Goal: Task Accomplishment & Management: Manage account settings

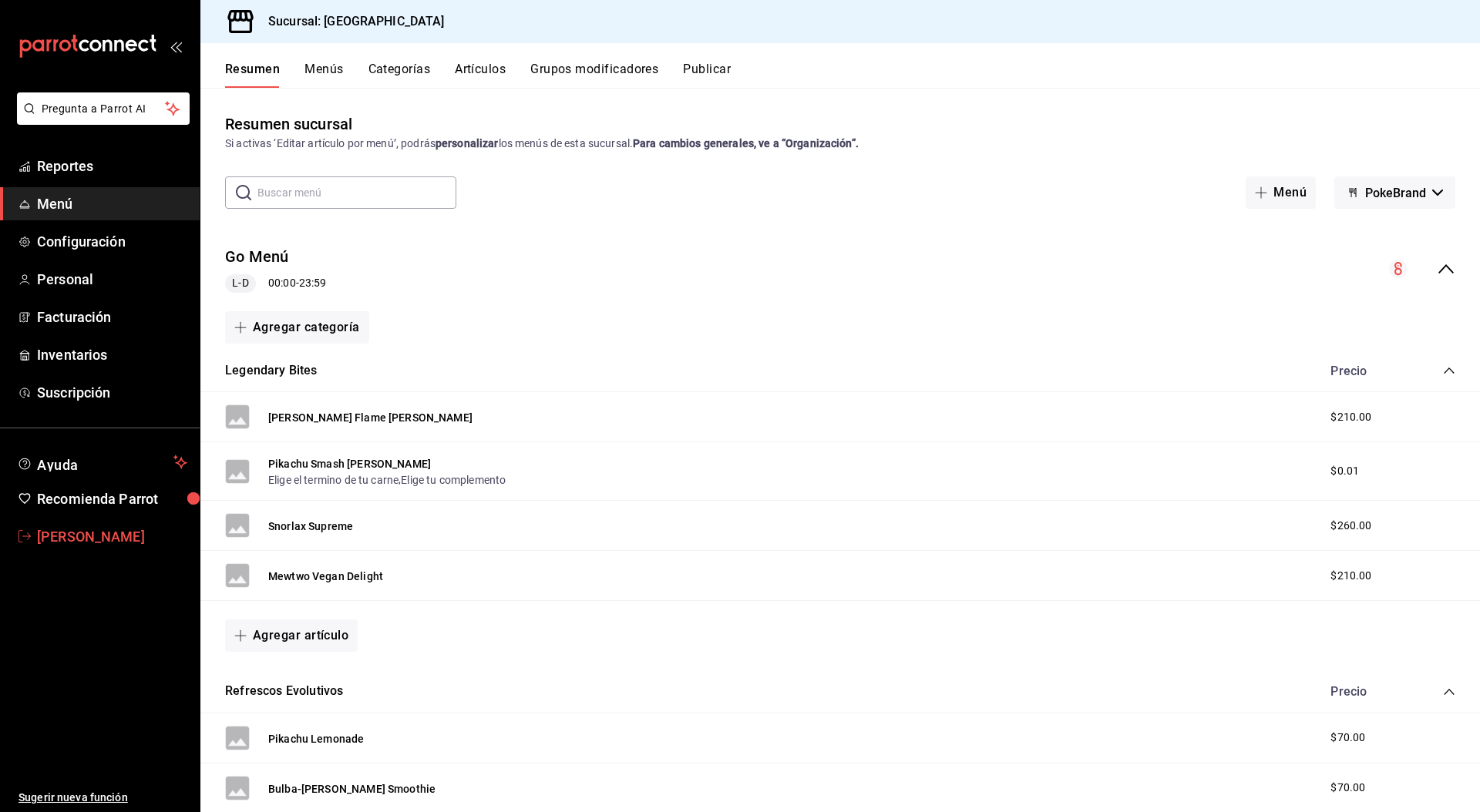
click at [104, 542] on span "Leonidas Esteban" at bounding box center [112, 537] width 150 height 21
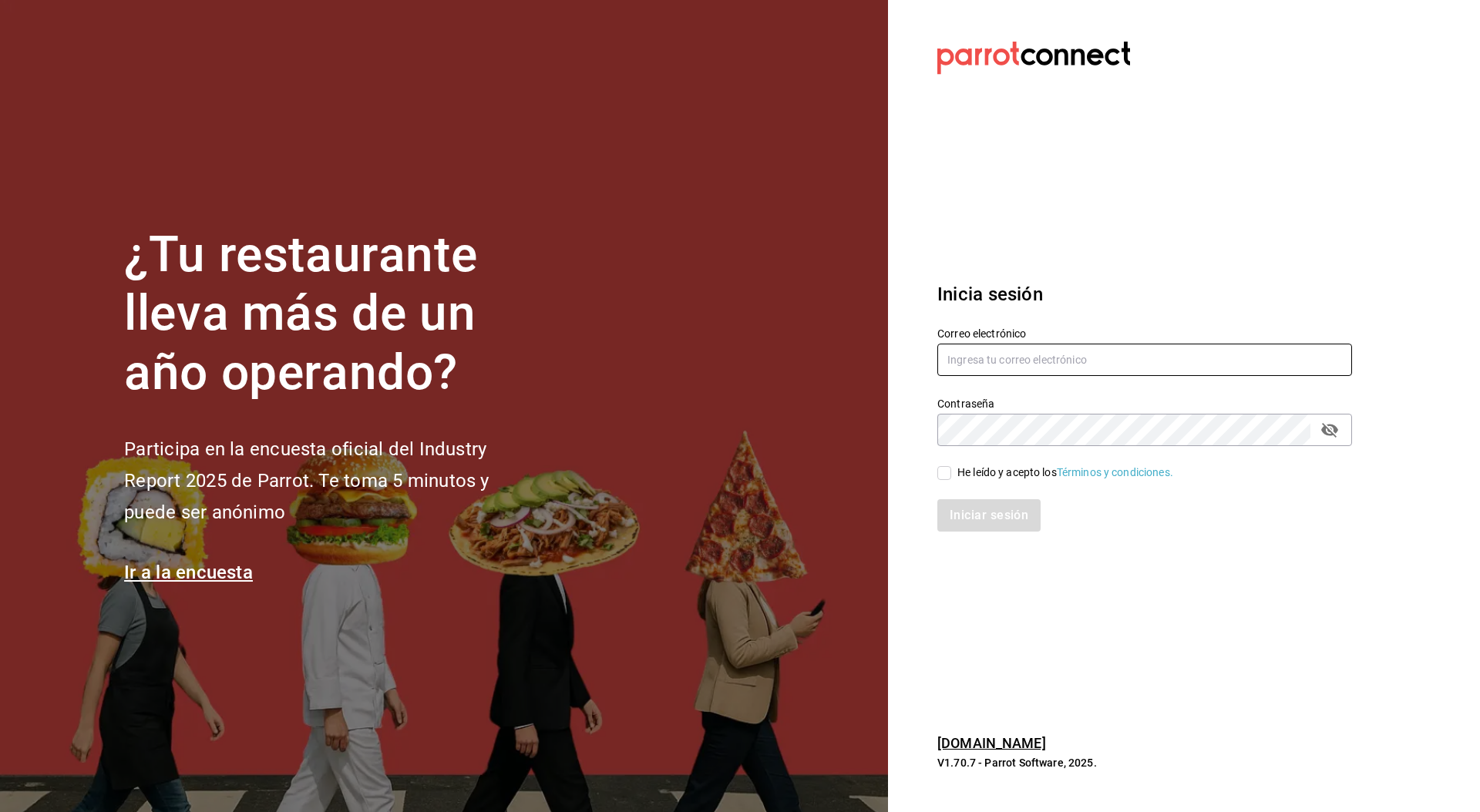
click at [1137, 364] on input "text" at bounding box center [1145, 359] width 415 height 33
paste input "fresnitos@hidalgo.com"
type input "fresnitos@hidalgo.com"
click at [958, 474] on div "He leído y acepto los Términos y condiciones." at bounding box center [1065, 472] width 216 height 16
click at [951, 474] on input "He leído y acepto los Términos y condiciones." at bounding box center [944, 473] width 14 height 14
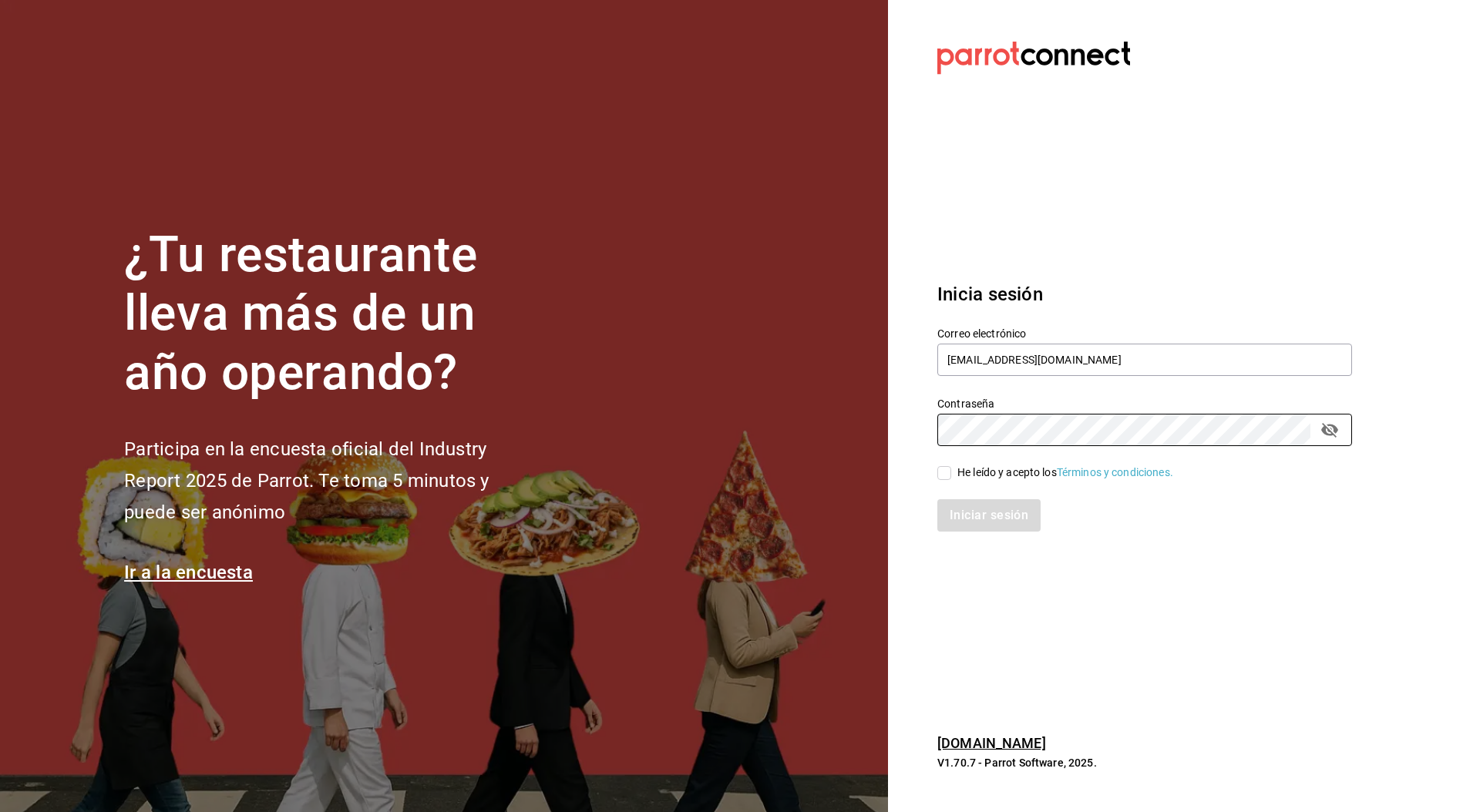
checkbox input "true"
click at [974, 511] on button "Iniciar sesión" at bounding box center [989, 516] width 105 height 33
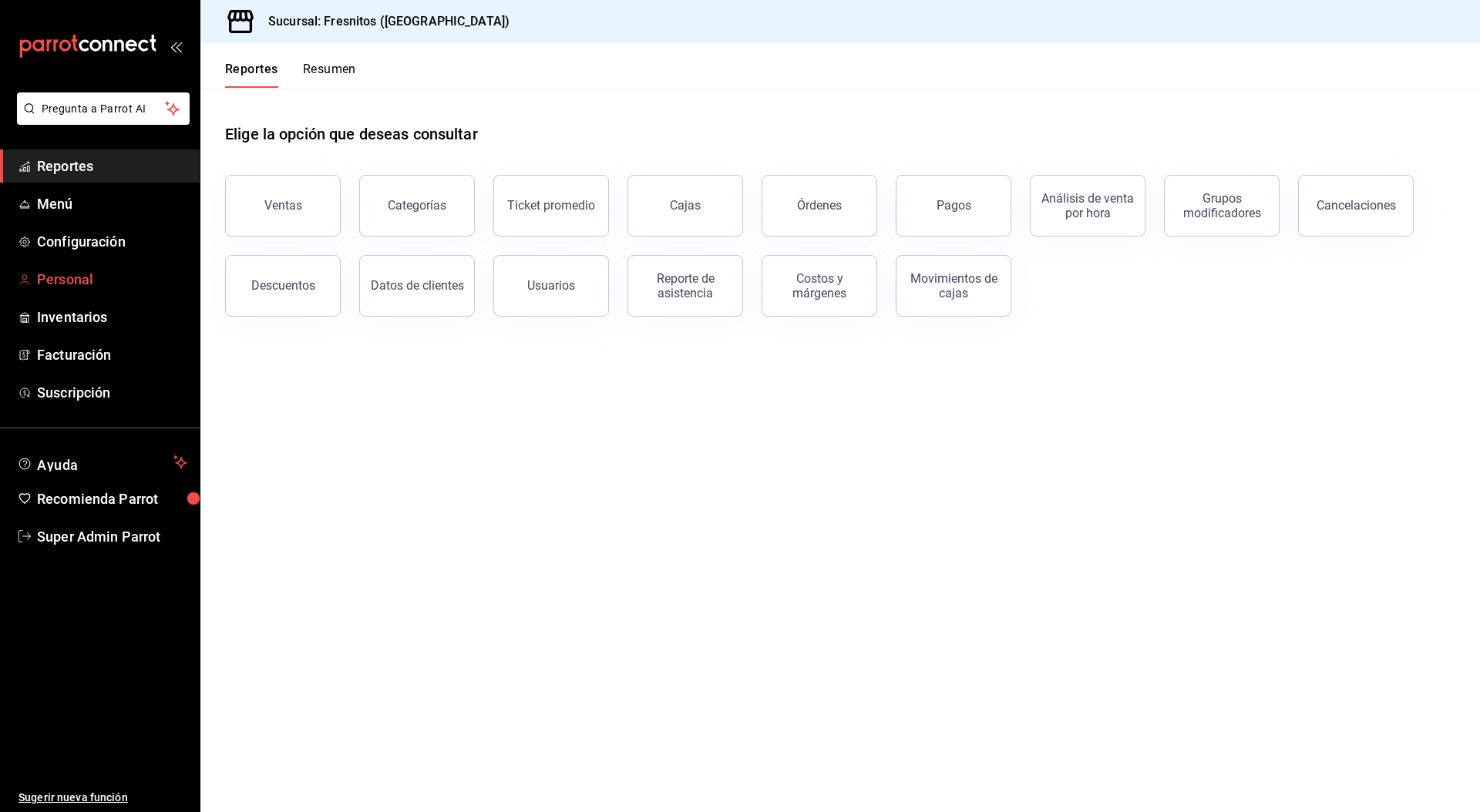
click at [55, 289] on span "Personal" at bounding box center [112, 279] width 150 height 21
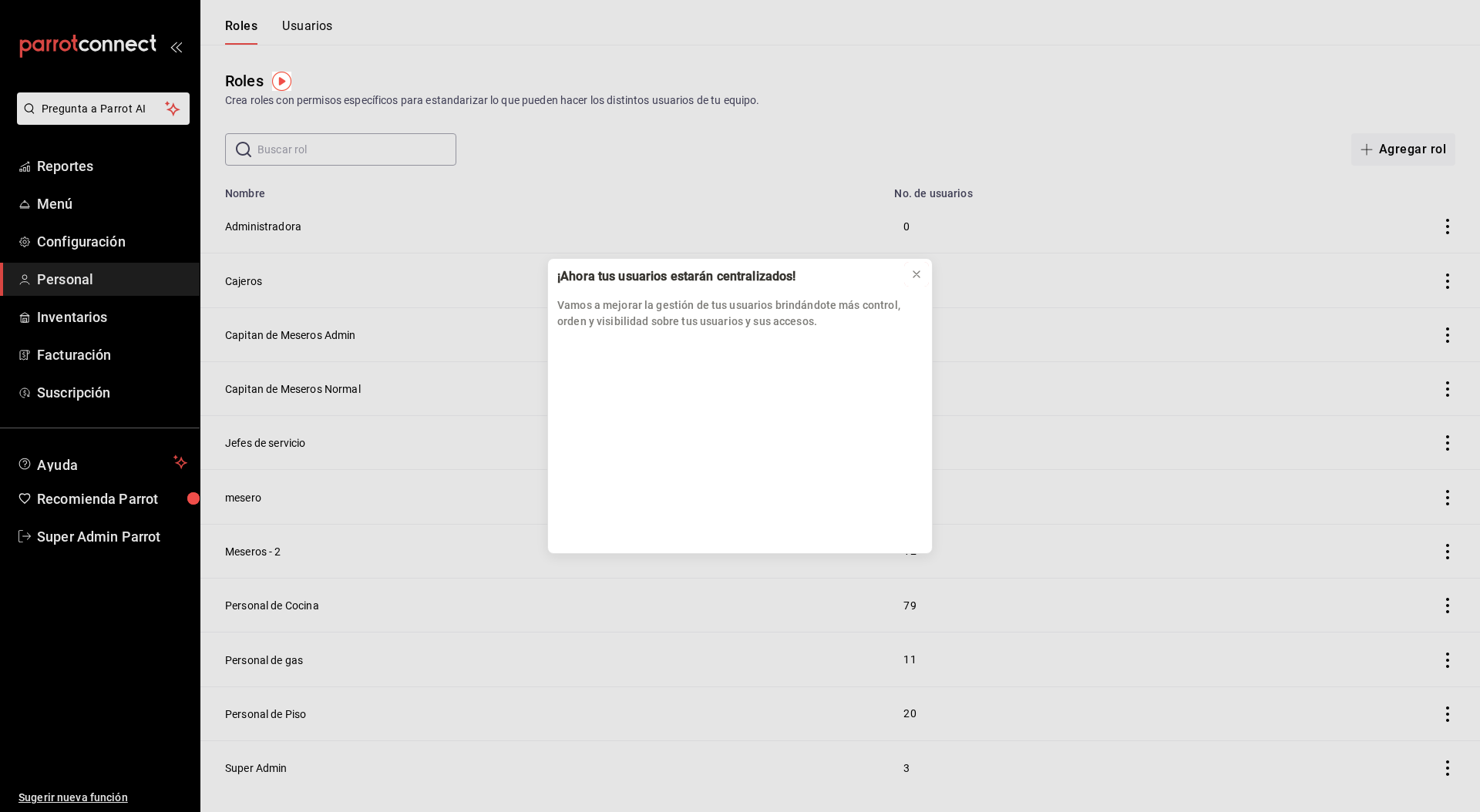
click at [921, 276] on icon at bounding box center [916, 274] width 13 height 13
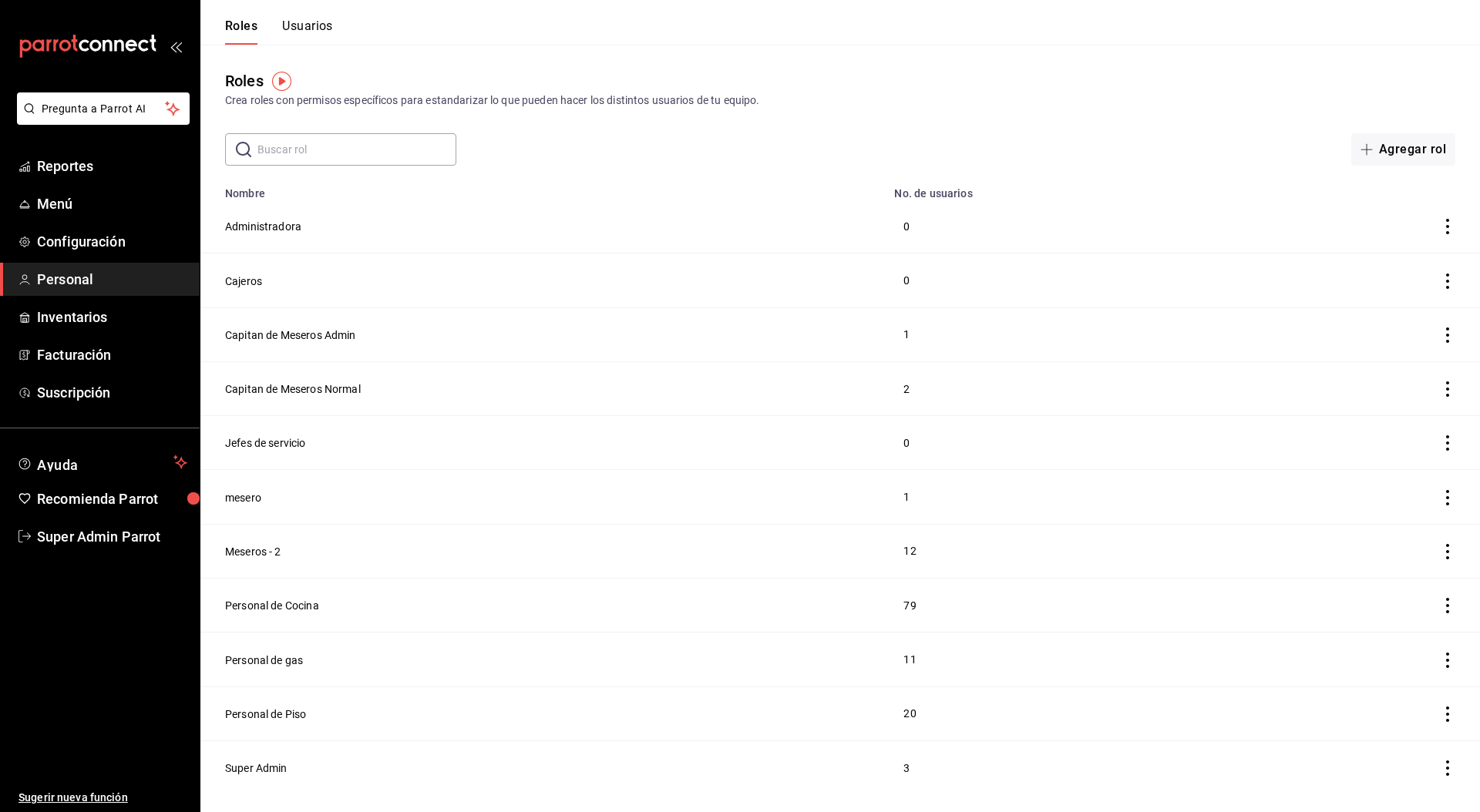
click at [303, 26] on button "Usuarios" at bounding box center [307, 31] width 51 height 26
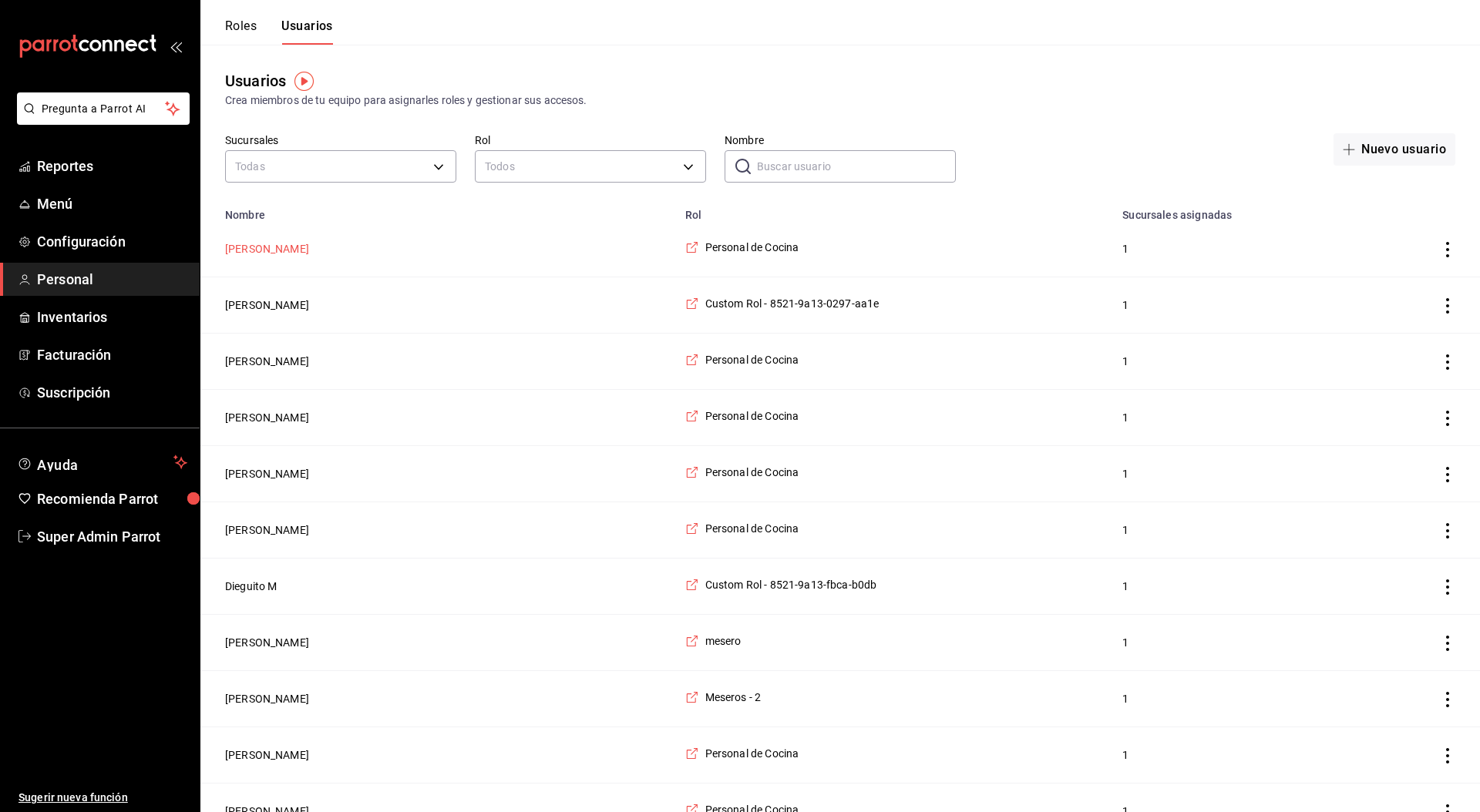
click at [234, 245] on button "Zaira Leon" at bounding box center [267, 249] width 84 height 15
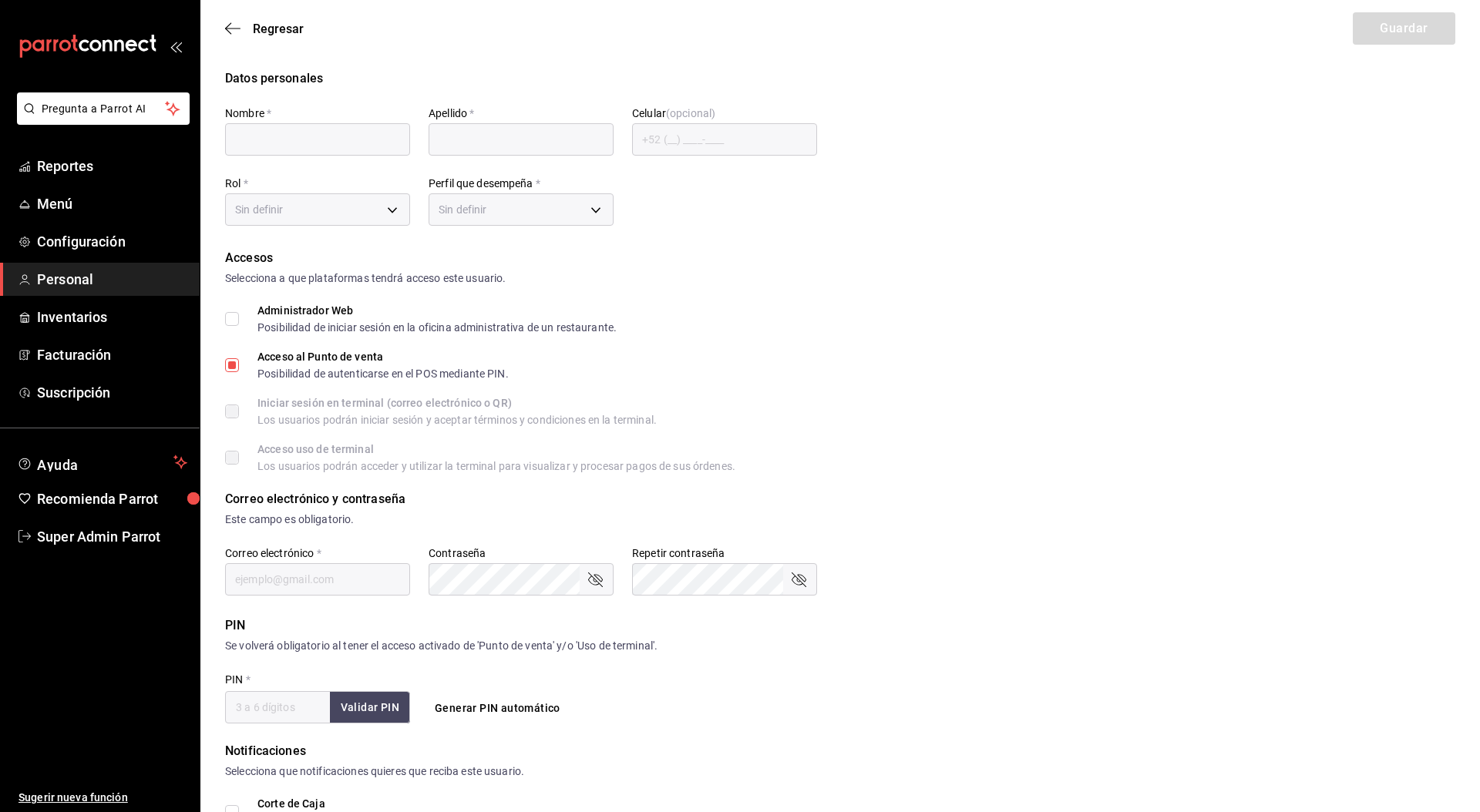
type input "Zaira"
type input "Leon"
checkbox input "true"
type input "Zaileon@gmail.com"
type input "2283"
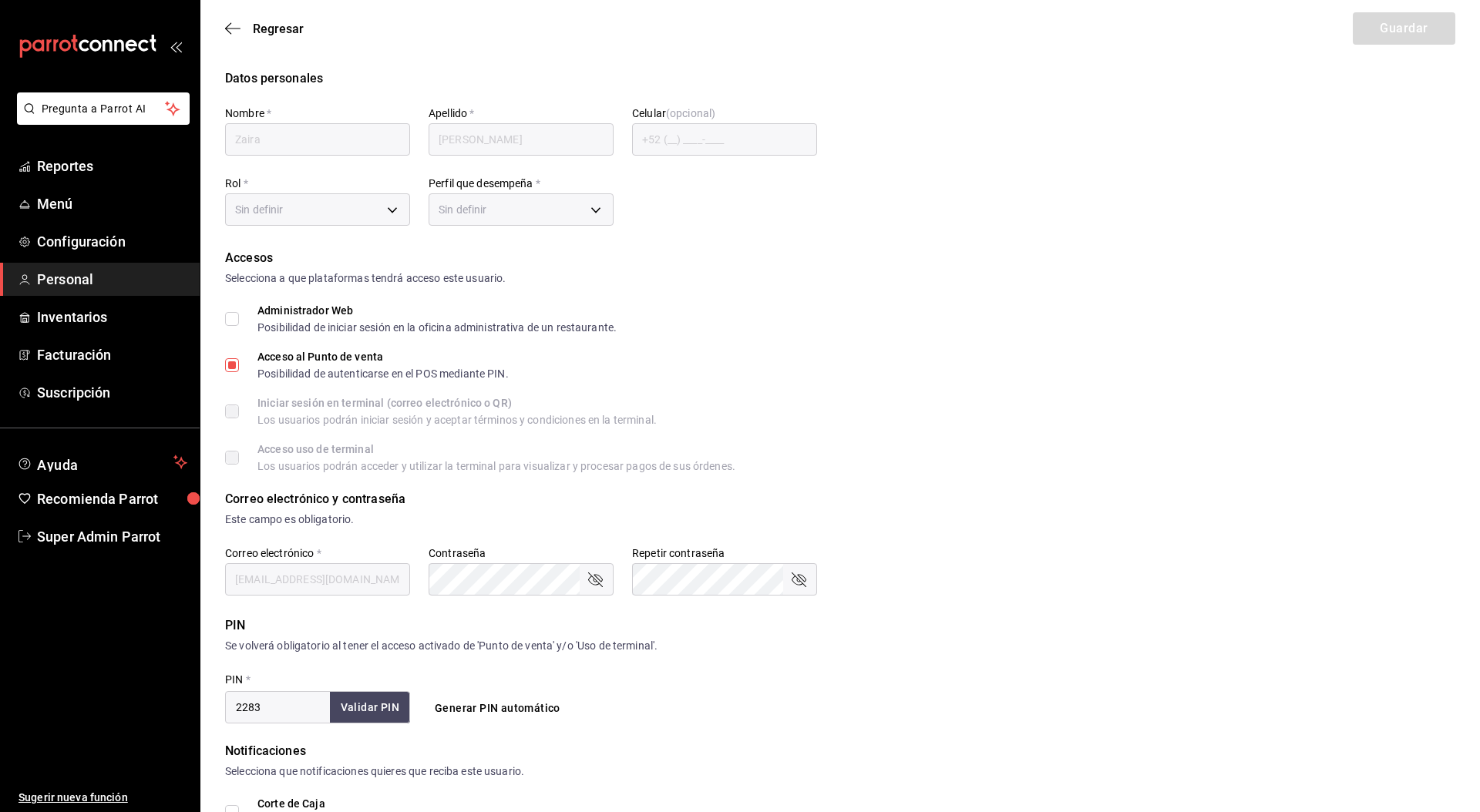
type input "97cc0063-941b-4673-849f-347ae2b3dd98"
type input "STAFF"
checkbox input "true"
click at [275, 31] on span "Regresar" at bounding box center [278, 29] width 51 height 14
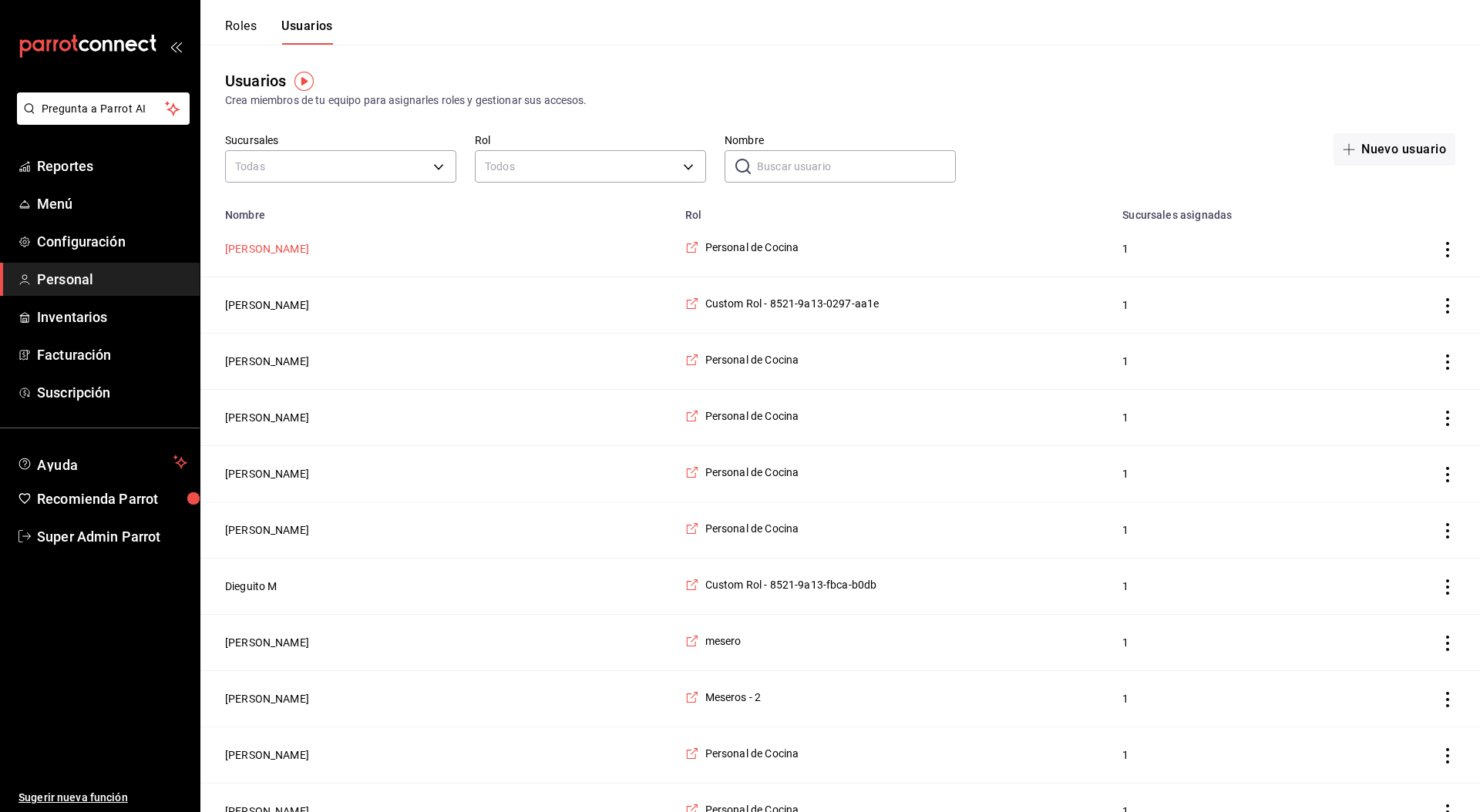
click at [260, 249] on button "Zaira Leon" at bounding box center [267, 249] width 84 height 15
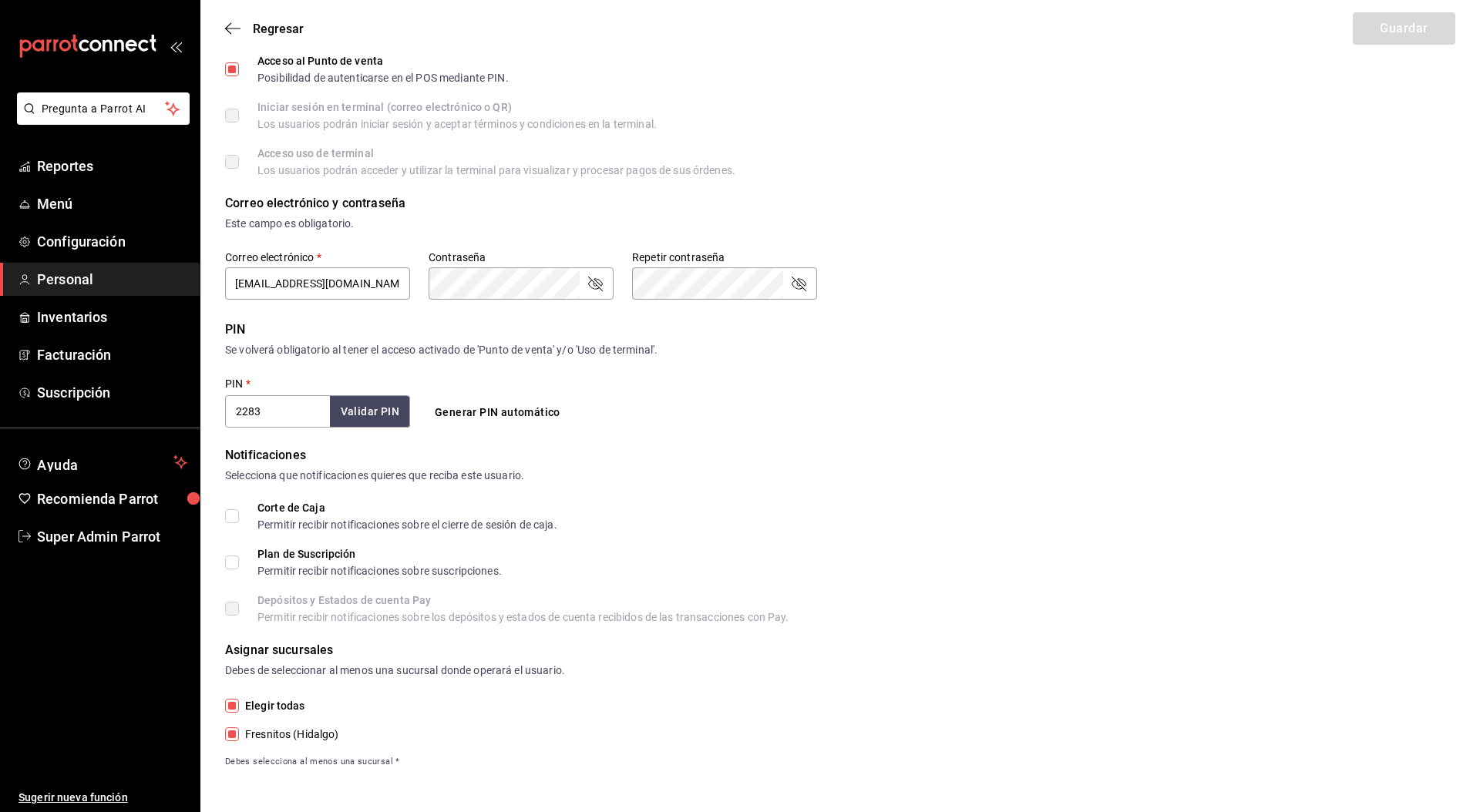
scroll to position [289, 0]
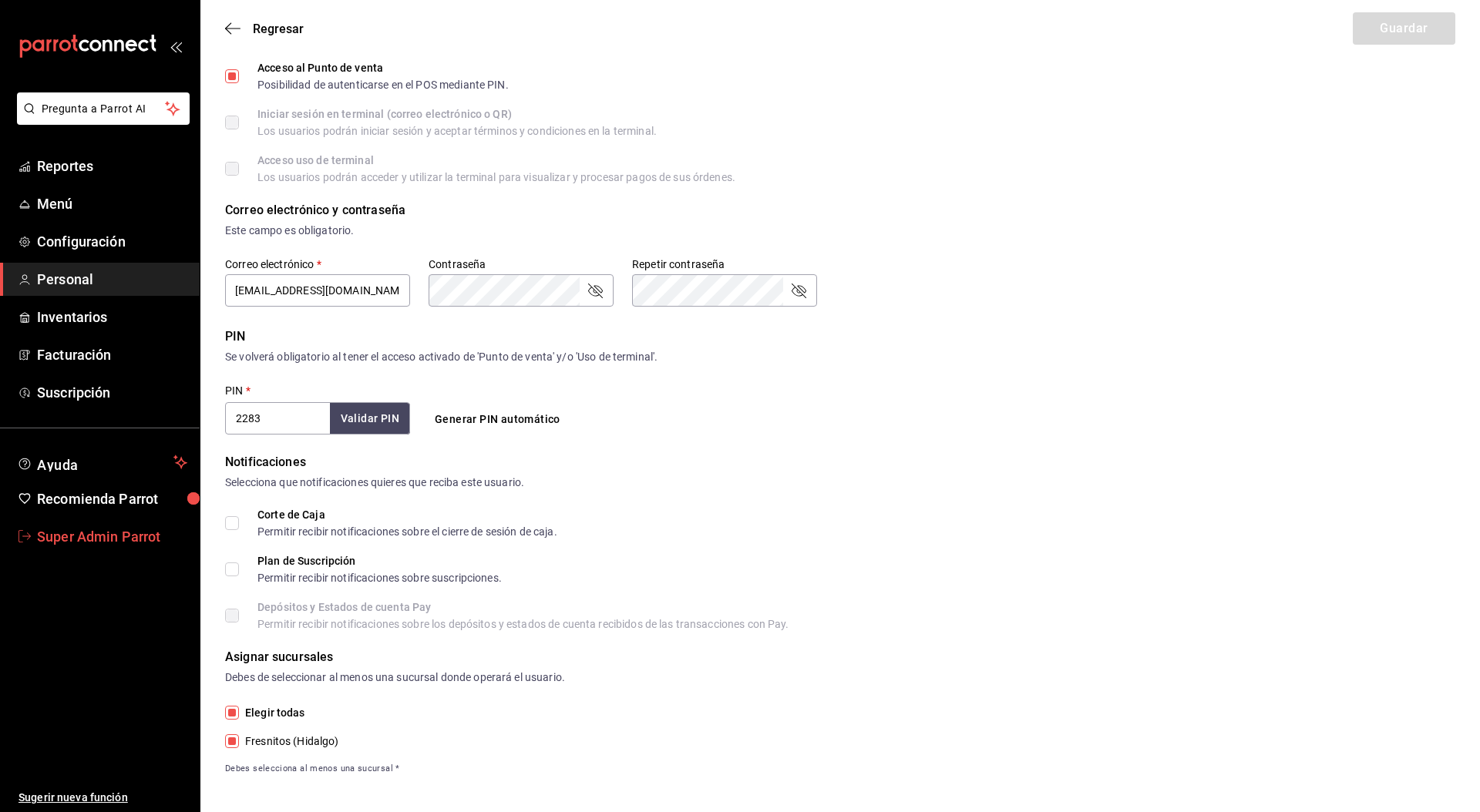
click at [128, 539] on span "Super Admin Parrot" at bounding box center [112, 537] width 150 height 21
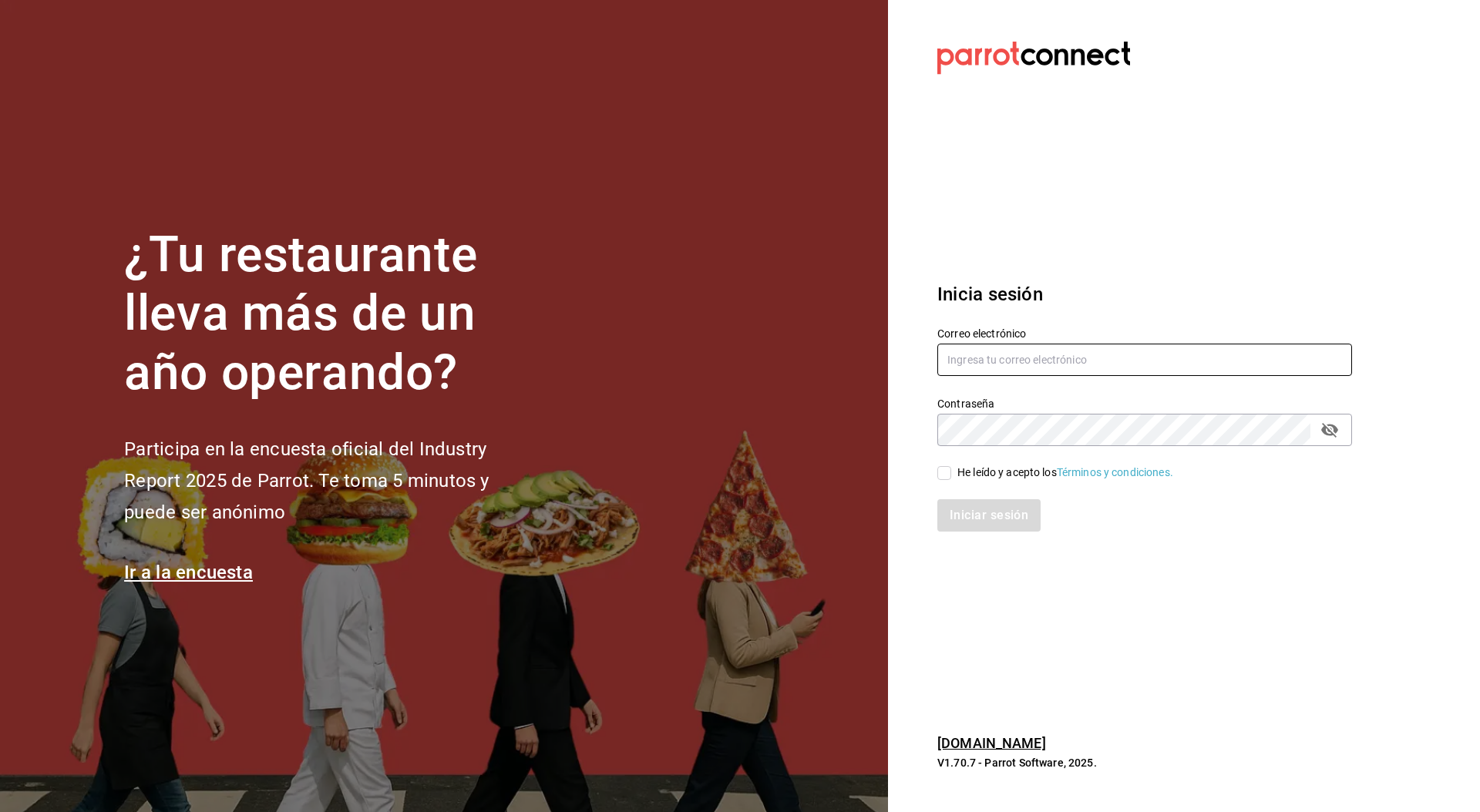
click at [1048, 350] on input "text" at bounding box center [1145, 359] width 415 height 33
type input "leo@parrotsoftware.io"
drag, startPoint x: 997, startPoint y: 488, endPoint x: 997, endPoint y: 479, distance: 9.0
click at [997, 487] on div "Iniciar sesión" at bounding box center [1136, 506] width 433 height 51
click at [997, 478] on div "He leído y acepto los Términos y condiciones." at bounding box center [1065, 472] width 216 height 16
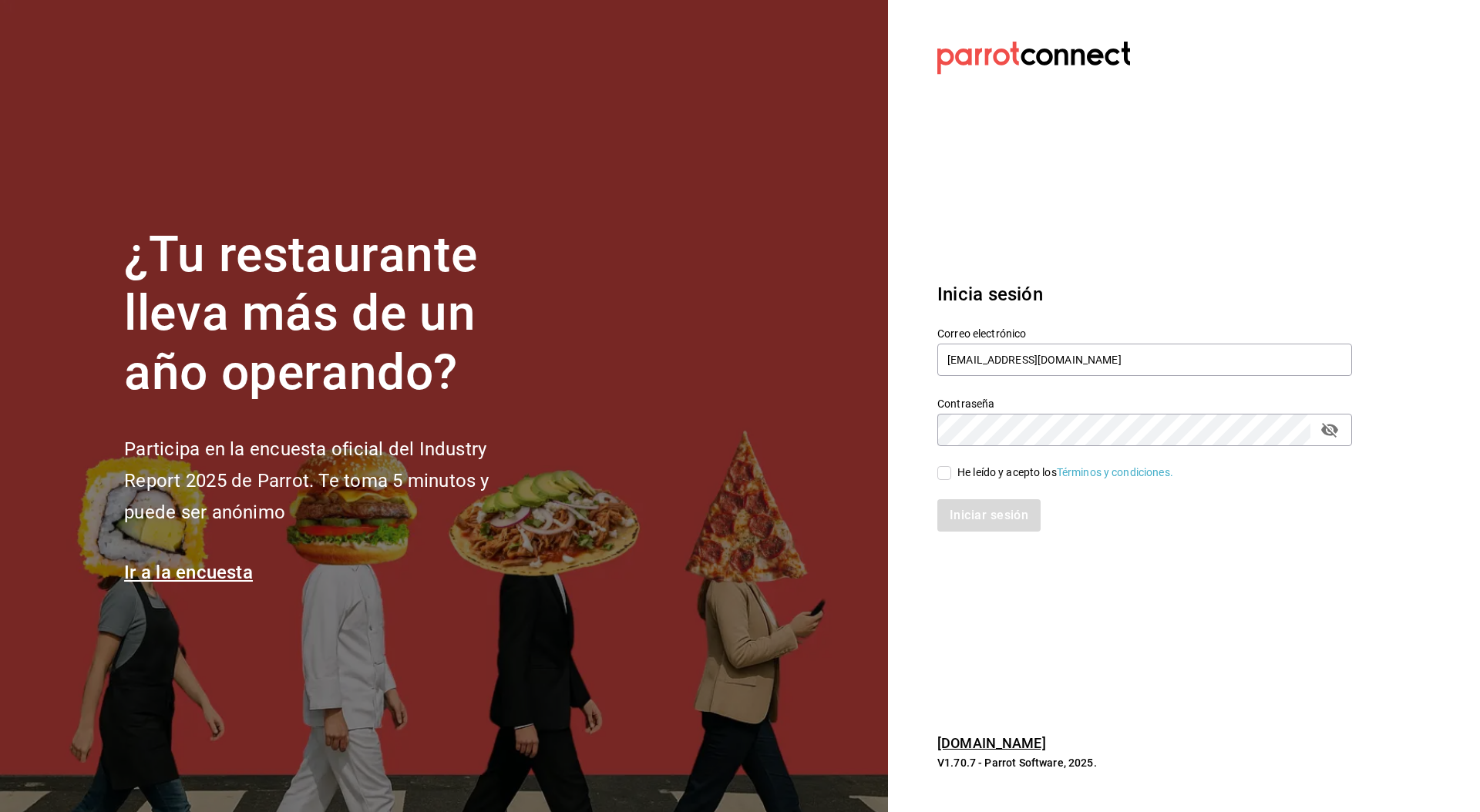
click at [951, 478] on input "He leído y acepto los Términos y condiciones." at bounding box center [944, 473] width 14 height 14
checkbox input "true"
click at [994, 501] on button "Iniciar sesión" at bounding box center [989, 516] width 105 height 33
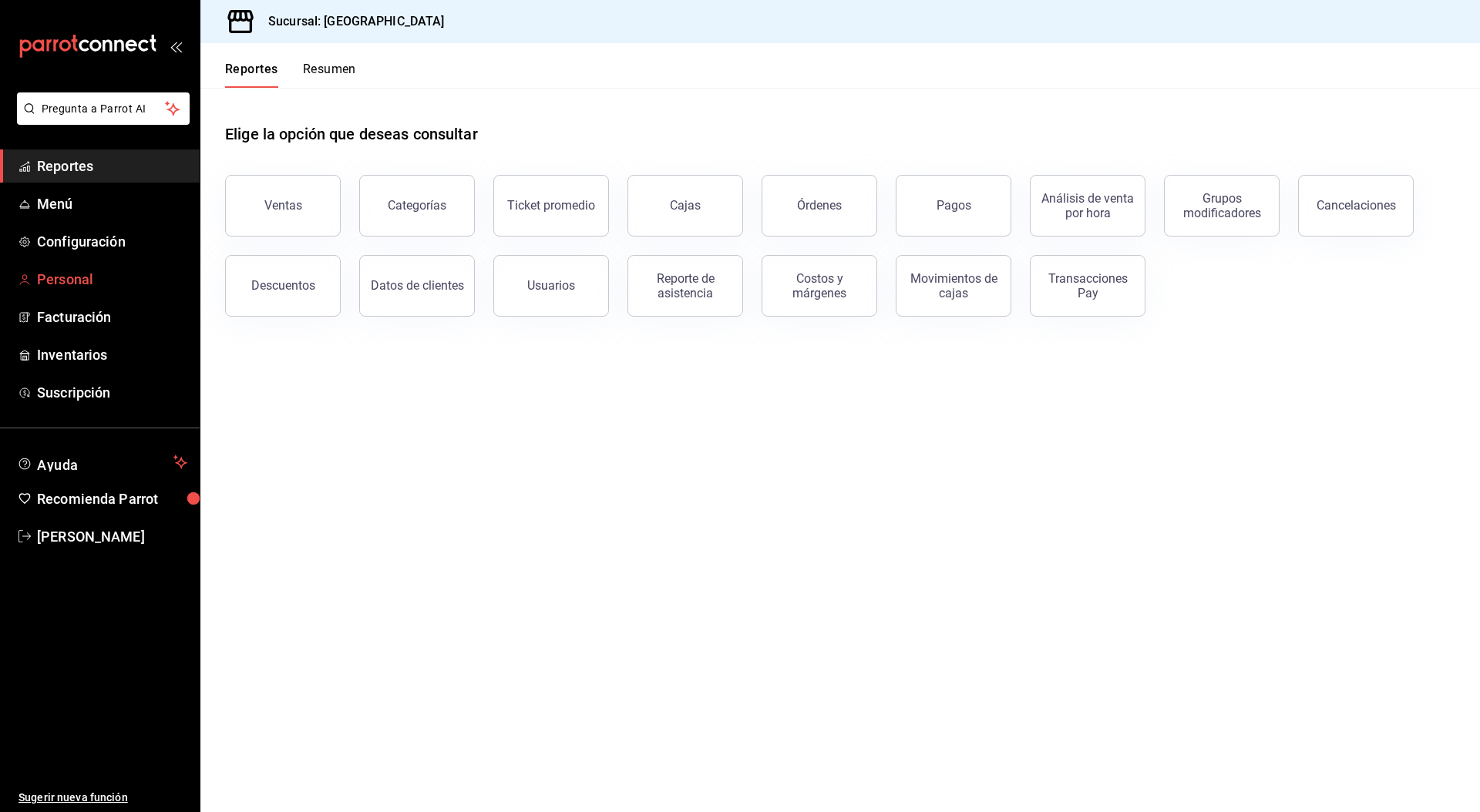
click at [71, 291] on link "Personal" at bounding box center [100, 279] width 200 height 33
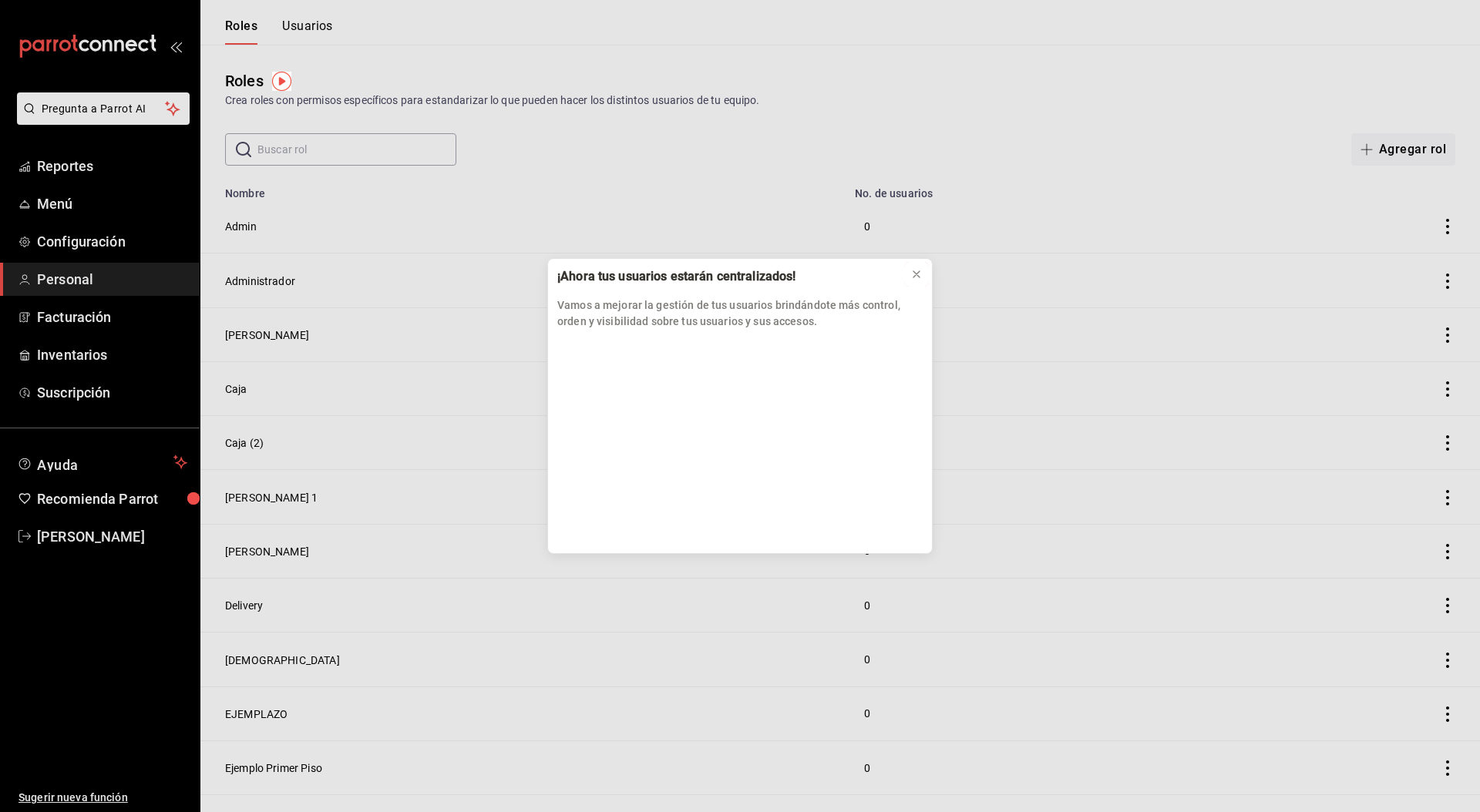
drag, startPoint x: 922, startPoint y: 278, endPoint x: 868, endPoint y: 257, distance: 57.9
click at [921, 278] on icon at bounding box center [916, 274] width 13 height 13
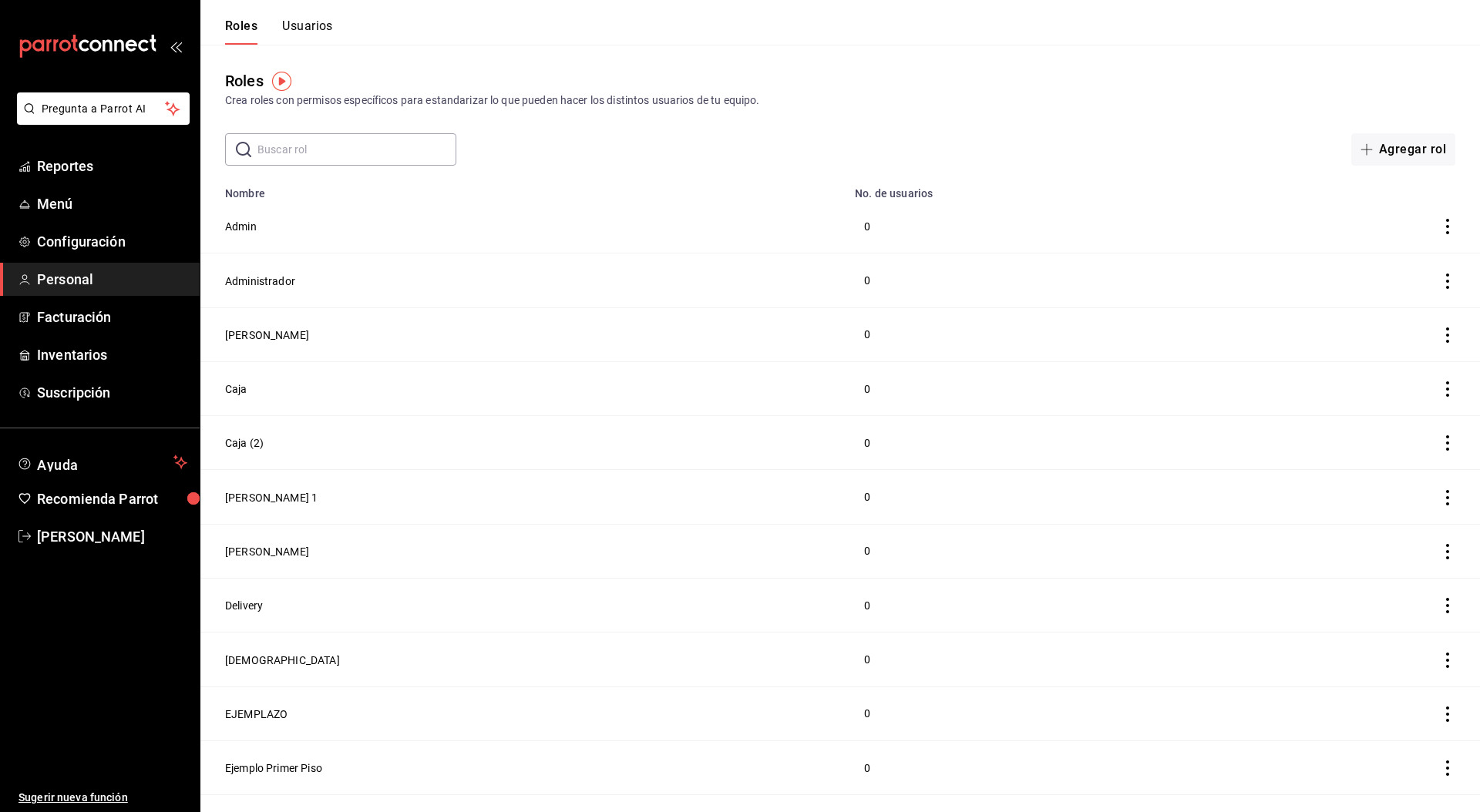
click at [286, 29] on button "Usuarios" at bounding box center [307, 31] width 51 height 26
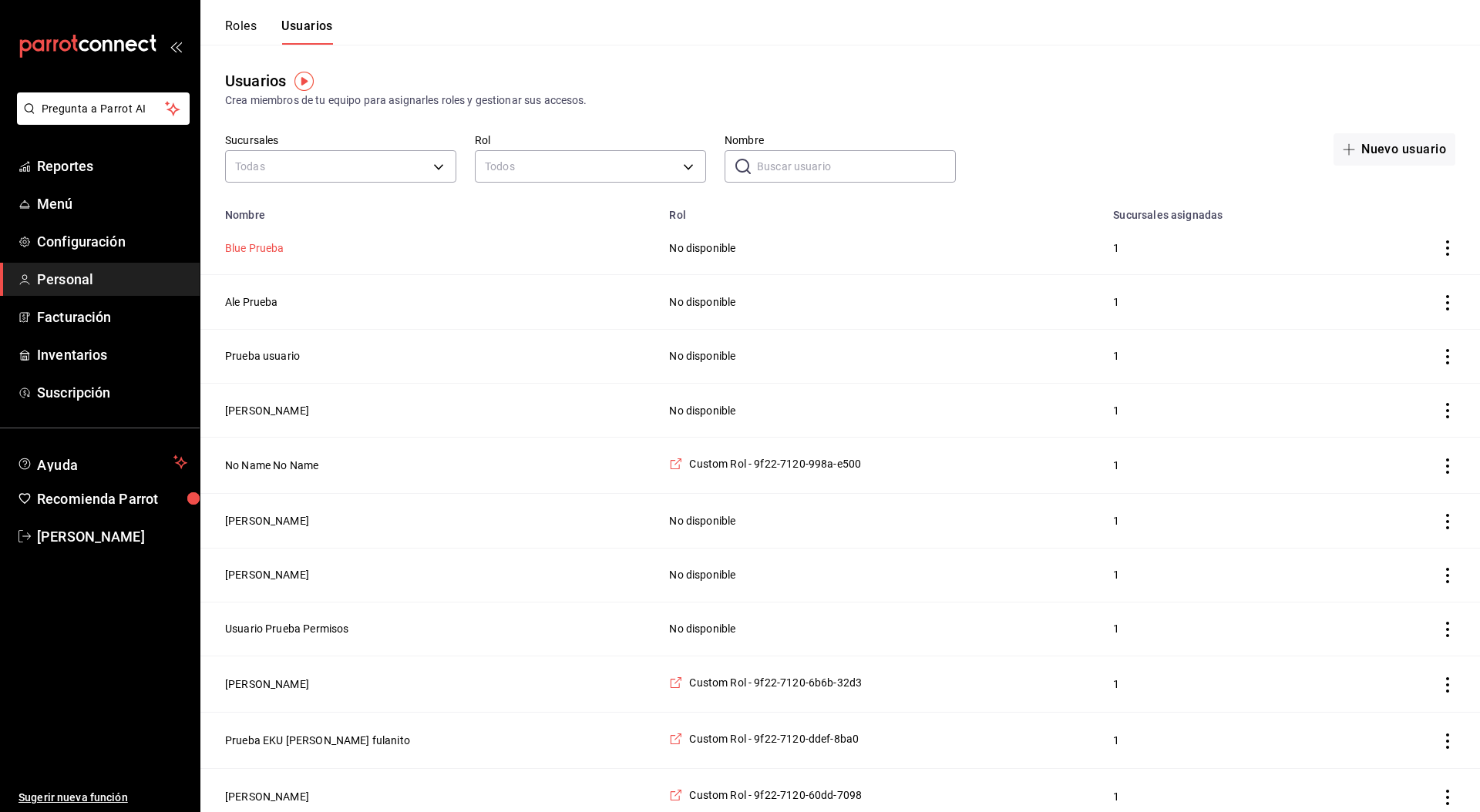
click at [270, 259] on td "Blue Prueba" at bounding box center [430, 248] width 459 height 54
click at [270, 252] on button "Blue Prueba" at bounding box center [255, 248] width 60 height 15
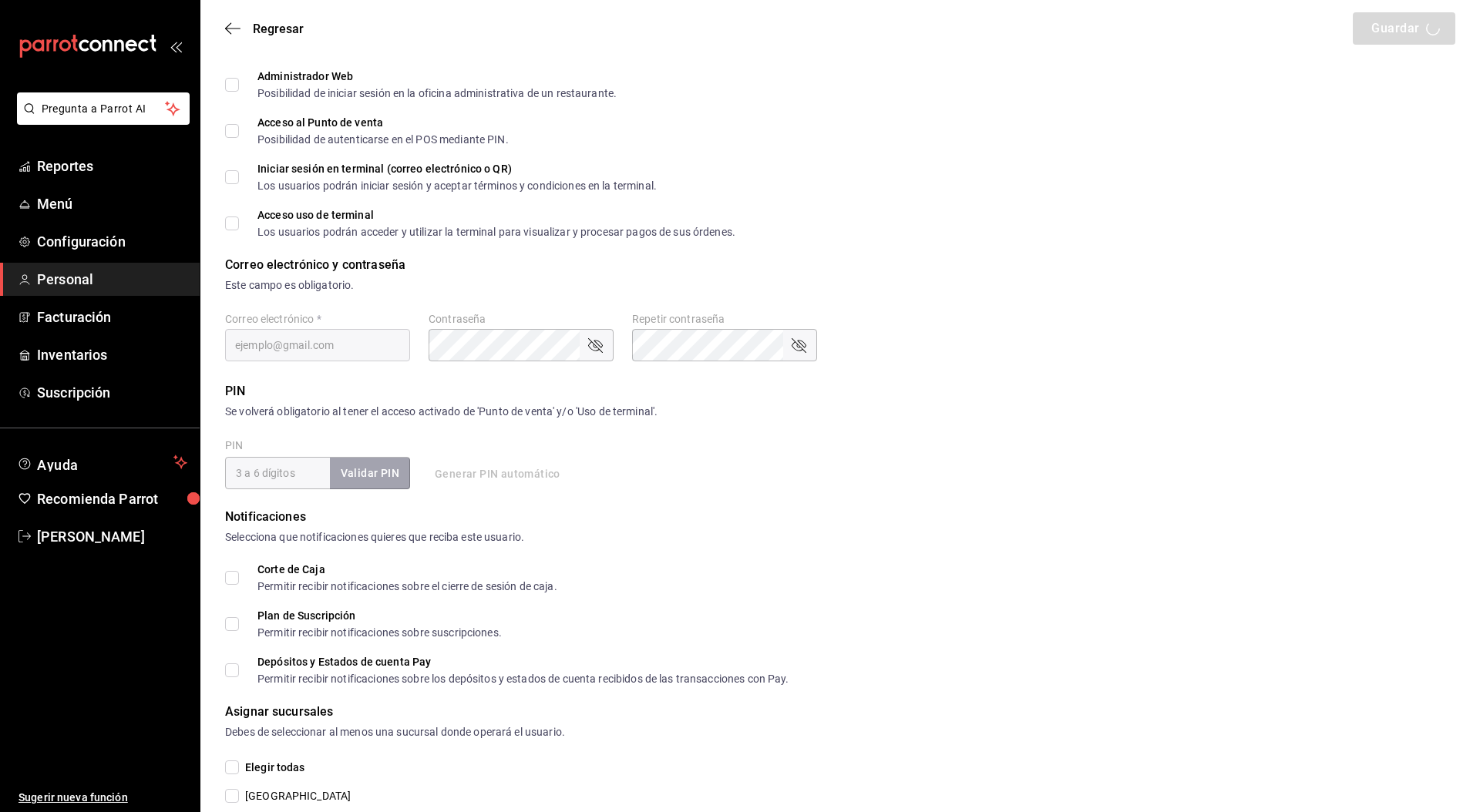
scroll to position [296, 0]
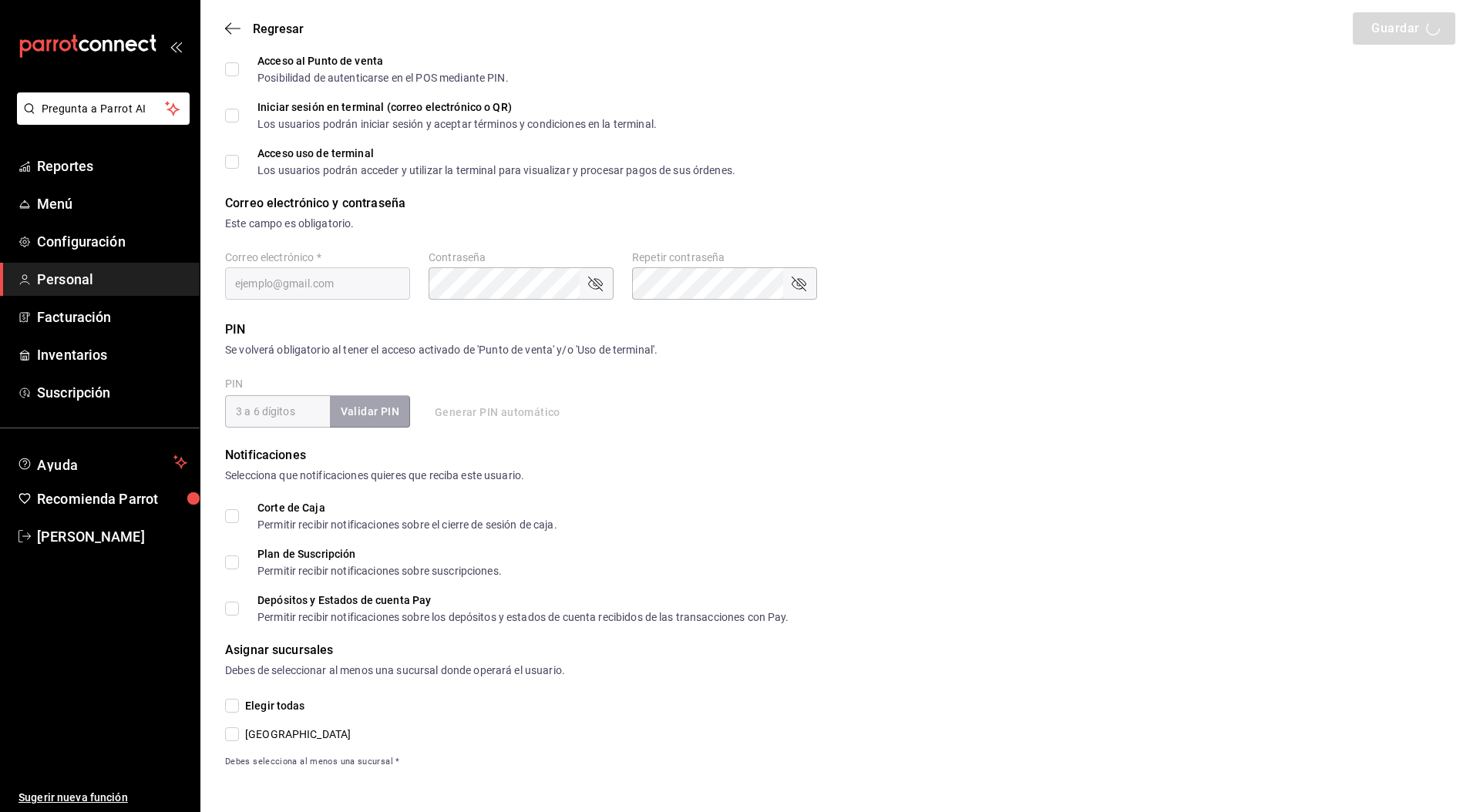
type input "Blue"
type input "Prueba"
type input "fa2103e8-5704-42e2-aa9c-e94f7e2a3dd7@fake.email"
type input "UNDEFINED"
checkbox input "true"
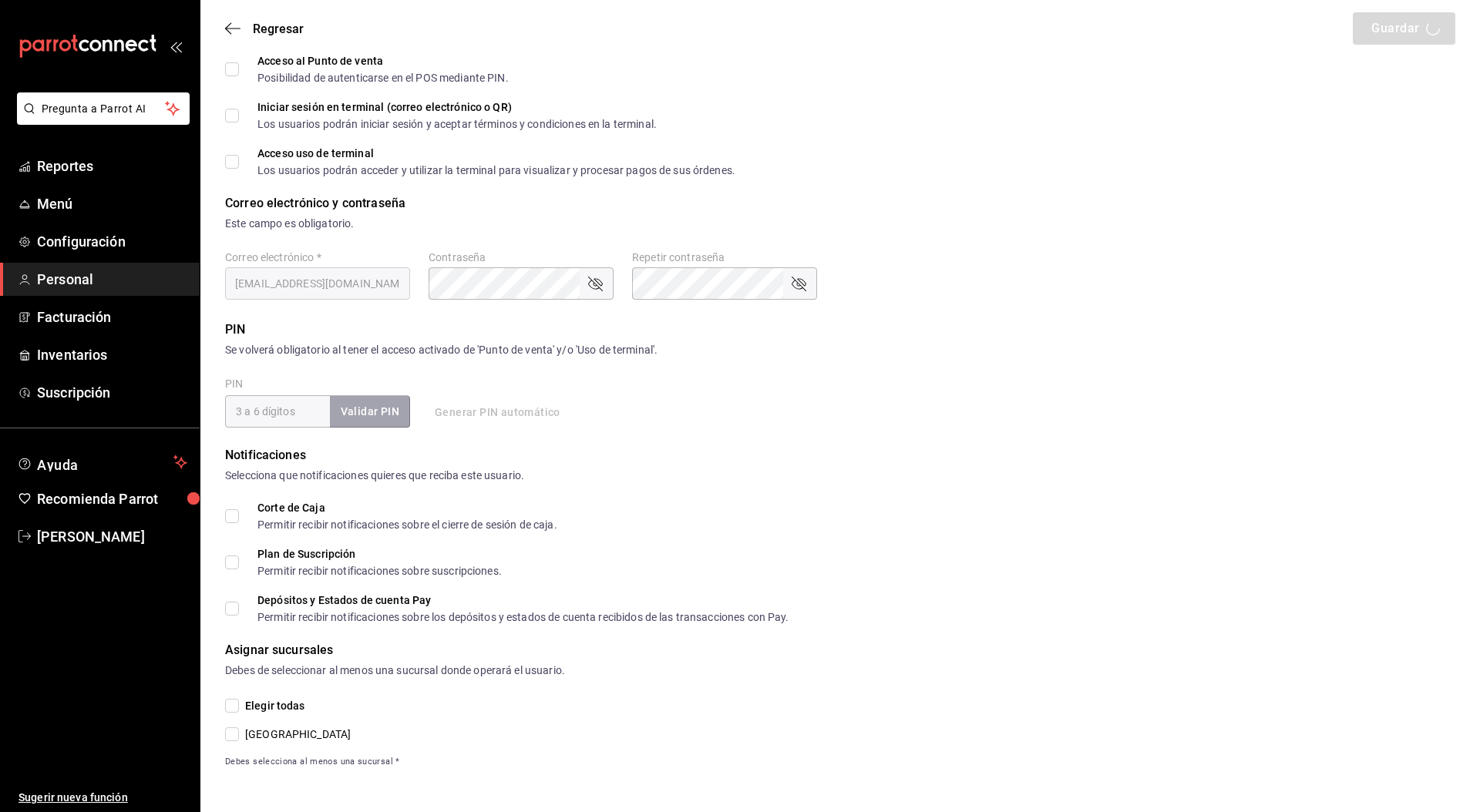
checkbox input "true"
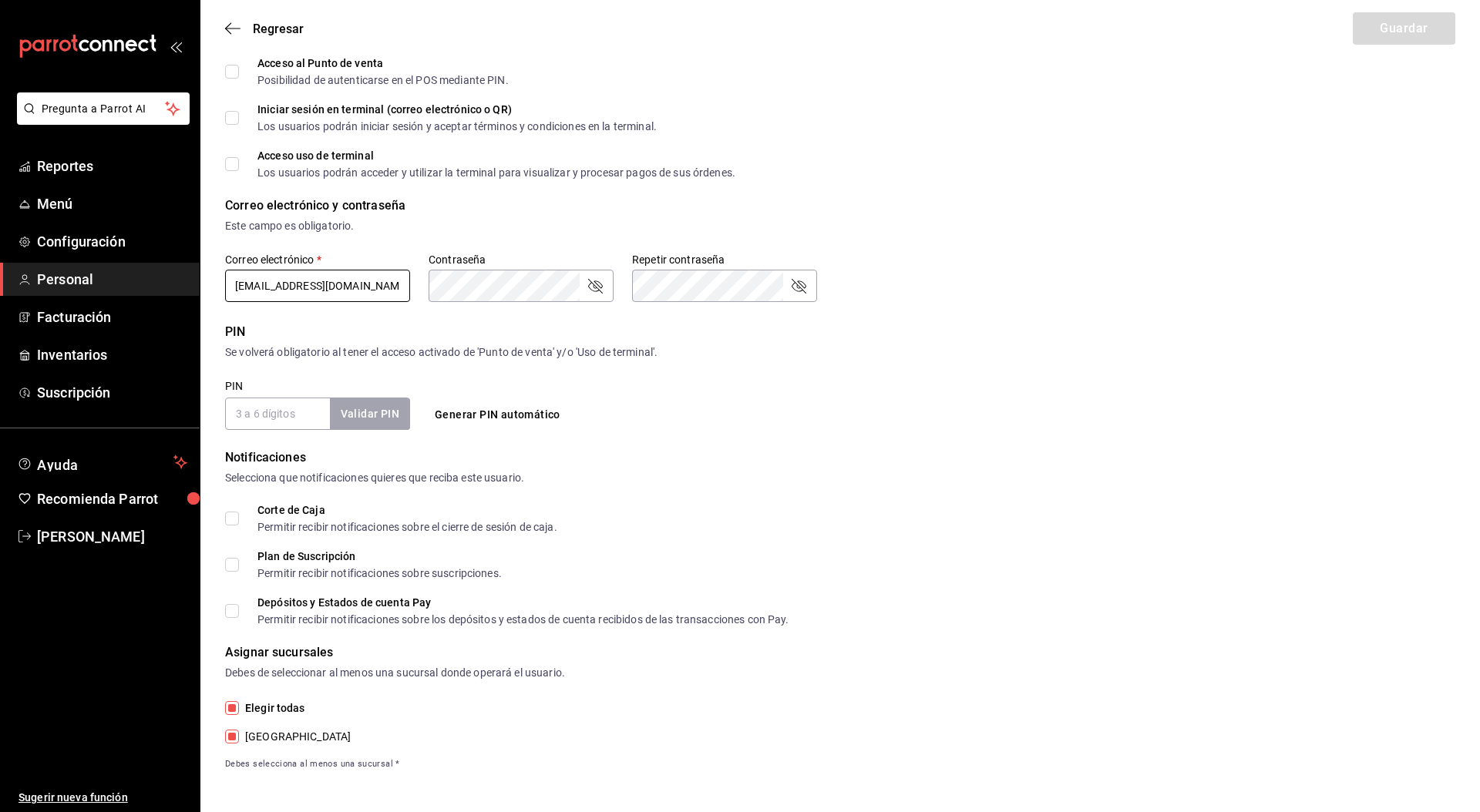
drag, startPoint x: 370, startPoint y: 287, endPoint x: 594, endPoint y: 309, distance: 225.1
click at [594, 309] on form "Datos personales Nombre   * Blue Apellido   * Prueba Celular (opcional) +52 (__…" at bounding box center [840, 274] width 1231 height 996
click at [419, 282] on div "Correo electrónico   * fa2103e8-5704-42e2-aa9c-e94f7e2a3dd7@fake.email Contrase…" at bounding box center [521, 278] width 592 height 51
click at [333, 289] on input "fa2103e8-5704-42e2-aa9c-e94f7e2a3dd7@fake.email" at bounding box center [318, 286] width 185 height 33
click at [333, 290] on input "fa2103e8-5704-42e2-aa9c-e94f7e2a3dd7@fake.email" at bounding box center [318, 286] width 185 height 33
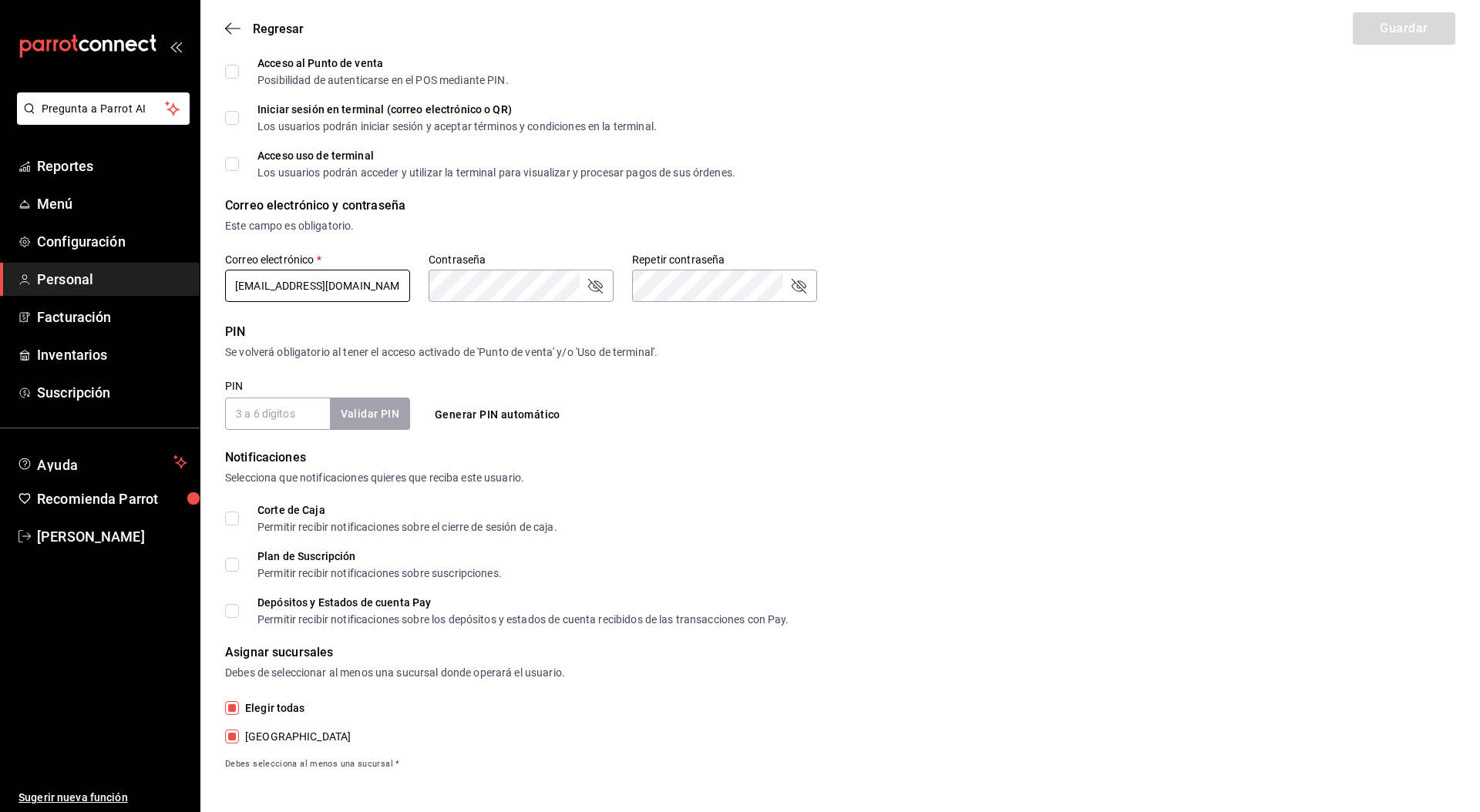
click at [333, 290] on input "fa2103e8-5704-42e2-aa9c-e94f7e2a3dd7@fake.email" at bounding box center [318, 286] width 185 height 33
click at [1174, 678] on div "Debes de seleccionar al menos una sucursal donde operará el usuario." at bounding box center [840, 673] width 1231 height 16
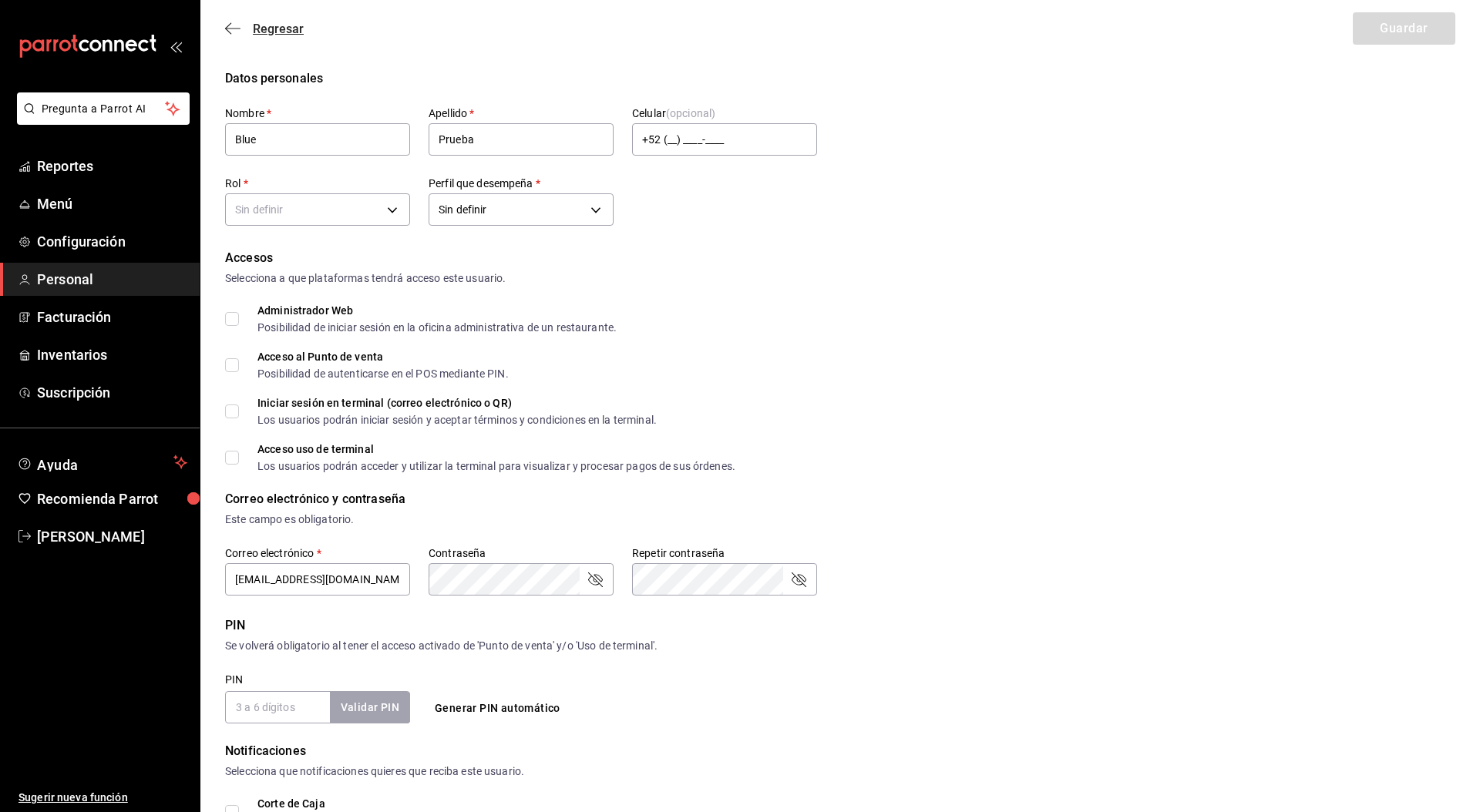
click at [287, 28] on span "Regresar" at bounding box center [278, 29] width 51 height 14
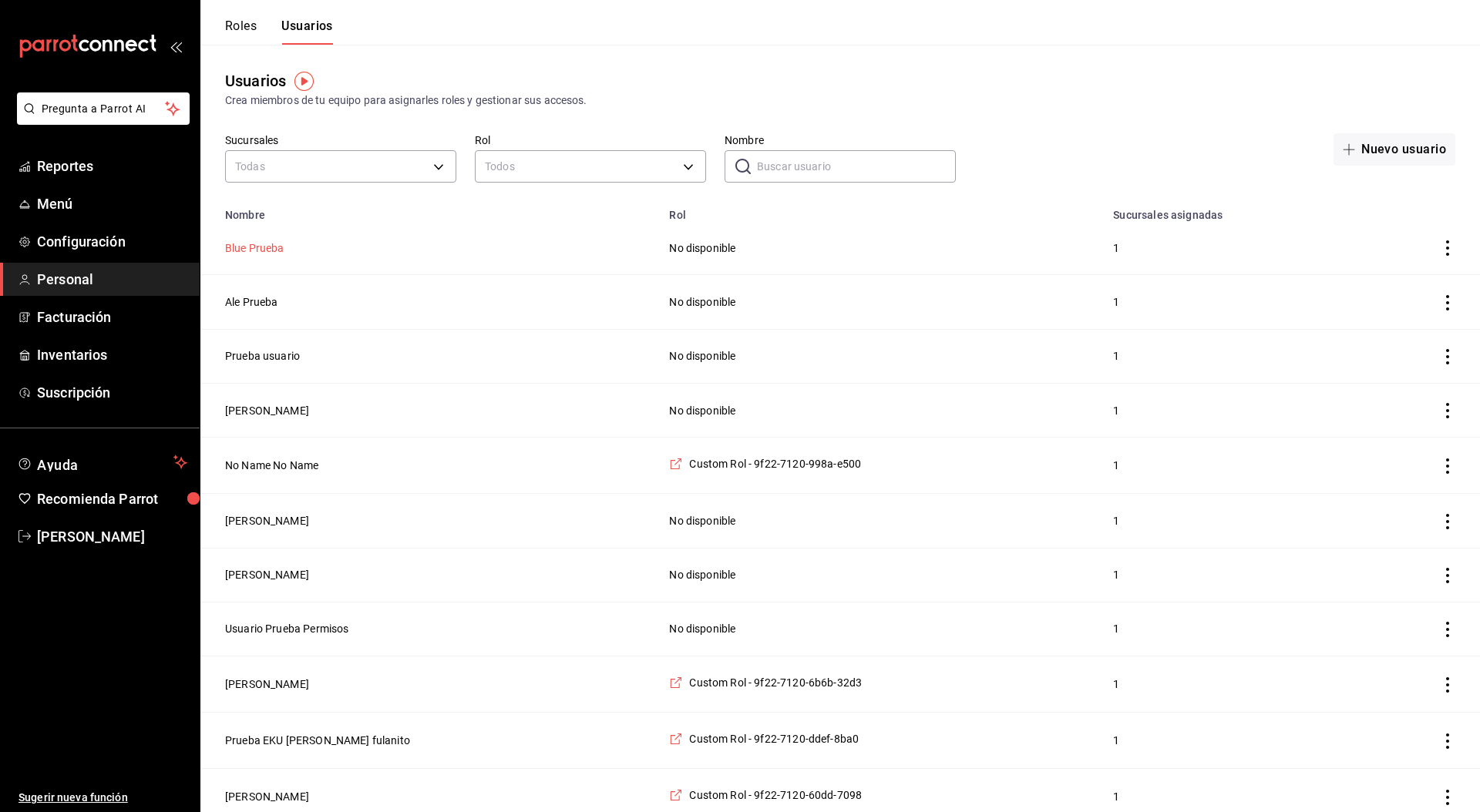
click at [265, 249] on button "Blue Prueba" at bounding box center [255, 248] width 60 height 15
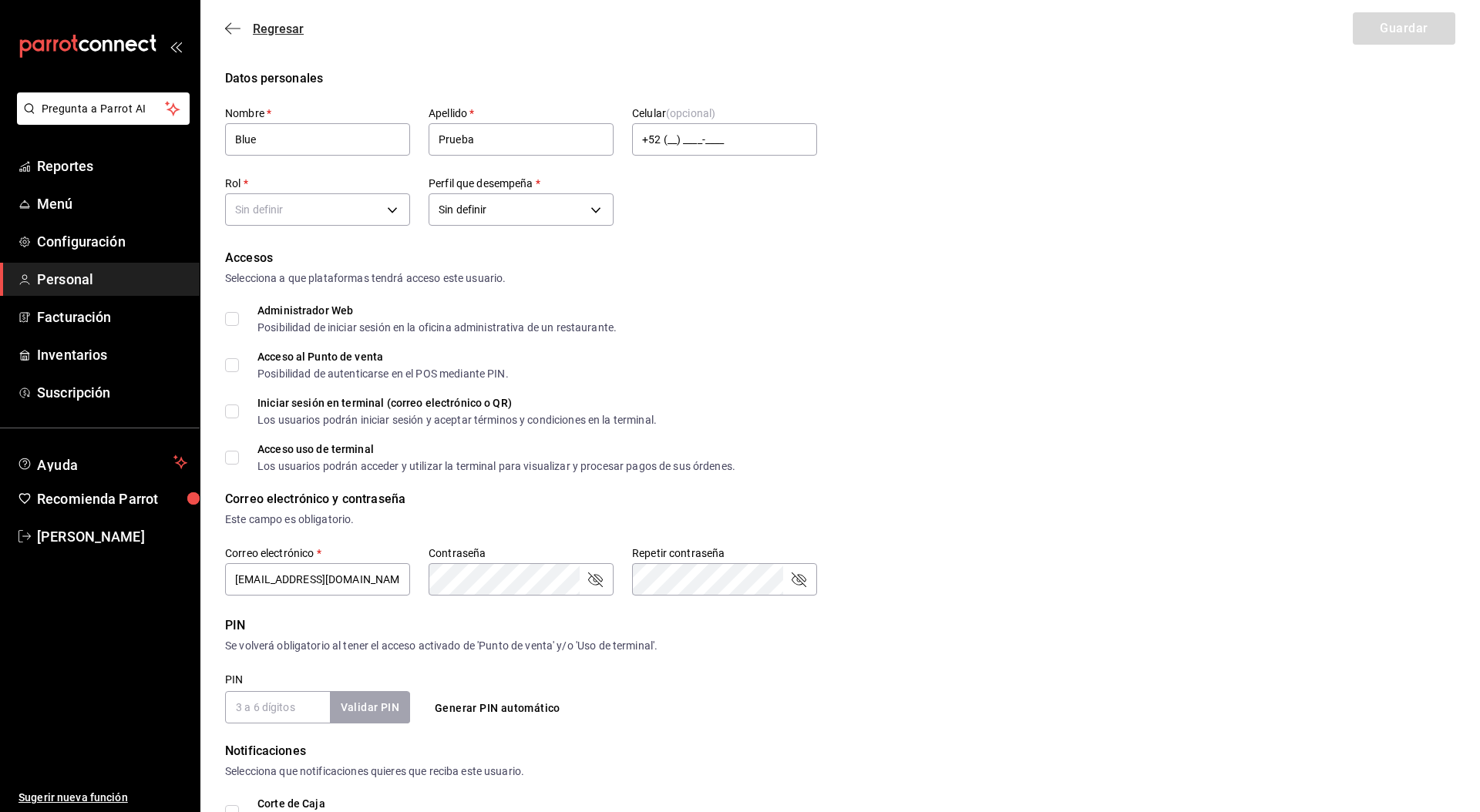
click at [276, 32] on span "Regresar" at bounding box center [278, 29] width 51 height 14
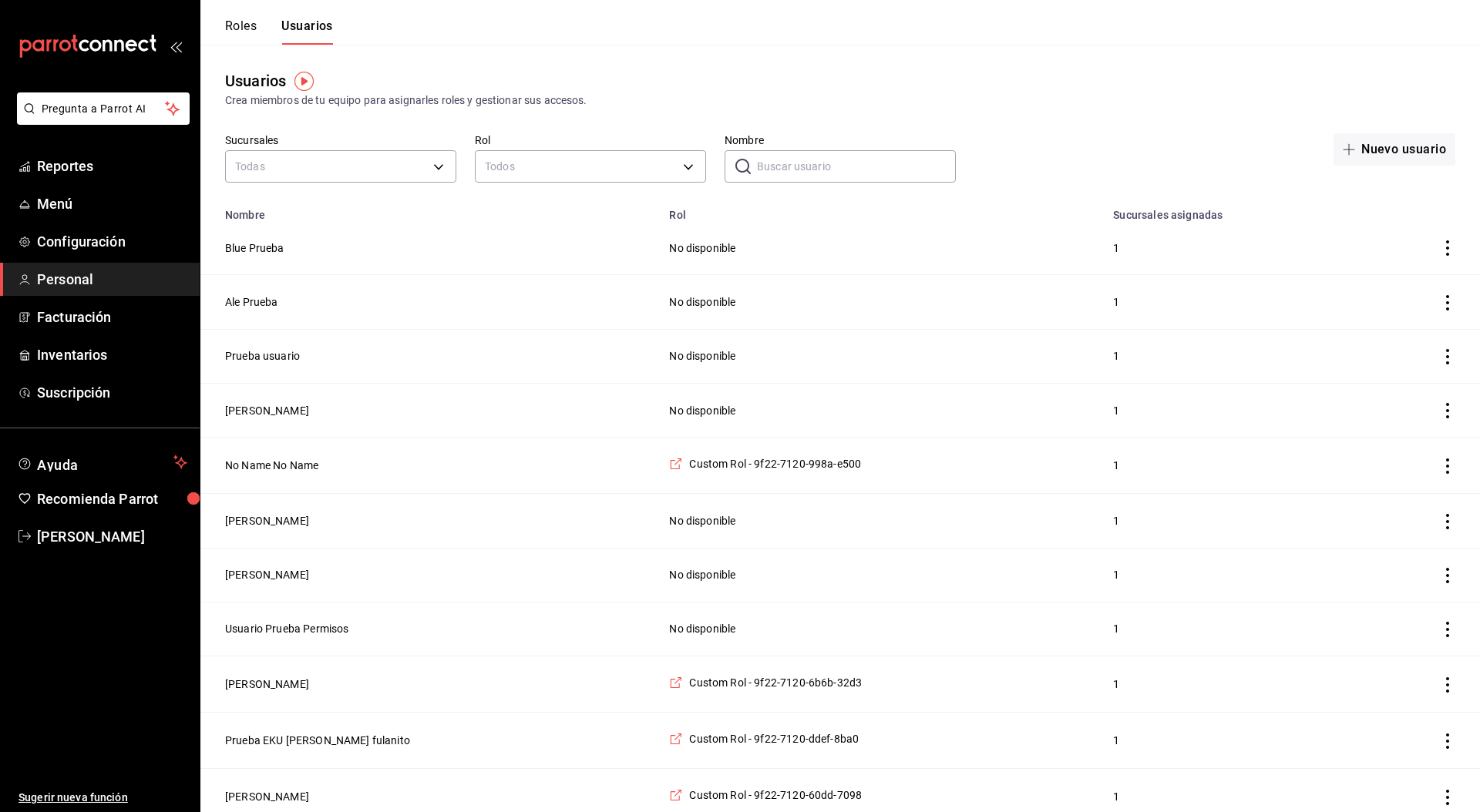
click at [250, 29] on button "Roles" at bounding box center [241, 31] width 32 height 26
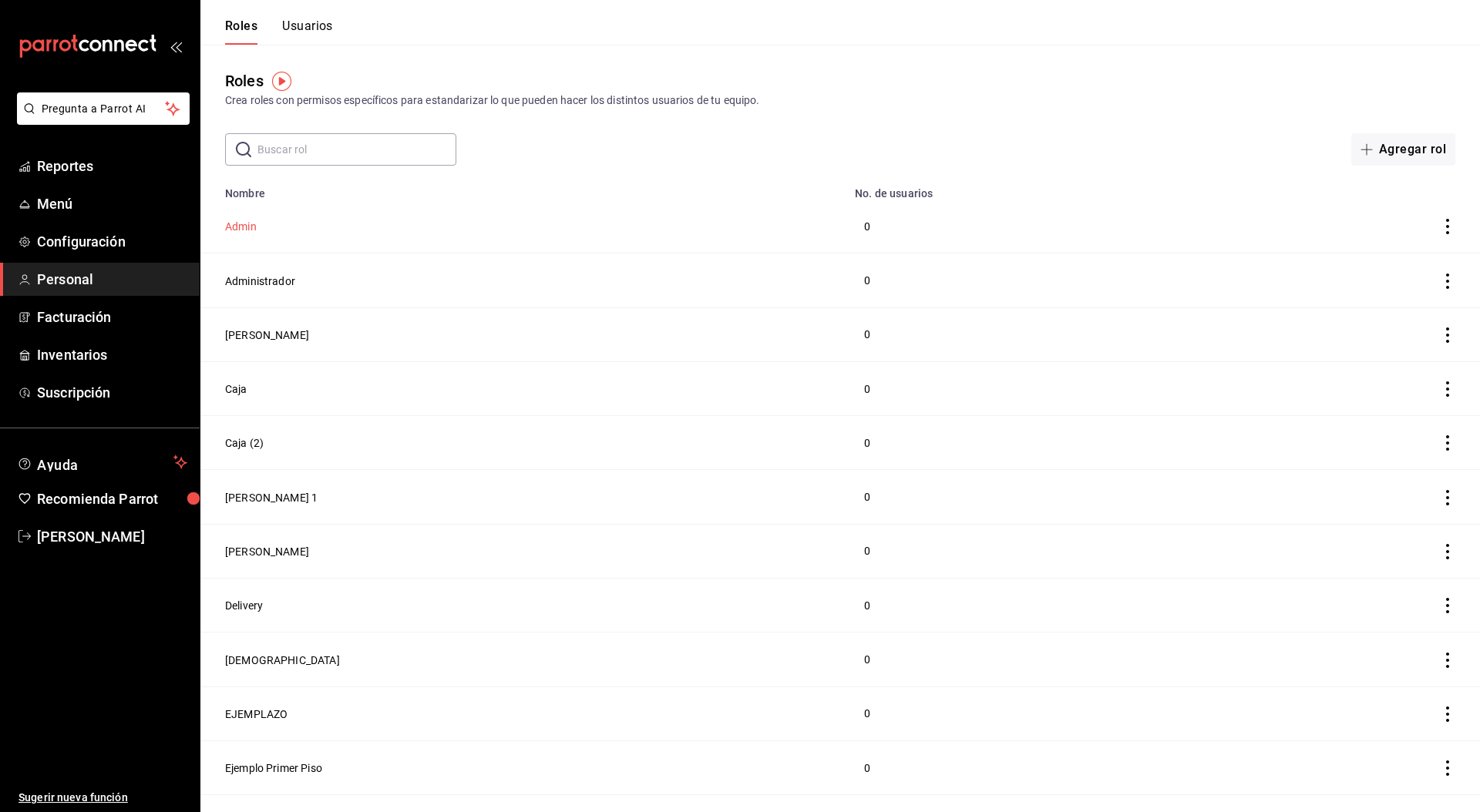
click at [240, 219] on button "Admin" at bounding box center [241, 227] width 32 height 15
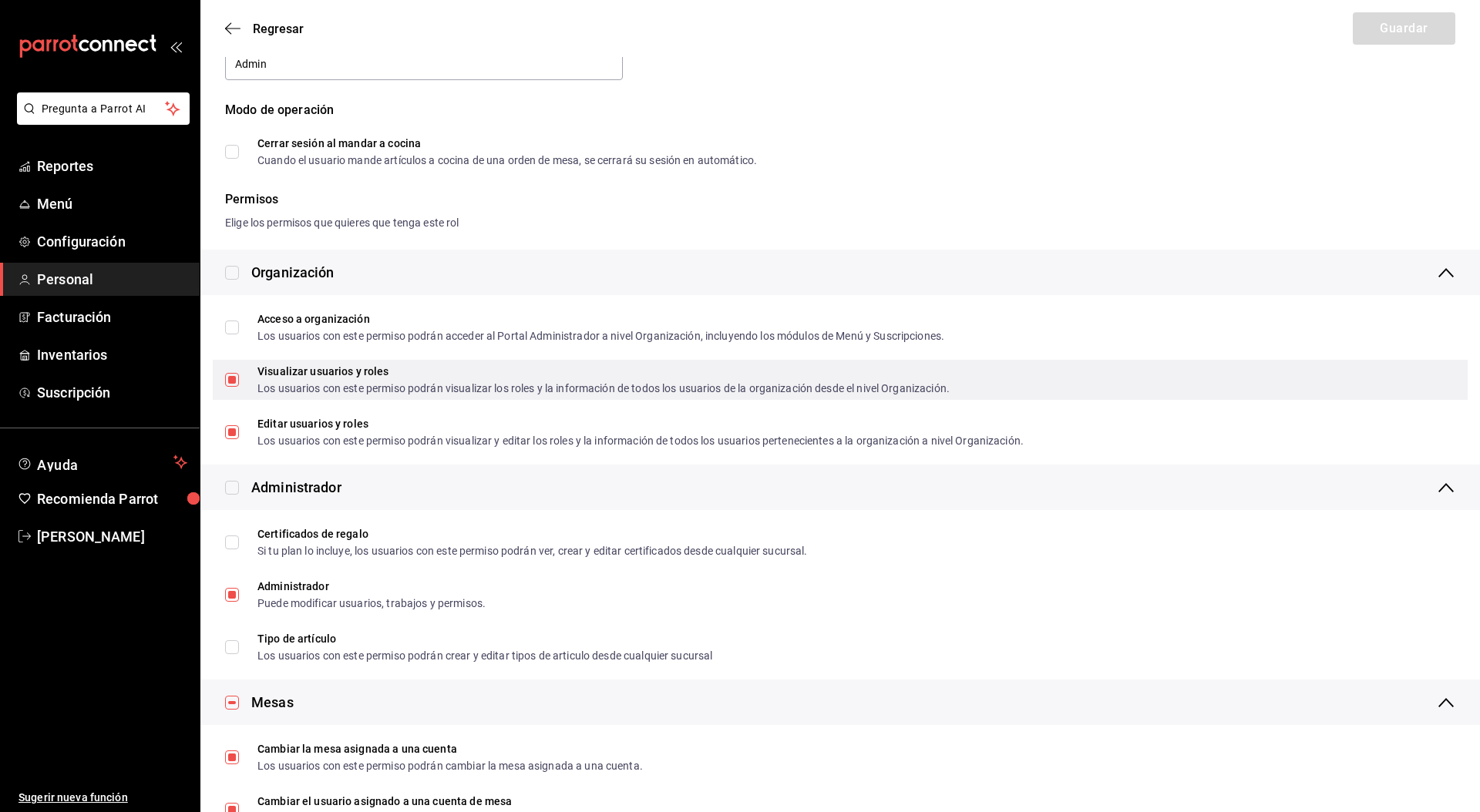
scroll to position [107, 0]
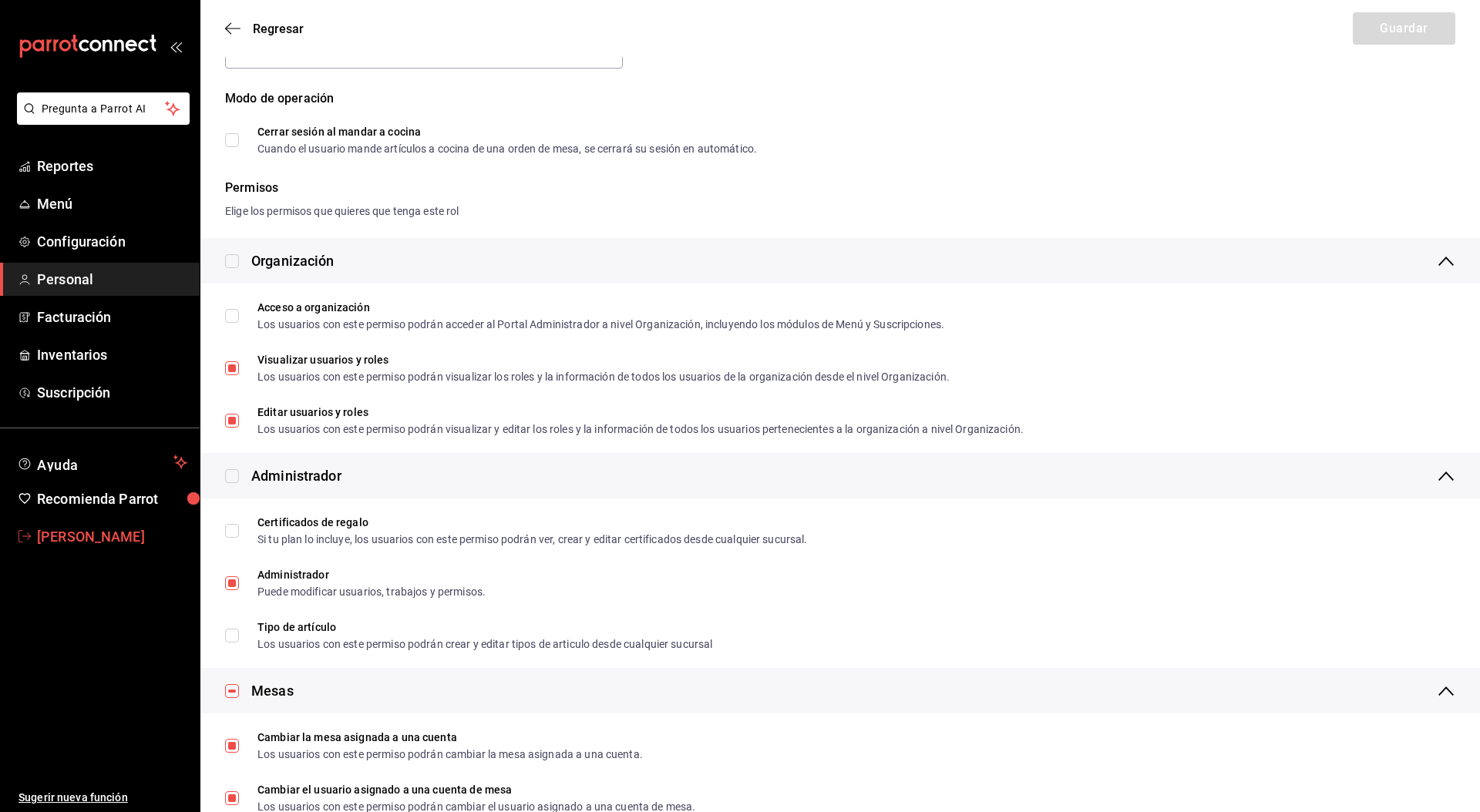
click at [108, 532] on span "Leonidas Esteban" at bounding box center [112, 537] width 150 height 21
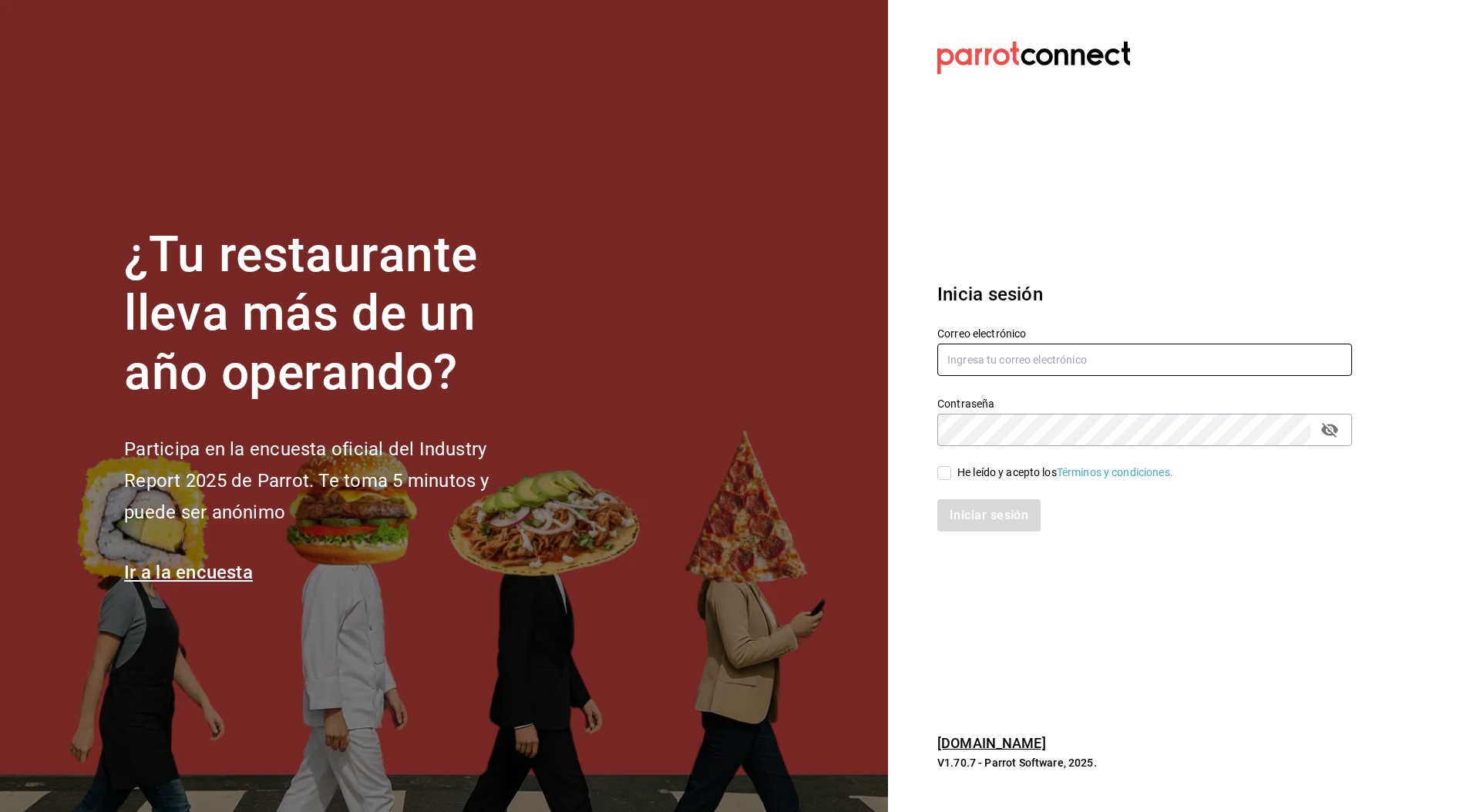
click at [1063, 360] on input "text" at bounding box center [1145, 359] width 415 height 33
paste input "coffe@ferrocarriles.com"
type input "coffe@ferrocarriles.com"
click at [973, 448] on div "He leído y acepto los Términos y condiciones." at bounding box center [1136, 464] width 433 height 35
click at [953, 474] on span "He leído y acepto los Términos y condiciones." at bounding box center [1062, 472] width 222 height 16
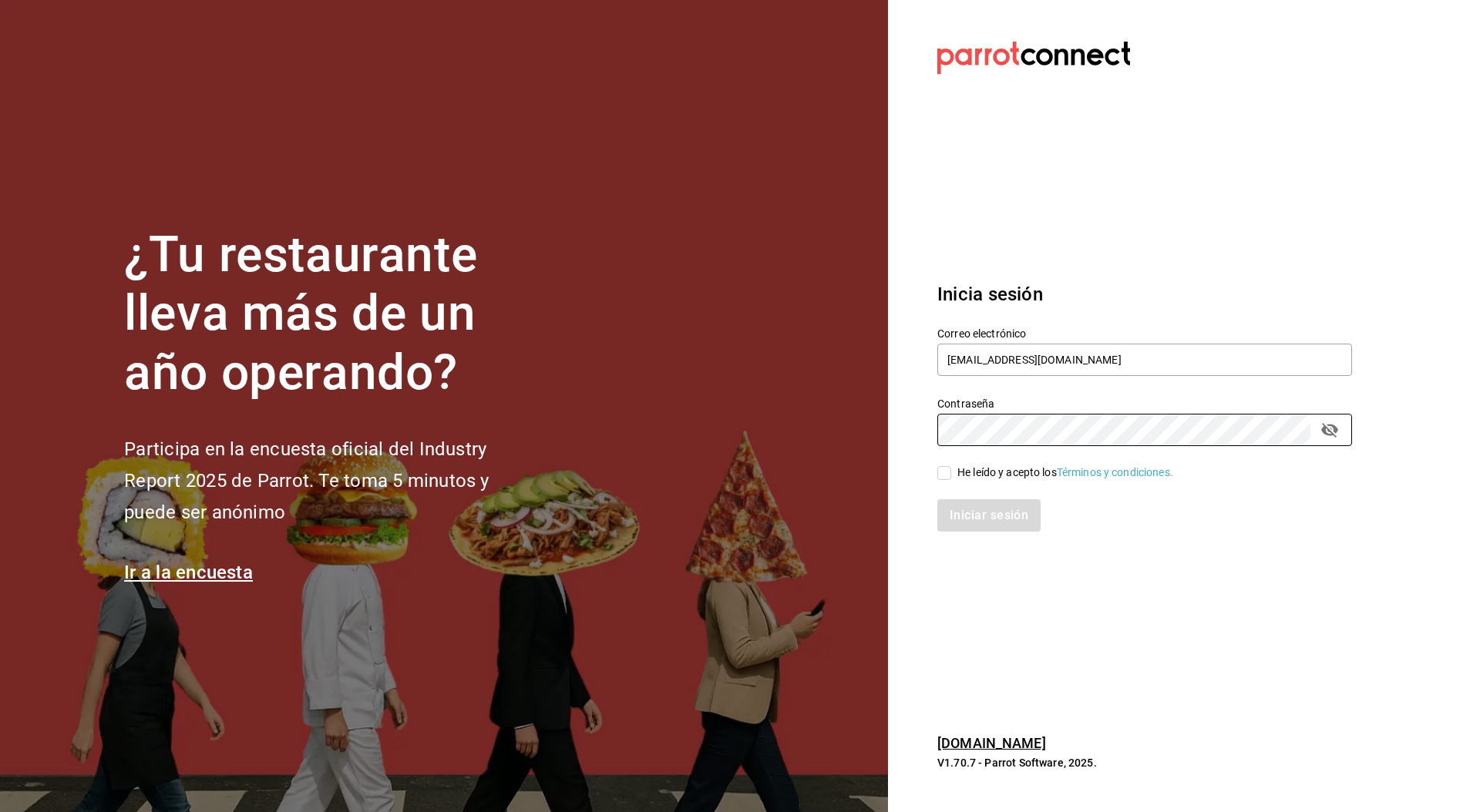
click at [951, 474] on input "He leído y acepto los Términos y condiciones." at bounding box center [944, 473] width 14 height 14
checkbox input "true"
click at [989, 515] on button "Iniciar sesión" at bounding box center [989, 516] width 105 height 33
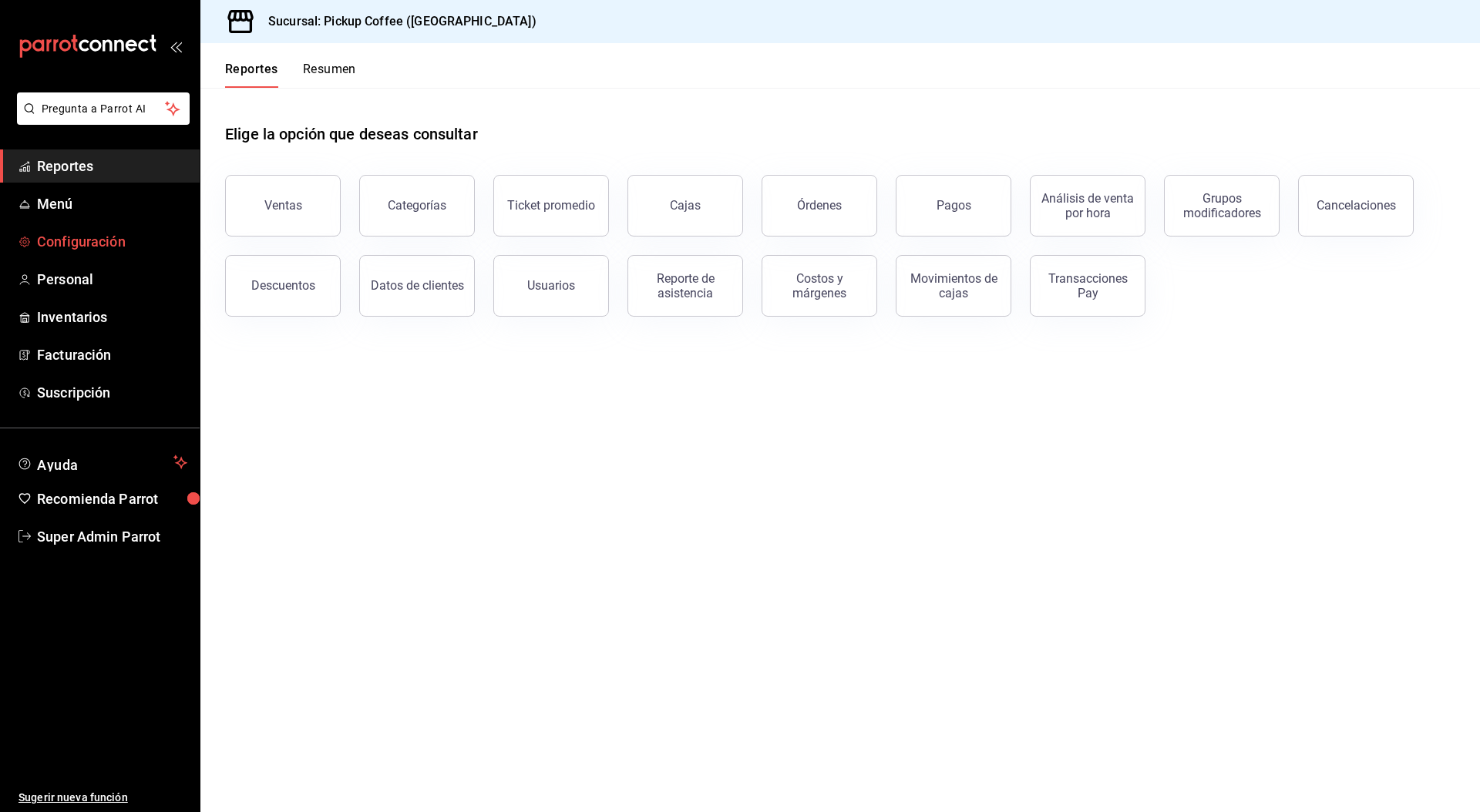
click at [95, 237] on span "Configuración" at bounding box center [112, 241] width 150 height 21
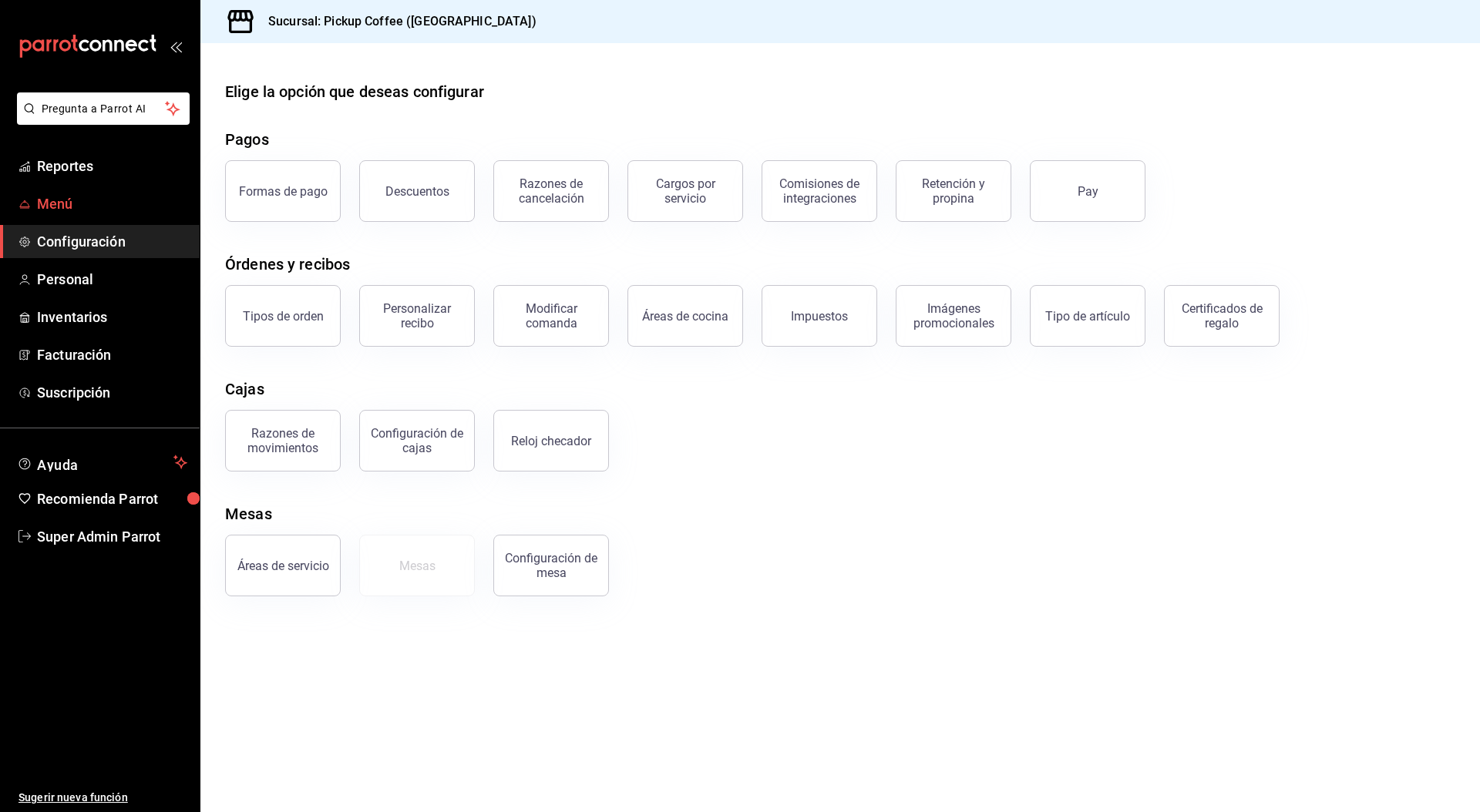
click at [80, 187] on link "Menú" at bounding box center [100, 203] width 200 height 33
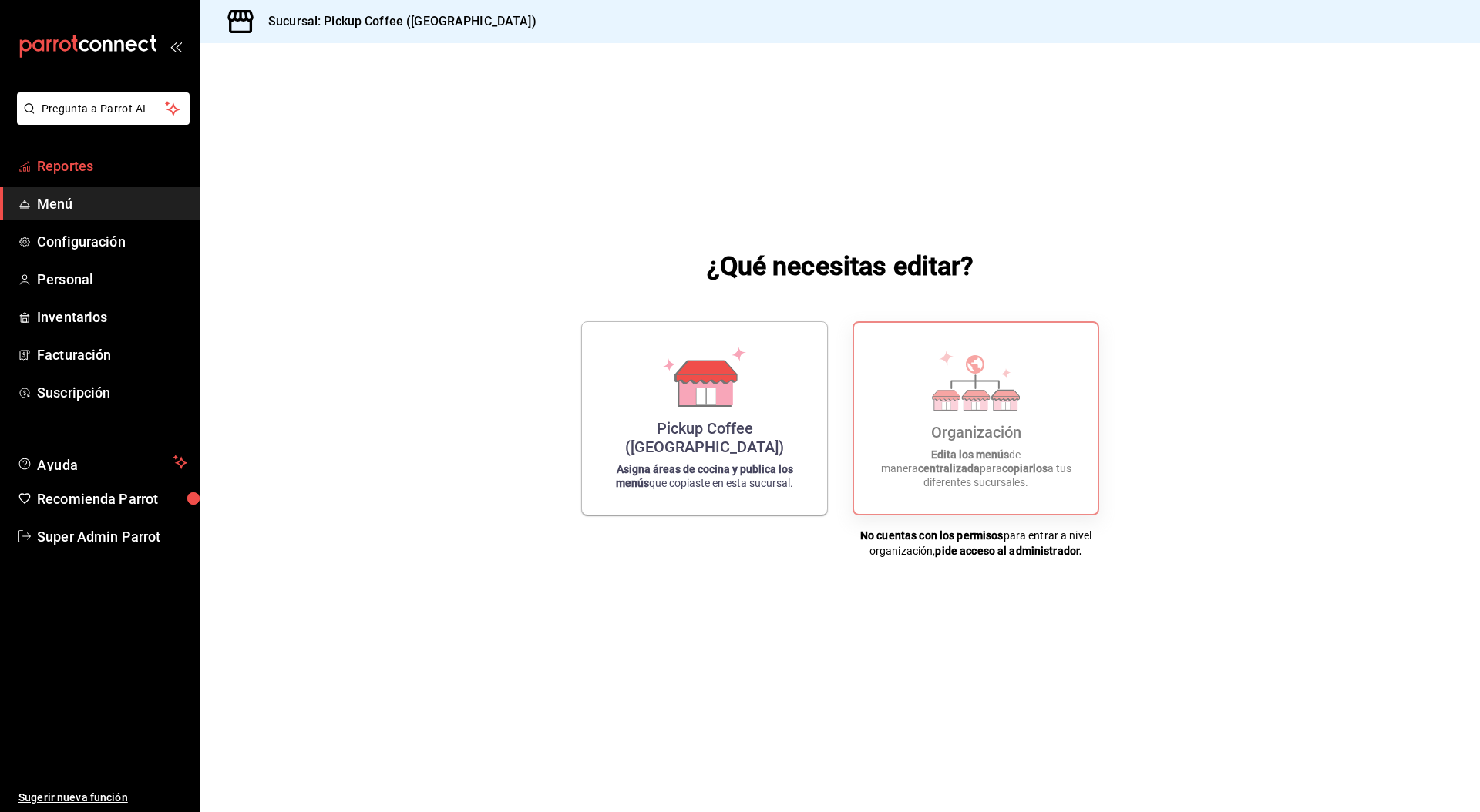
click at [139, 173] on span "Reportes" at bounding box center [112, 165] width 150 height 21
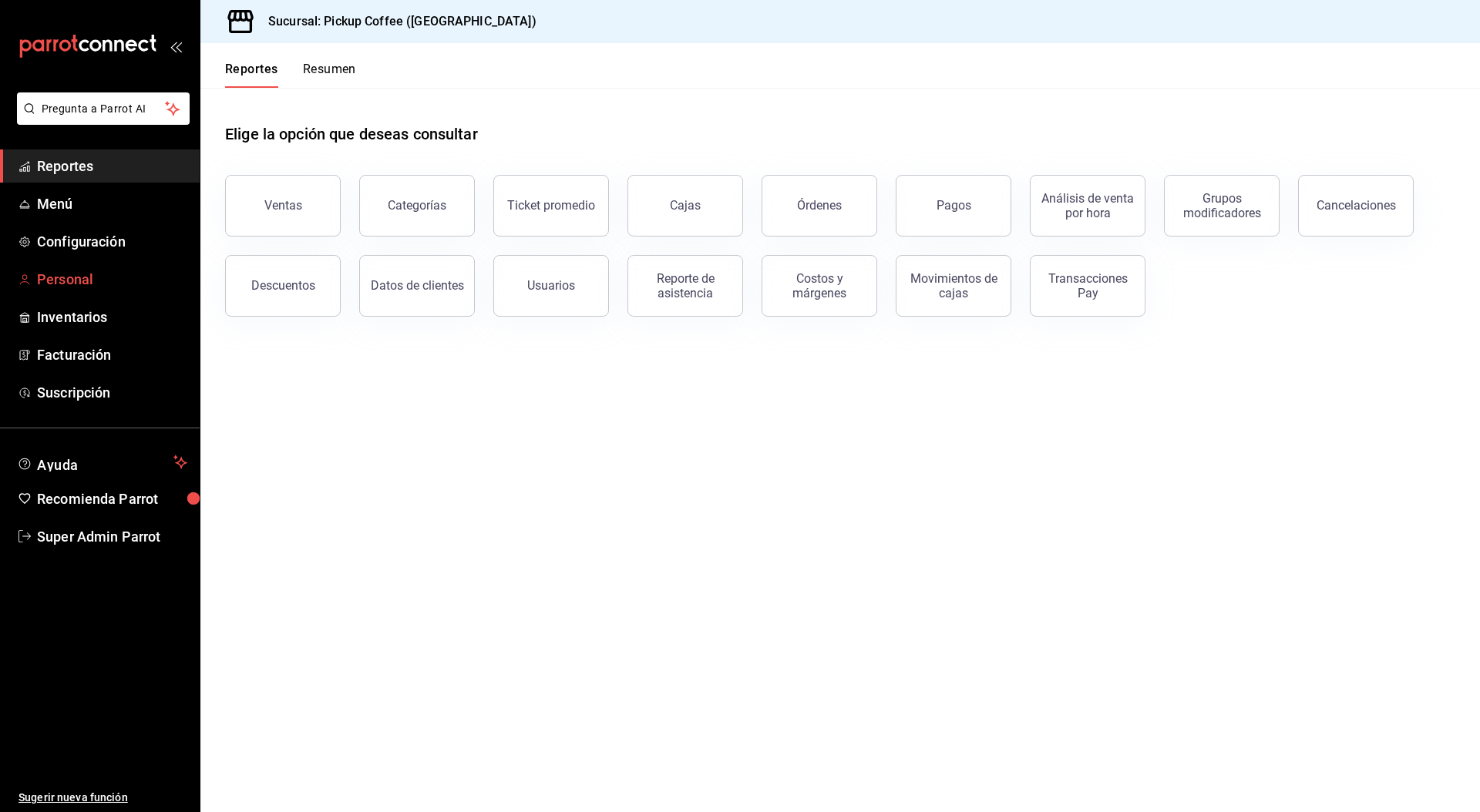
click at [62, 276] on span "Personal" at bounding box center [112, 279] width 150 height 21
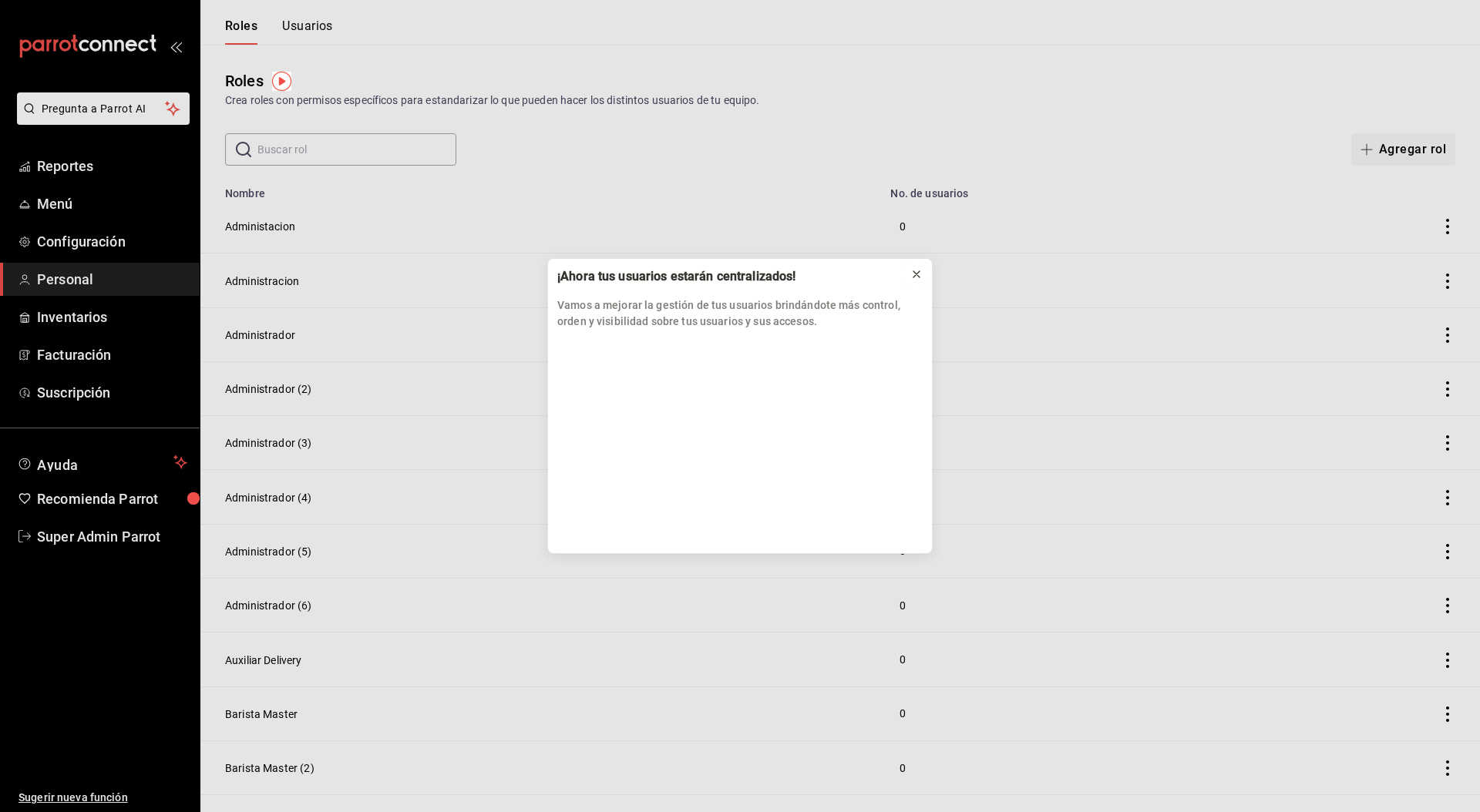
click at [916, 270] on icon at bounding box center [916, 274] width 13 height 13
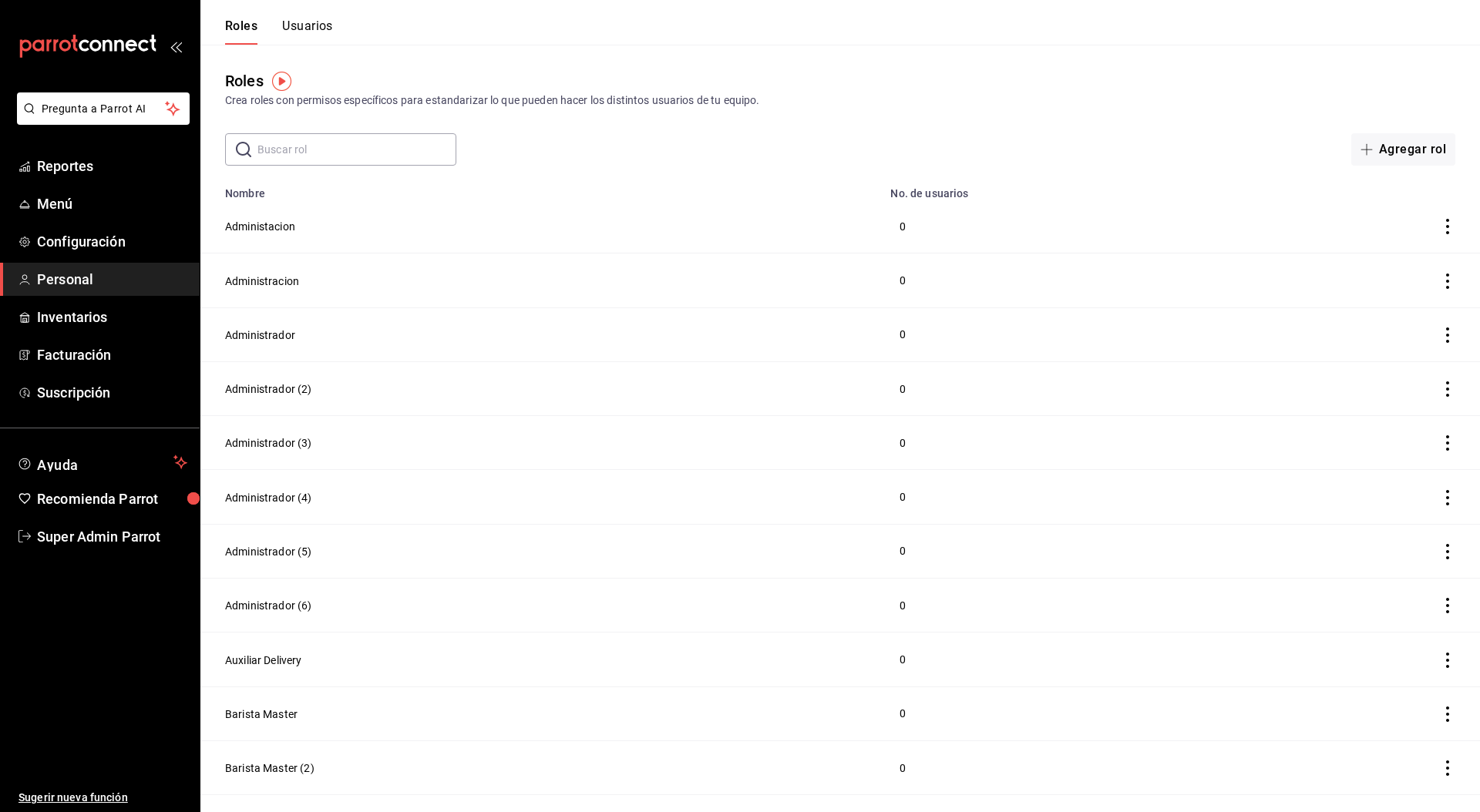
click at [307, 29] on button "Usuarios" at bounding box center [307, 31] width 51 height 26
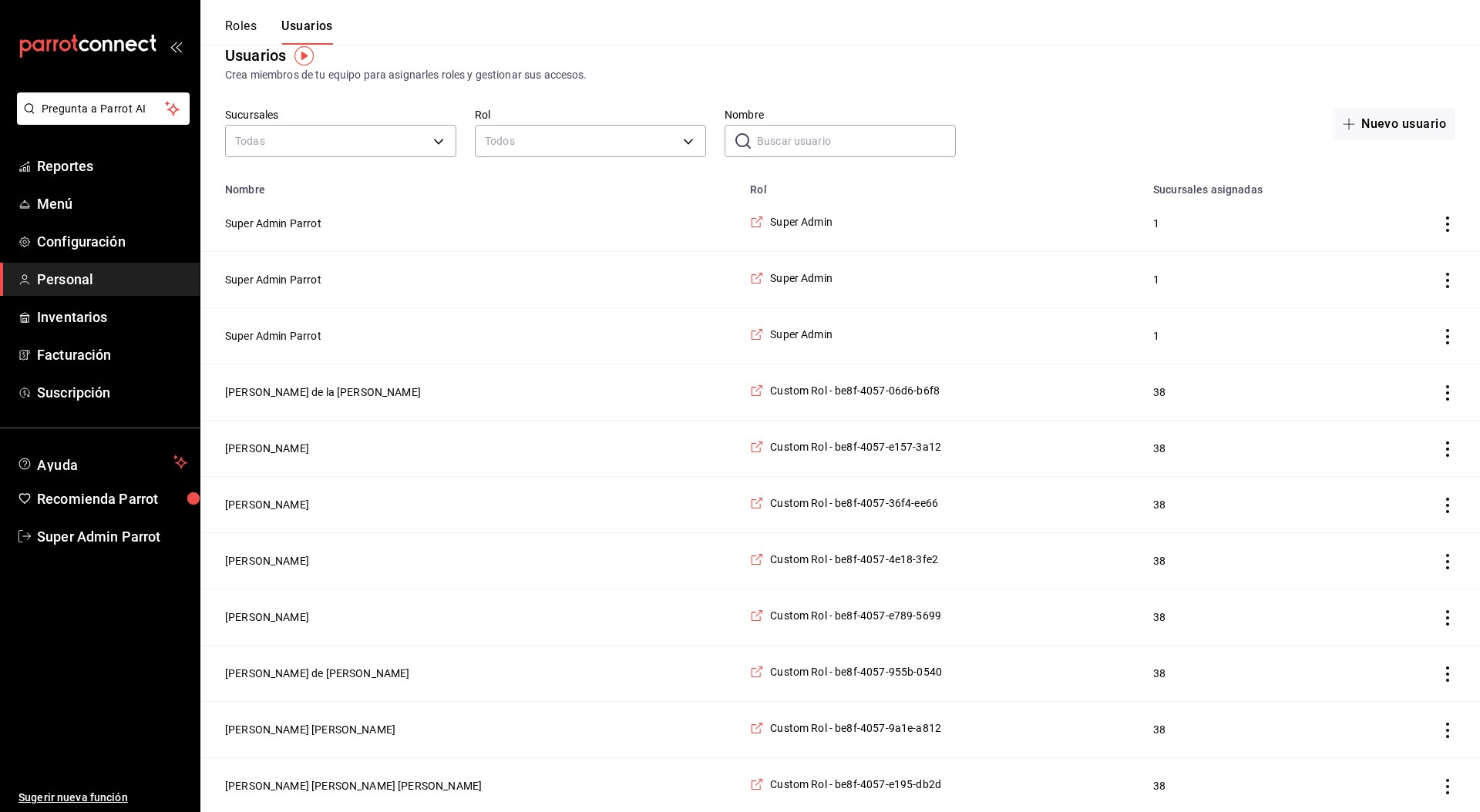
scroll to position [20, 0]
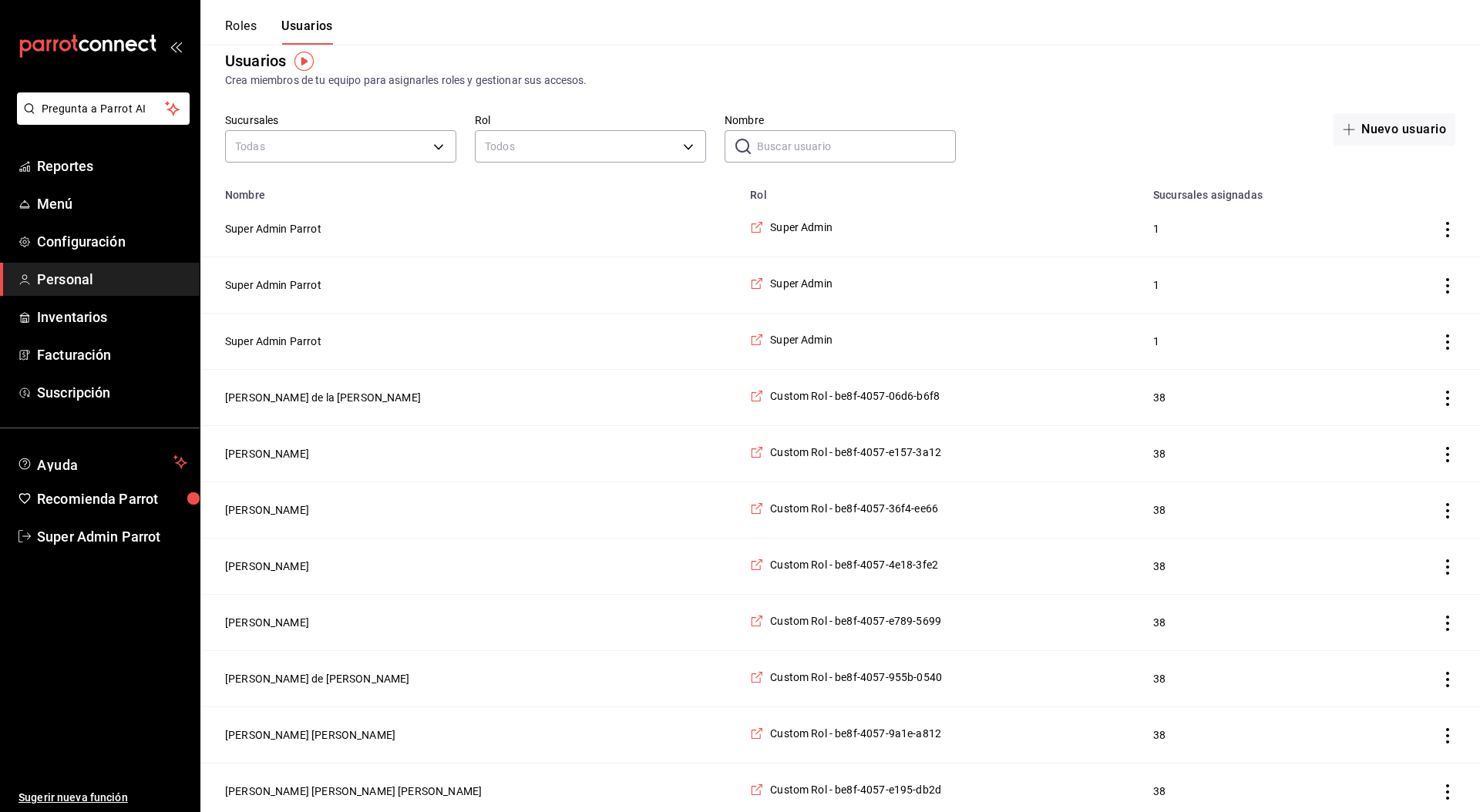
click at [261, 216] on td "Super Admin Parrot" at bounding box center [470, 229] width 540 height 56
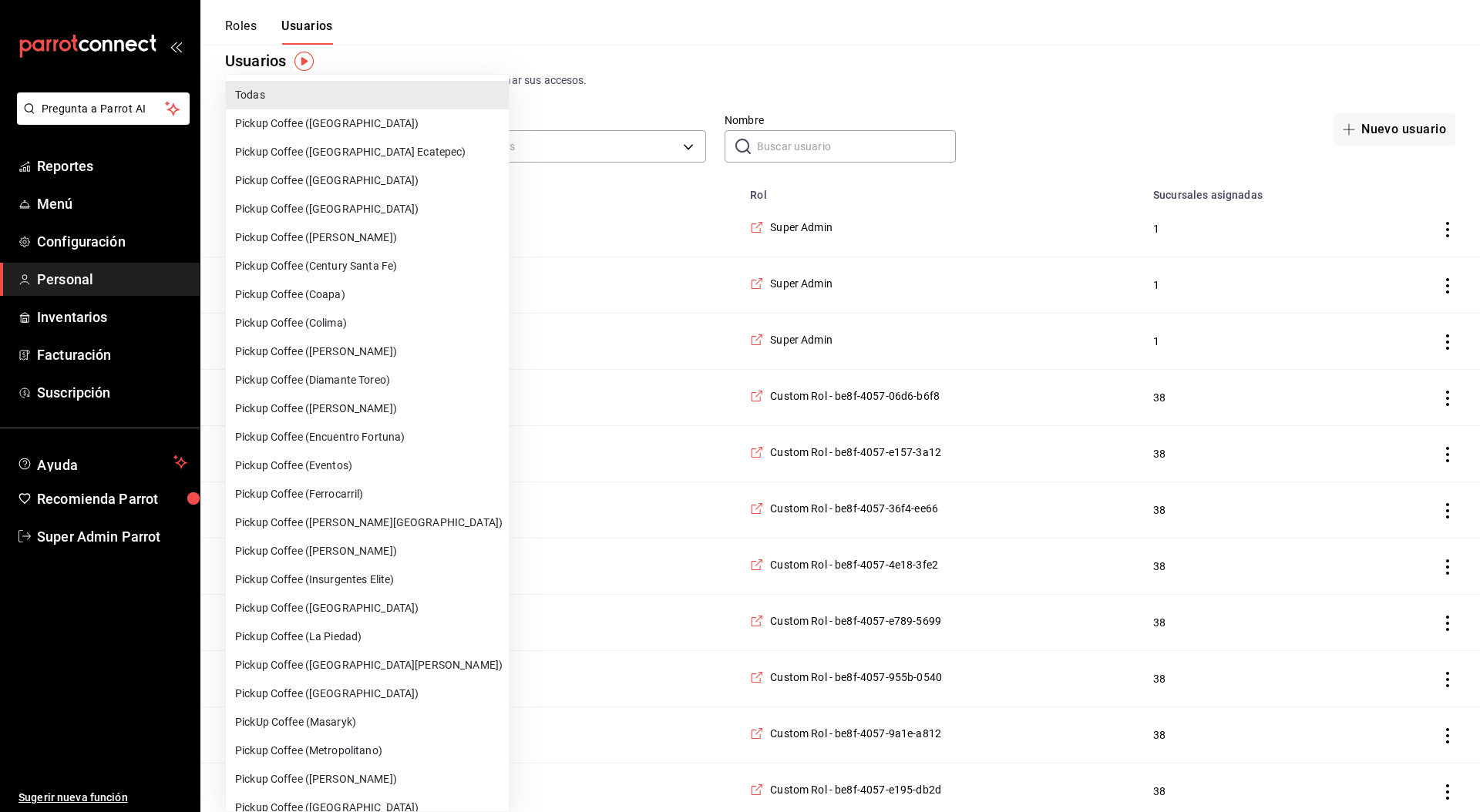
click at [758, 136] on div at bounding box center [740, 406] width 1480 height 812
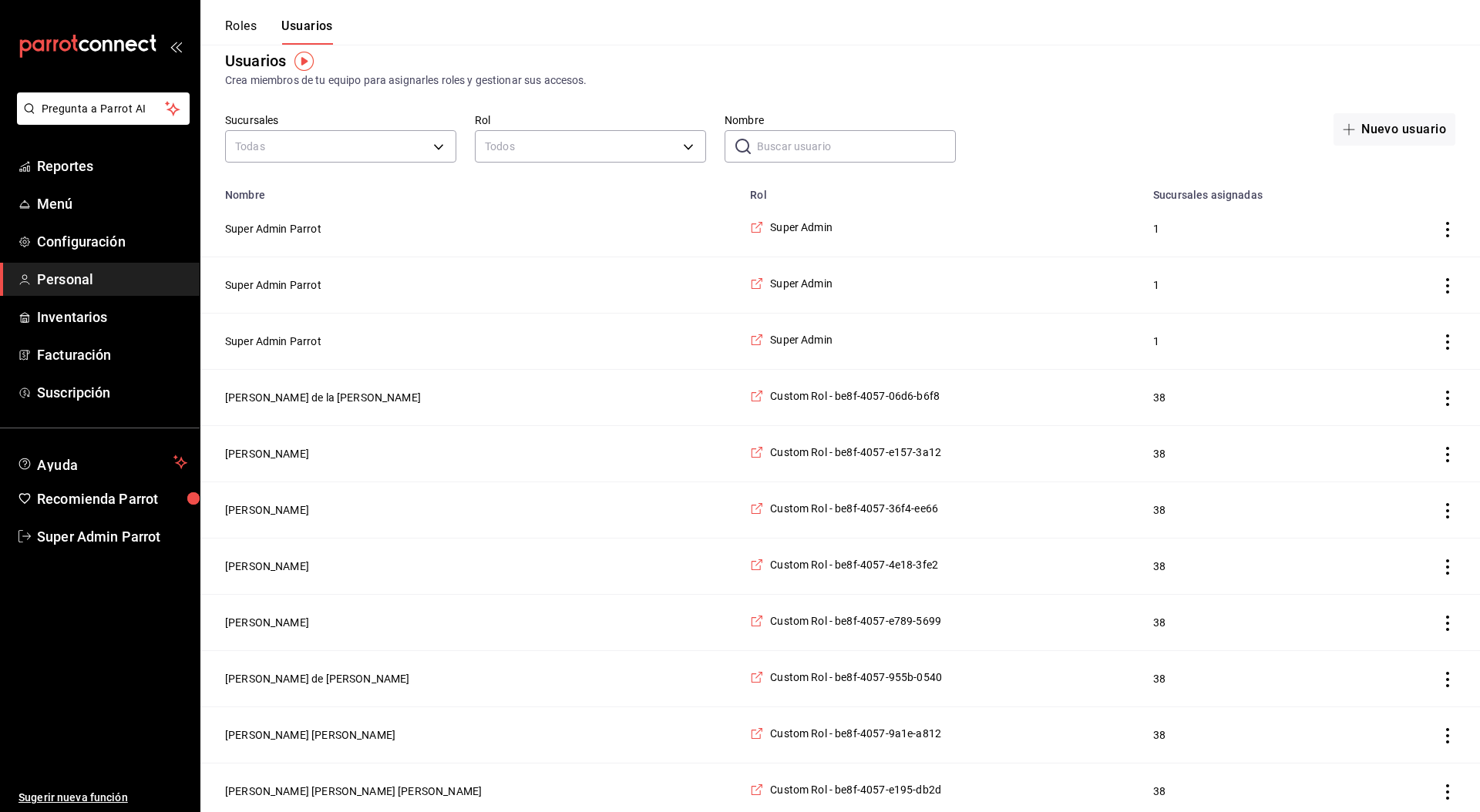
click at [773, 144] on div "Todas Pickup Coffee (Alamedas) Pickup Coffee (Americas Ecatepec) Pickup Coffee …" at bounding box center [740, 406] width 1480 height 812
click at [775, 145] on input "Nombre" at bounding box center [856, 146] width 199 height 31
type input "super admin"
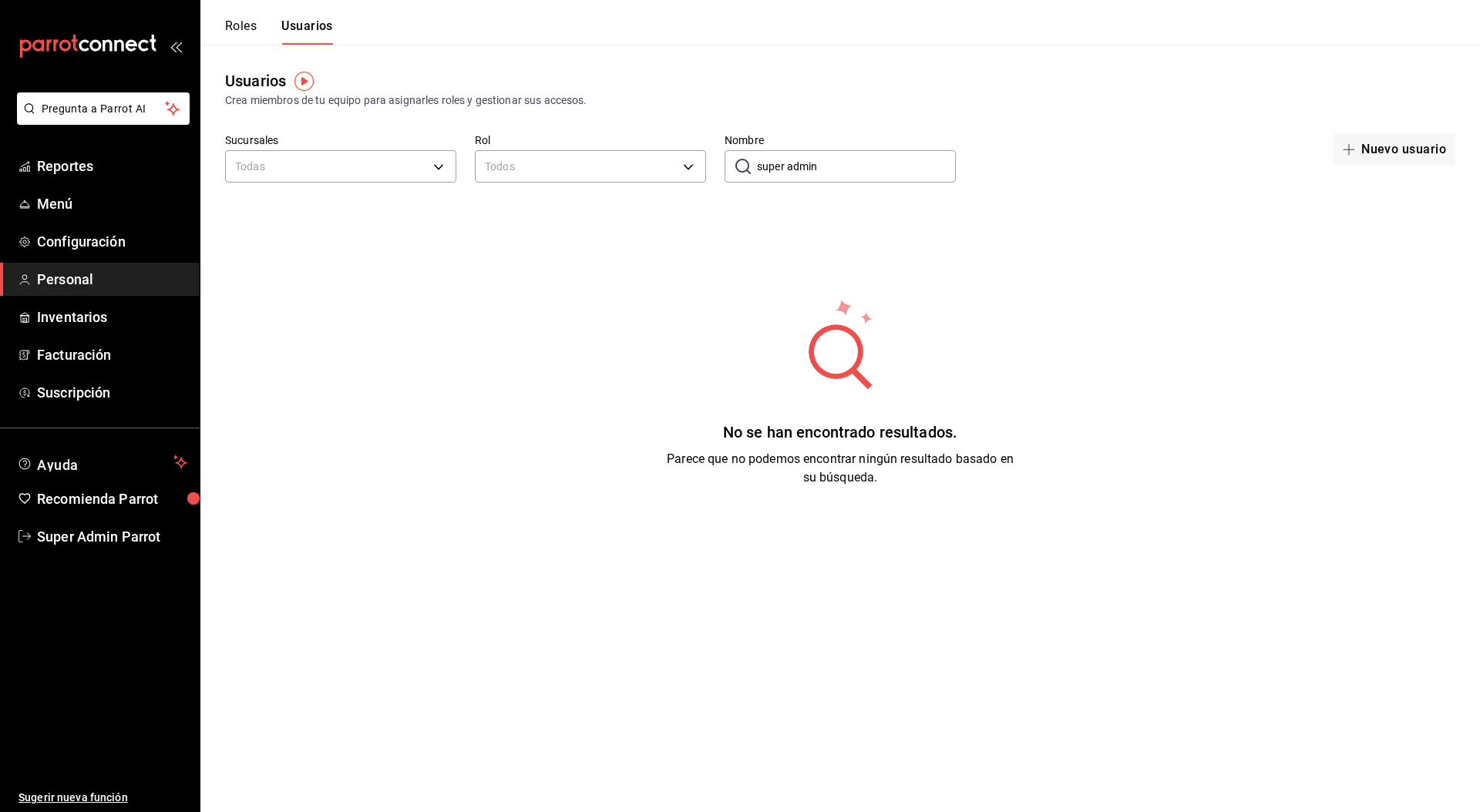
click at [829, 169] on input "super admin" at bounding box center [856, 166] width 199 height 31
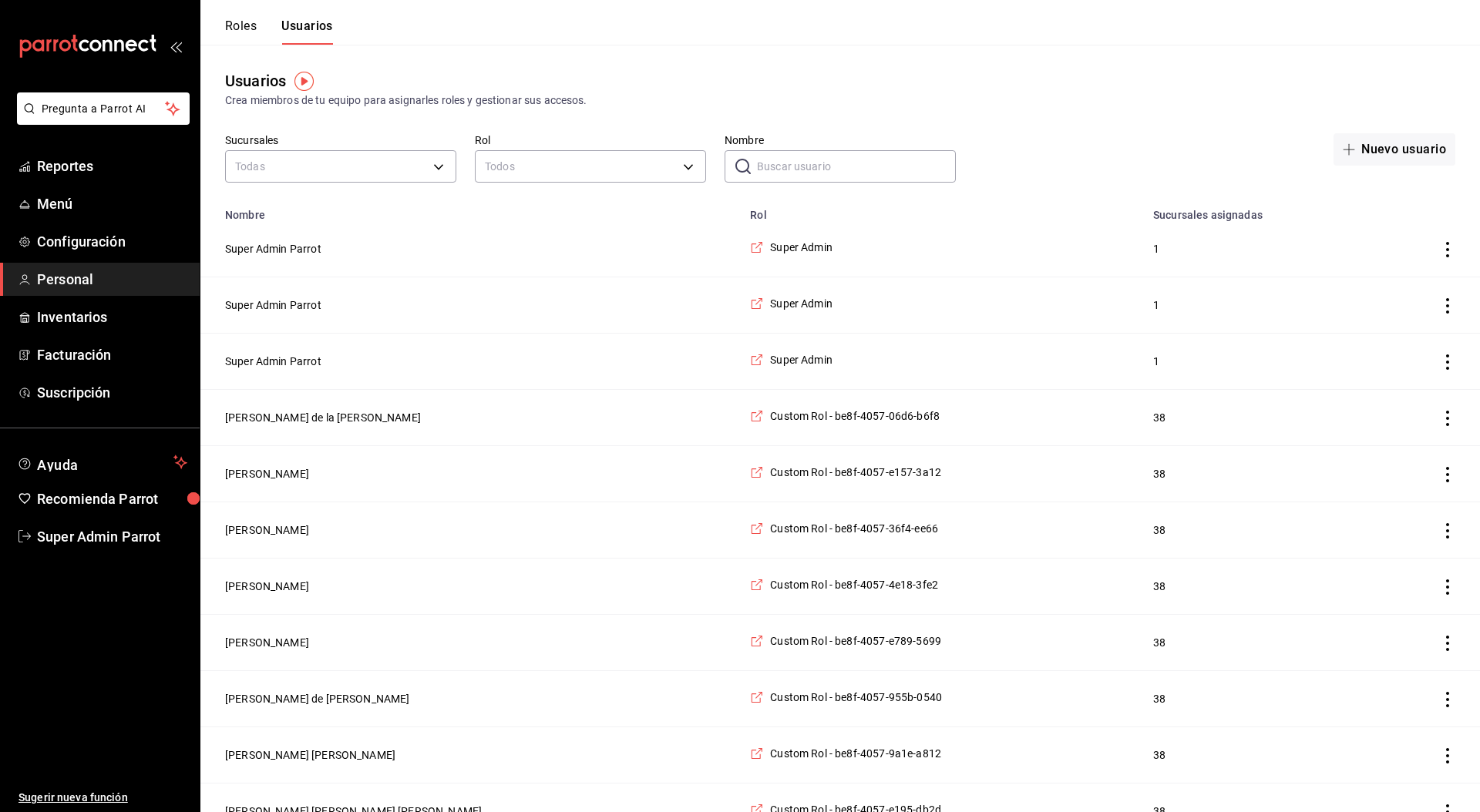
click at [890, 171] on input "Nombre" at bounding box center [856, 166] width 199 height 31
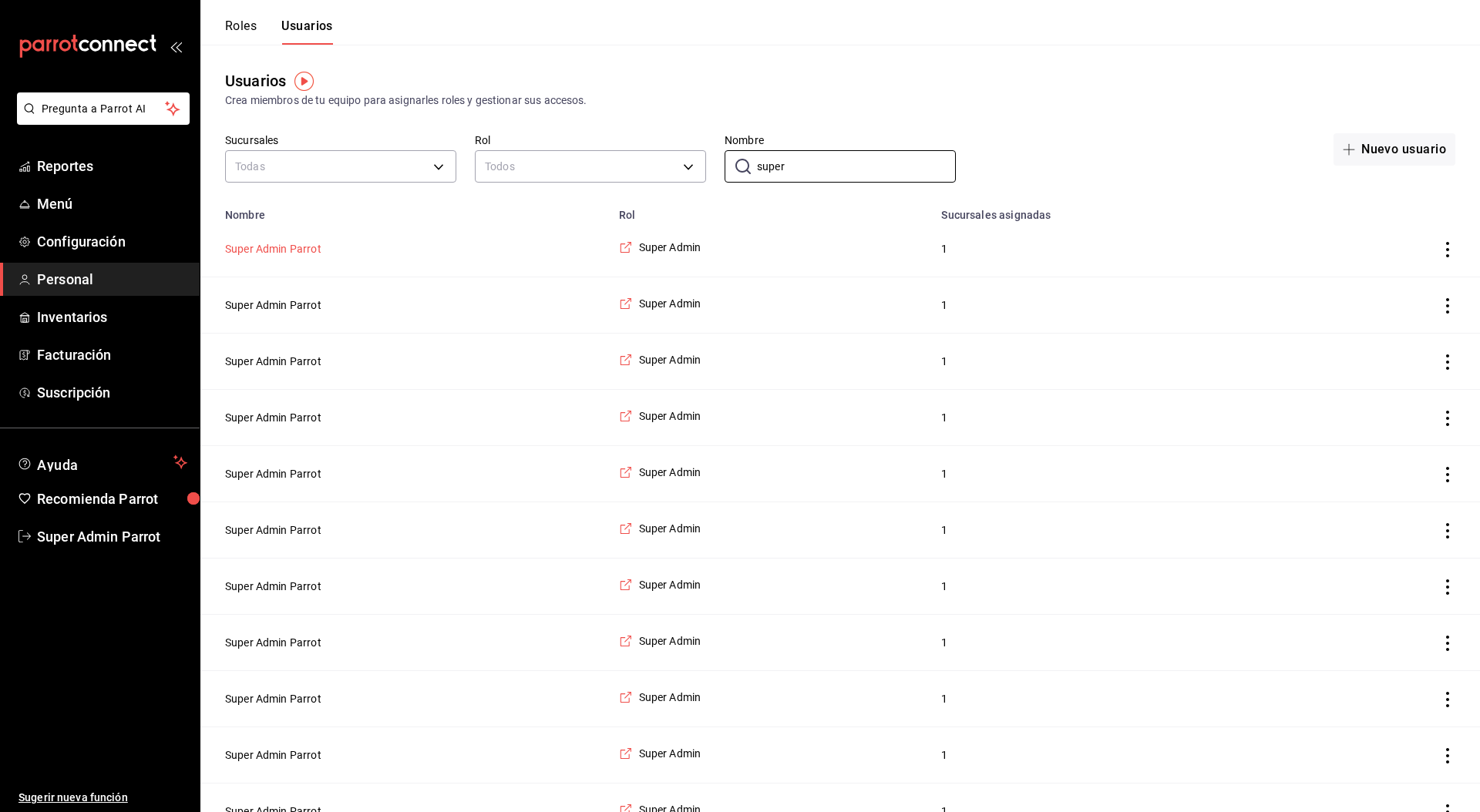
type input "super"
click at [293, 244] on button "Super Admin Parrot" at bounding box center [273, 249] width 97 height 15
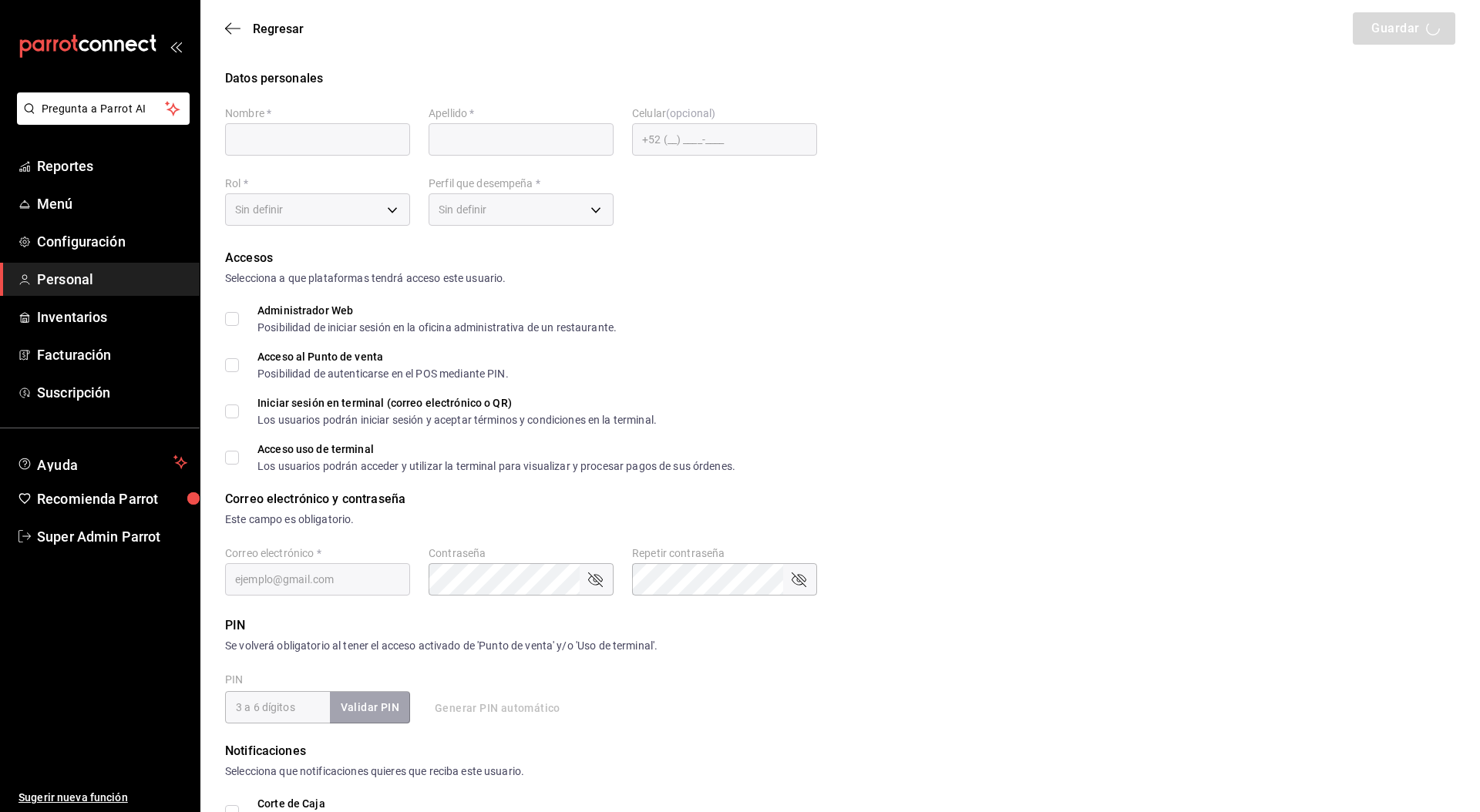
type input "Super Admin"
type input "Parrot"
checkbox input "true"
type input "pickup@palmas500.com"
type input "635668"
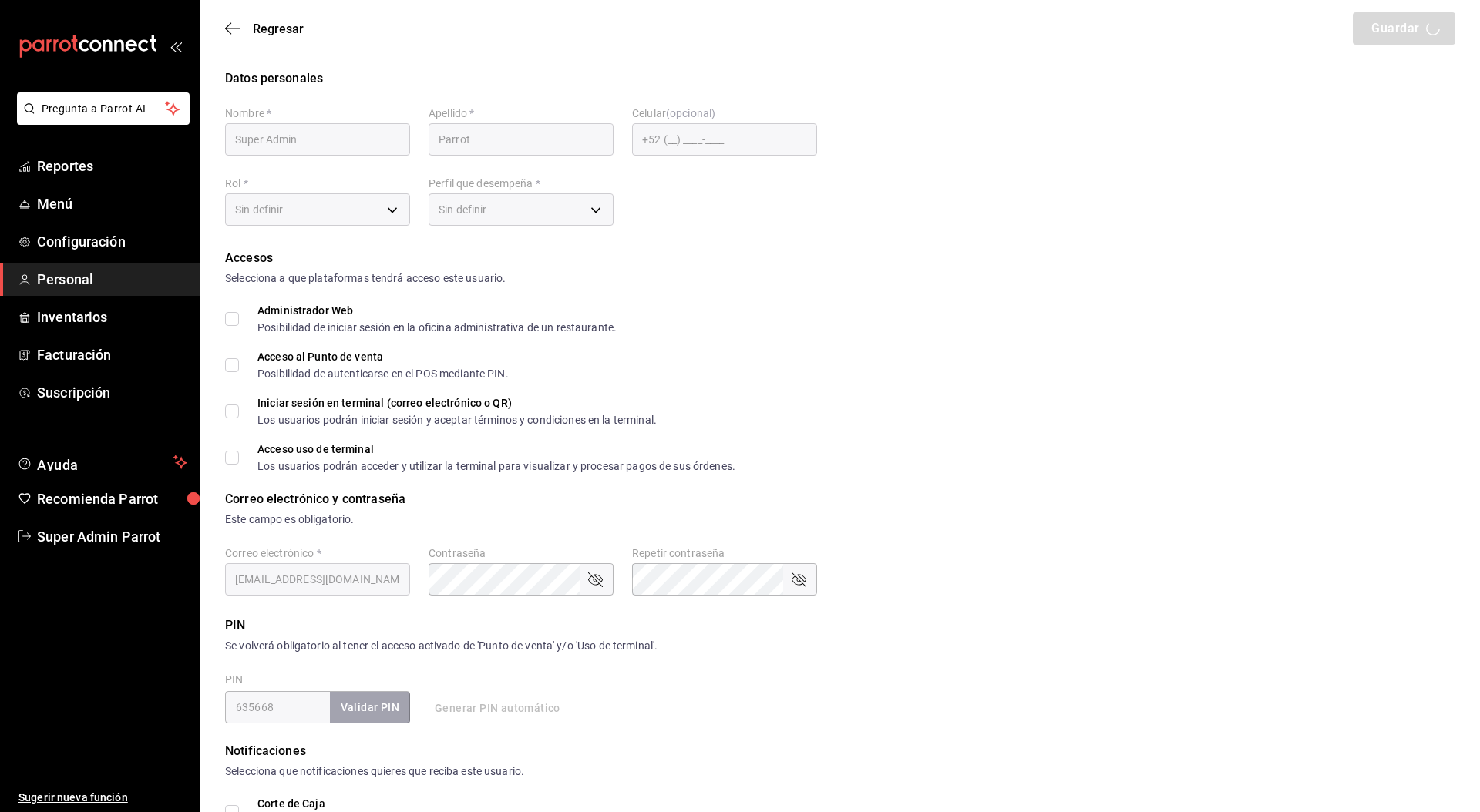
type input "87b2d739-4fa6-452d-90d0-72d4031a837a"
type input "UNDEFINED"
checkbox input "true"
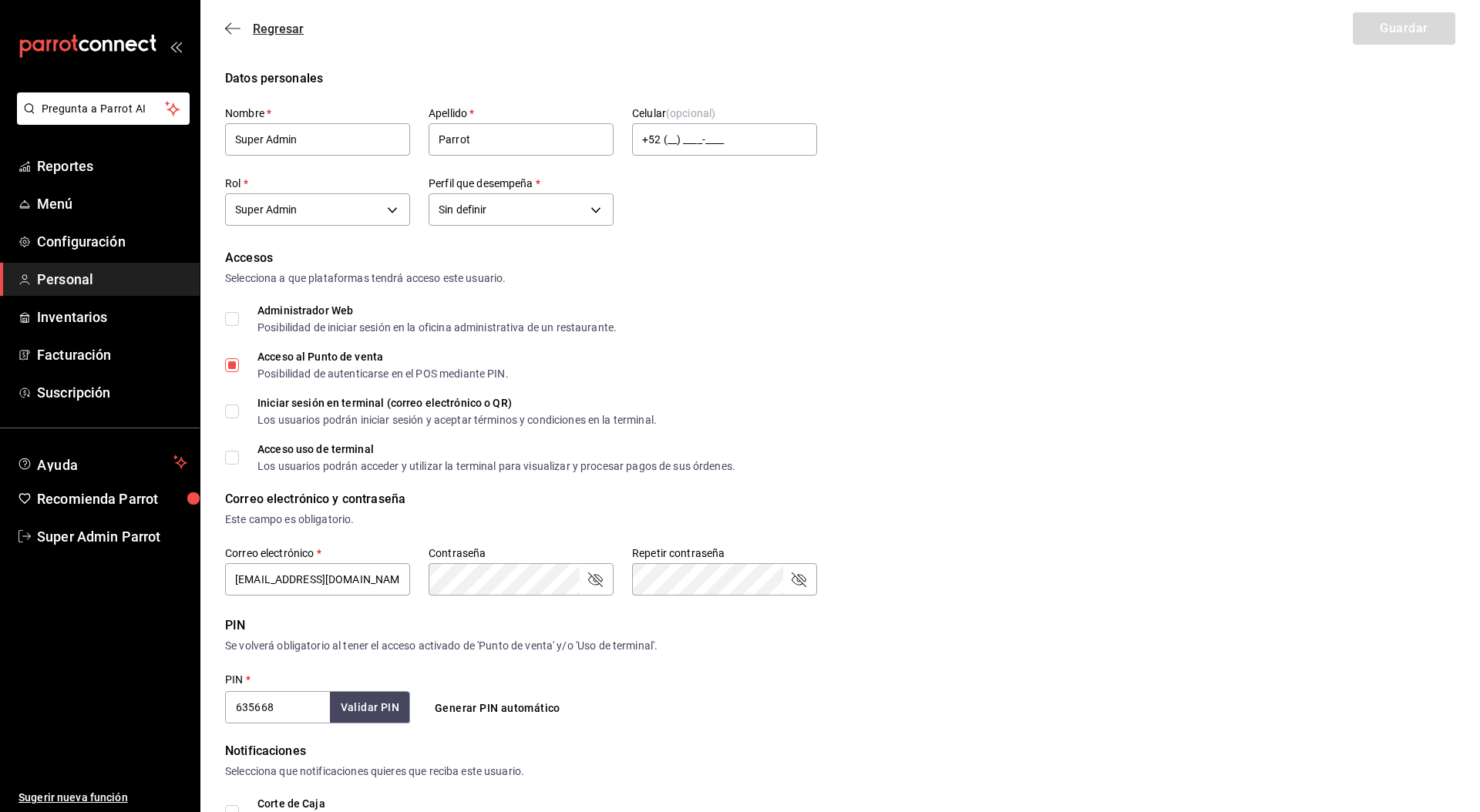
click at [278, 35] on span "Regresar" at bounding box center [278, 29] width 51 height 14
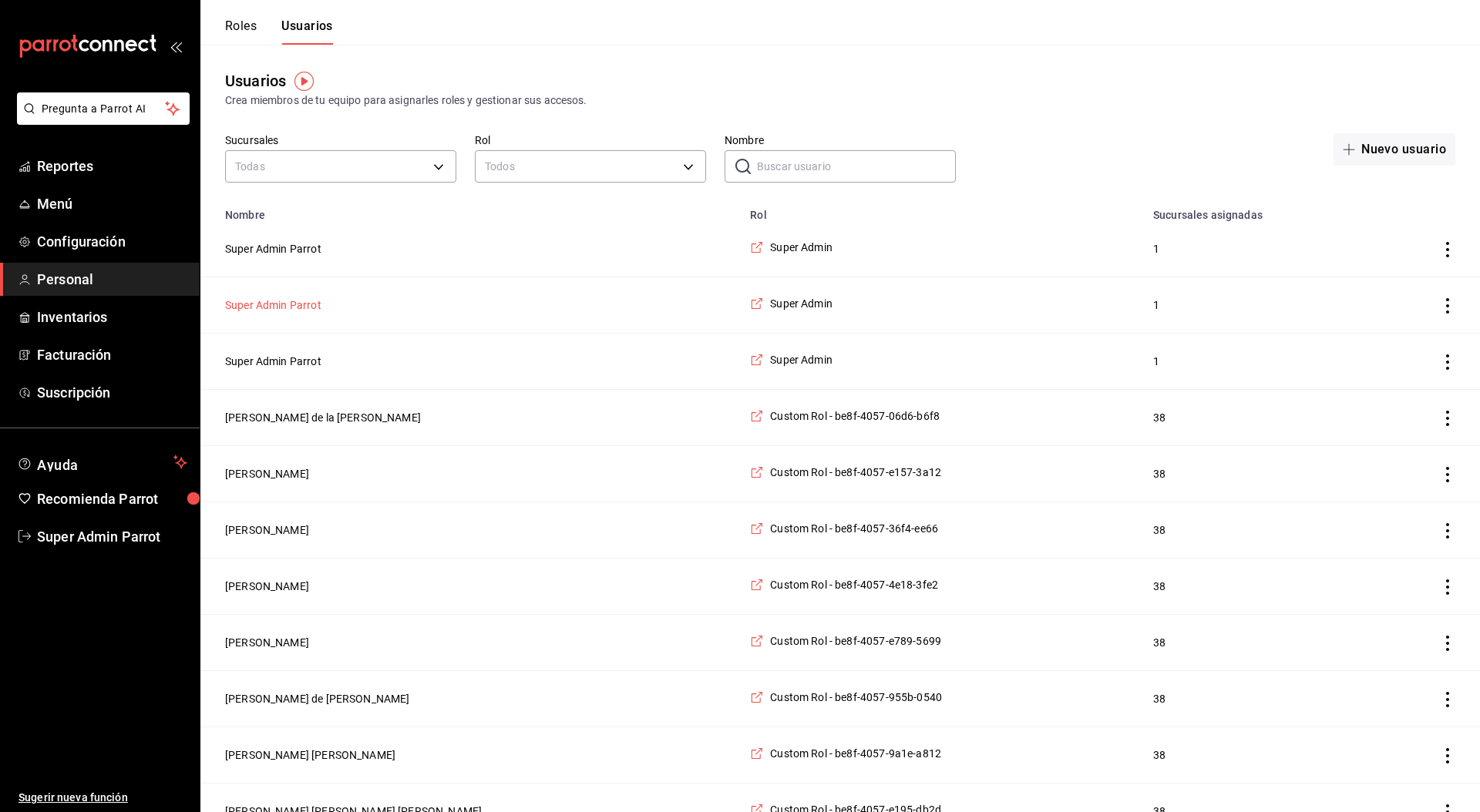
click at [268, 305] on button "Super Admin Parrot" at bounding box center [273, 305] width 97 height 15
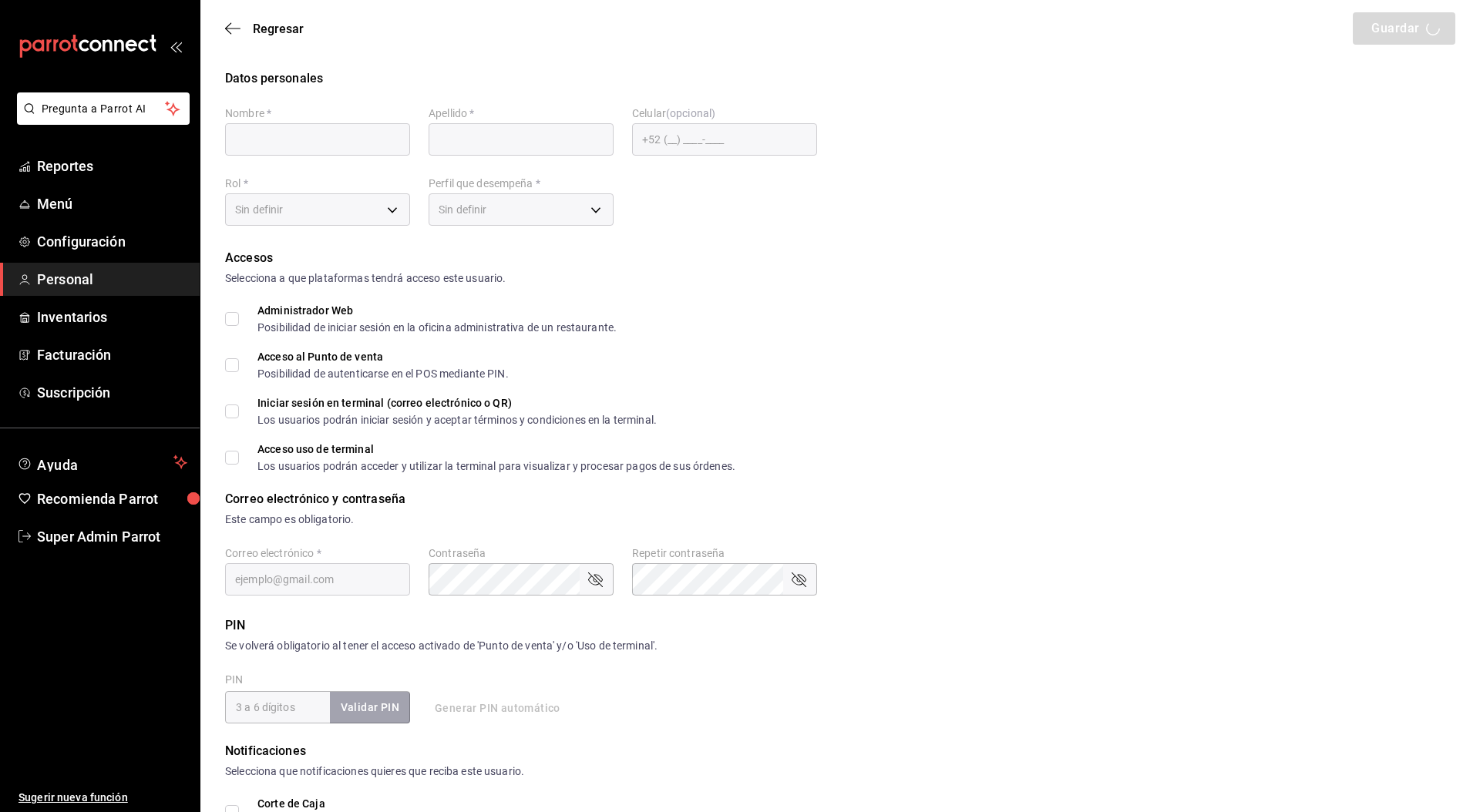
type input "Super Admin"
type input "Parrot"
checkbox input "true"
type input "pickup@lapiedad.com"
type input "520290"
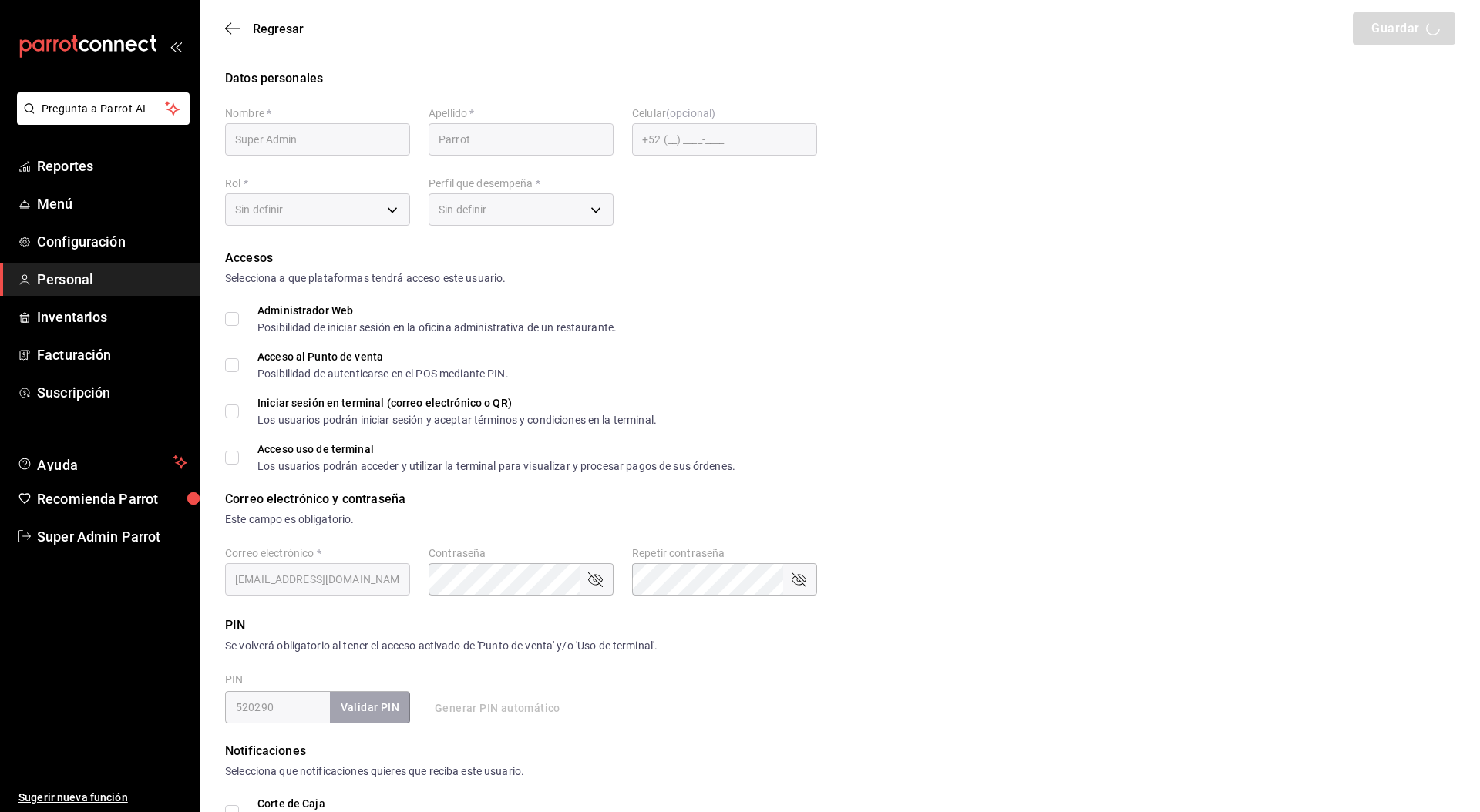
type input "87b2d739-4fa6-452d-90d0-72d4031a837a"
type input "UNDEFINED"
checkbox input "true"
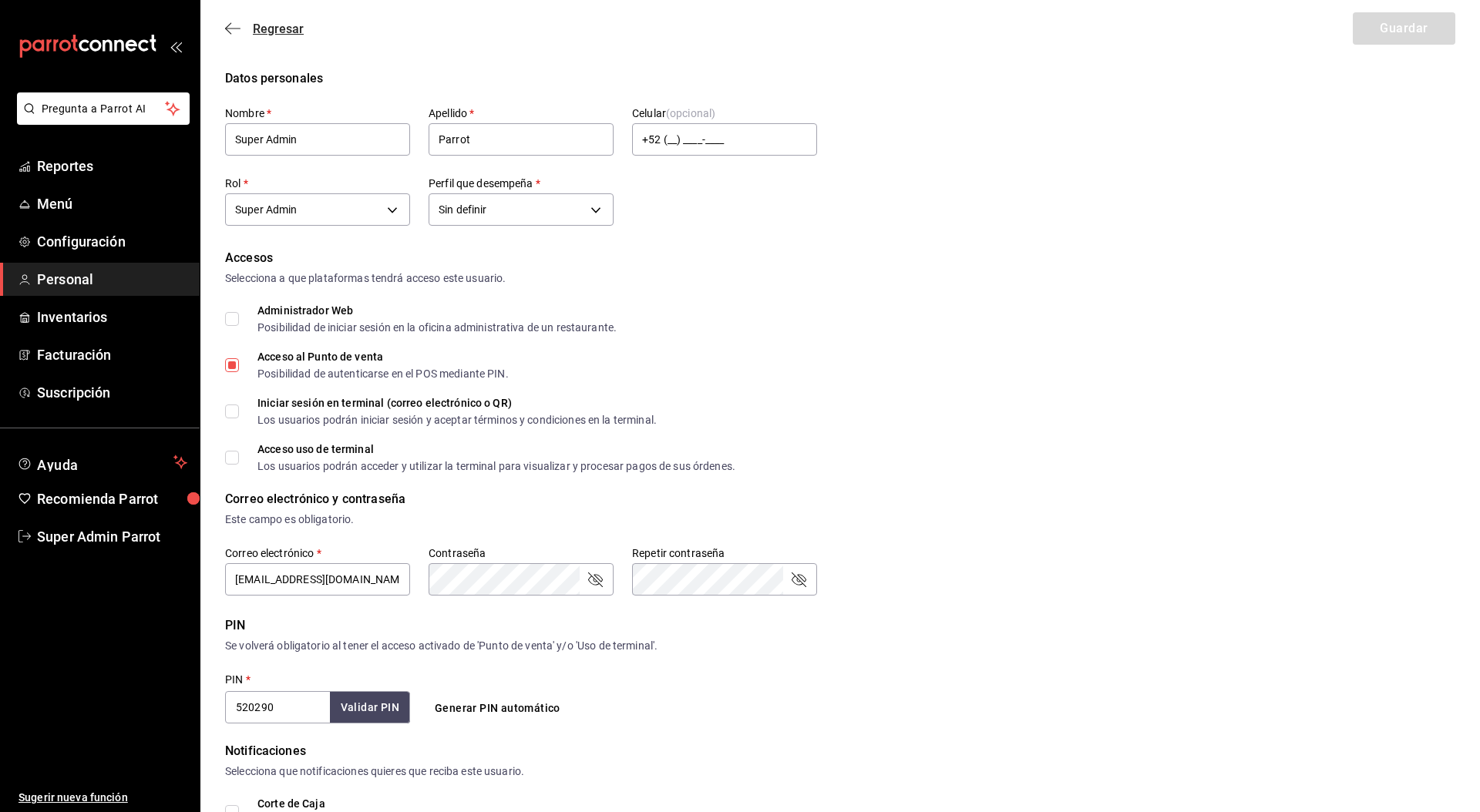
click at [279, 31] on span "Regresar" at bounding box center [278, 29] width 51 height 14
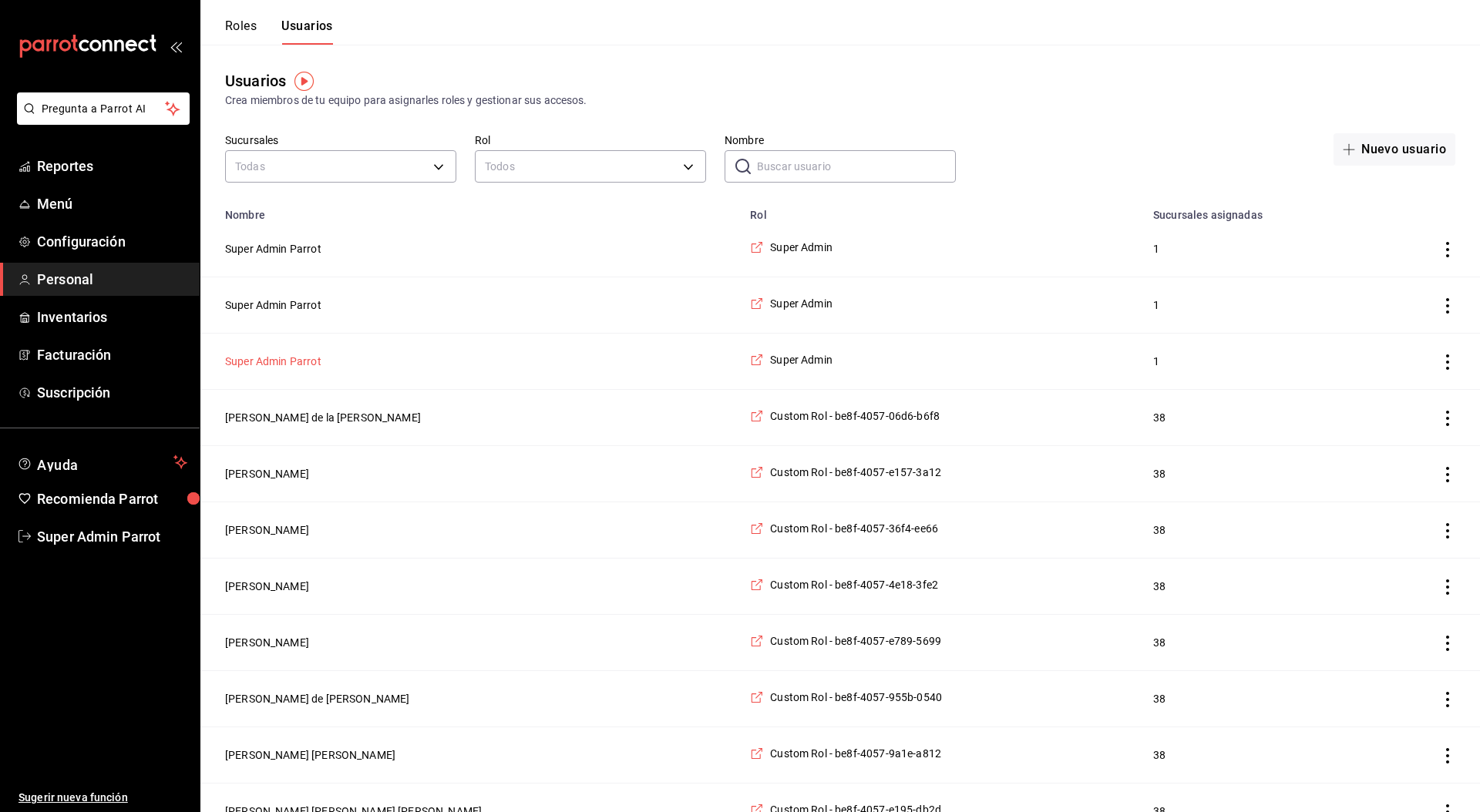
click at [318, 354] on button "Super Admin Parrot" at bounding box center [273, 361] width 97 height 15
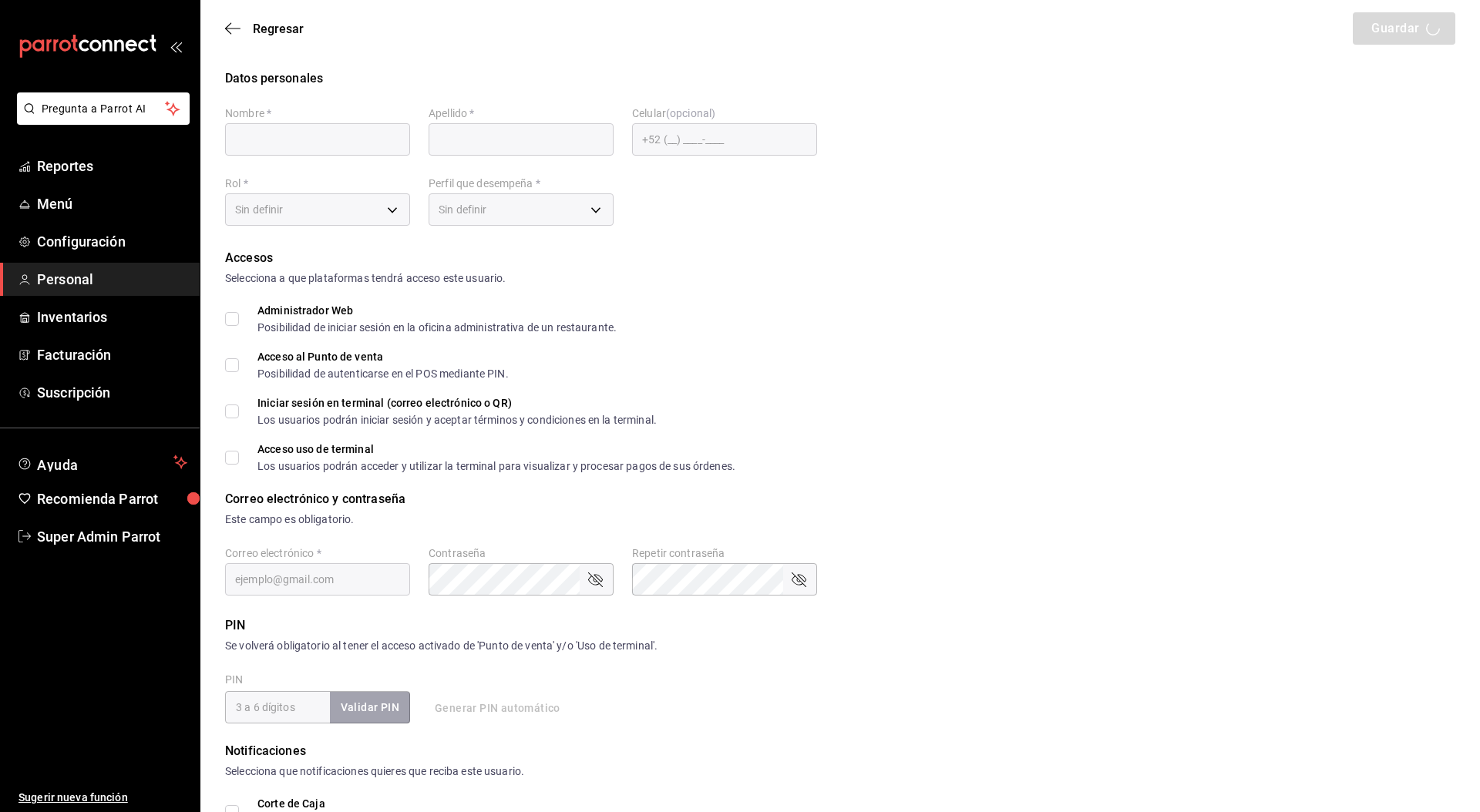
type input "Super Admin"
type input "Parrot"
checkbox input "true"
type input "pickup@lasflores.com"
type input "188187"
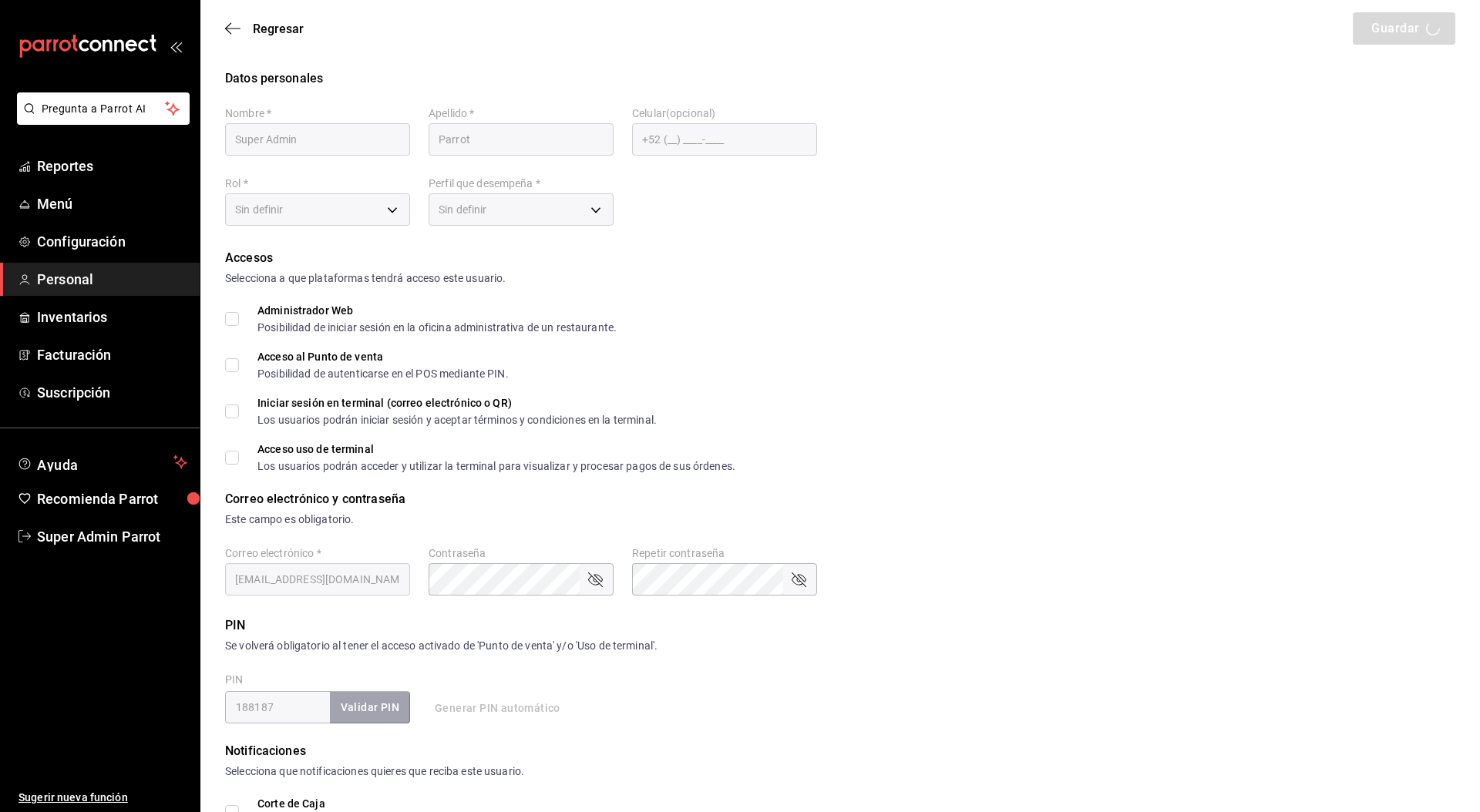
type input "87b2d739-4fa6-452d-90d0-72d4031a837a"
type input "UNDEFINED"
checkbox input "true"
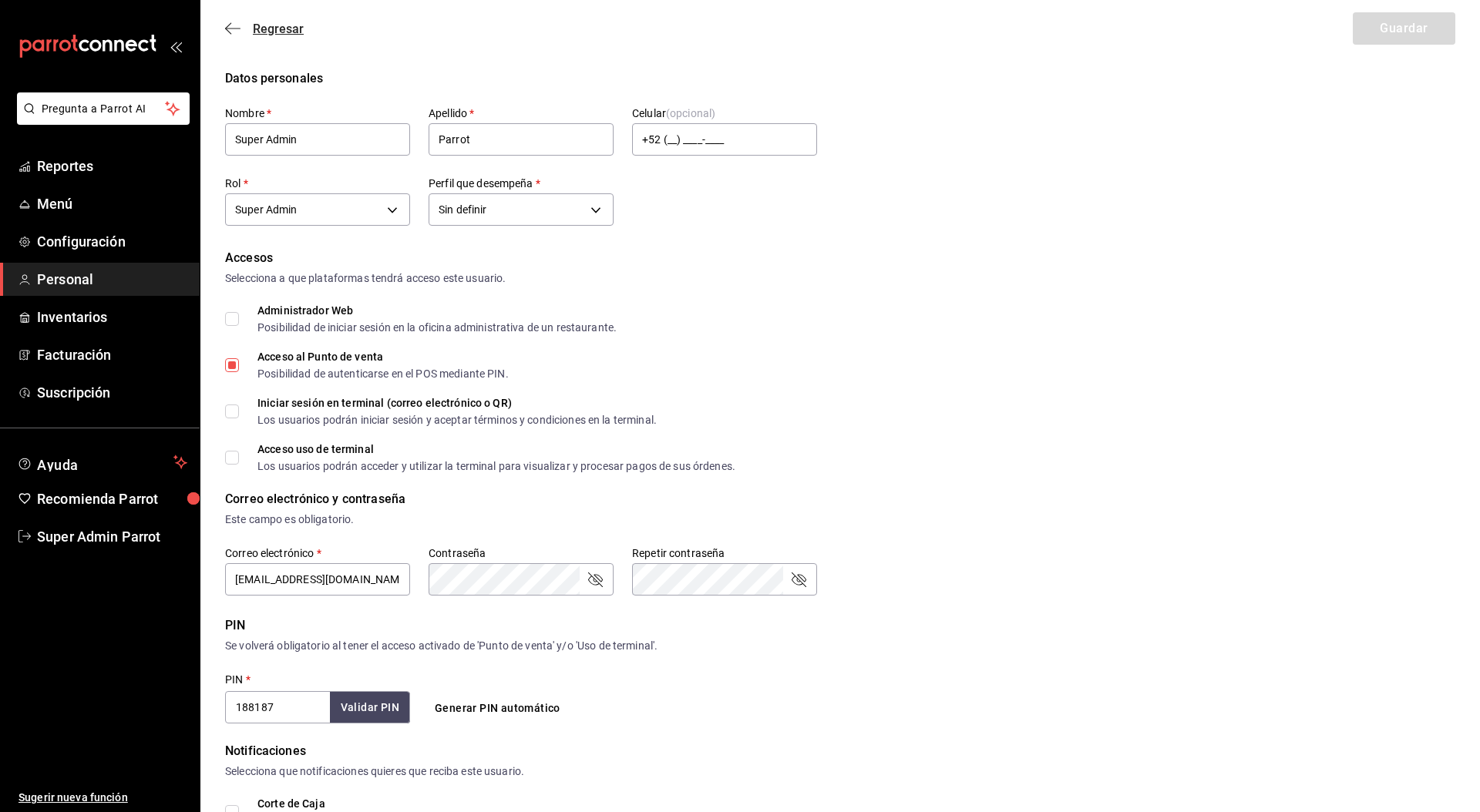
click at [295, 31] on span "Regresar" at bounding box center [278, 29] width 51 height 14
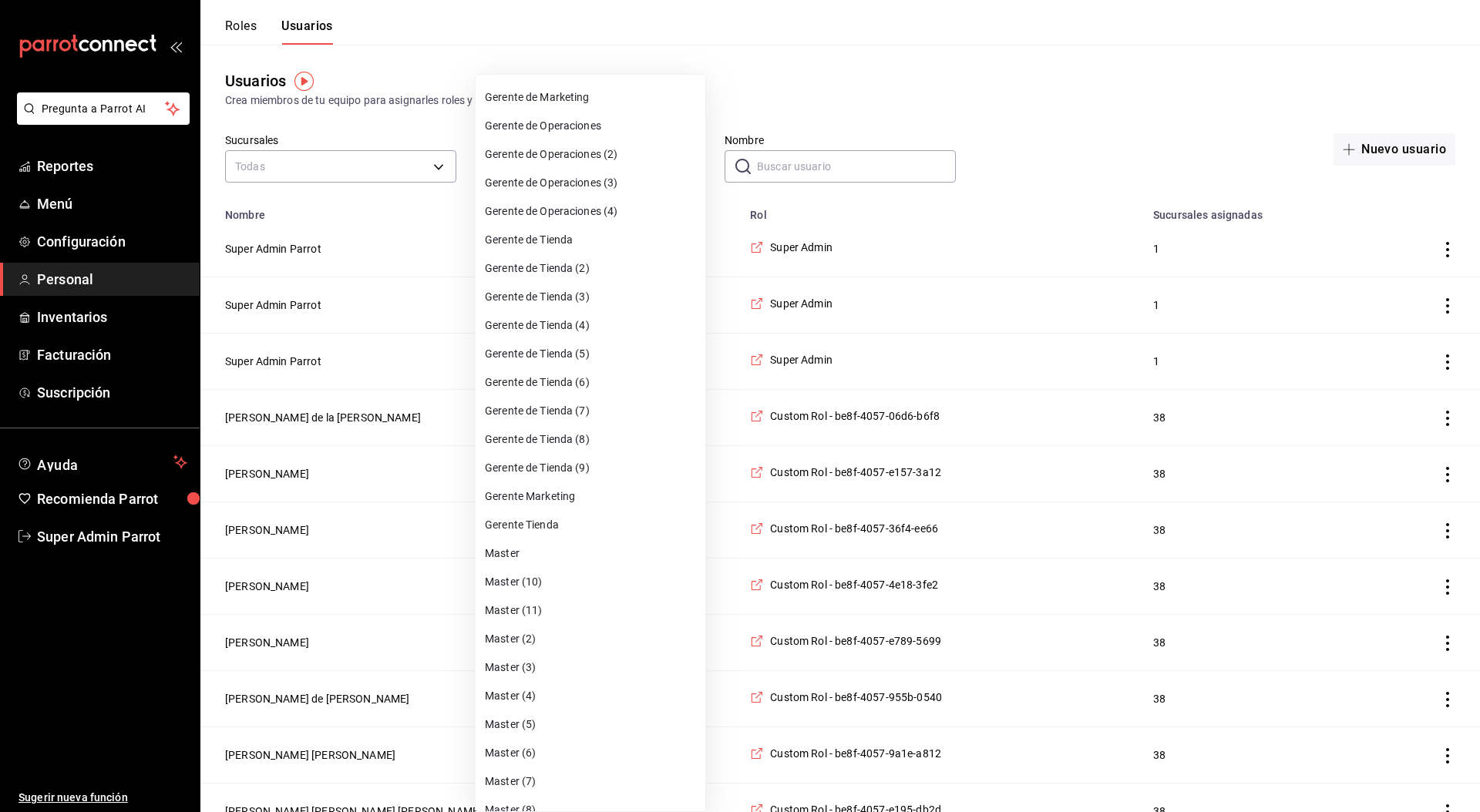
scroll to position [2440, 0]
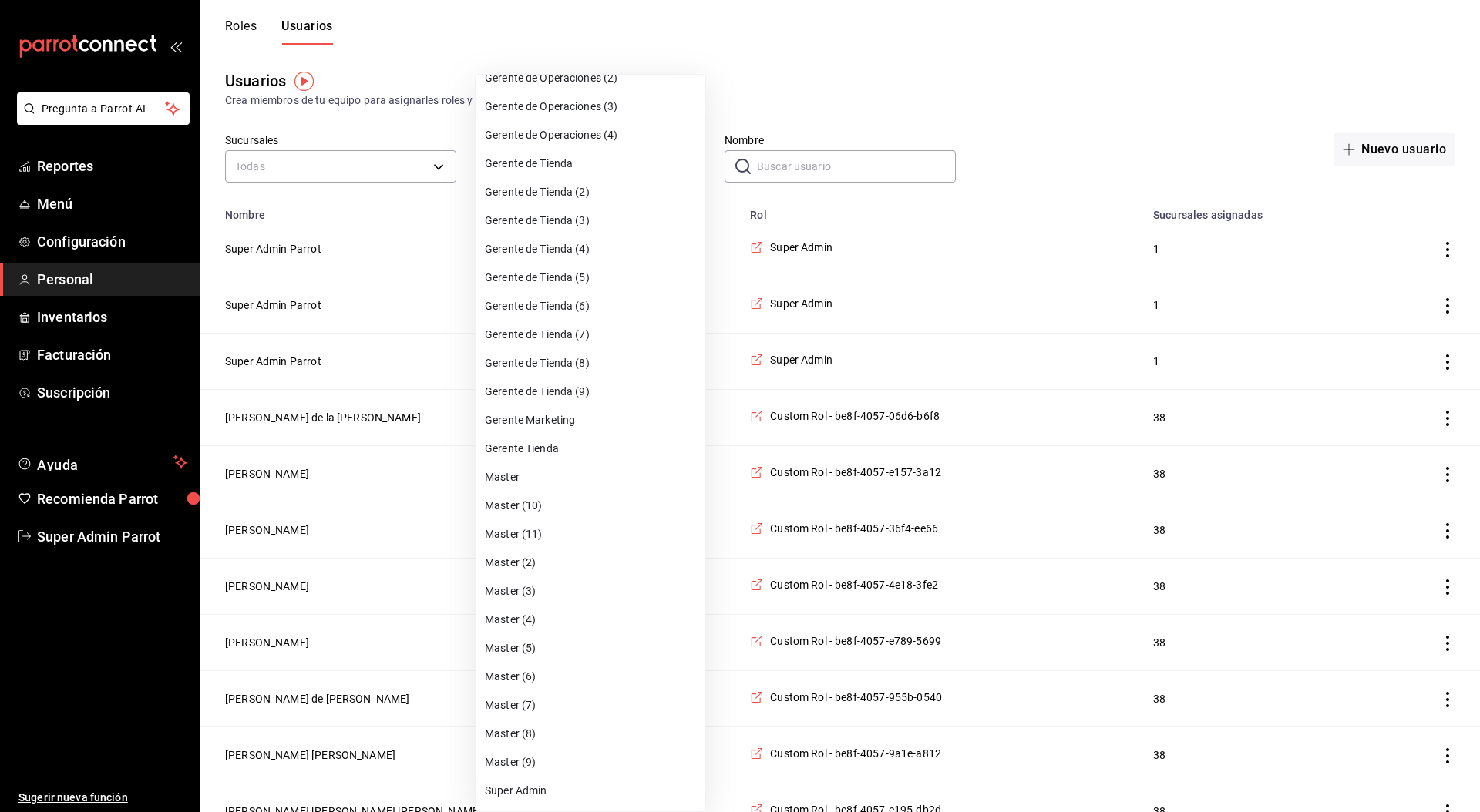
click at [537, 789] on li "Super Admin" at bounding box center [590, 791] width 229 height 29
type input "87b2d739-4fa6-452d-90d0-72d4031a837a"
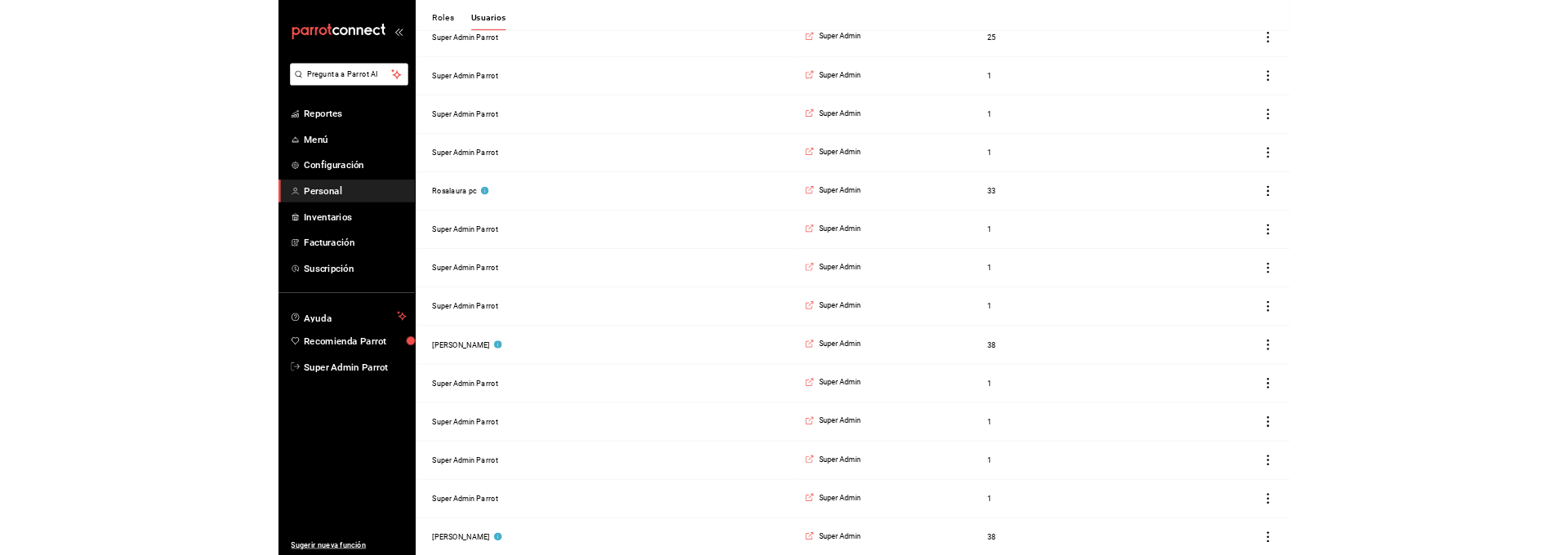
scroll to position [2353, 0]
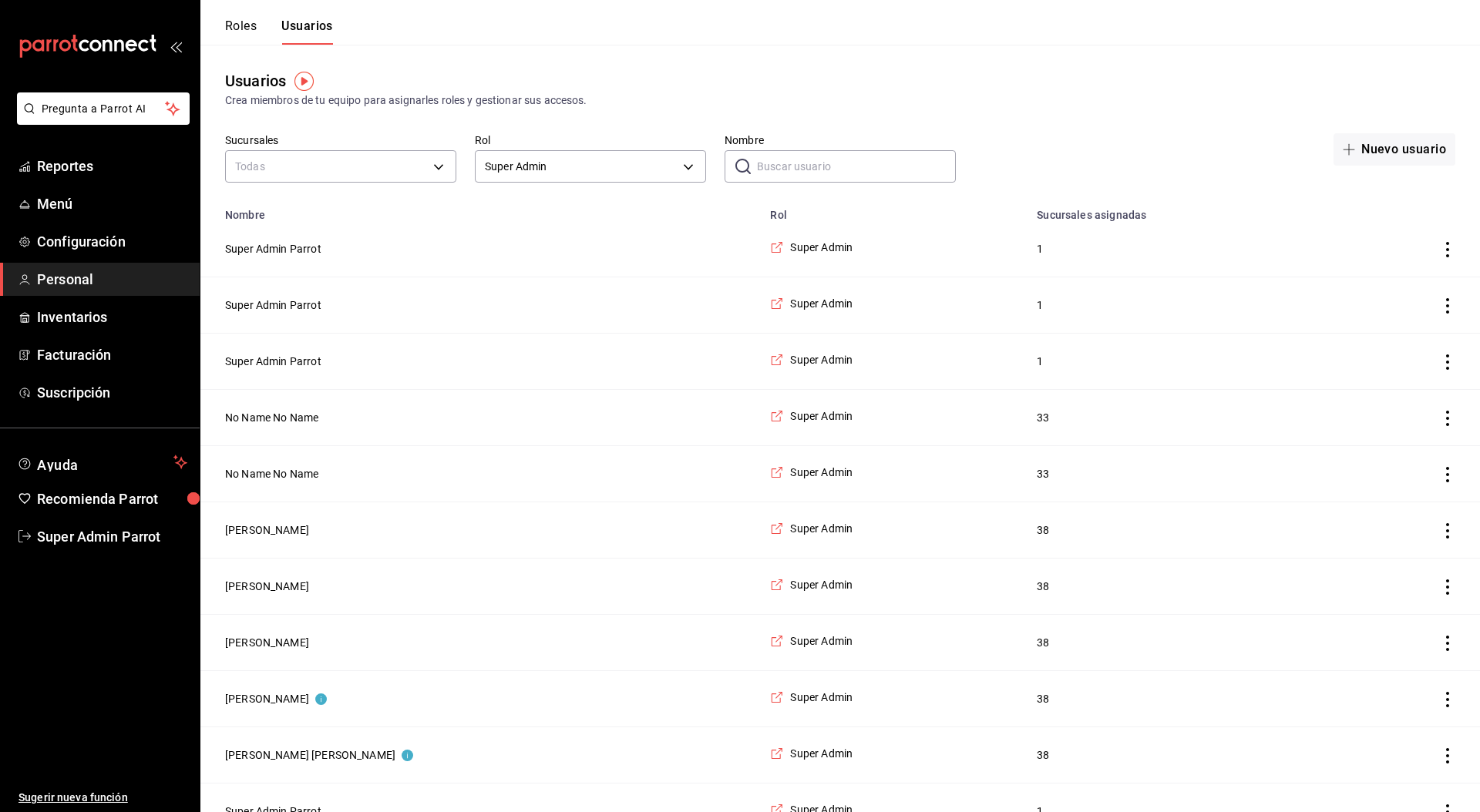
click at [744, 169] on icon at bounding box center [743, 166] width 15 height 15
click at [749, 168] on icon at bounding box center [743, 166] width 15 height 15
click at [765, 167] on input "Nombre" at bounding box center [856, 166] width 199 height 31
type input "super"
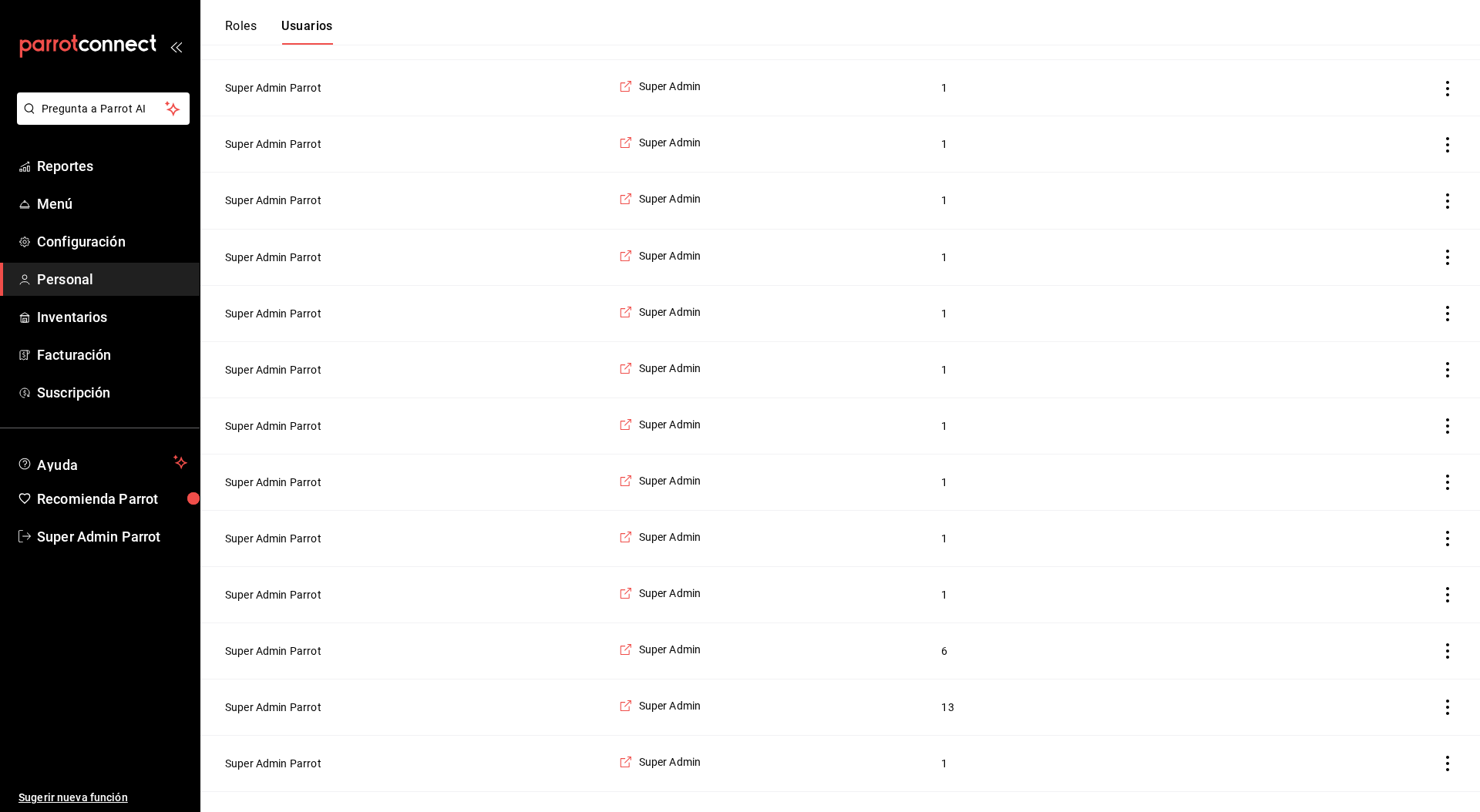
scroll to position [1828, 0]
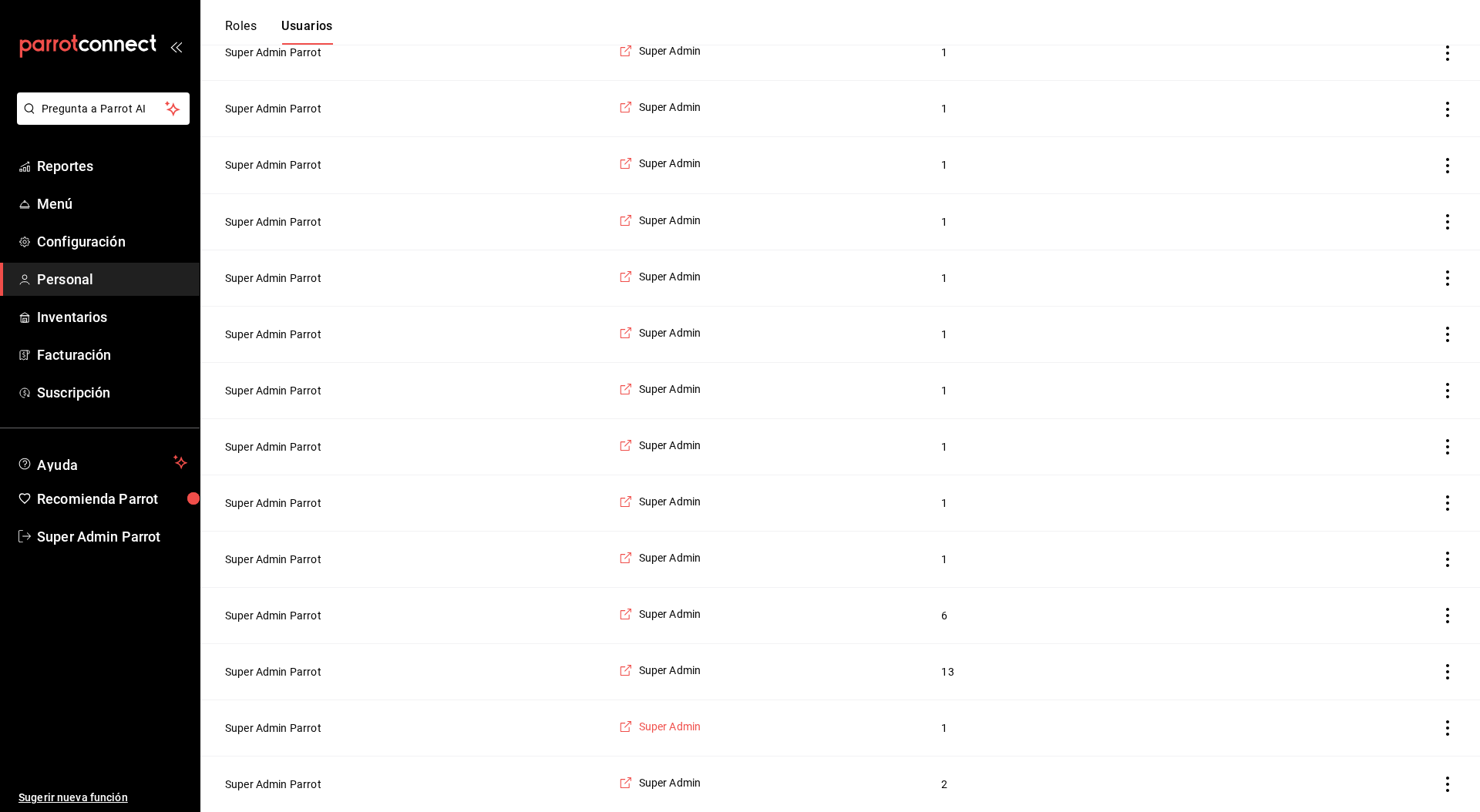
click at [663, 523] on span "Super Admin" at bounding box center [670, 726] width 62 height 15
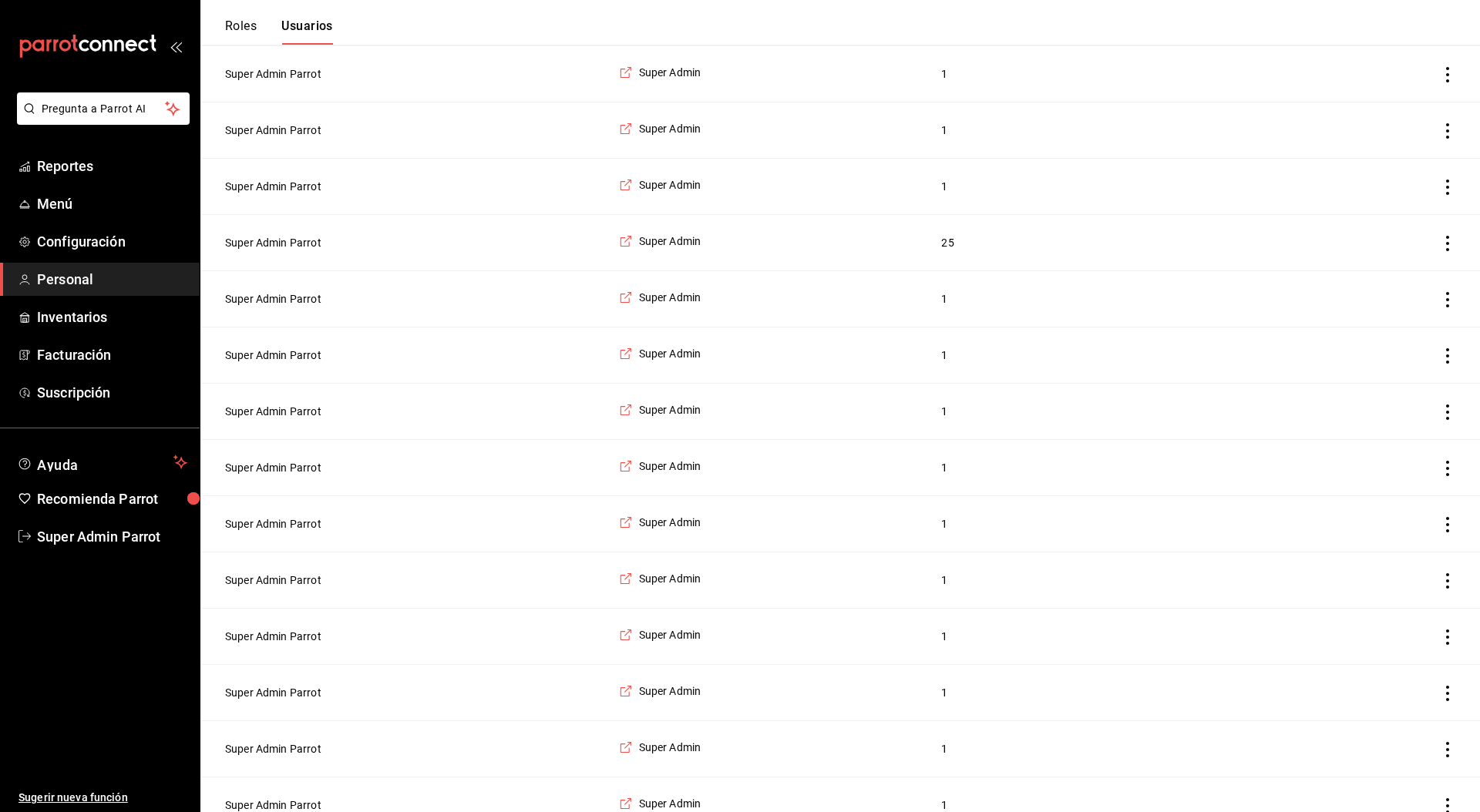
scroll to position [1071, 0]
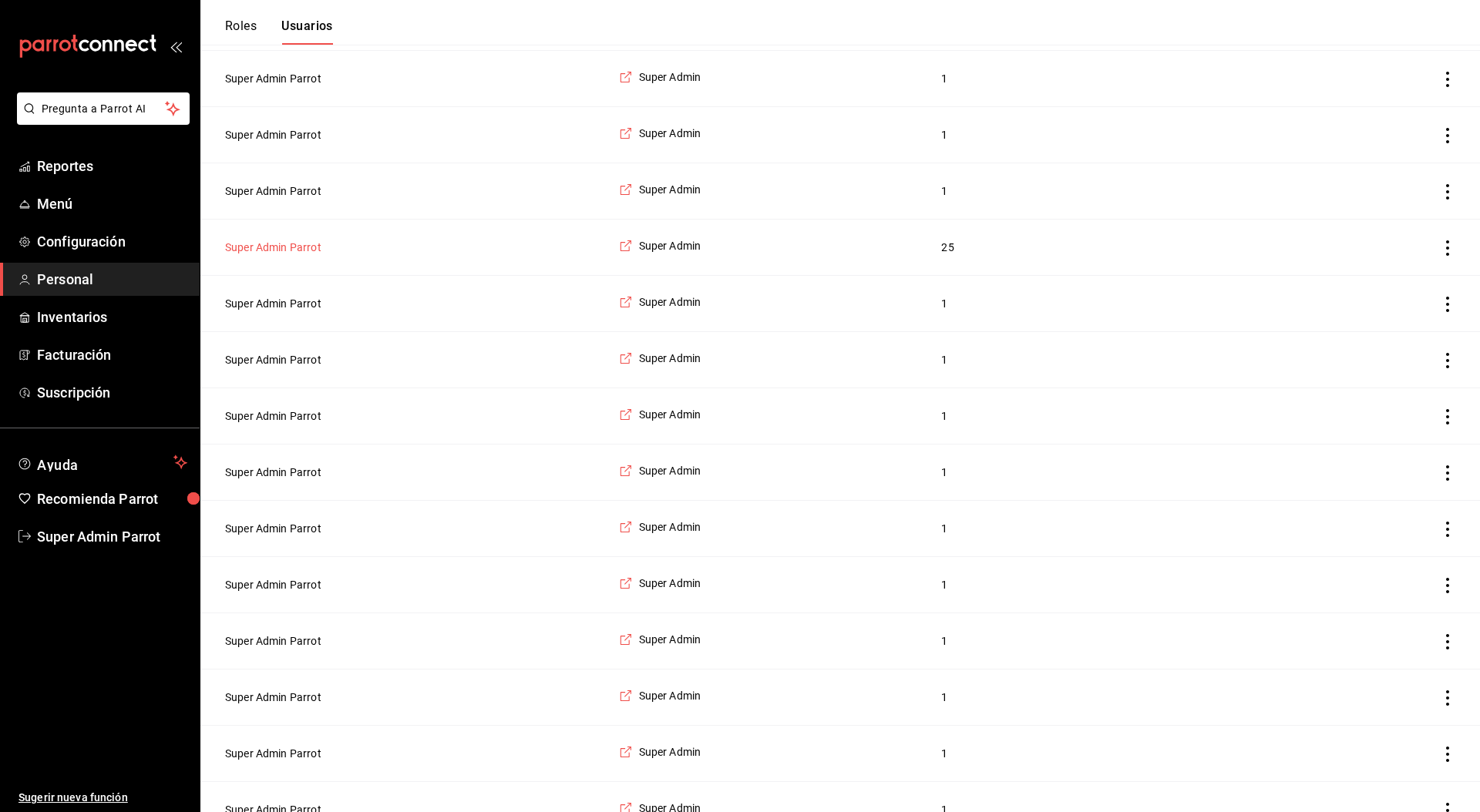
click at [307, 249] on button "Super Admin Parrot" at bounding box center [273, 247] width 97 height 15
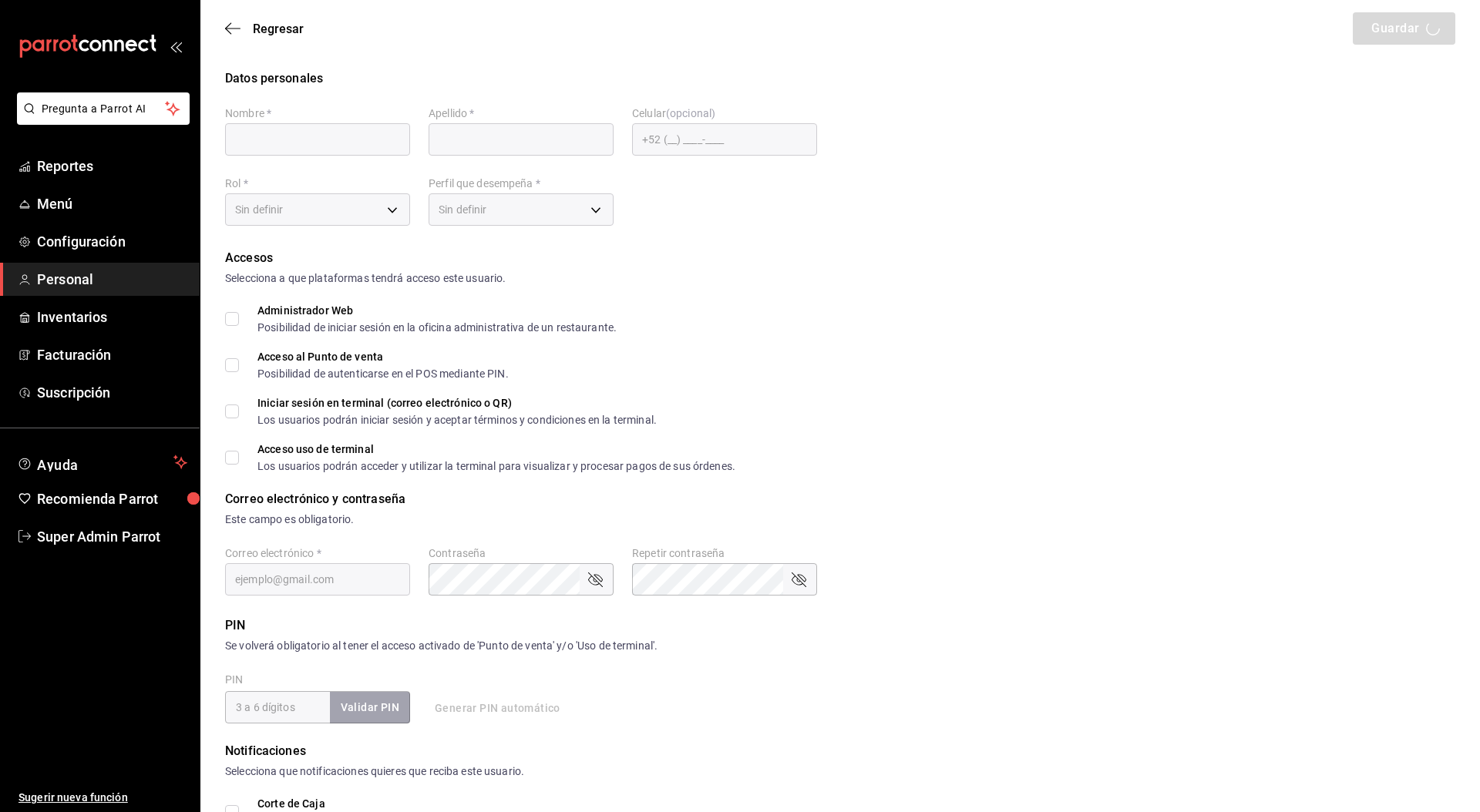
type input "Super Admin"
type input "Parrot"
checkbox input "true"
type input "[EMAIL_ADDRESS][DOMAIN_NAME]"
type input "262796"
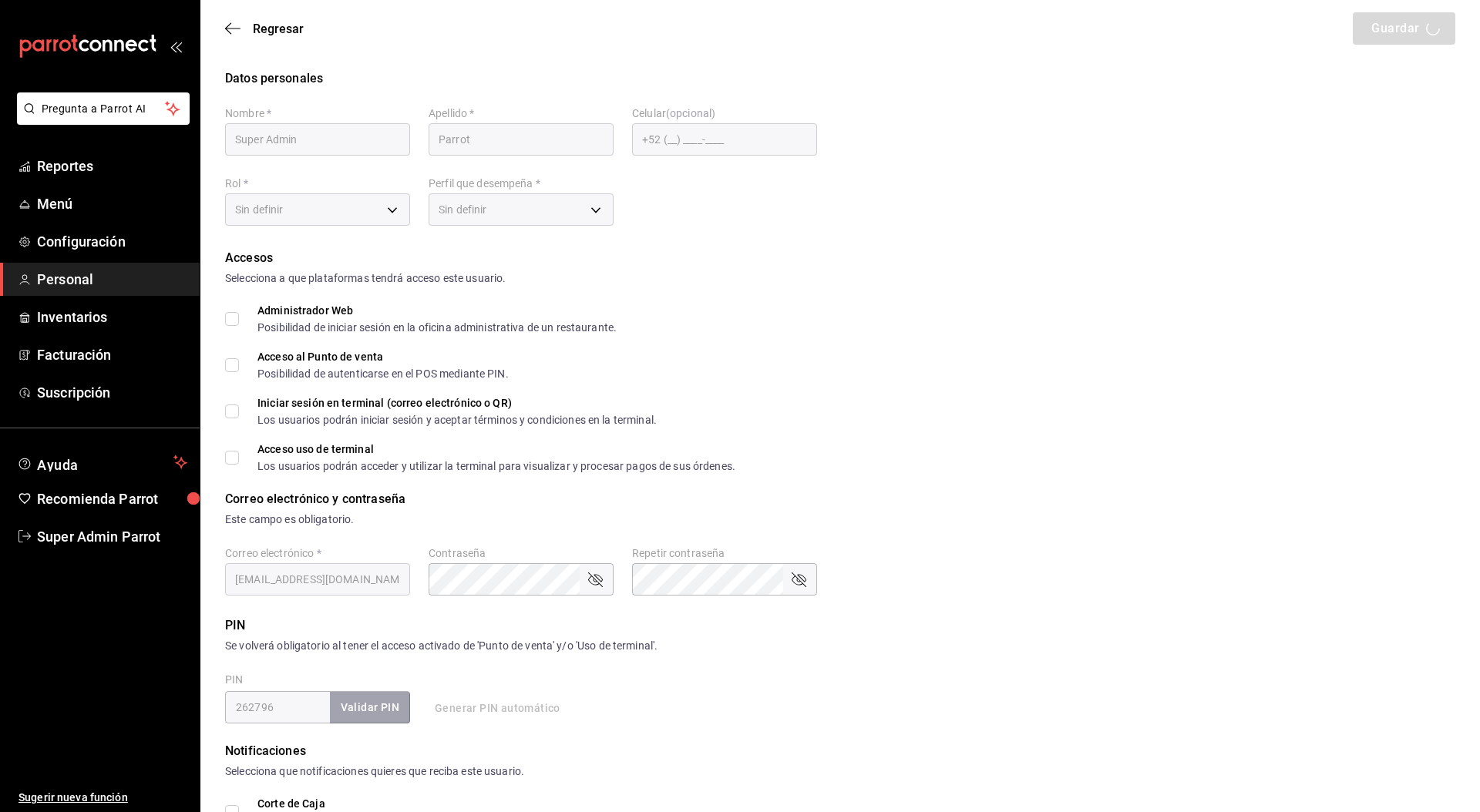
type input "87b2d739-4fa6-452d-90d0-72d4031a837a"
type input "UNDEFINED"
checkbox input "true"
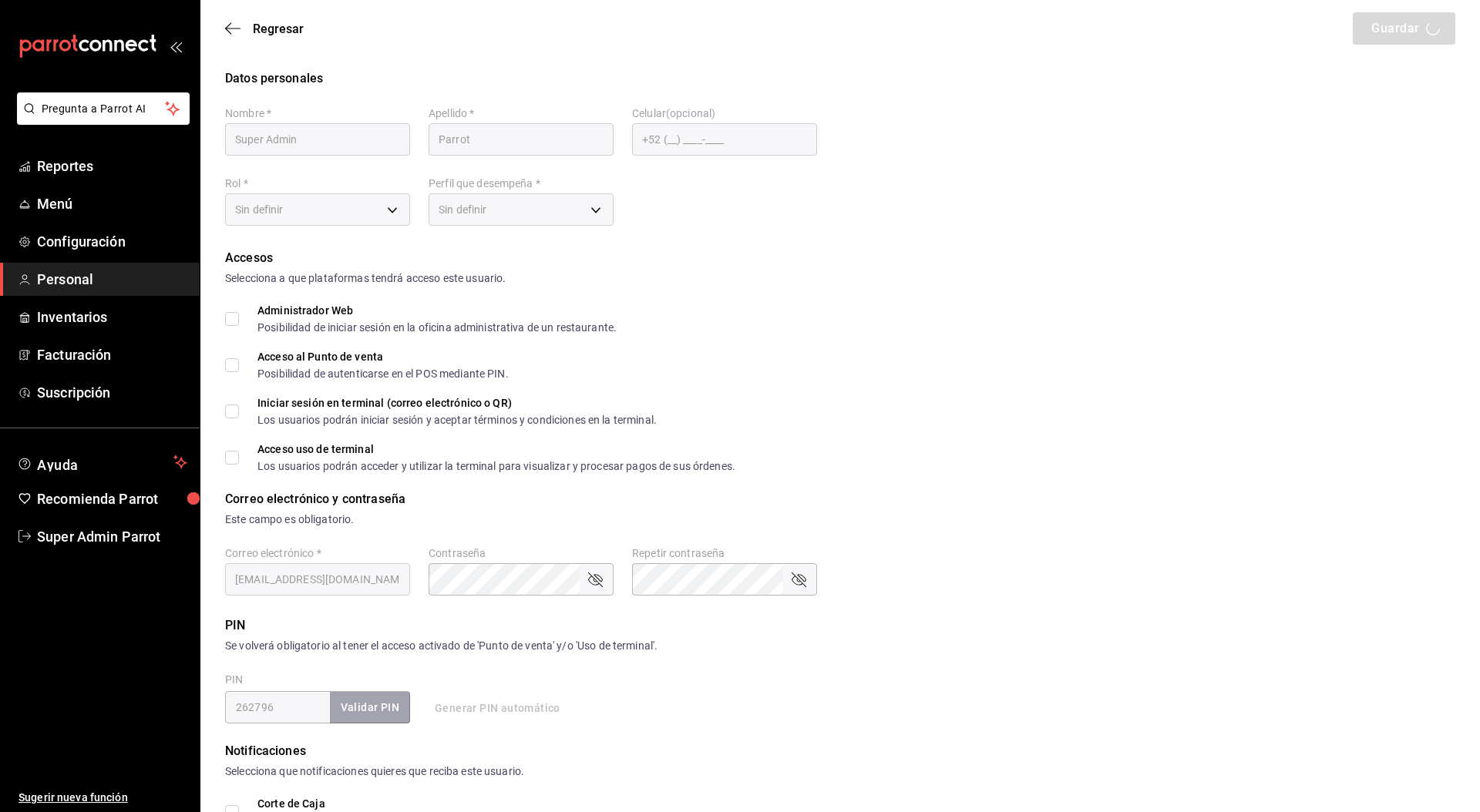
checkbox input "true"
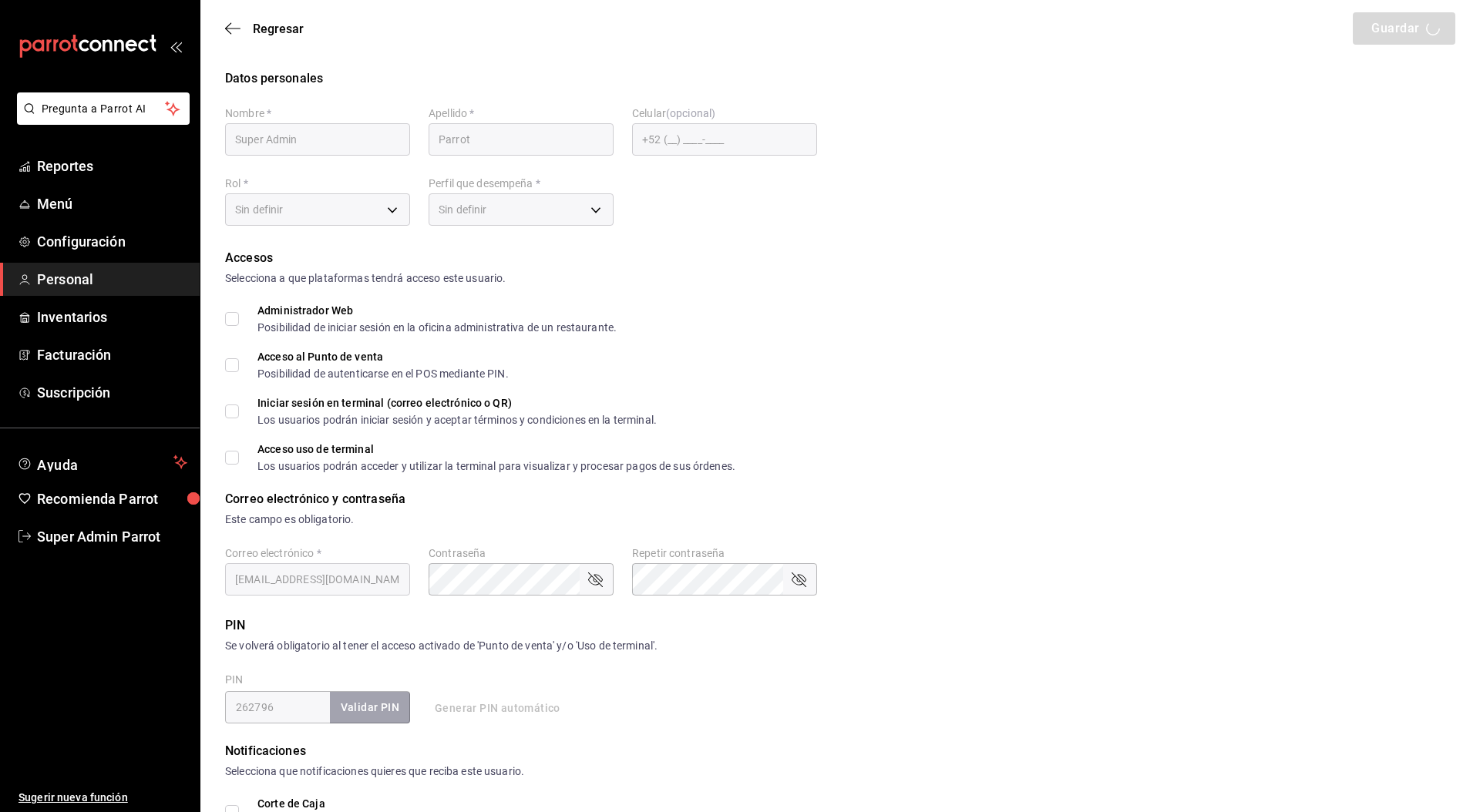
checkbox input "true"
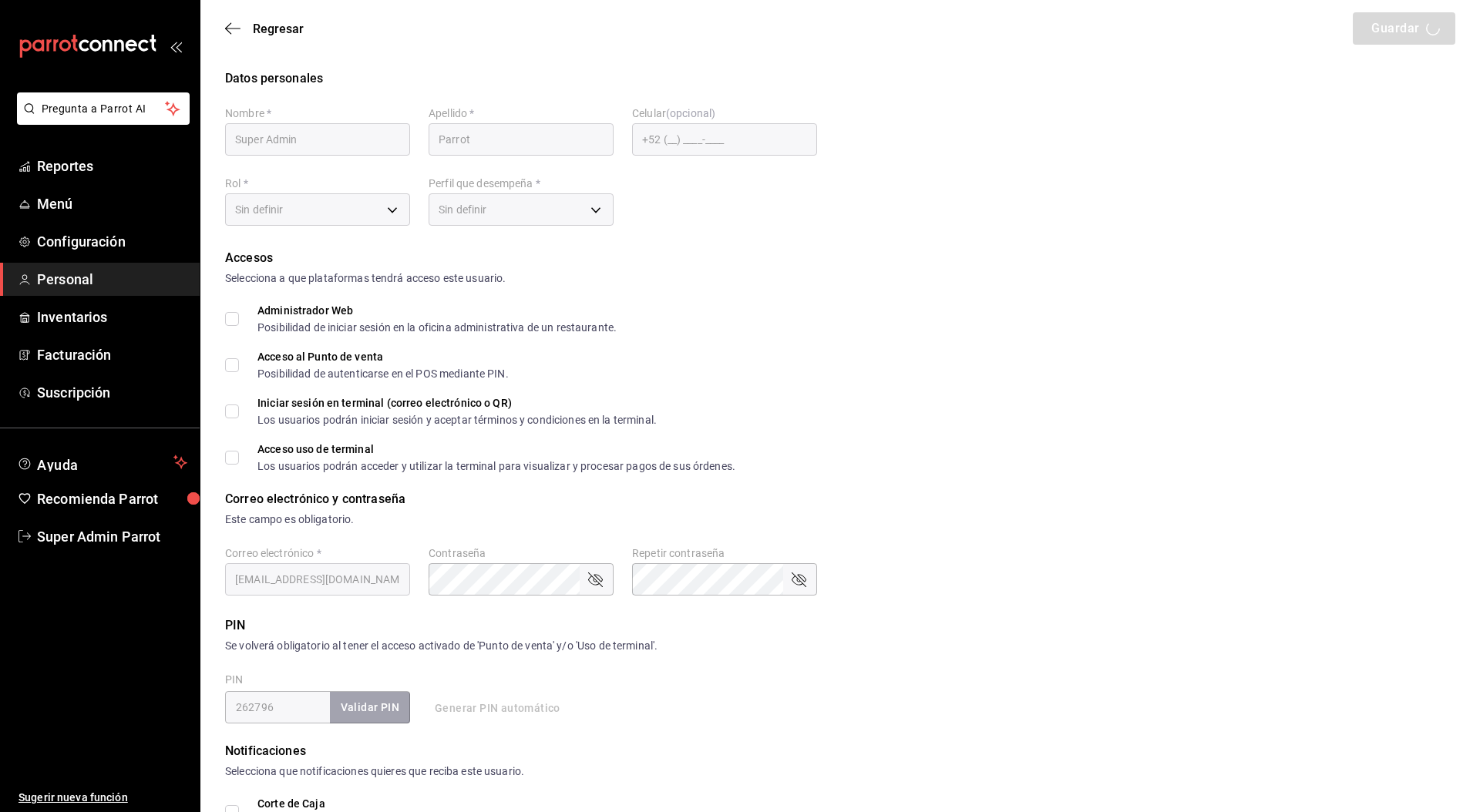
checkbox input "true"
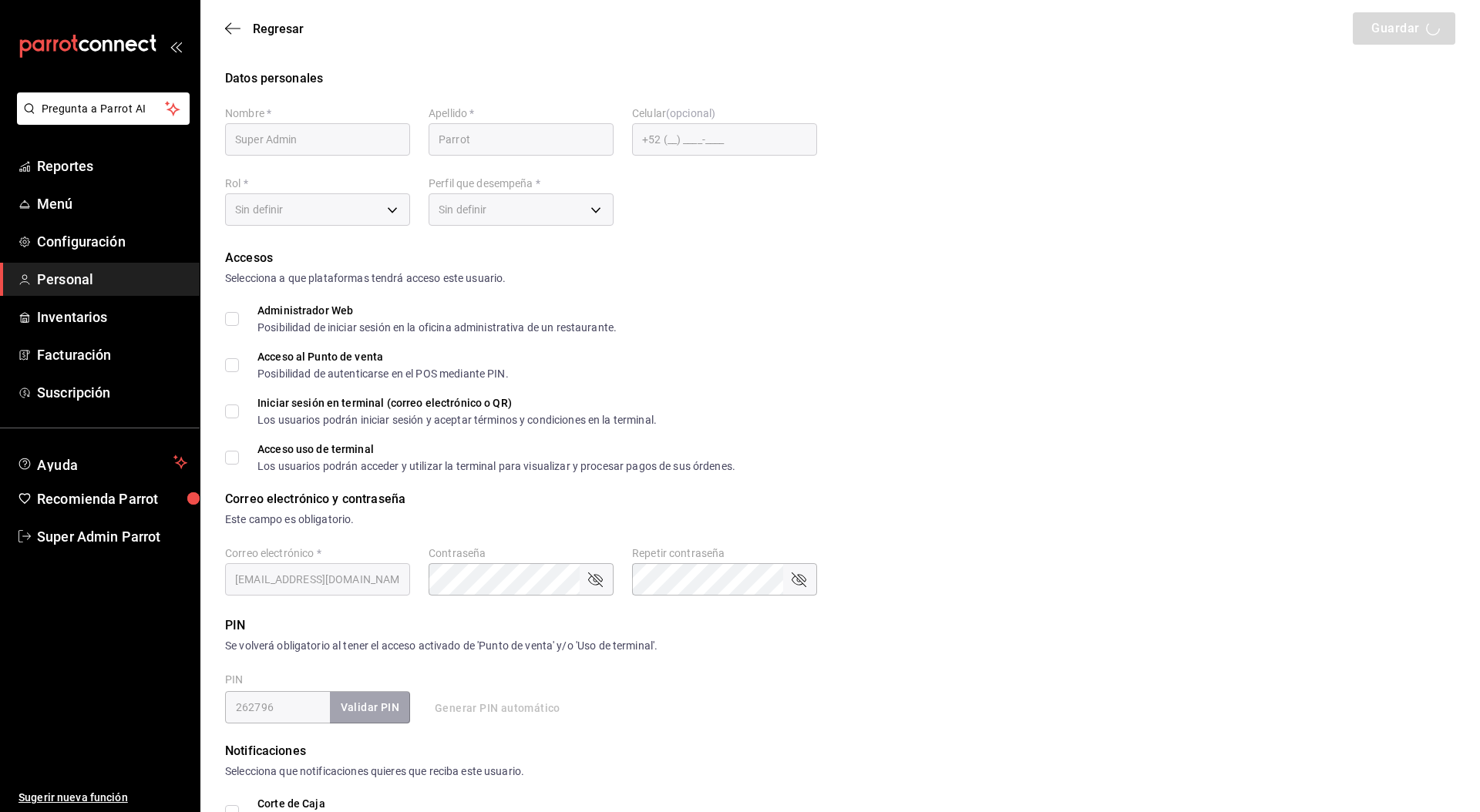
checkbox input "true"
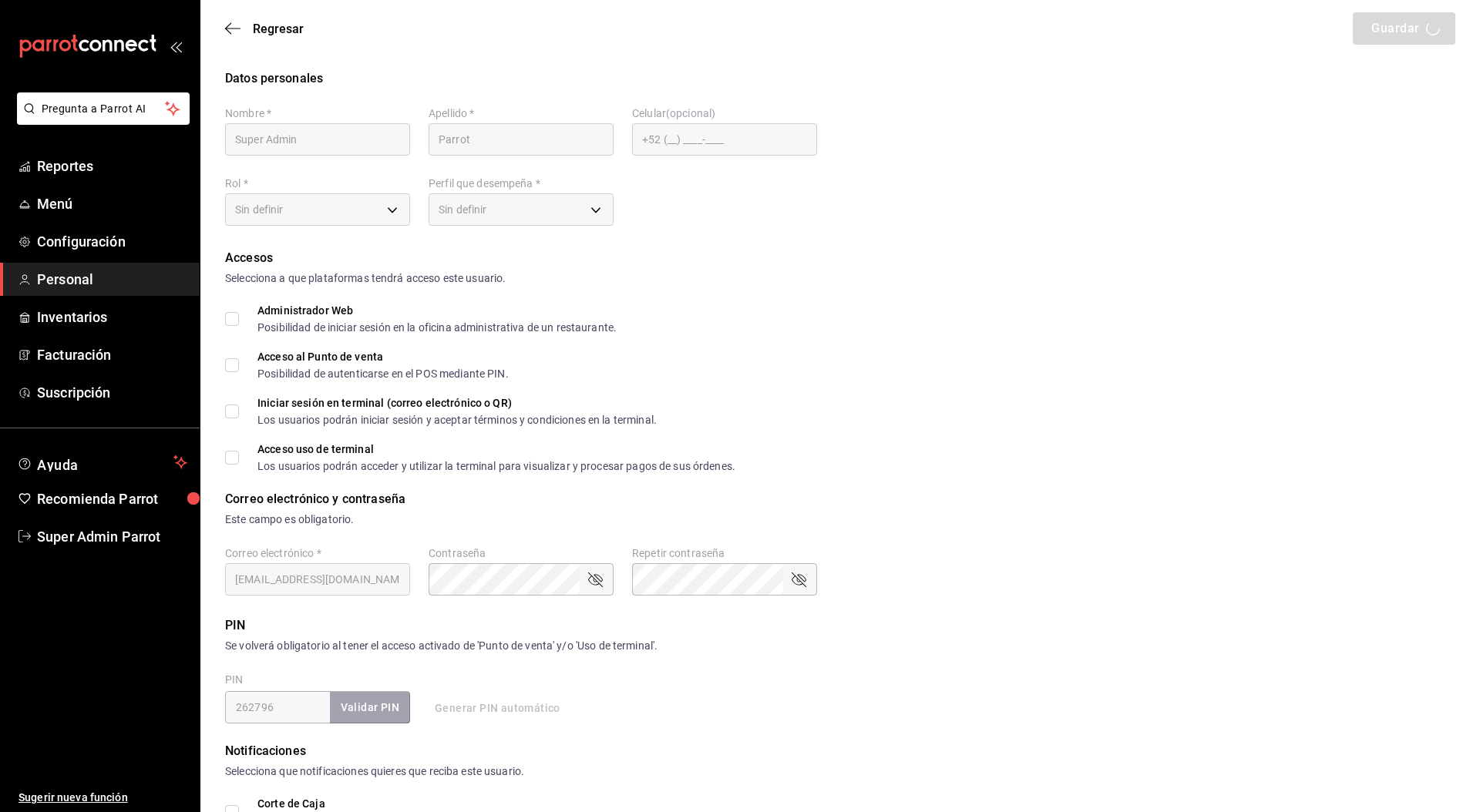
checkbox input "true"
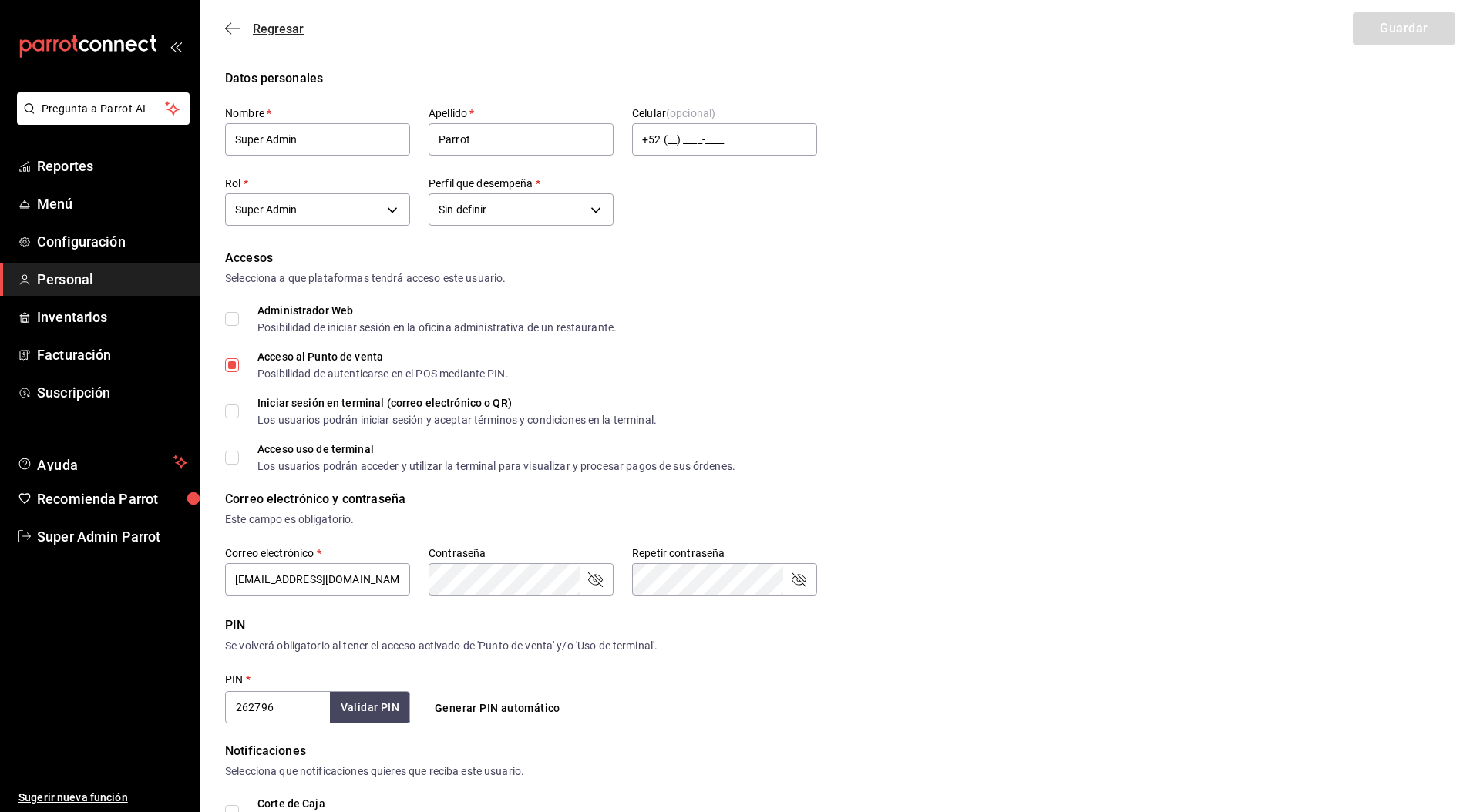
click at [256, 24] on span "Regresar" at bounding box center [278, 29] width 51 height 14
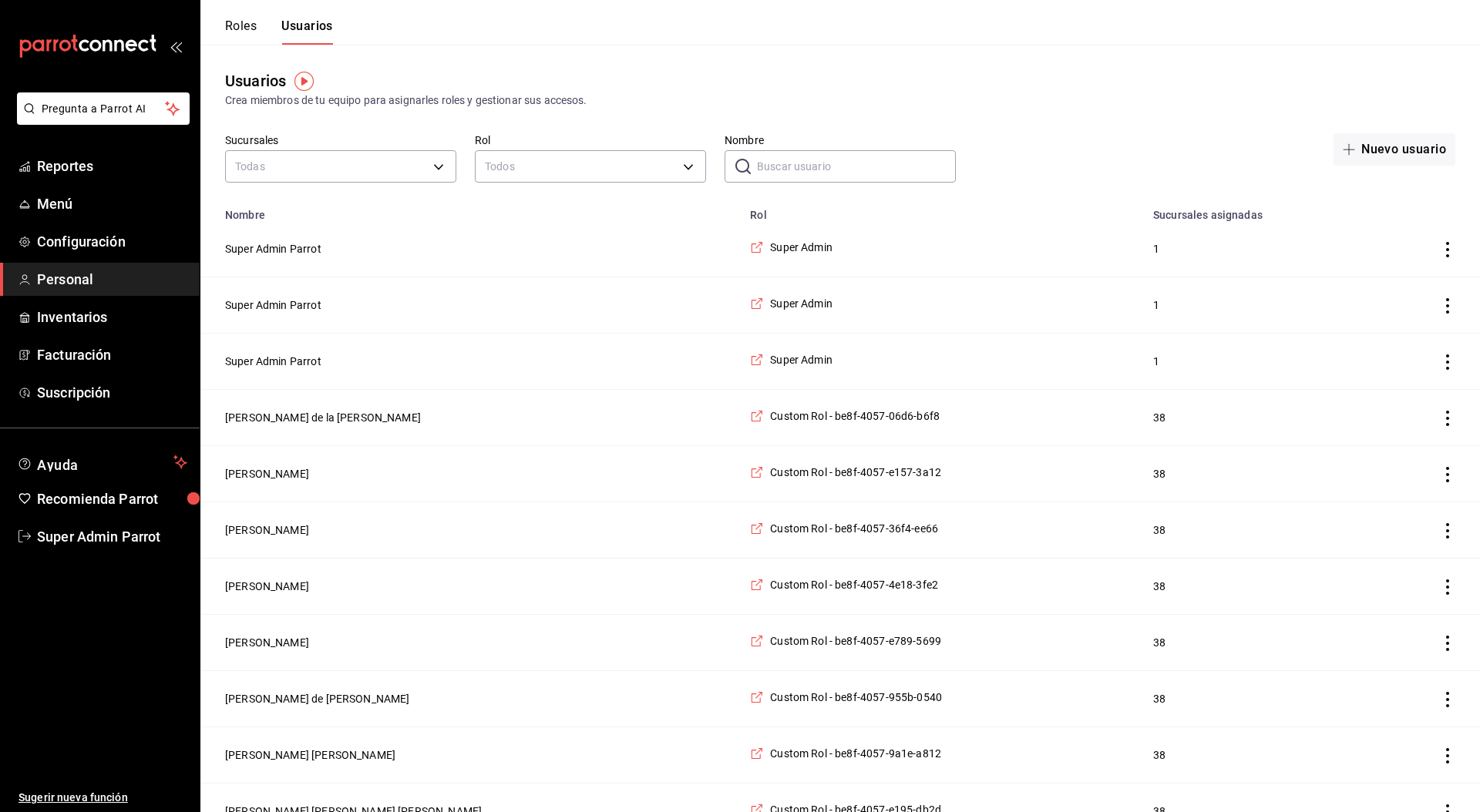
click at [81, 523] on ul "Sugerir nueva función" at bounding box center [100, 683] width 200 height 259
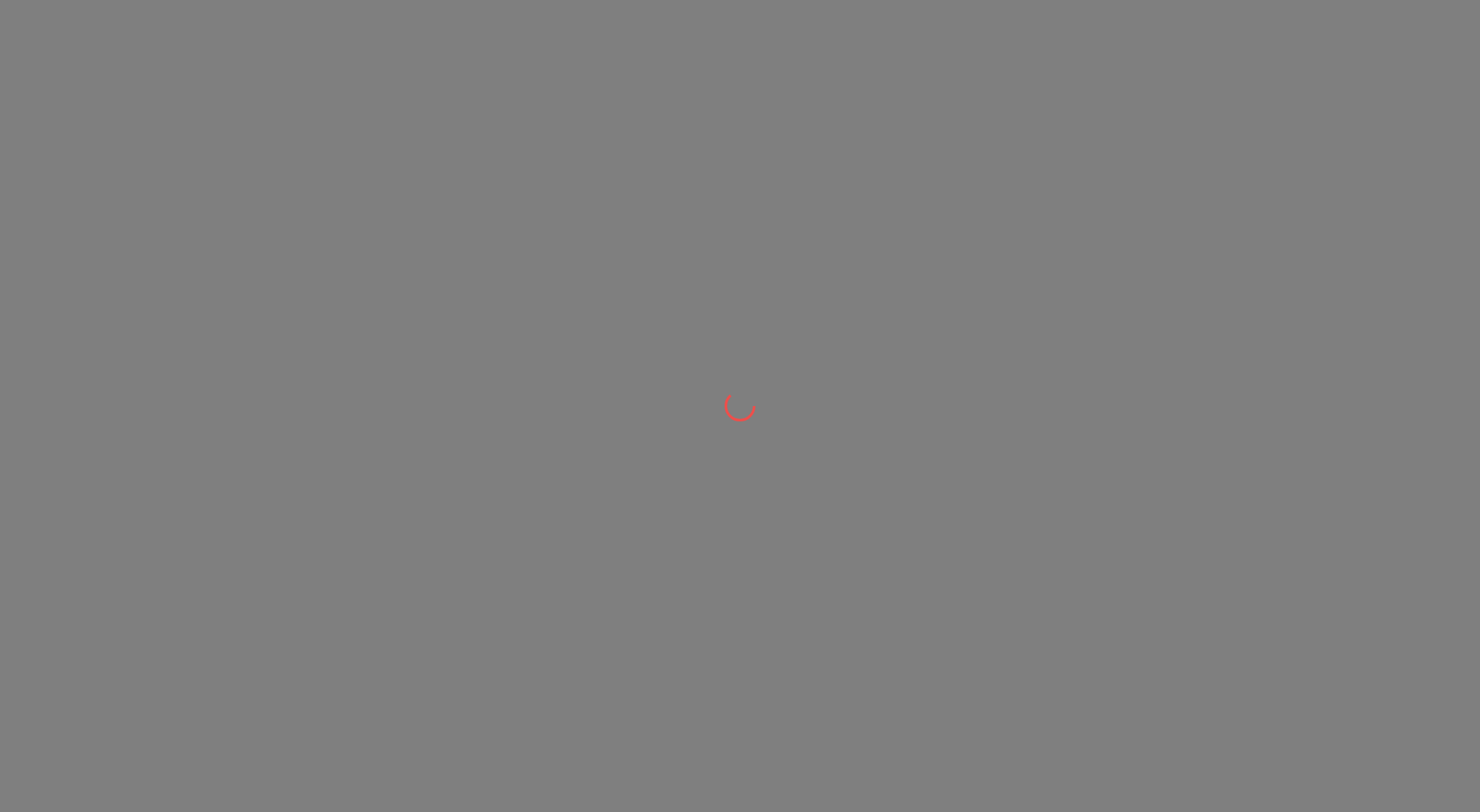
click at [923, 296] on div at bounding box center [740, 406] width 1480 height 812
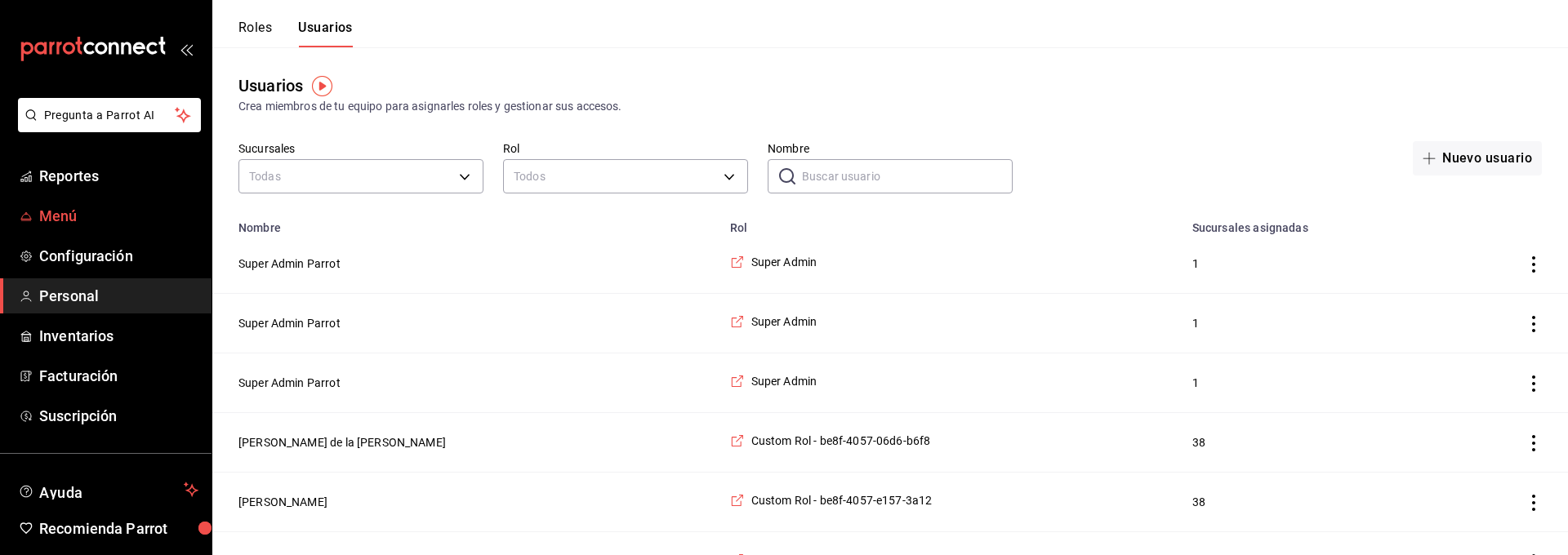
click at [62, 217] on span "Menú" at bounding box center [118, 215] width 159 height 22
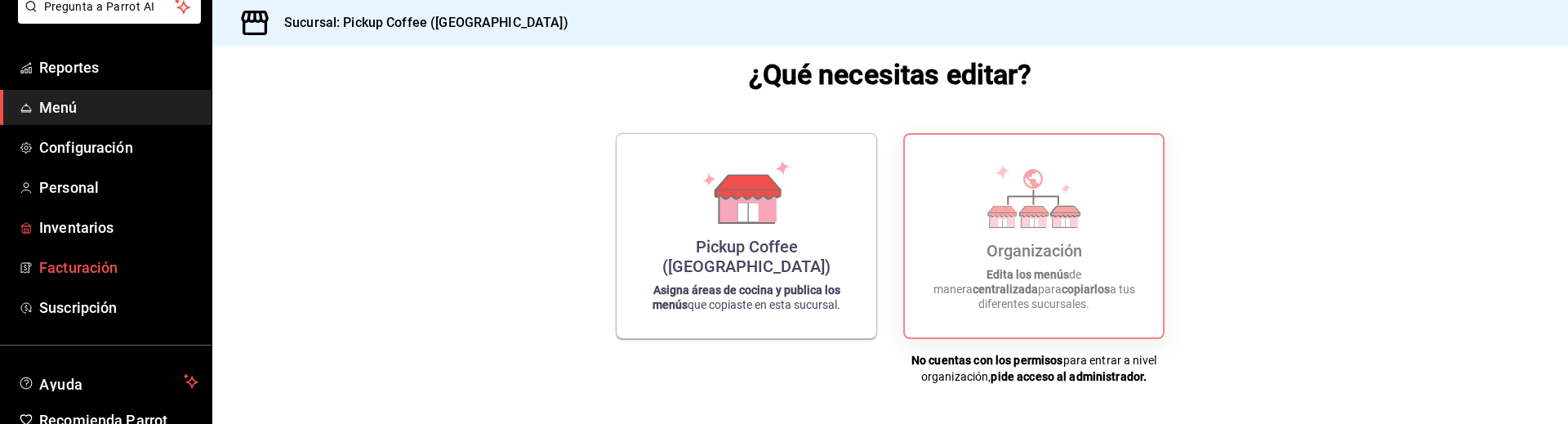
scroll to position [118, 0]
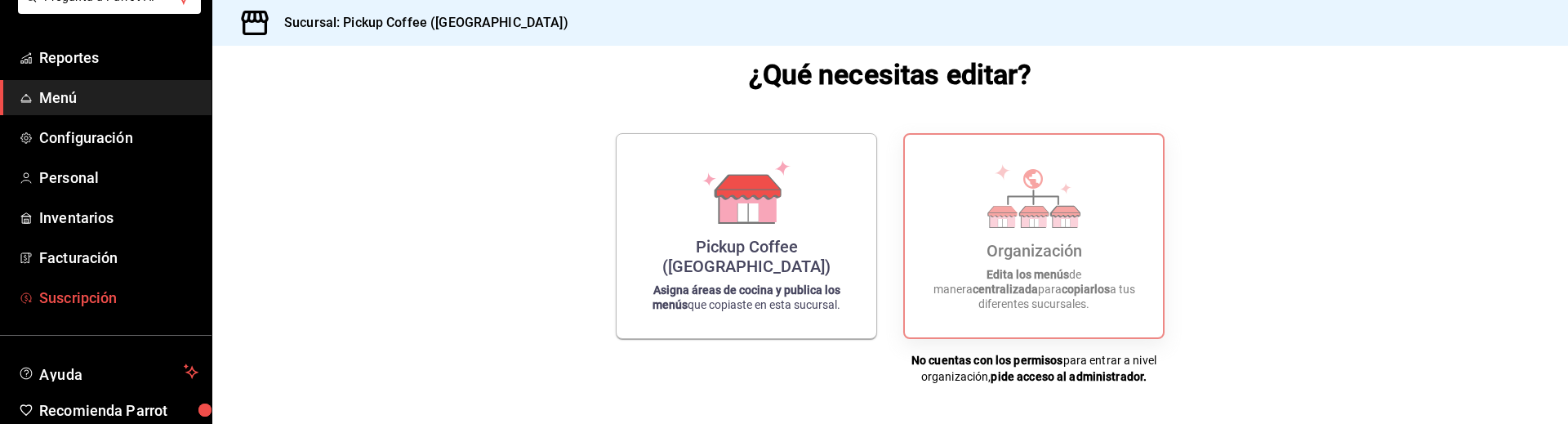
click at [111, 298] on span "Suscripción" at bounding box center [118, 298] width 159 height 22
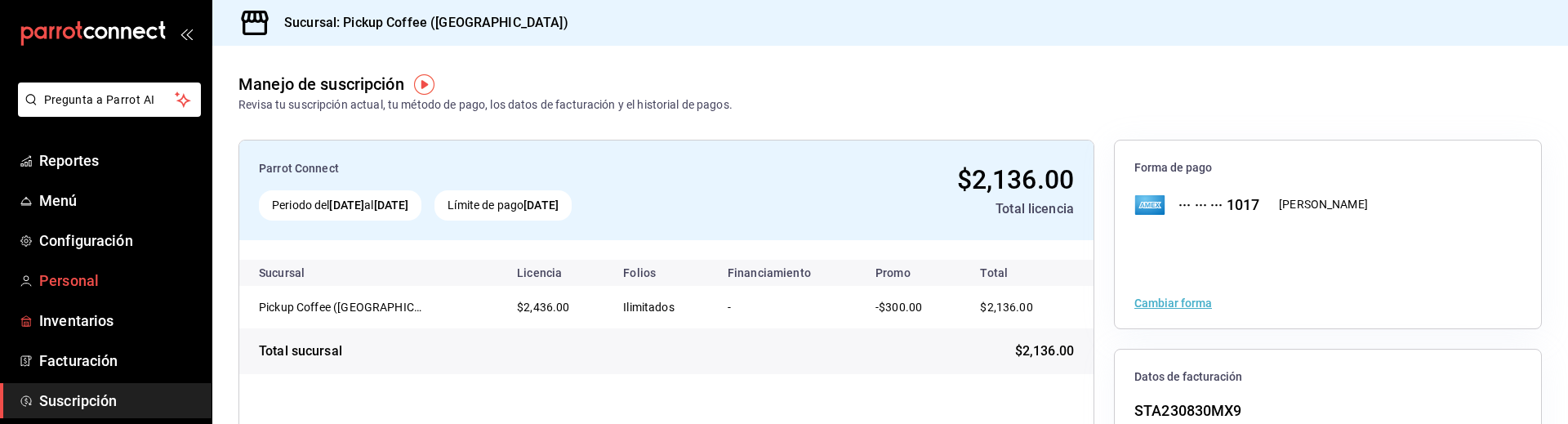
scroll to position [25, 0]
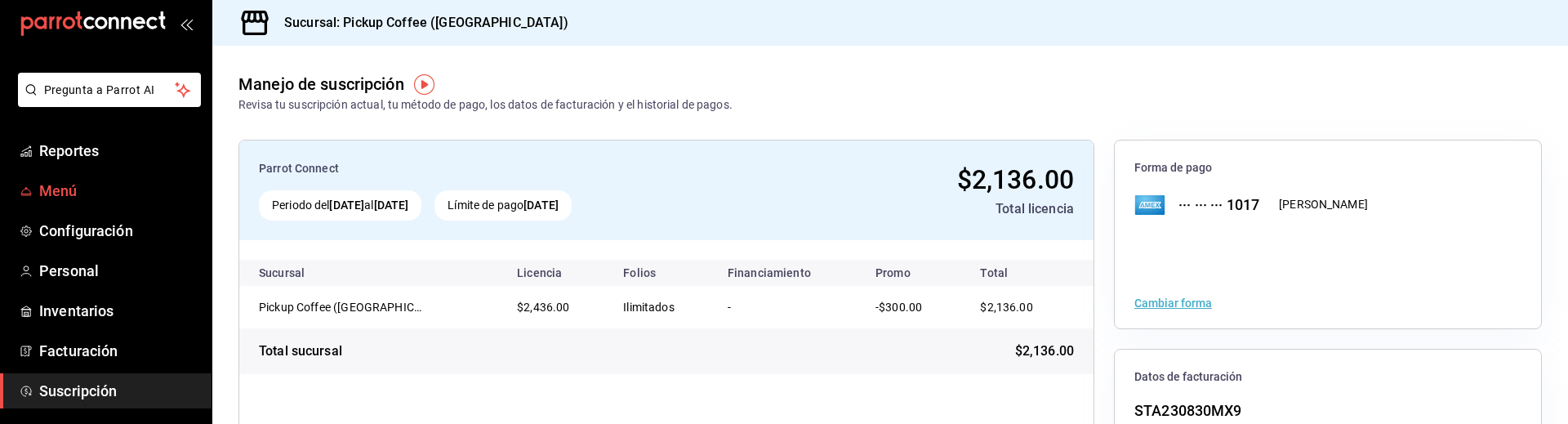
click at [101, 194] on span "Menú" at bounding box center [118, 191] width 159 height 22
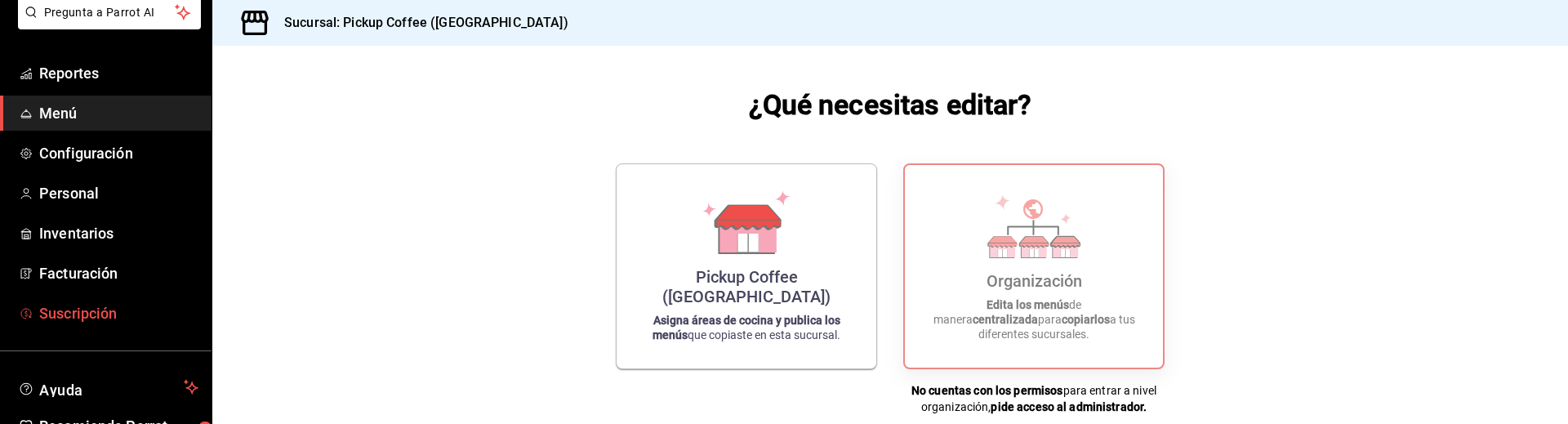
scroll to position [101, 0]
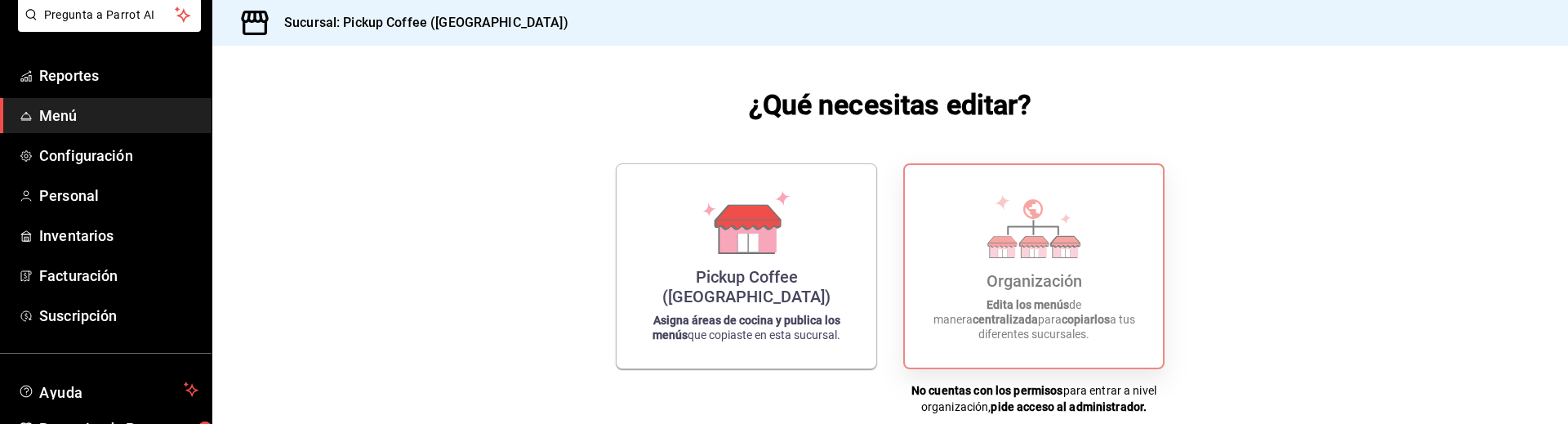
click at [1078, 258] on icon at bounding box center [1034, 226] width 93 height 64
click at [1049, 291] on div "Organización" at bounding box center [1034, 281] width 95 height 20
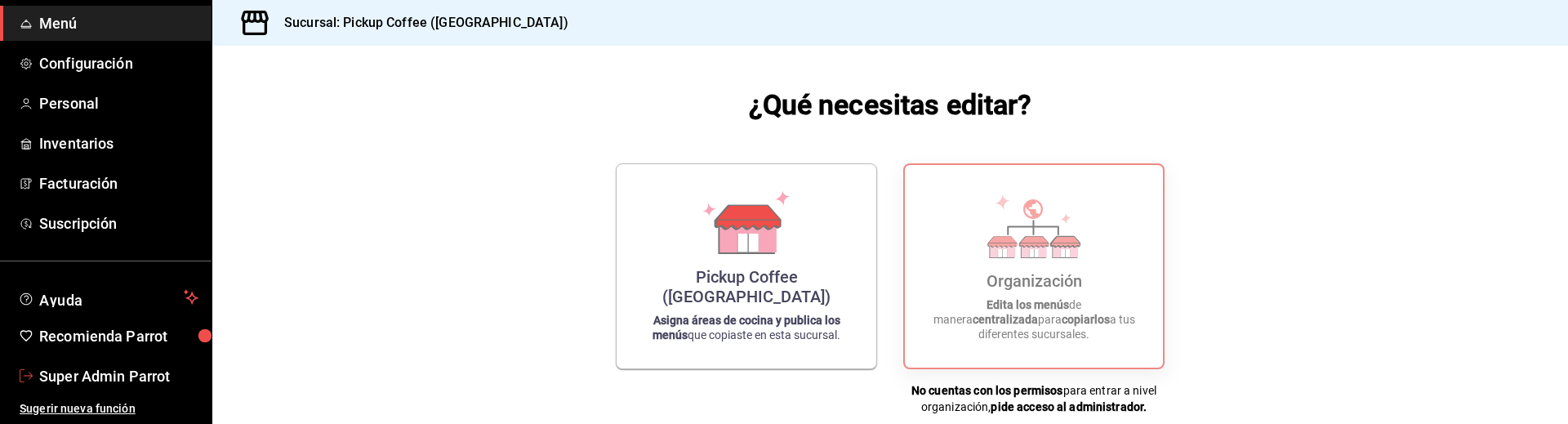
click at [109, 377] on span "Super Admin Parrot" at bounding box center [118, 376] width 159 height 22
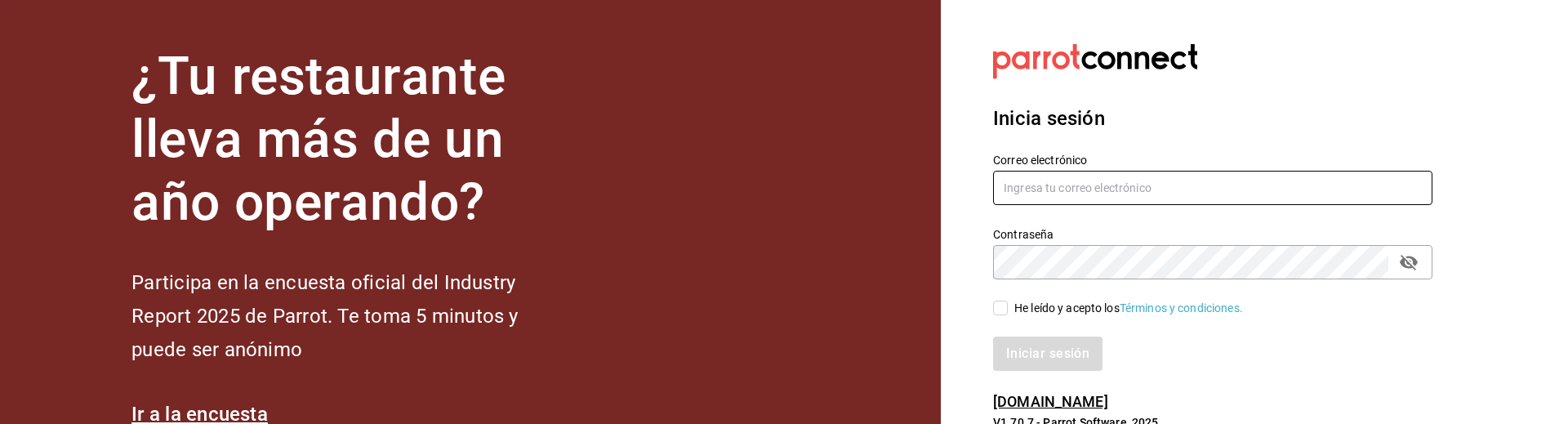
click at [1164, 187] on input "text" at bounding box center [1213, 188] width 440 height 35
paste input "multiuser@pickup.com"
type input "multiuser@pickup.com"
click at [1013, 310] on span "He leído y acepto los Términos y condiciones." at bounding box center [1125, 308] width 235 height 17
click at [1007, 310] on input "He leído y acepto los Términos y condiciones." at bounding box center [1000, 308] width 15 height 15
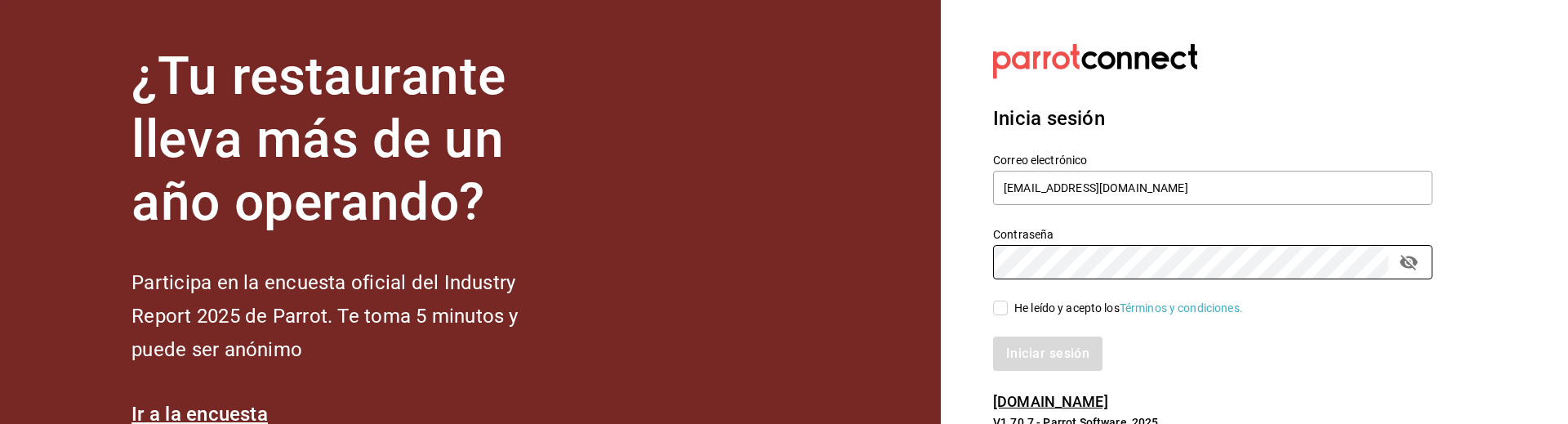
checkbox input "true"
click at [1040, 352] on button "Iniciar sesión" at bounding box center [1048, 354] width 111 height 35
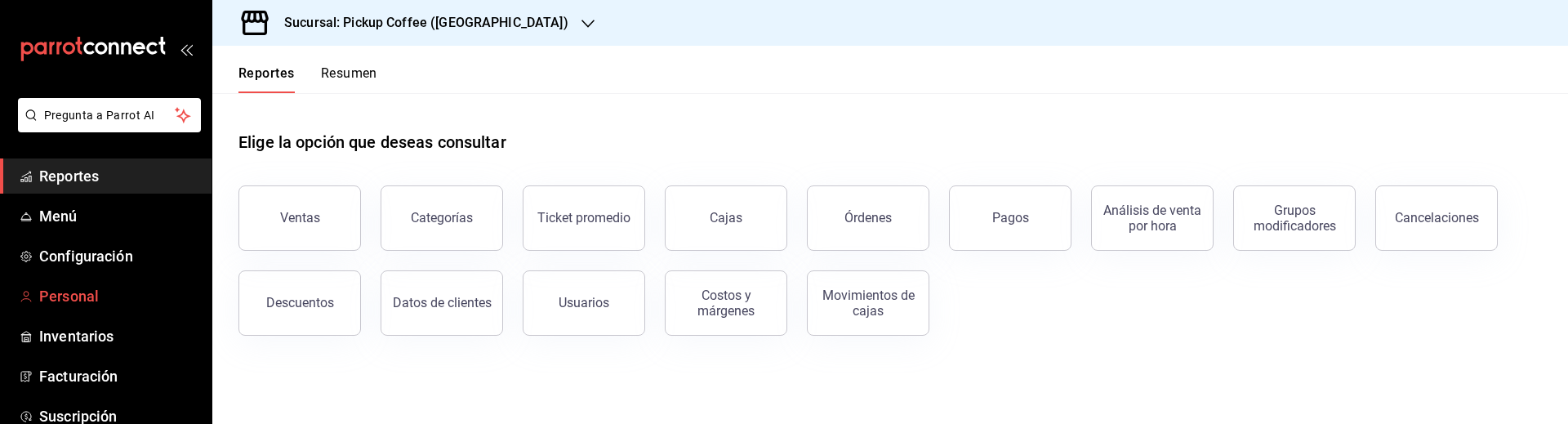
click at [67, 290] on span "Personal" at bounding box center [118, 296] width 159 height 22
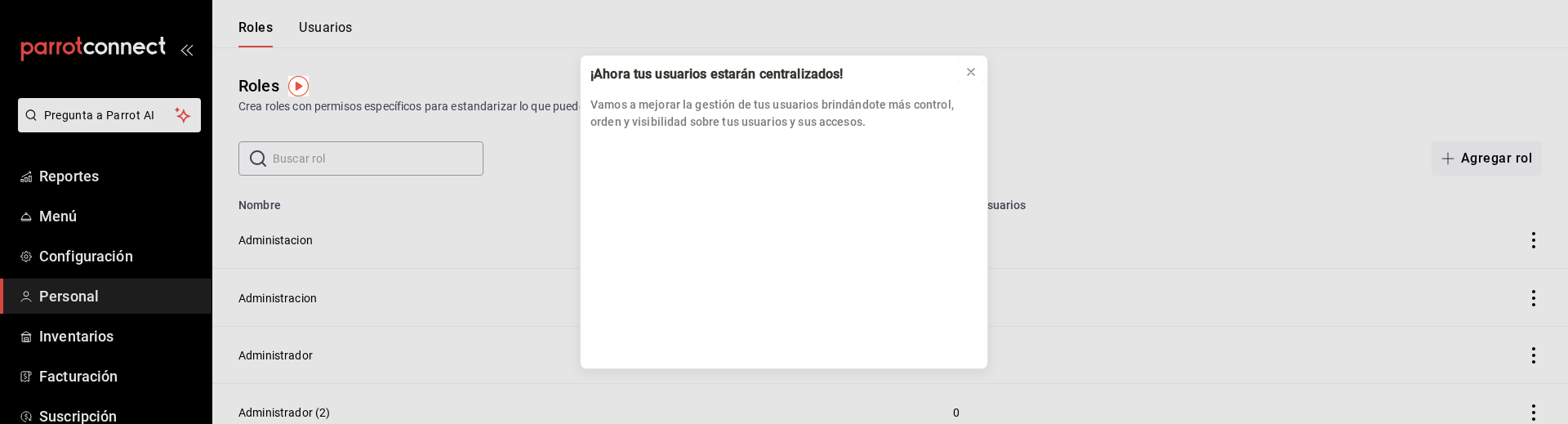
click at [969, 74] on icon at bounding box center [971, 71] width 13 height 13
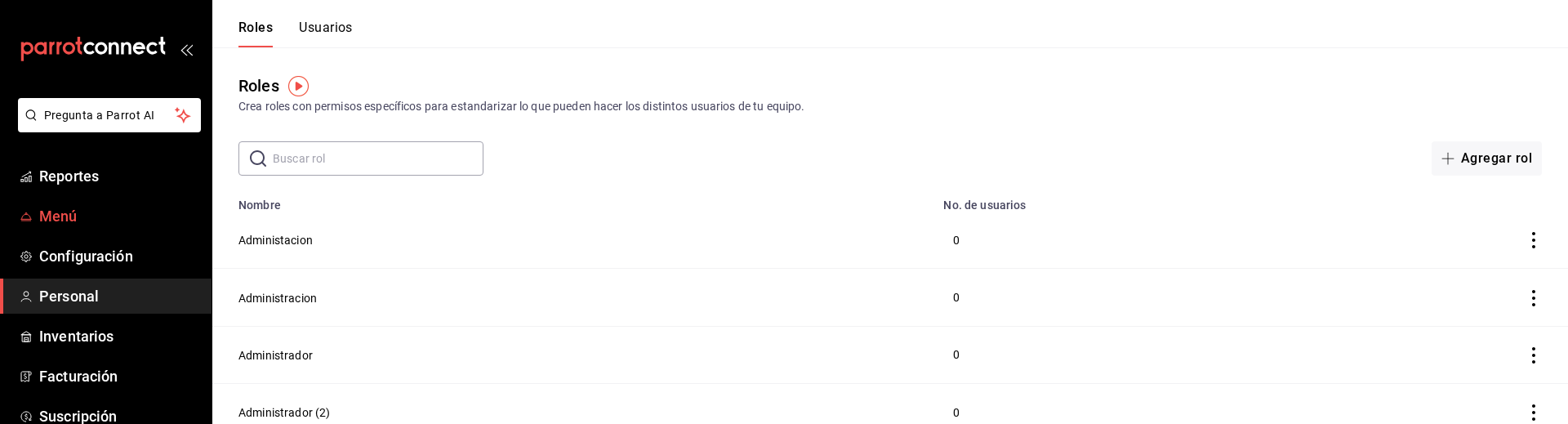
click at [65, 204] on link "Menú" at bounding box center [106, 216] width 212 height 35
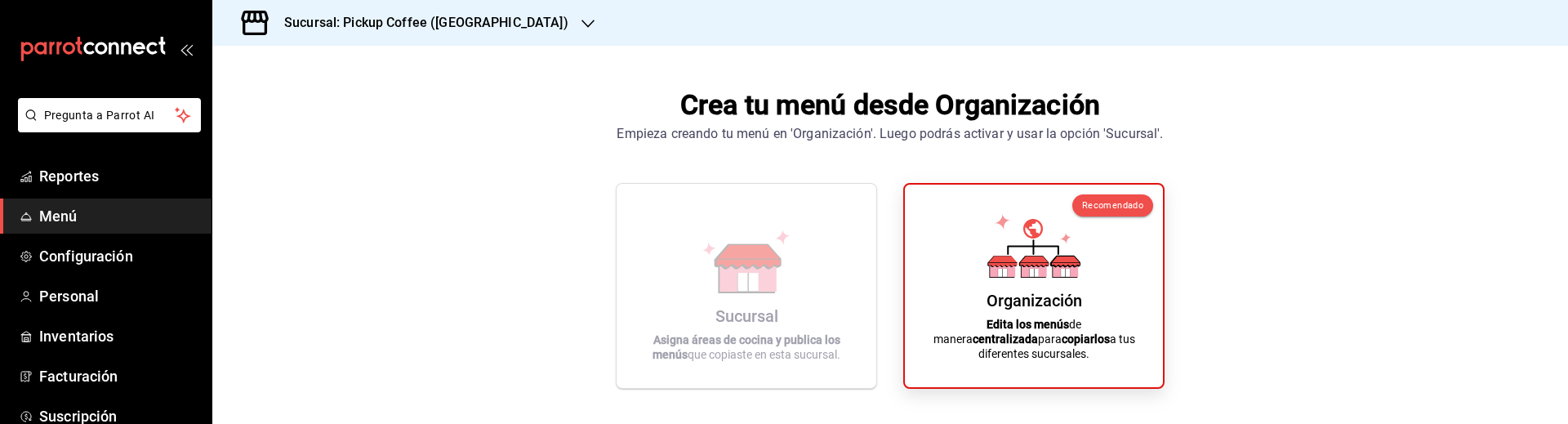
click at [581, 17] on icon "button" at bounding box center [587, 23] width 13 height 13
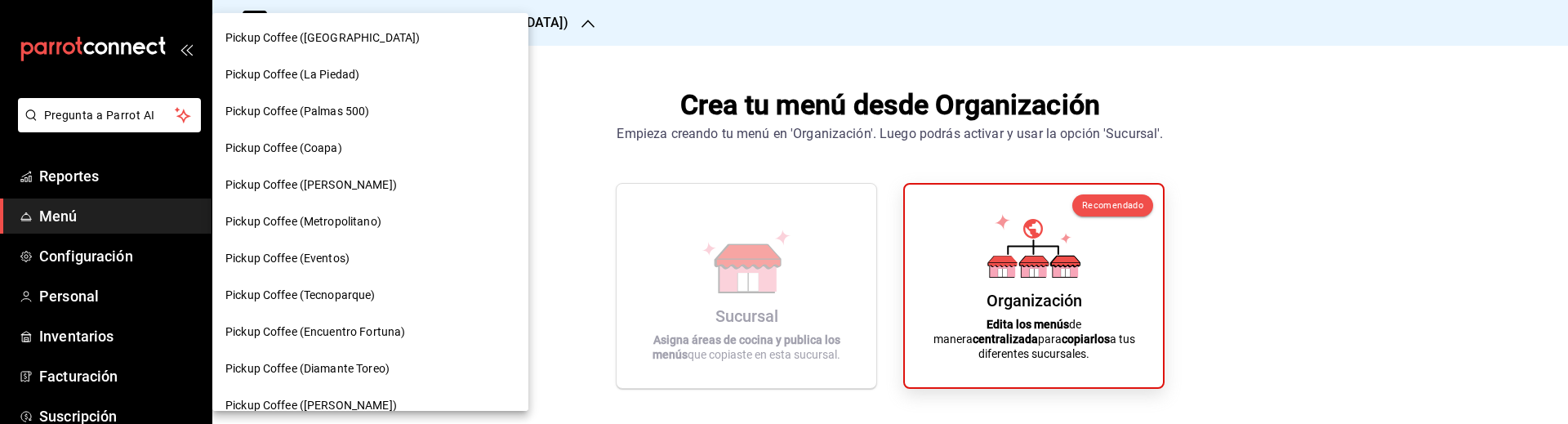
click at [340, 34] on span "Pickup Coffee ([GEOGRAPHIC_DATA])" at bounding box center [322, 37] width 194 height 17
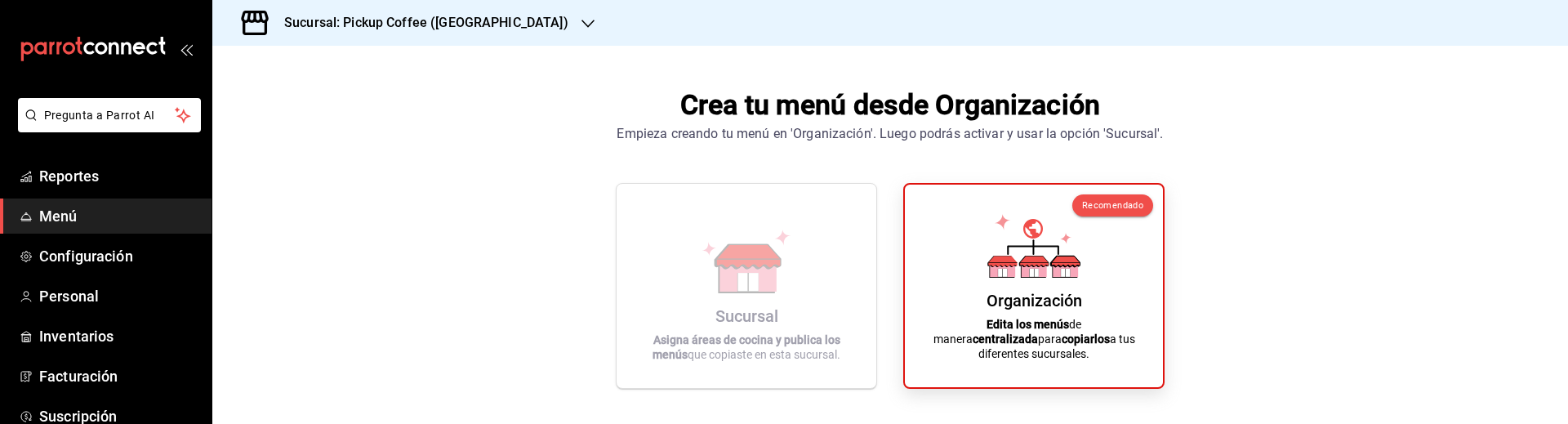
click at [497, 35] on div "Sucursal: Pickup Coffee ([GEOGRAPHIC_DATA])" at bounding box center [413, 22] width 376 height 45
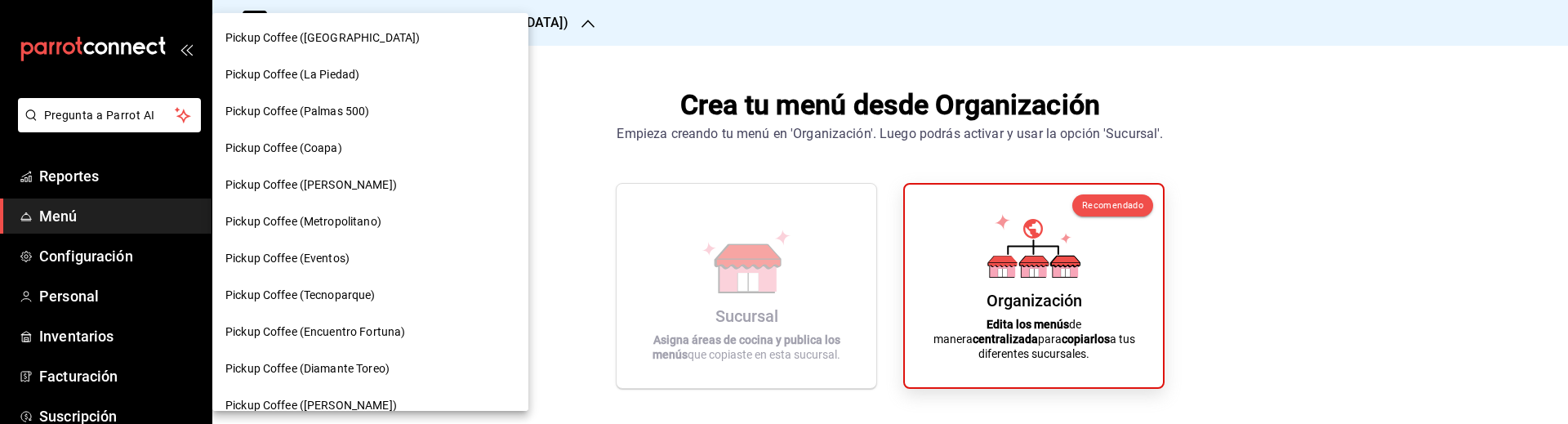
click at [294, 97] on div "Pickup Coffee (Palmas 500)" at bounding box center [370, 111] width 316 height 37
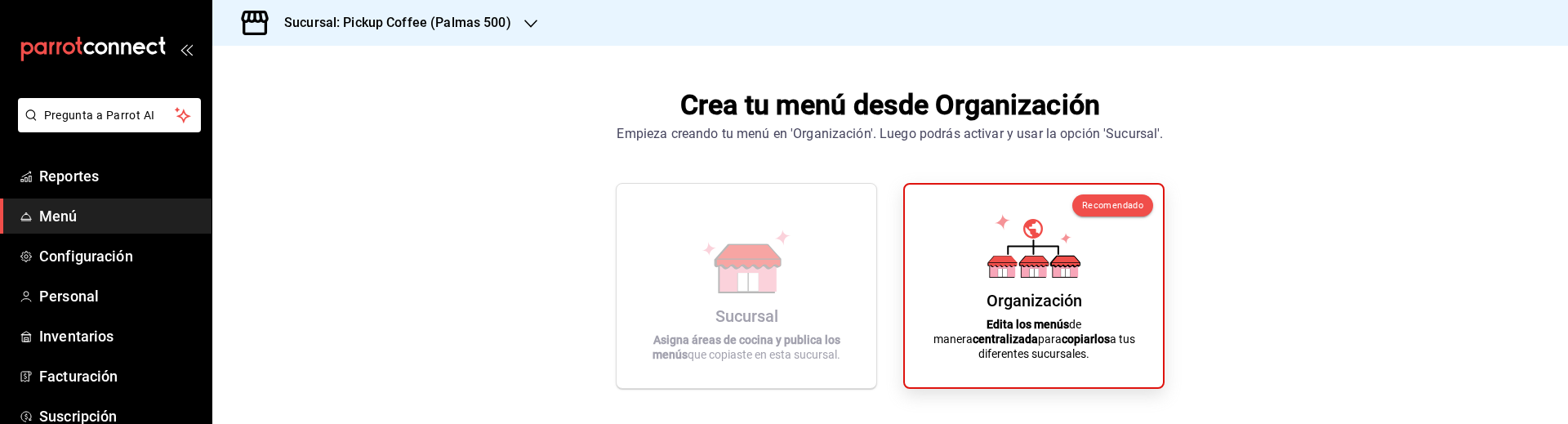
click at [442, 19] on h3 "Sucursal: Pickup Coffee (Palmas 500)" at bounding box center [392, 23] width 240 height 20
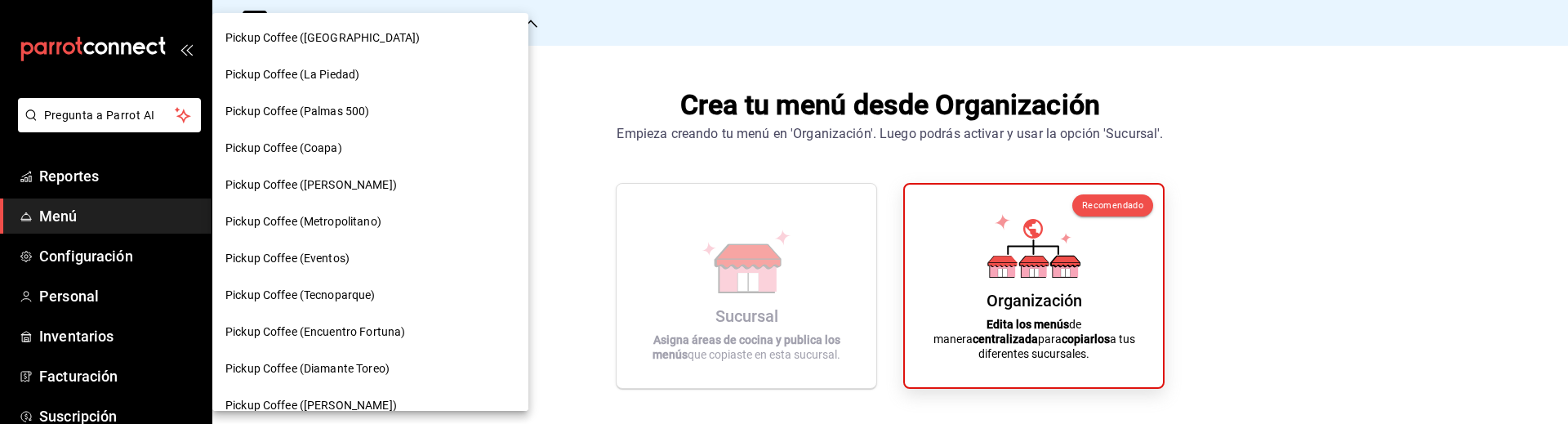
click at [321, 293] on span "Pickup Coffee (Tecnoparque)" at bounding box center [300, 295] width 150 height 17
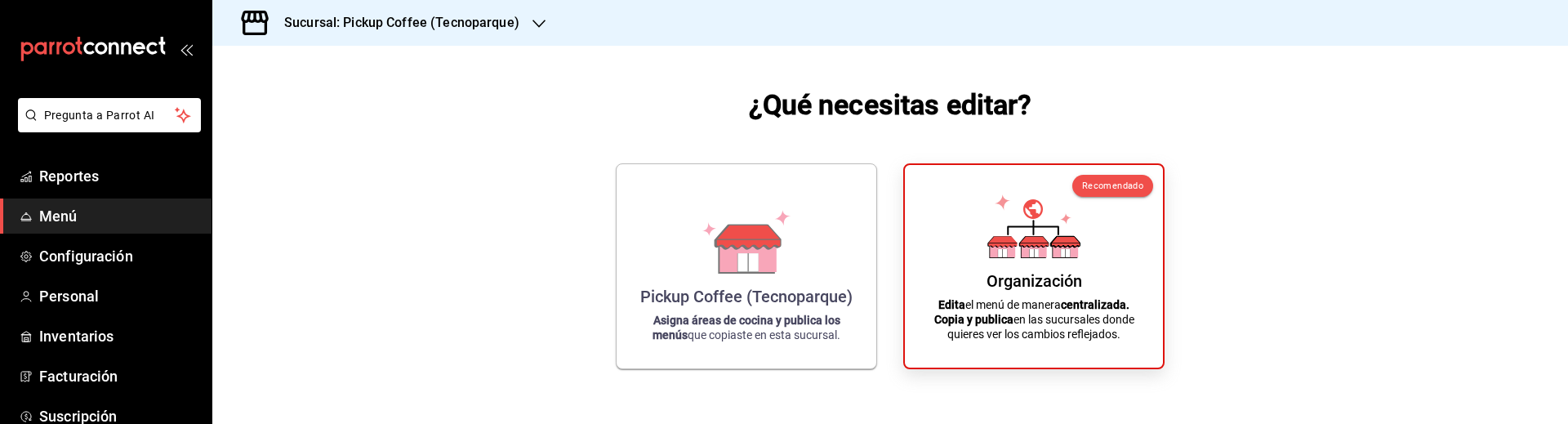
click at [519, 25] on div "Sucursal: Pickup Coffee (Tecnoparque)" at bounding box center [388, 22] width 327 height 45
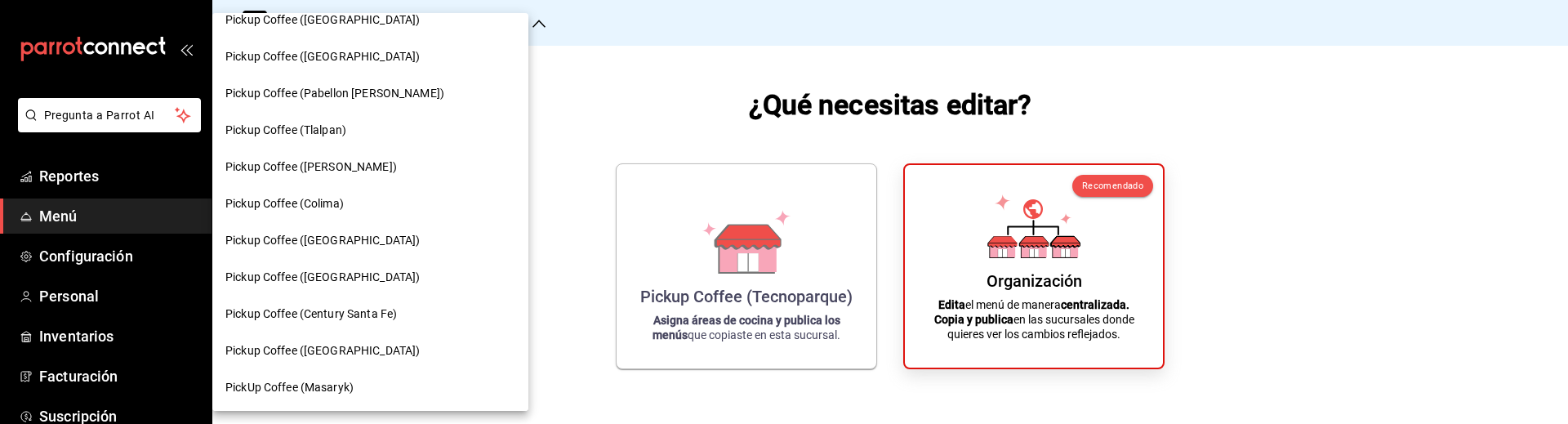
scroll to position [1123, 0]
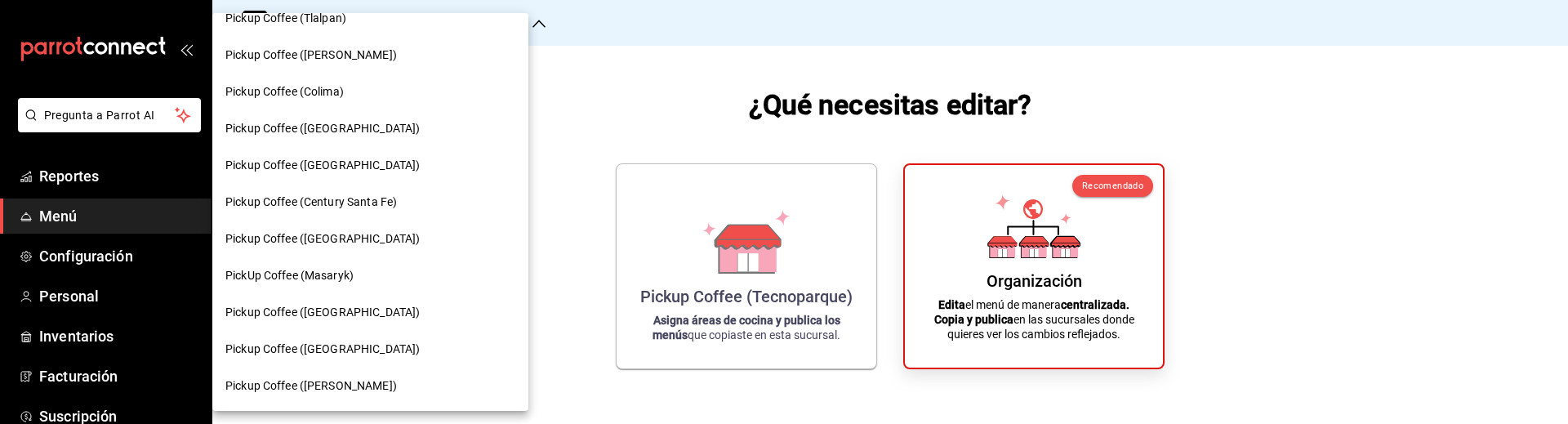
click at [1097, 277] on div at bounding box center [784, 212] width 1568 height 424
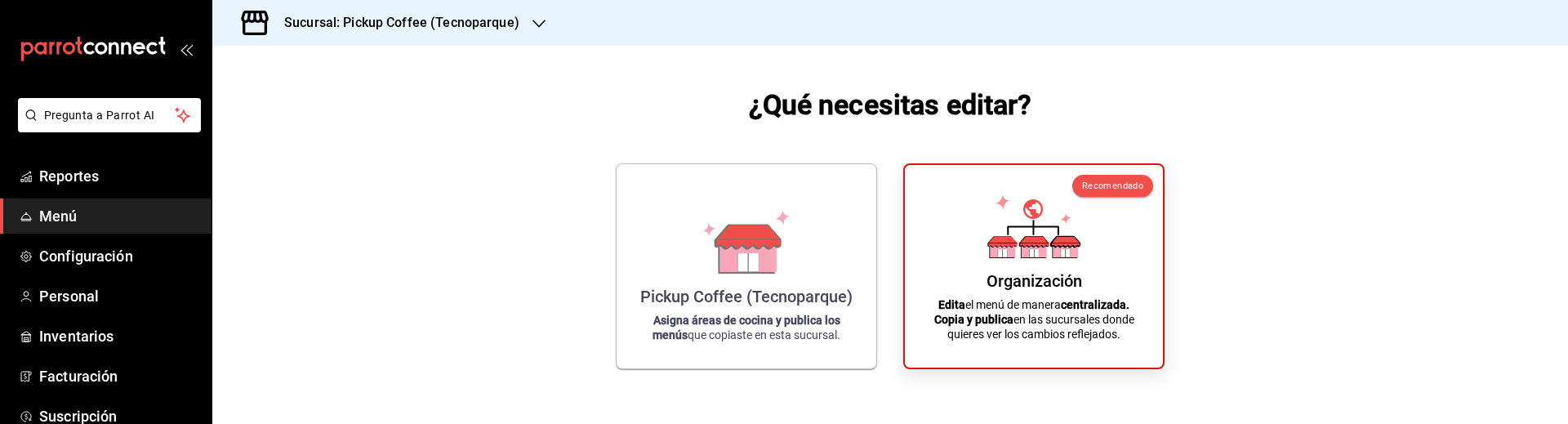
click at [1071, 284] on div "Organización" at bounding box center [1034, 281] width 95 height 20
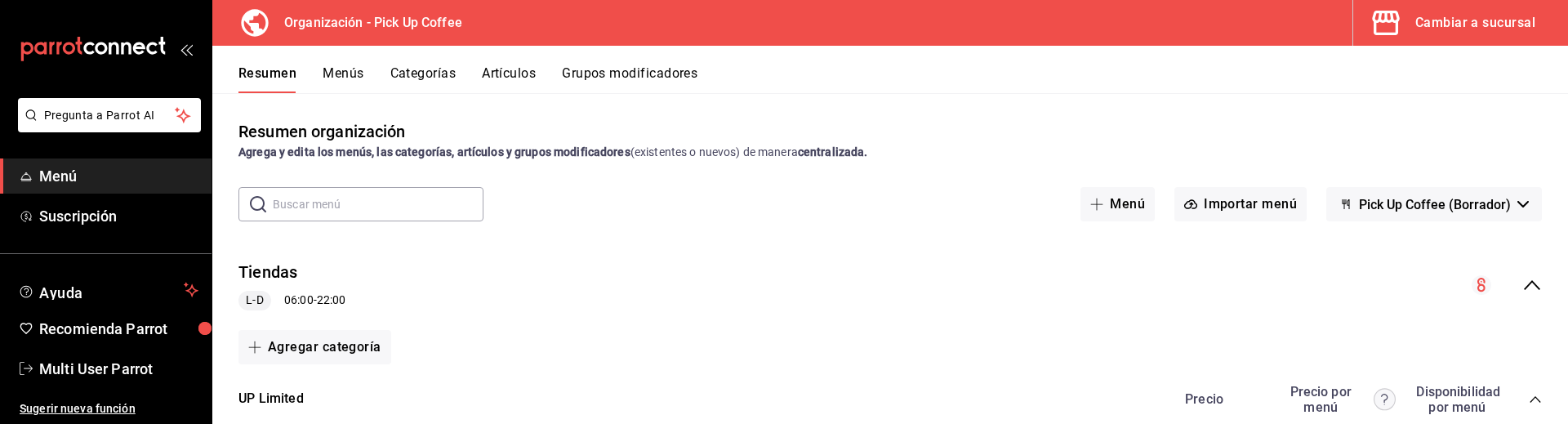
click at [1415, 25] on div "Cambiar a sucursal" at bounding box center [1475, 23] width 120 height 23
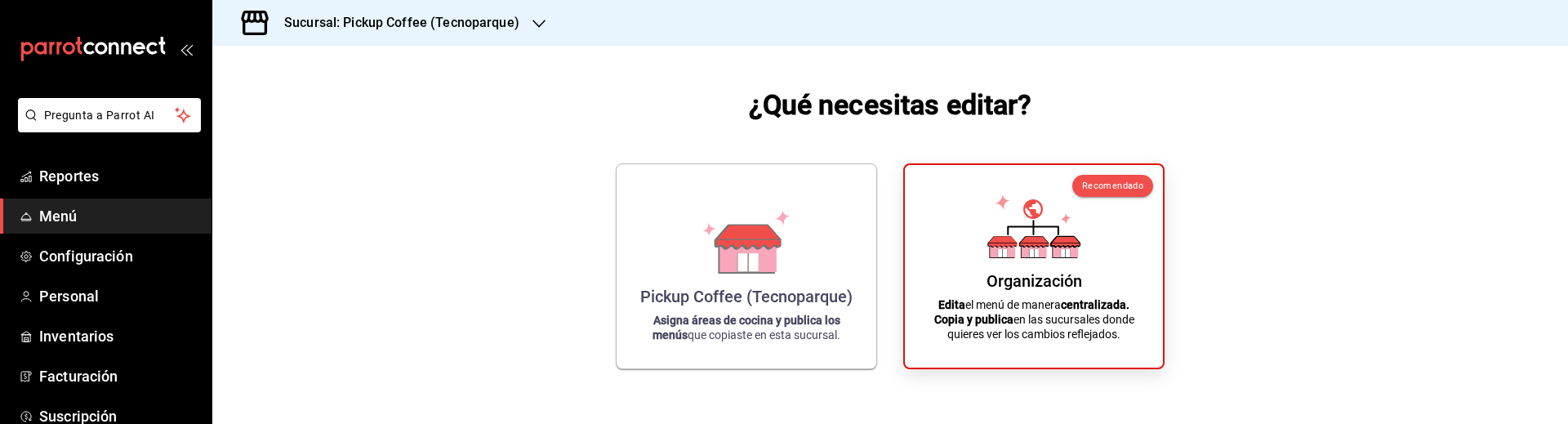
click at [1263, 320] on div "¿Qué necesitas editar? Pickup Coffee (Tecnoparque) Asigna áreas de cocina y pub…" at bounding box center [890, 226] width 1355 height 363
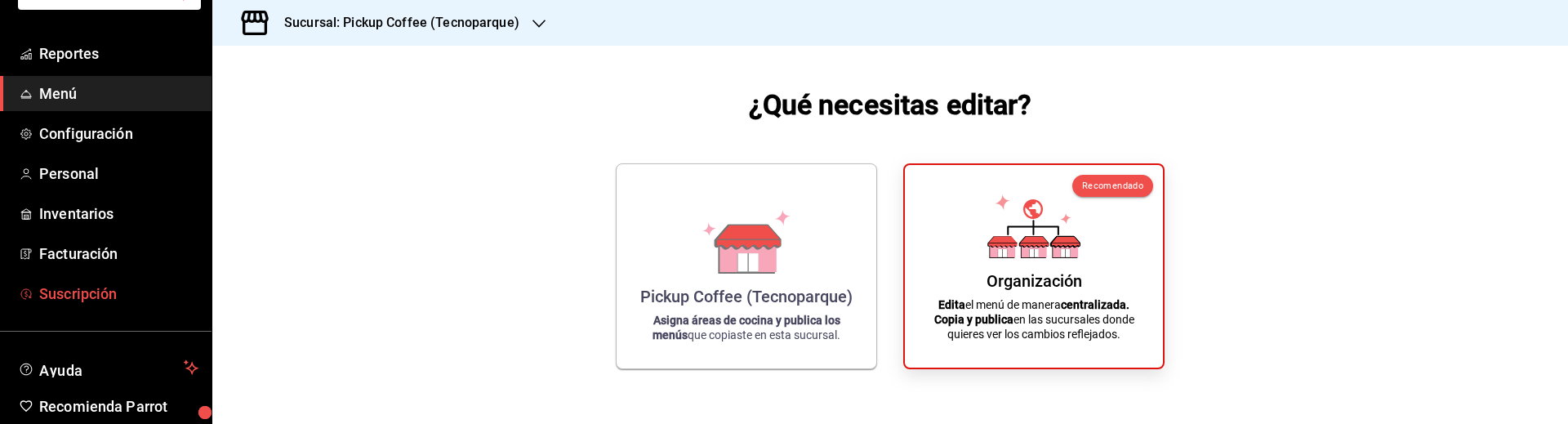
scroll to position [103, 0]
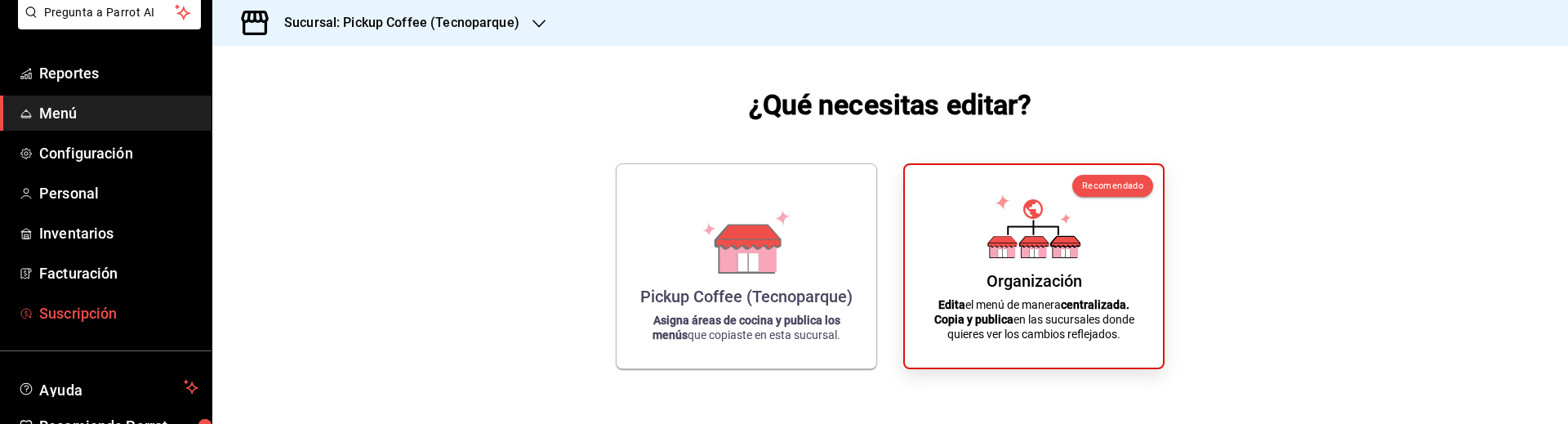
click at [94, 330] on link "Suscripción" at bounding box center [106, 313] width 212 height 35
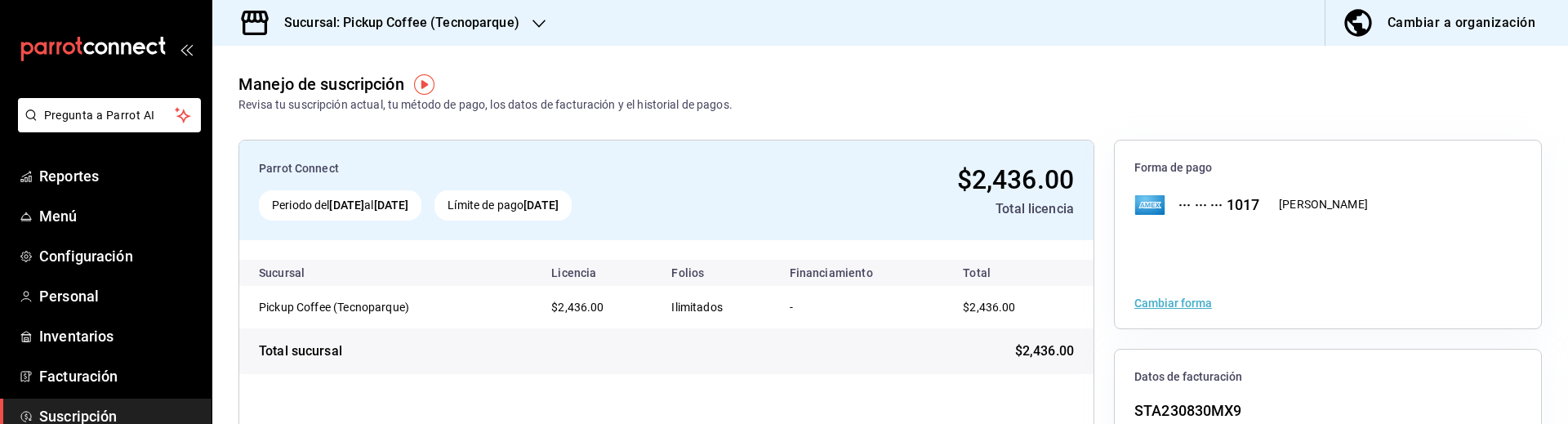
click at [1412, 21] on div "Cambiar a organización" at bounding box center [1461, 23] width 148 height 23
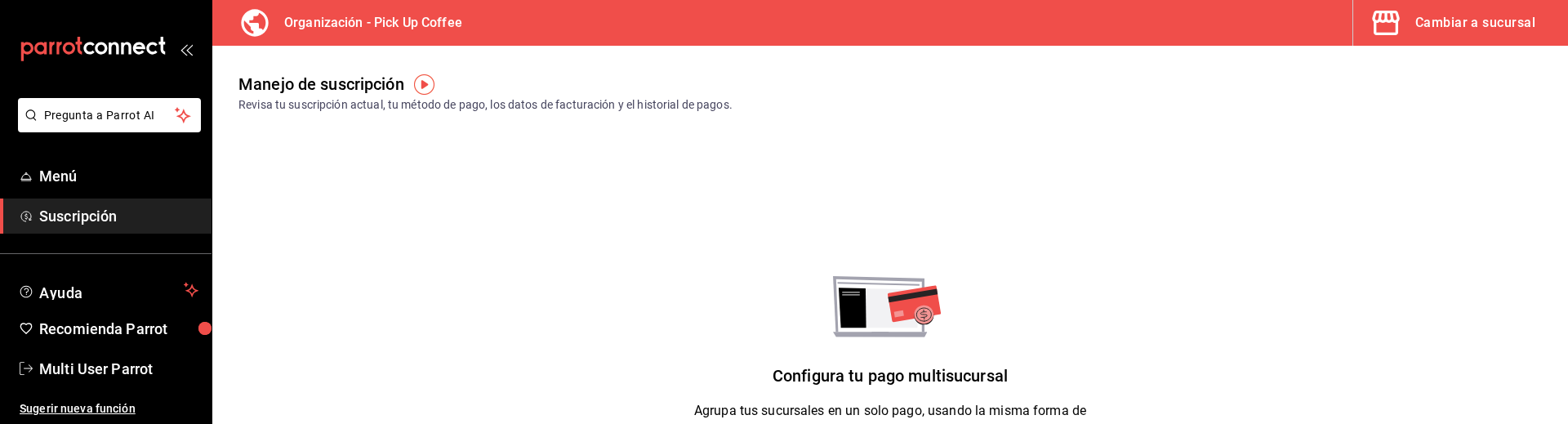
click at [1492, 29] on div "Cambiar a sucursal" at bounding box center [1475, 23] width 120 height 23
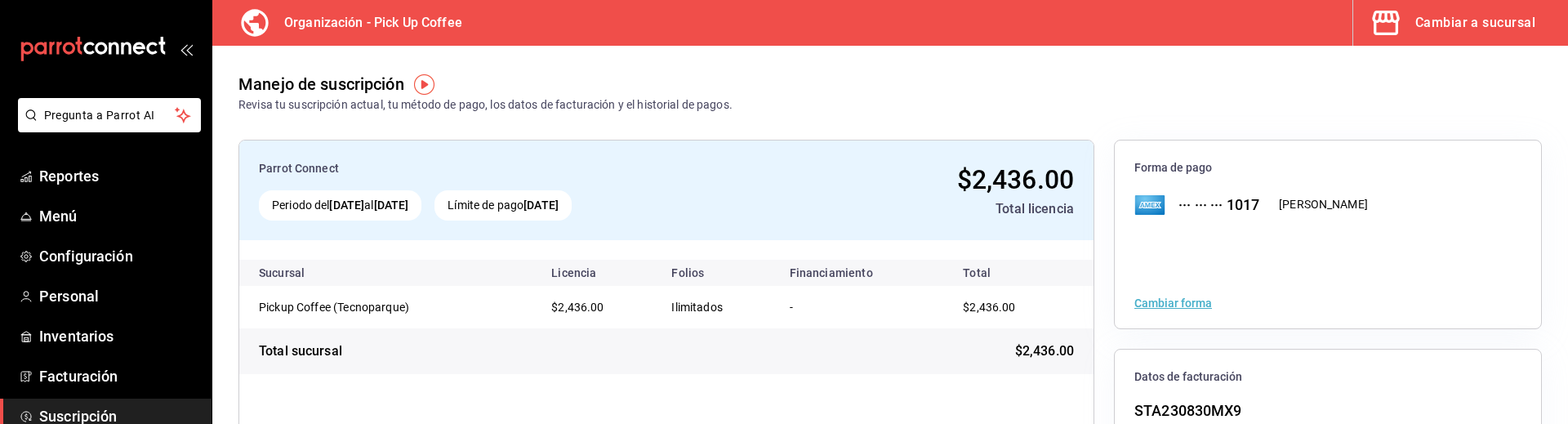
click at [1435, 37] on button "Cambiar a sucursal" at bounding box center [1454, 22] width 202 height 45
click at [77, 227] on link "Menú" at bounding box center [106, 216] width 212 height 35
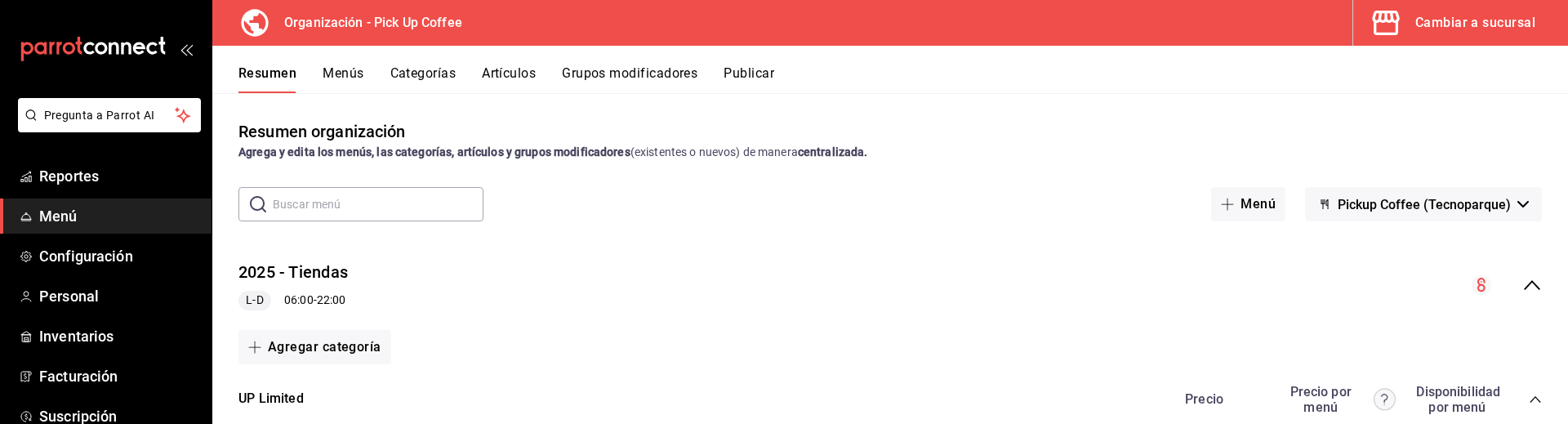
click at [1439, 29] on div "Cambiar a sucursal" at bounding box center [1475, 23] width 120 height 23
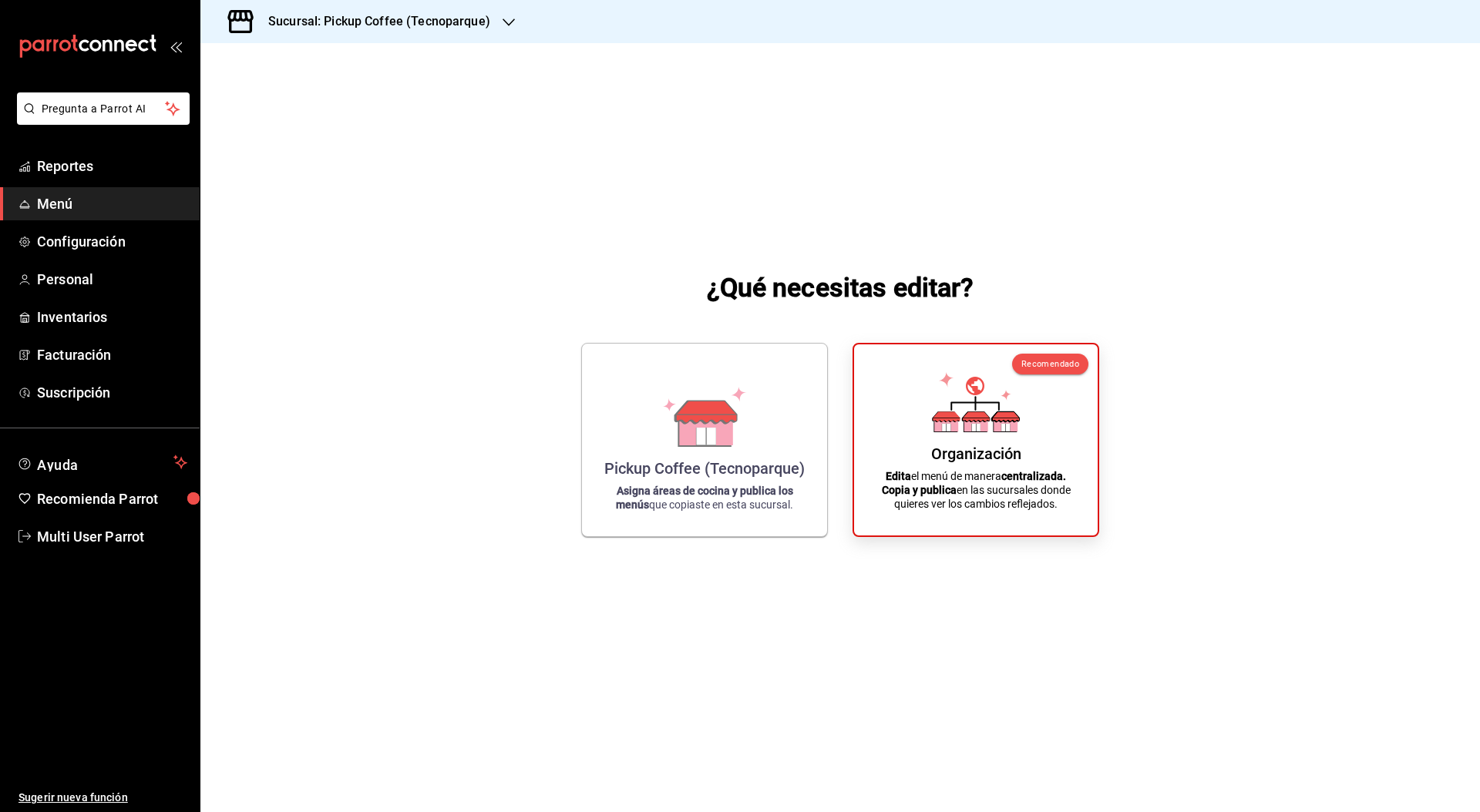
click at [322, 329] on div "¿Qué necesitas editar? Pickup Coffee (Tecnoparque) Asigna áreas de cocina y pub…" at bounding box center [840, 402] width 1279 height 720
click at [114, 395] on span "Suscripción" at bounding box center [112, 392] width 150 height 21
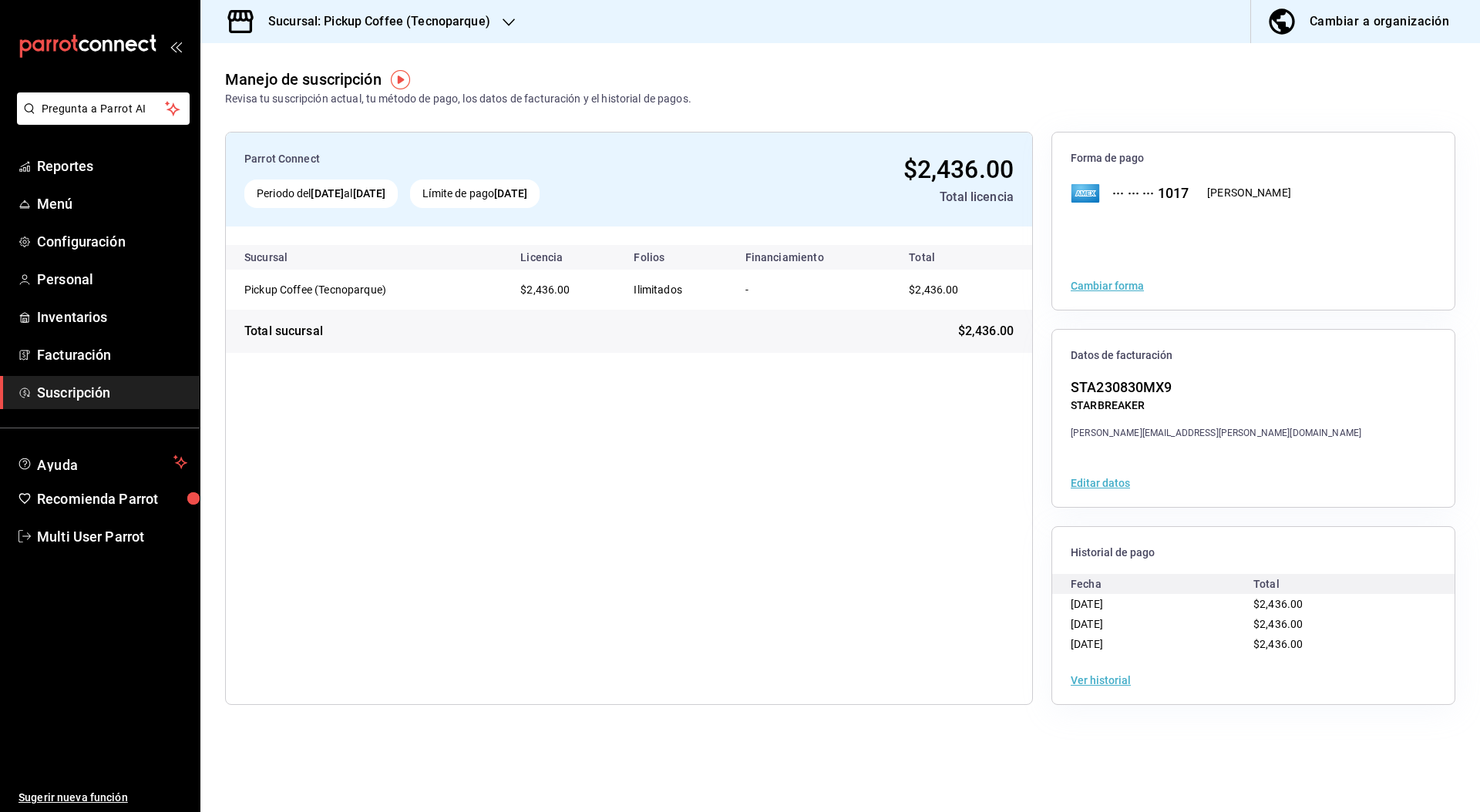
click at [1394, 26] on div "Cambiar a organización" at bounding box center [1379, 22] width 139 height 22
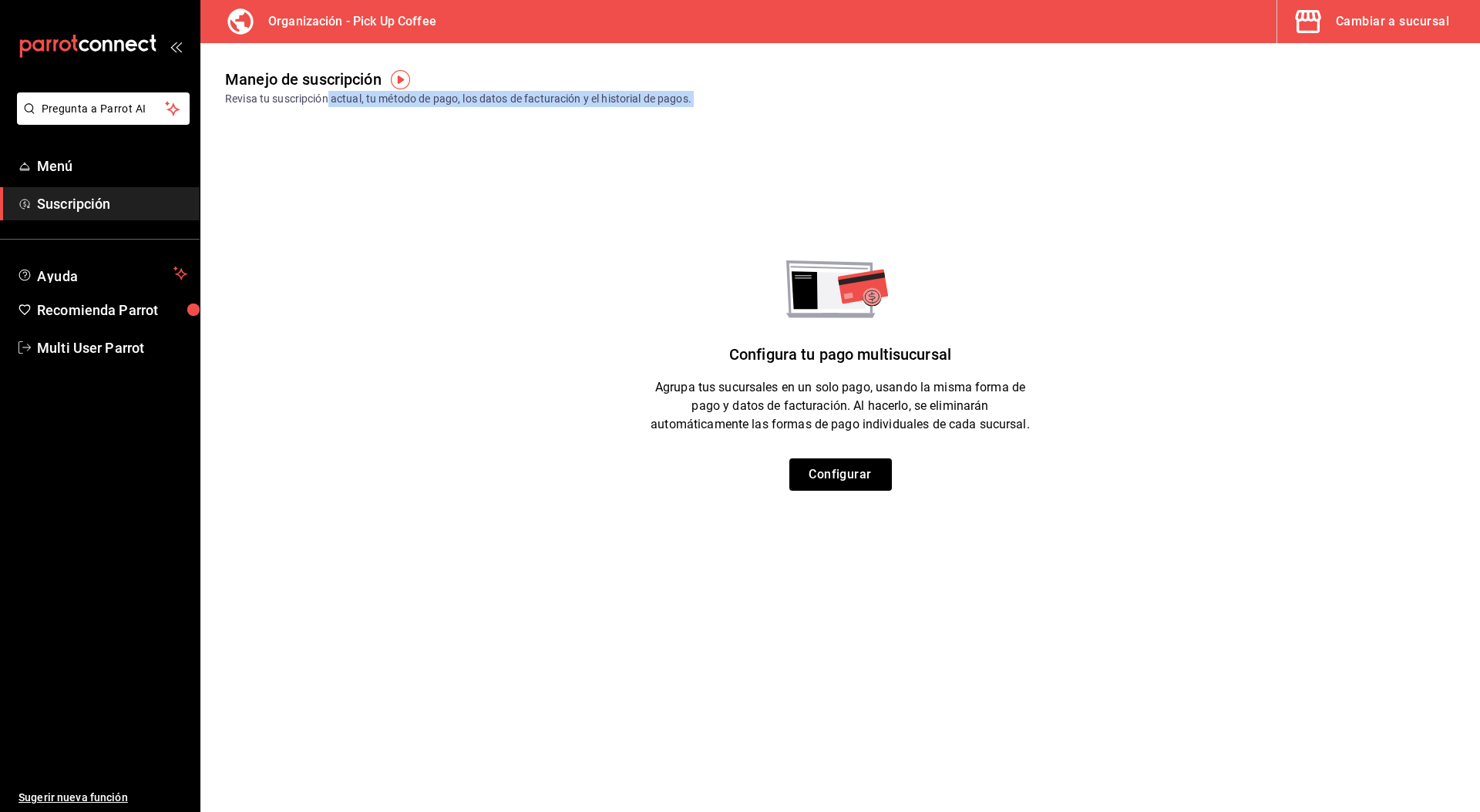
drag, startPoint x: 342, startPoint y: 111, endPoint x: 808, endPoint y: 294, distance: 500.6
click at [780, 286] on main "Manejo de suscripción Revisa tu suscripción actual, tu método de pago, los dato…" at bounding box center [840, 427] width 1279 height 769
click at [1066, 365] on div "Configura tu pago multisucursal Agrupa tus sucursales en un solo pago, usando l…" at bounding box center [840, 375] width 1279 height 230
click at [1382, 34] on button "Cambiar a sucursal" at bounding box center [1372, 21] width 191 height 43
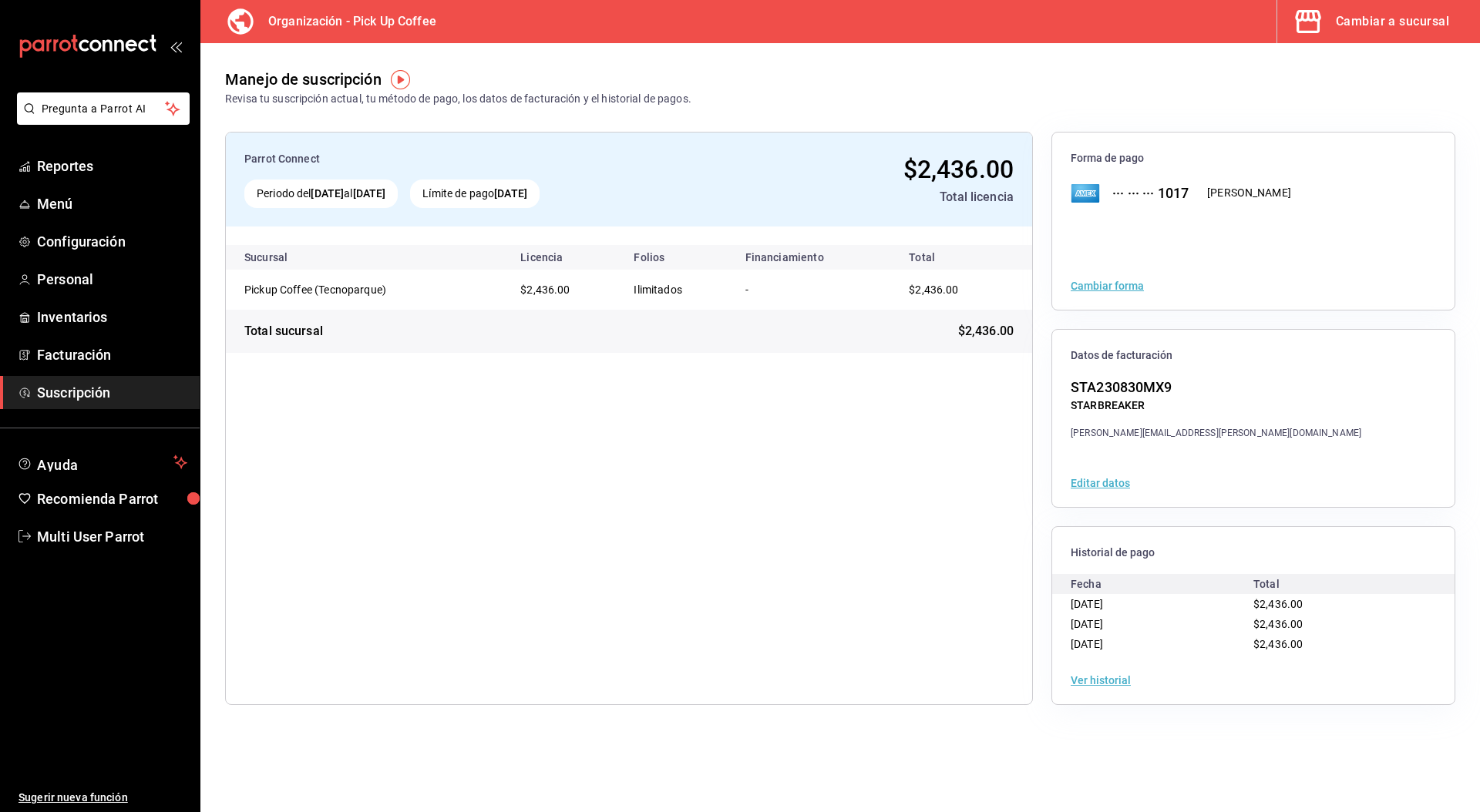
click at [1311, 85] on div "Manejo de suscripción Revisa tu suscripción actual, tu método de pago, los dato…" at bounding box center [840, 75] width 1279 height 64
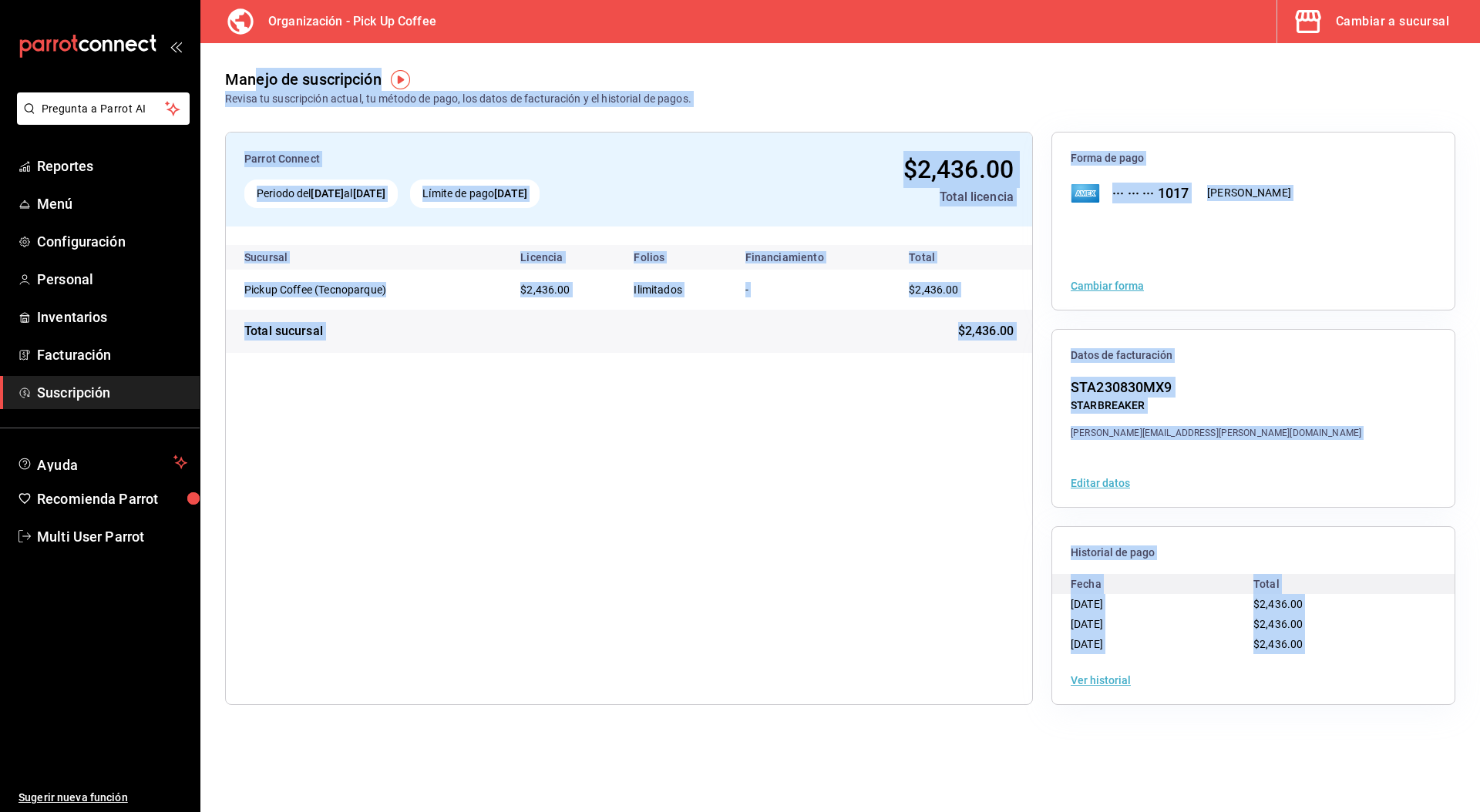
drag, startPoint x: 254, startPoint y: 77, endPoint x: 733, endPoint y: 485, distance: 629.2
click at [1405, 399] on main "Manejo de suscripción Revisa tu suscripción actual, tu método de pago, los dato…" at bounding box center [840, 427] width 1279 height 769
click at [872, 399] on div "Parrot Connect Periodo del 10 sep 2025 al 10 oct 2025 Límite de pago 10 oct 202…" at bounding box center [629, 418] width 808 height 574
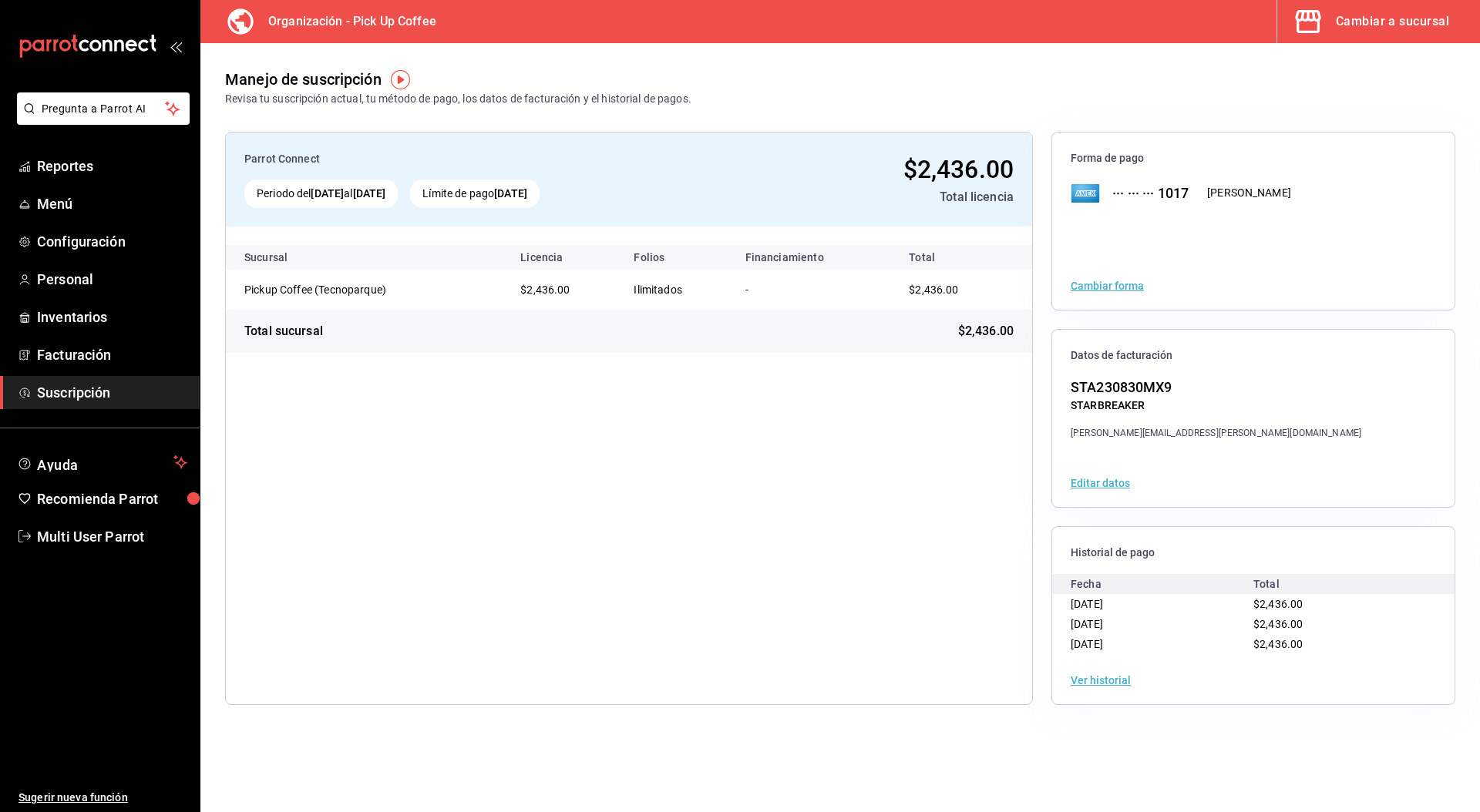
click at [1370, 30] on div "Cambiar a sucursal" at bounding box center [1392, 22] width 113 height 22
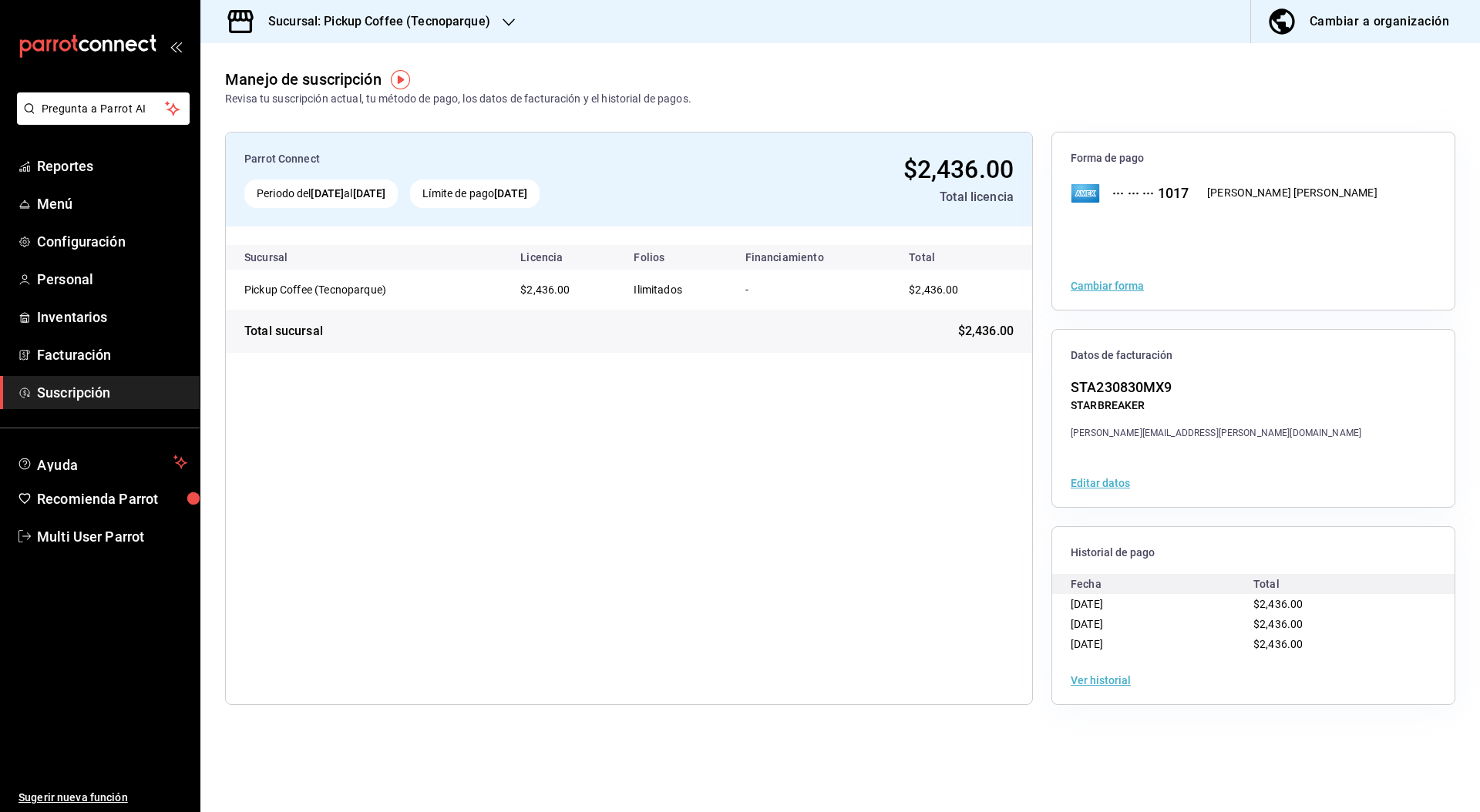
click at [745, 535] on div "Parrot Connect Periodo del [DATE] al [DATE] Límite de pago [DATE] $2,436.00 Tot…" at bounding box center [629, 418] width 808 height 574
click at [481, 454] on div "Parrot Connect Periodo del [DATE] al [DATE] Límite de pago [DATE] $2,436.00 Tot…" at bounding box center [629, 418] width 808 height 574
click at [499, 19] on div "Sucursal: Pickup Coffee (Tecnoparque)" at bounding box center [366, 21] width 308 height 43
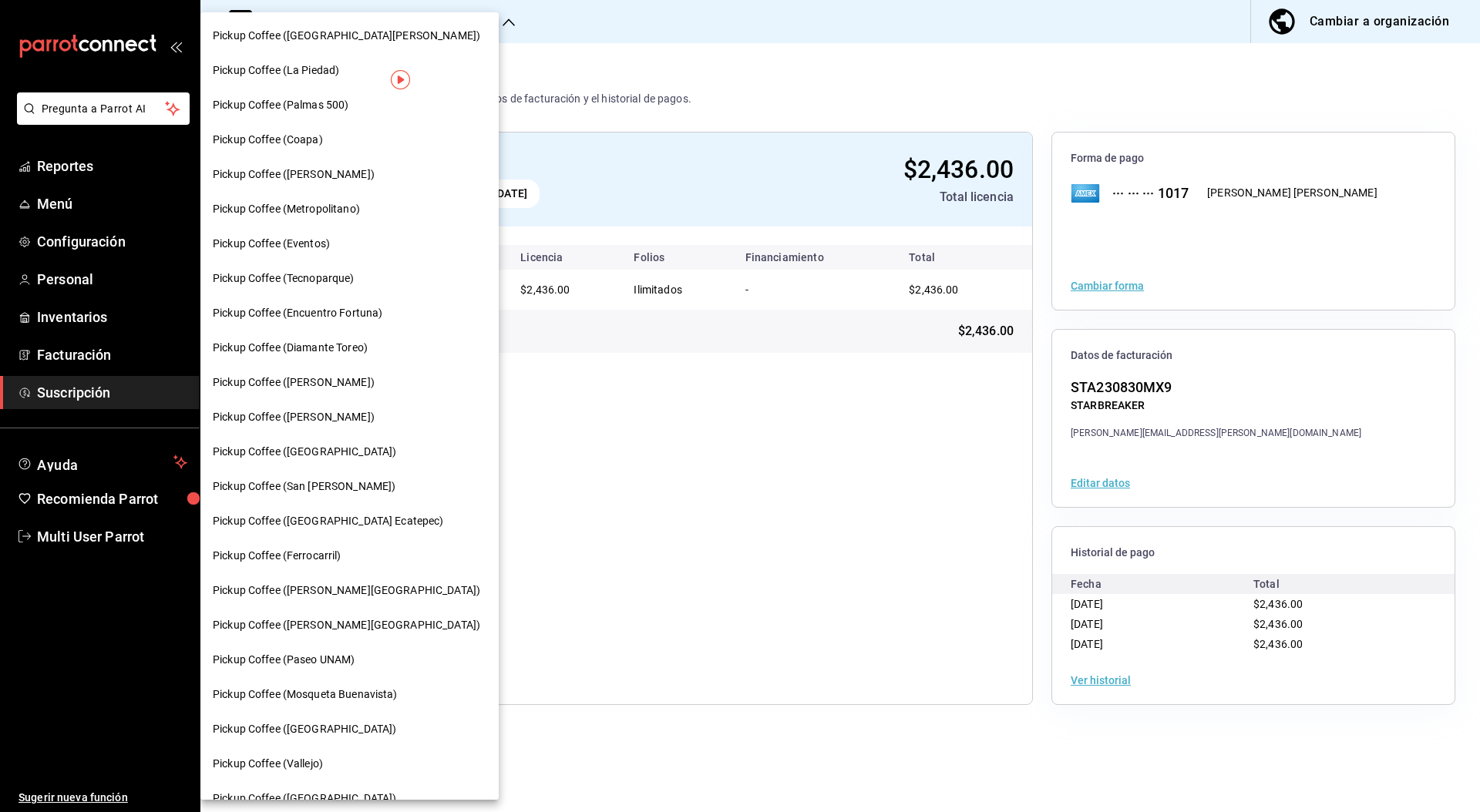
click at [504, 22] on div at bounding box center [740, 406] width 1480 height 812
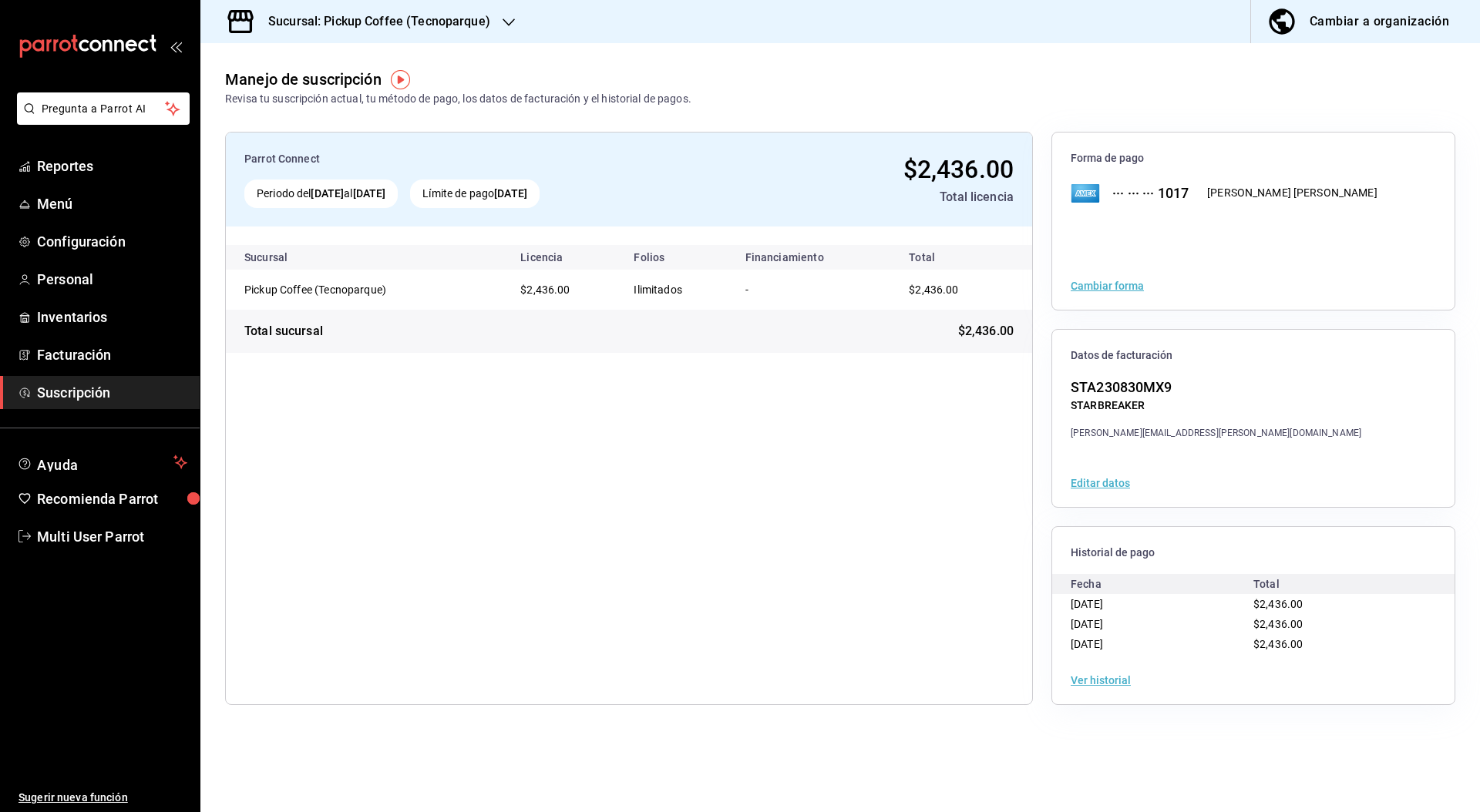
click at [496, 25] on div "Sucursal: Pickup Coffee (Tecnoparque)" at bounding box center [366, 21] width 308 height 43
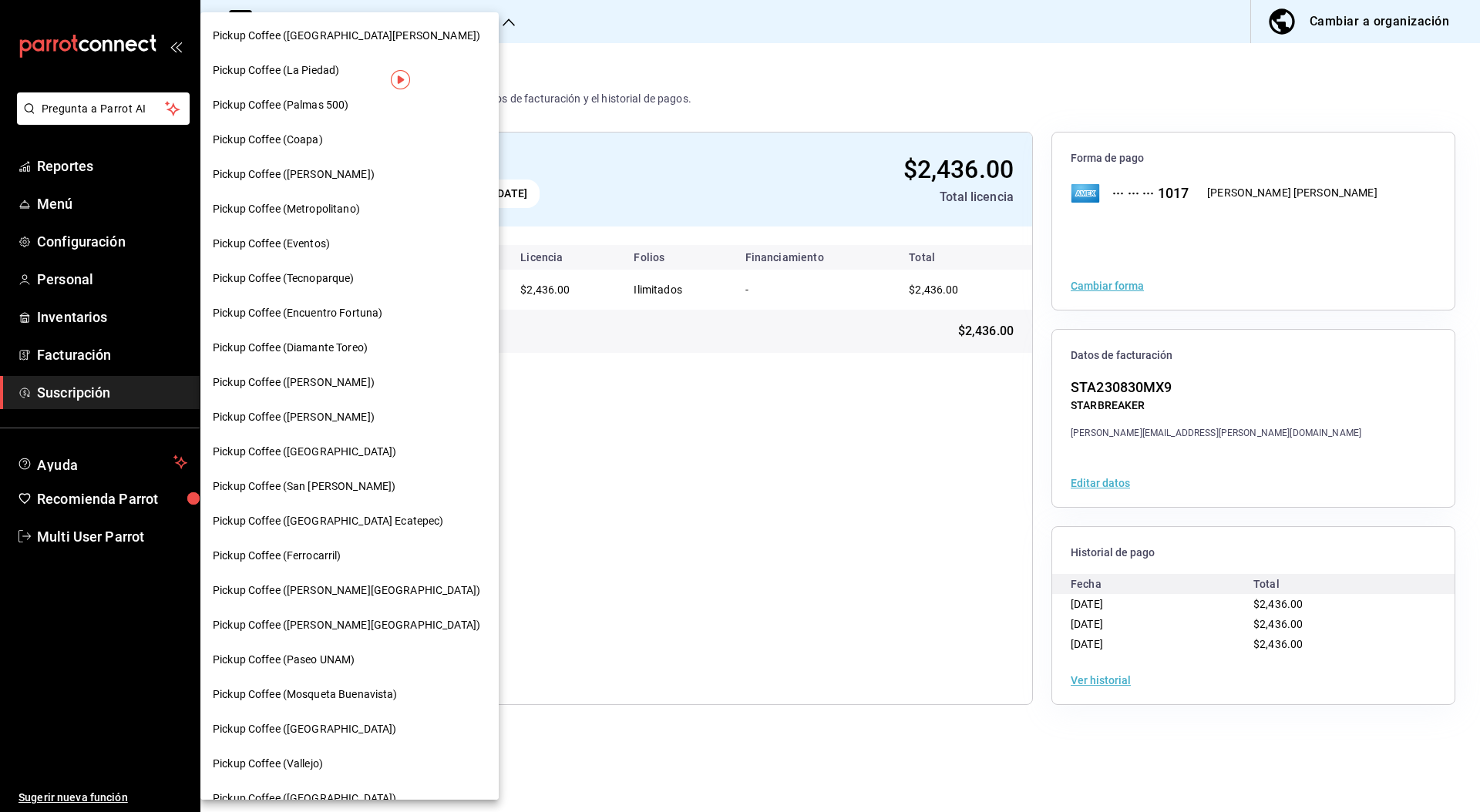
click at [496, 26] on div at bounding box center [740, 406] width 1480 height 812
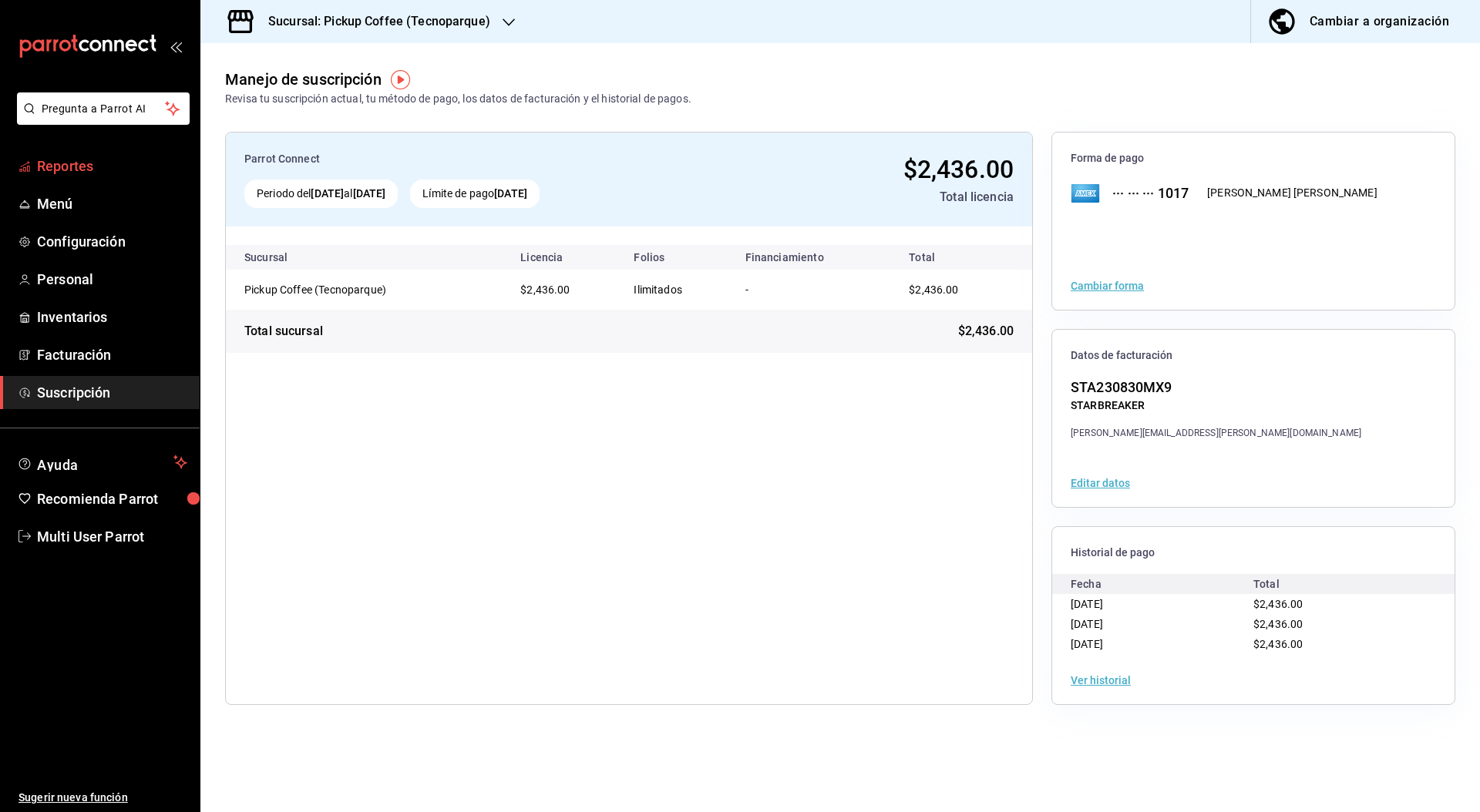
click at [97, 166] on span "Reportes" at bounding box center [112, 165] width 150 height 21
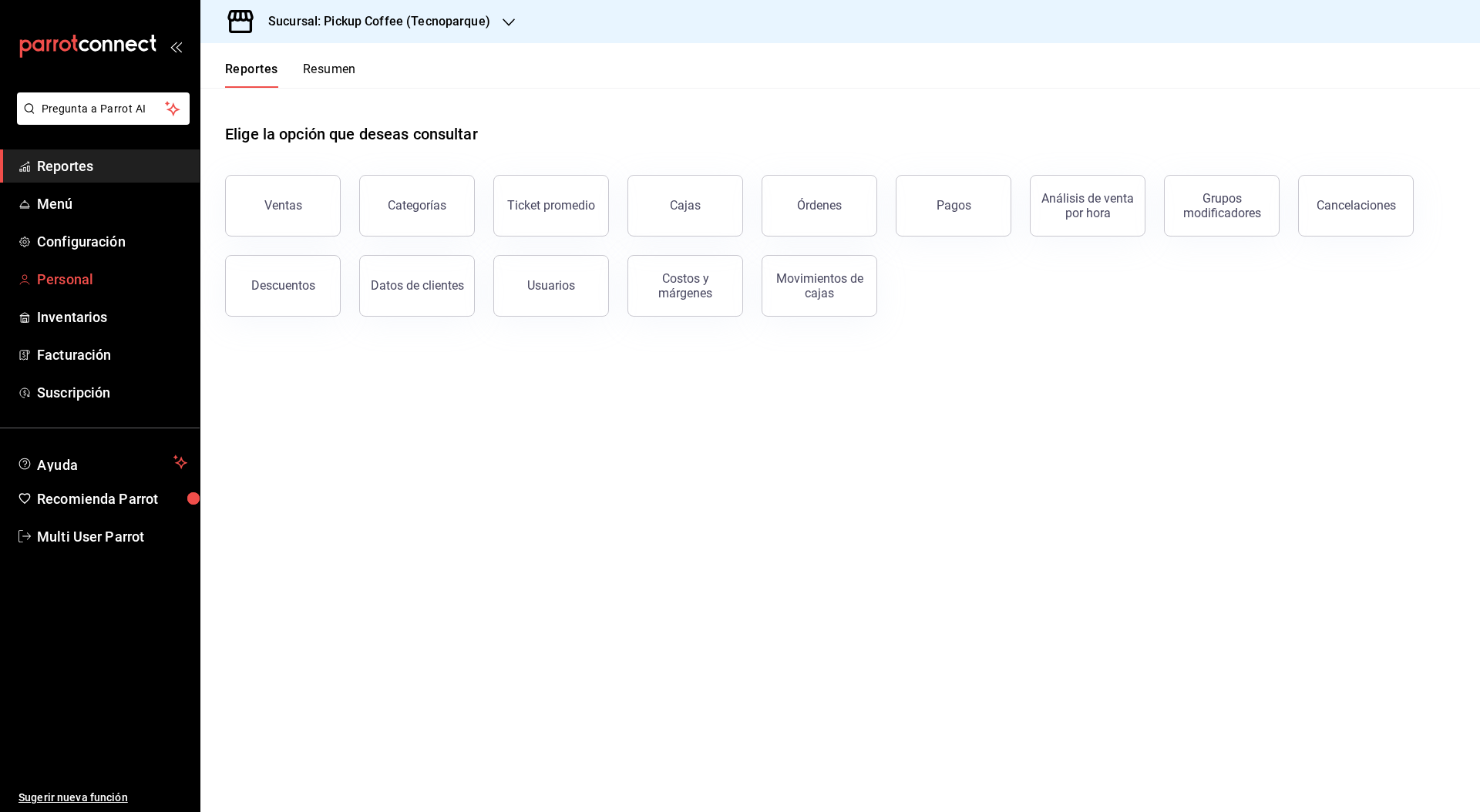
click at [65, 286] on span "Personal" at bounding box center [112, 279] width 150 height 21
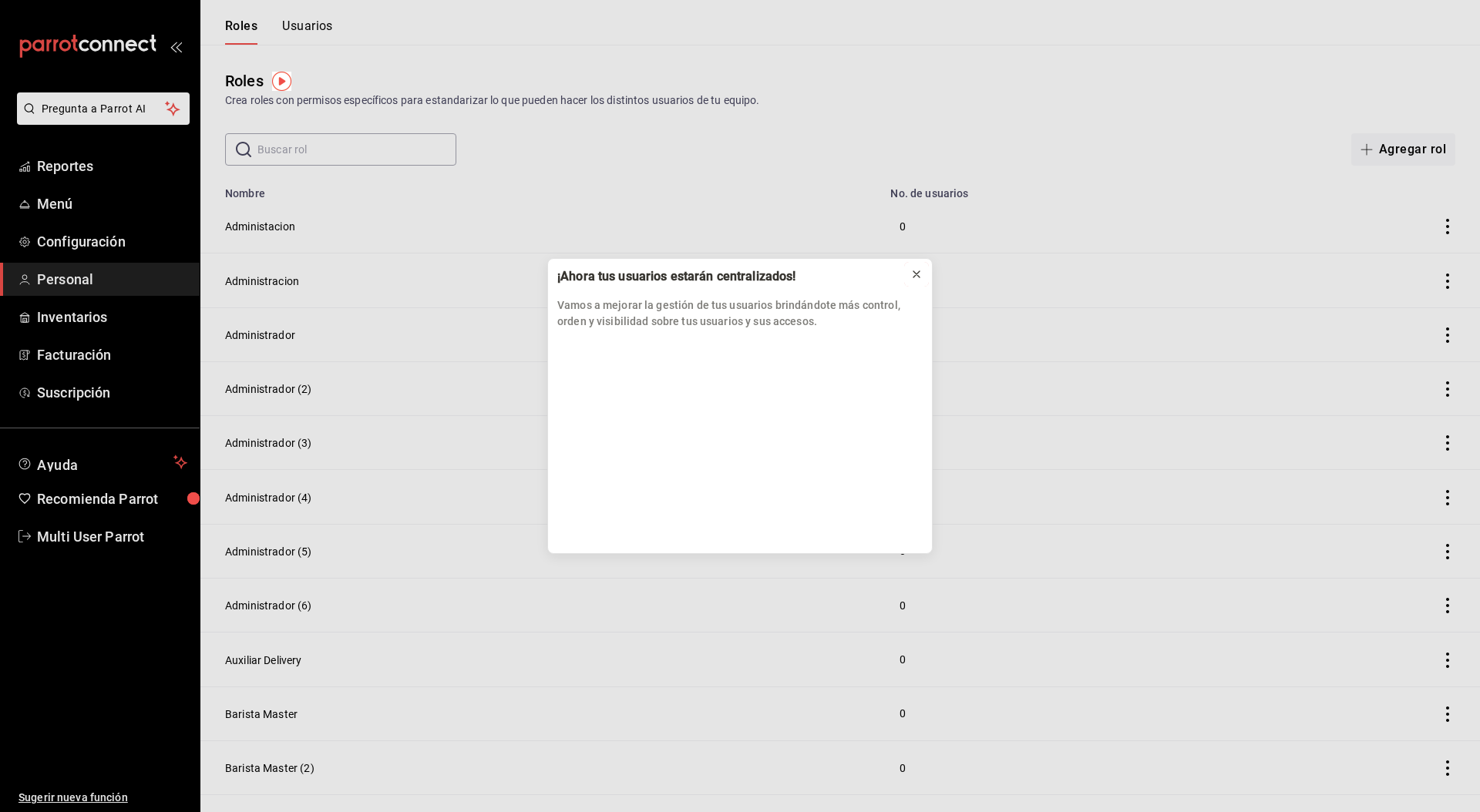
click at [922, 278] on icon at bounding box center [916, 274] width 13 height 13
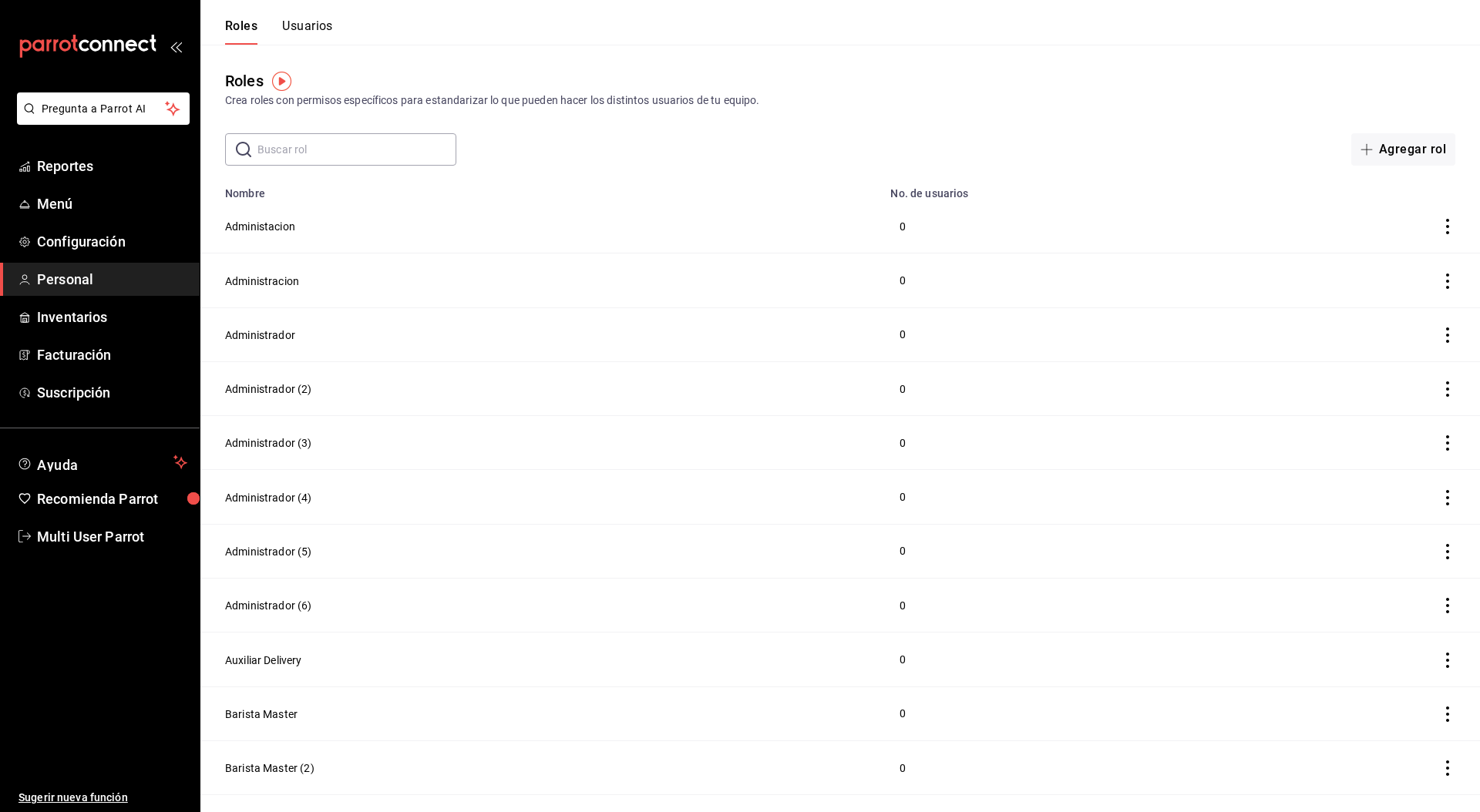
click at [336, 29] on header "Roles Usuarios" at bounding box center [840, 22] width 1279 height 45
click at [313, 26] on button "Usuarios" at bounding box center [307, 31] width 51 height 26
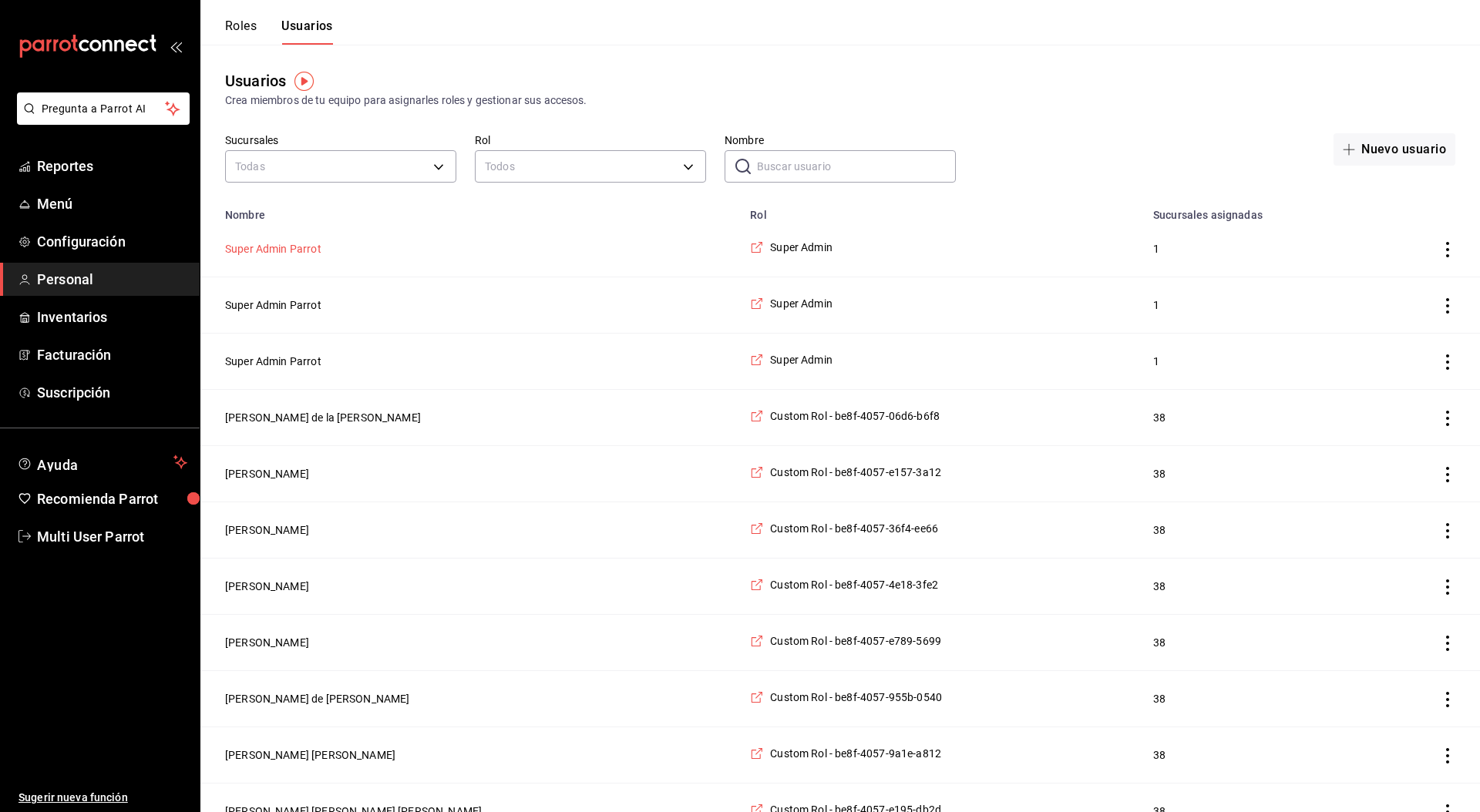
click at [294, 249] on button "Super Admin Parrot" at bounding box center [273, 249] width 97 height 15
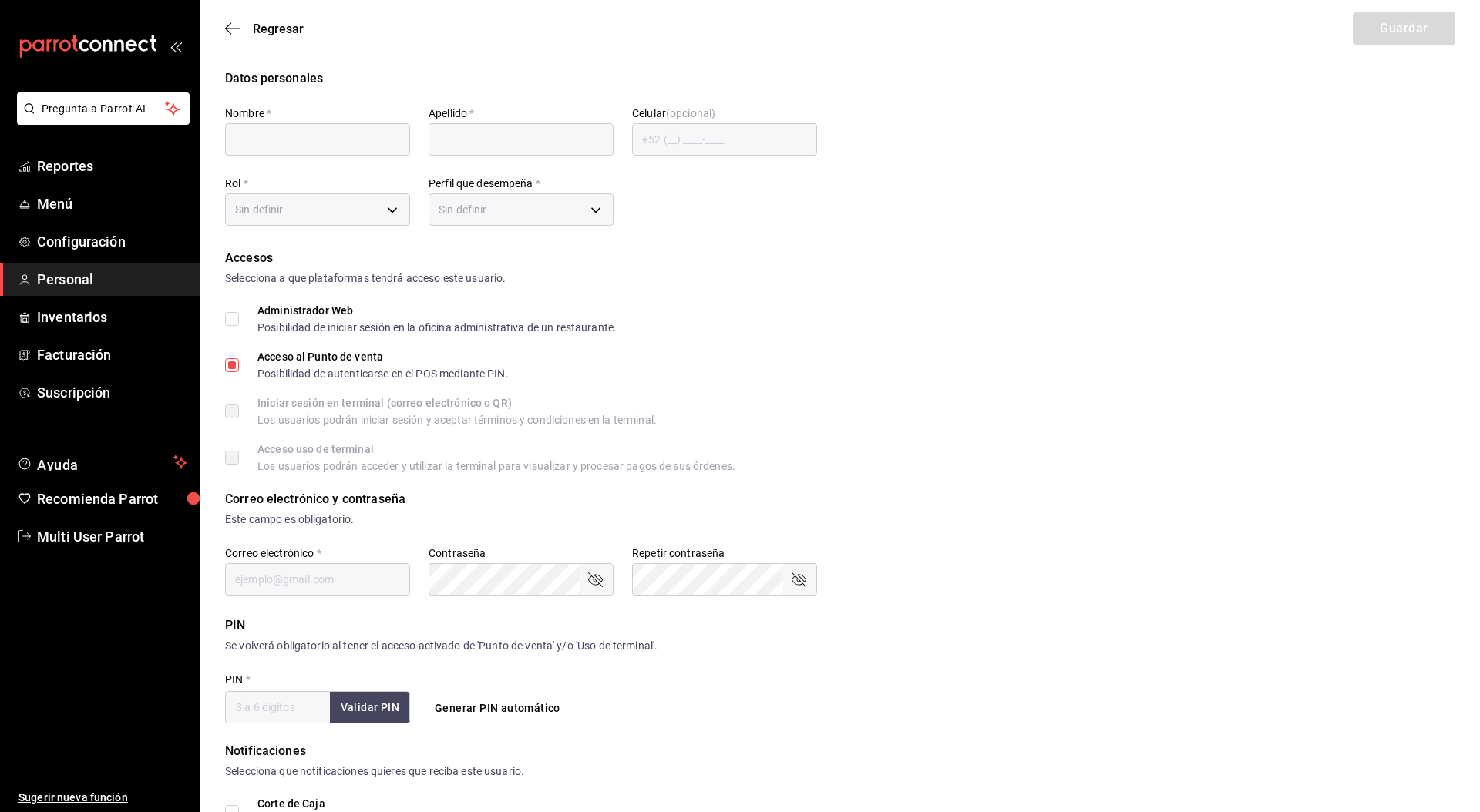
type input "Super Admin"
type input "Parrot"
checkbox input "true"
type input "pickup@palmas500.com"
type input "635668"
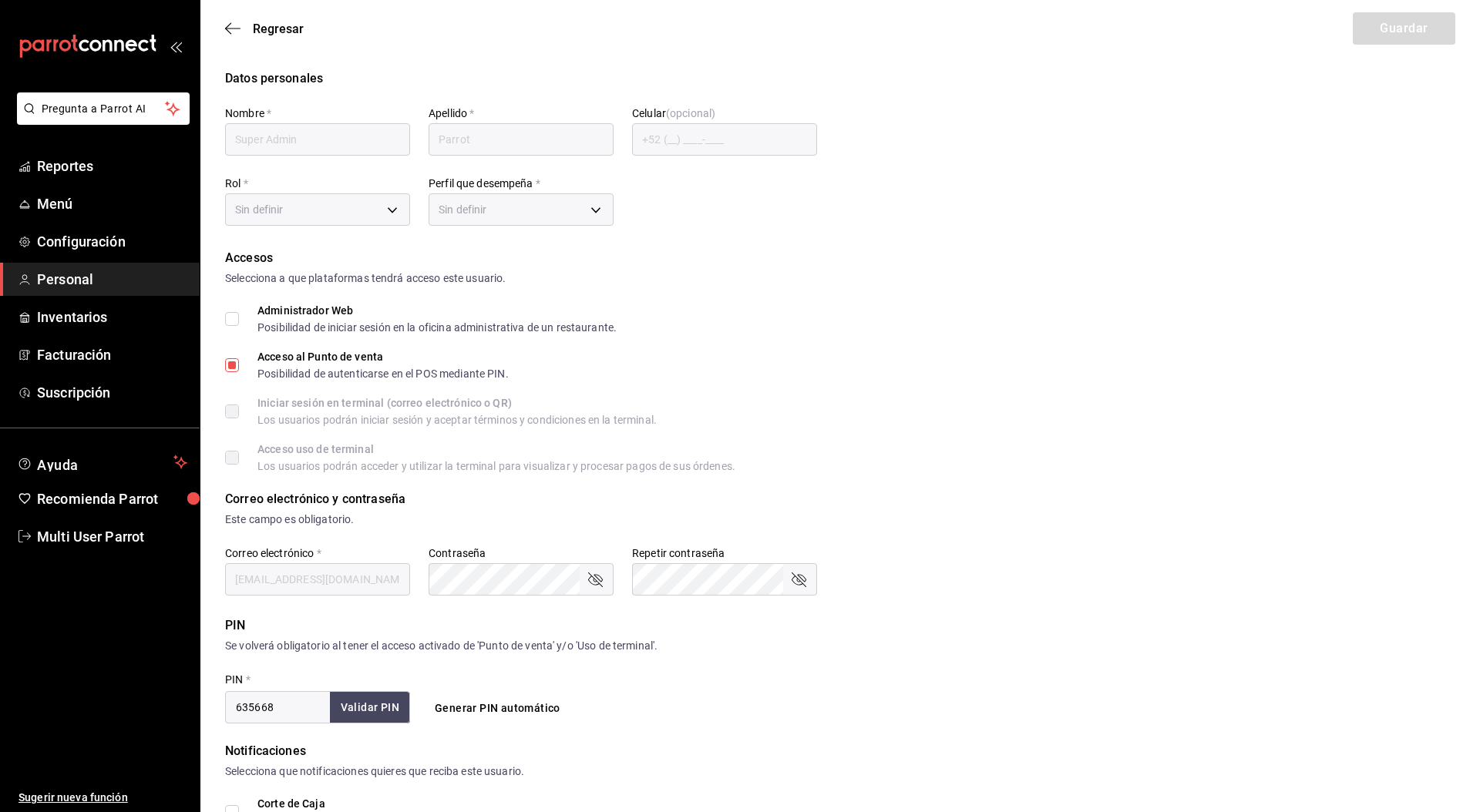
type input "87b2d739-4fa6-452d-90d0-72d4031a837a"
type input "UNDEFINED"
checkbox input "true"
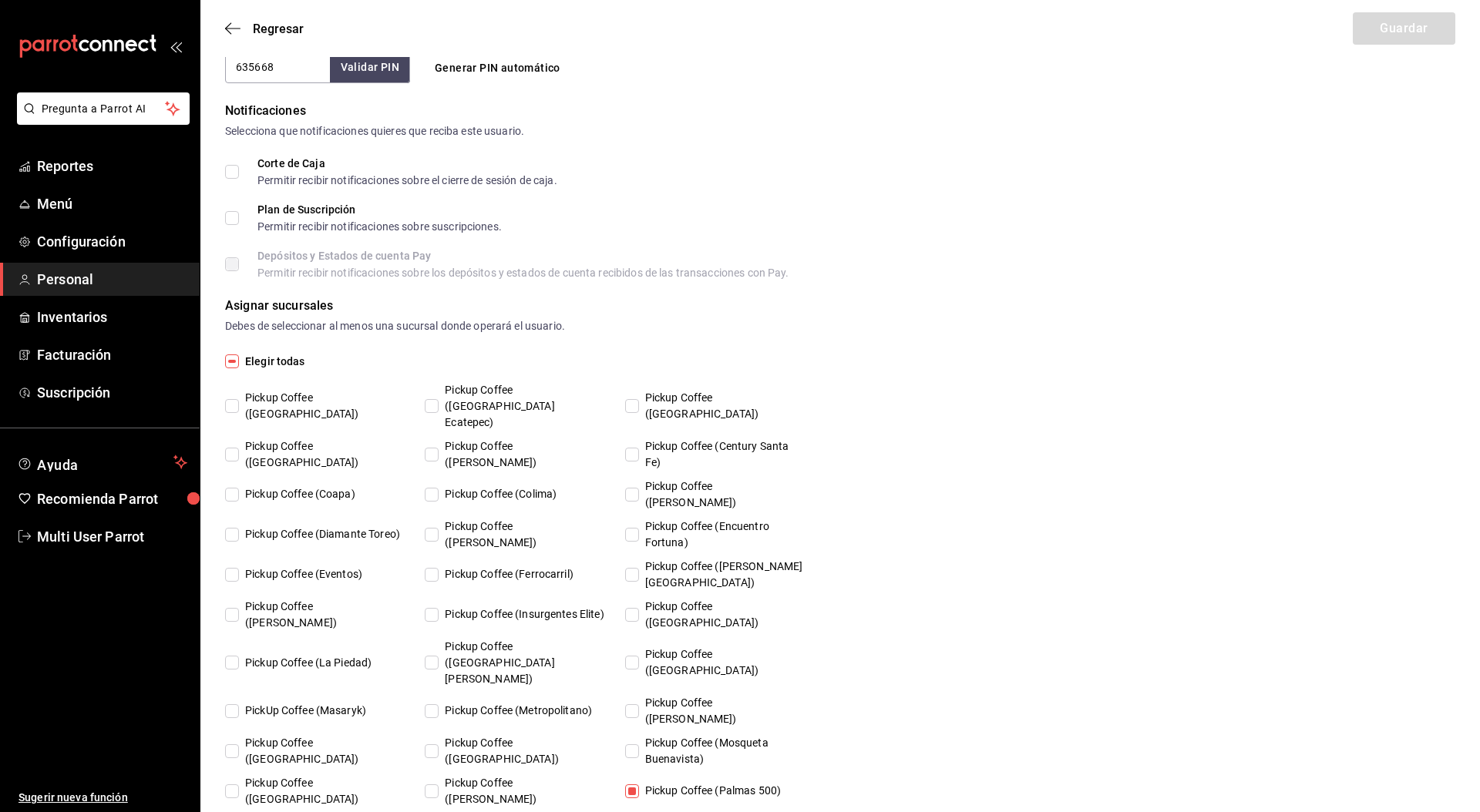
scroll to position [704, 0]
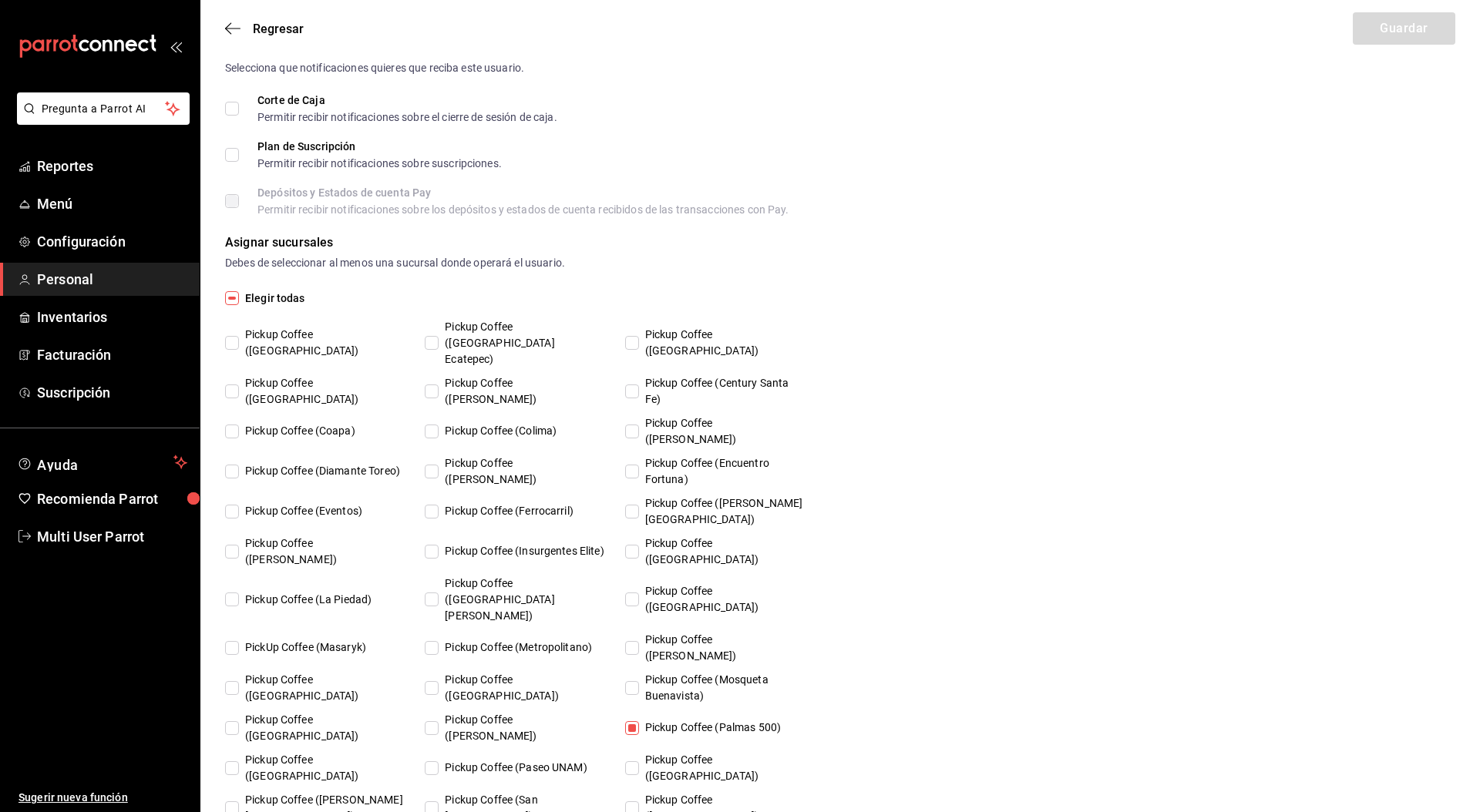
click at [104, 616] on ul "Sugerir nueva función" at bounding box center [100, 683] width 200 height 259
click at [89, 532] on span "Multi User Parrot" at bounding box center [112, 537] width 150 height 21
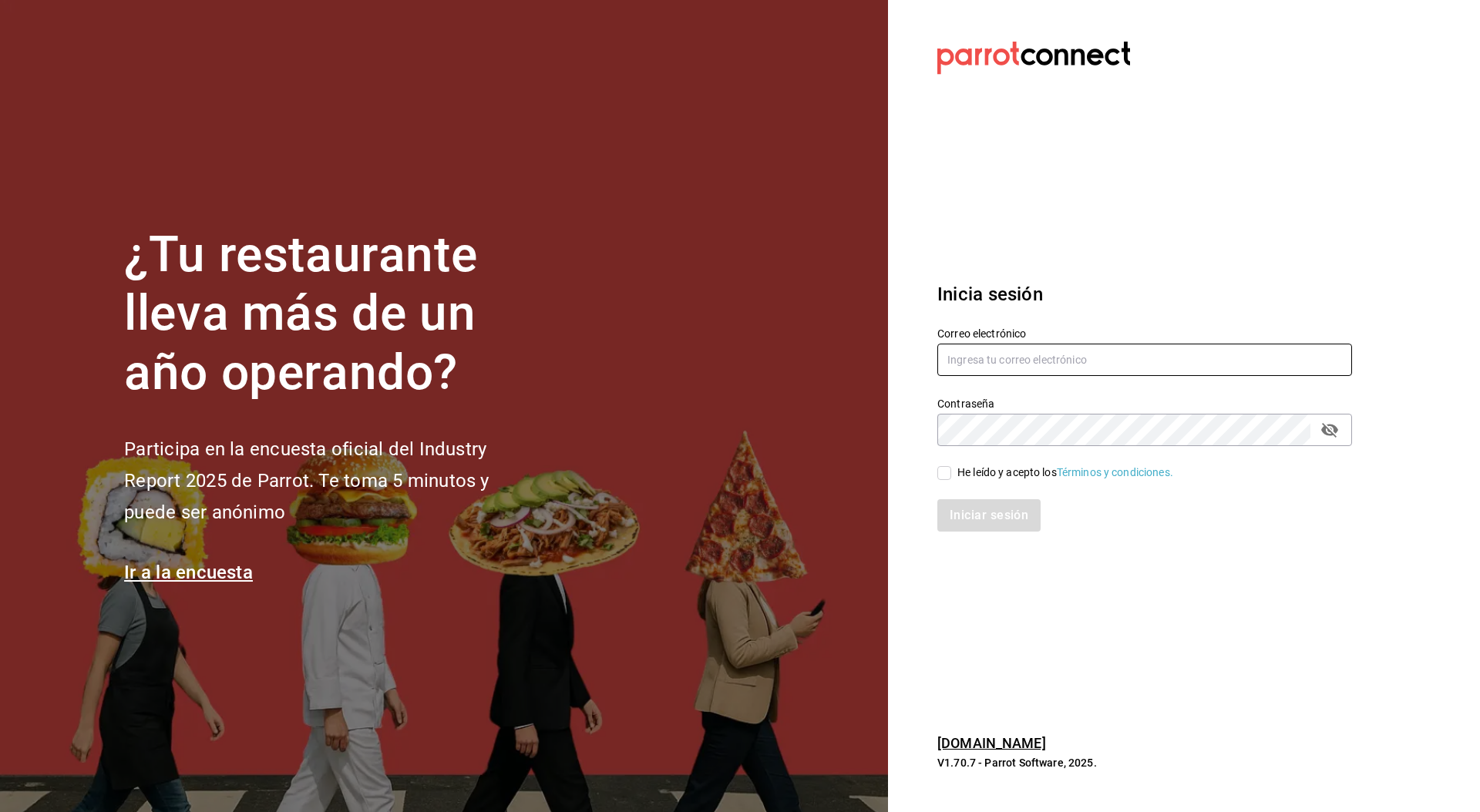
click at [1007, 355] on input "text" at bounding box center [1145, 359] width 415 height 33
paste input "[EMAIL_ADDRESS][DOMAIN_NAME]"
type input "[EMAIL_ADDRESS][DOMAIN_NAME]"
click at [979, 469] on div "He leído y acepto los Términos y condiciones." at bounding box center [1065, 472] width 216 height 16
click at [951, 469] on input "He leído y acepto los Términos y condiciones." at bounding box center [944, 473] width 14 height 14
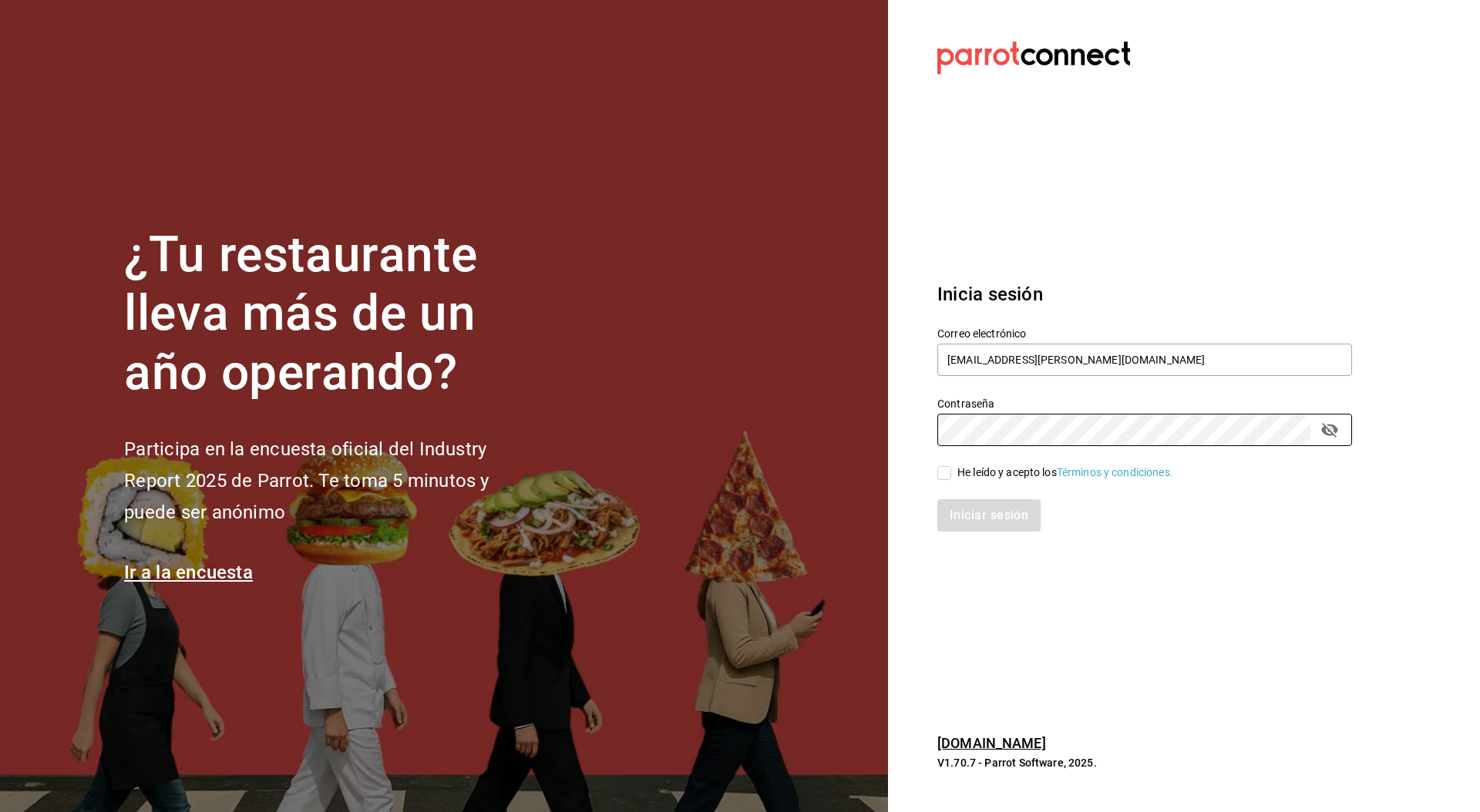
checkbox input "true"
click at [999, 521] on button "Iniciar sesión" at bounding box center [989, 516] width 105 height 33
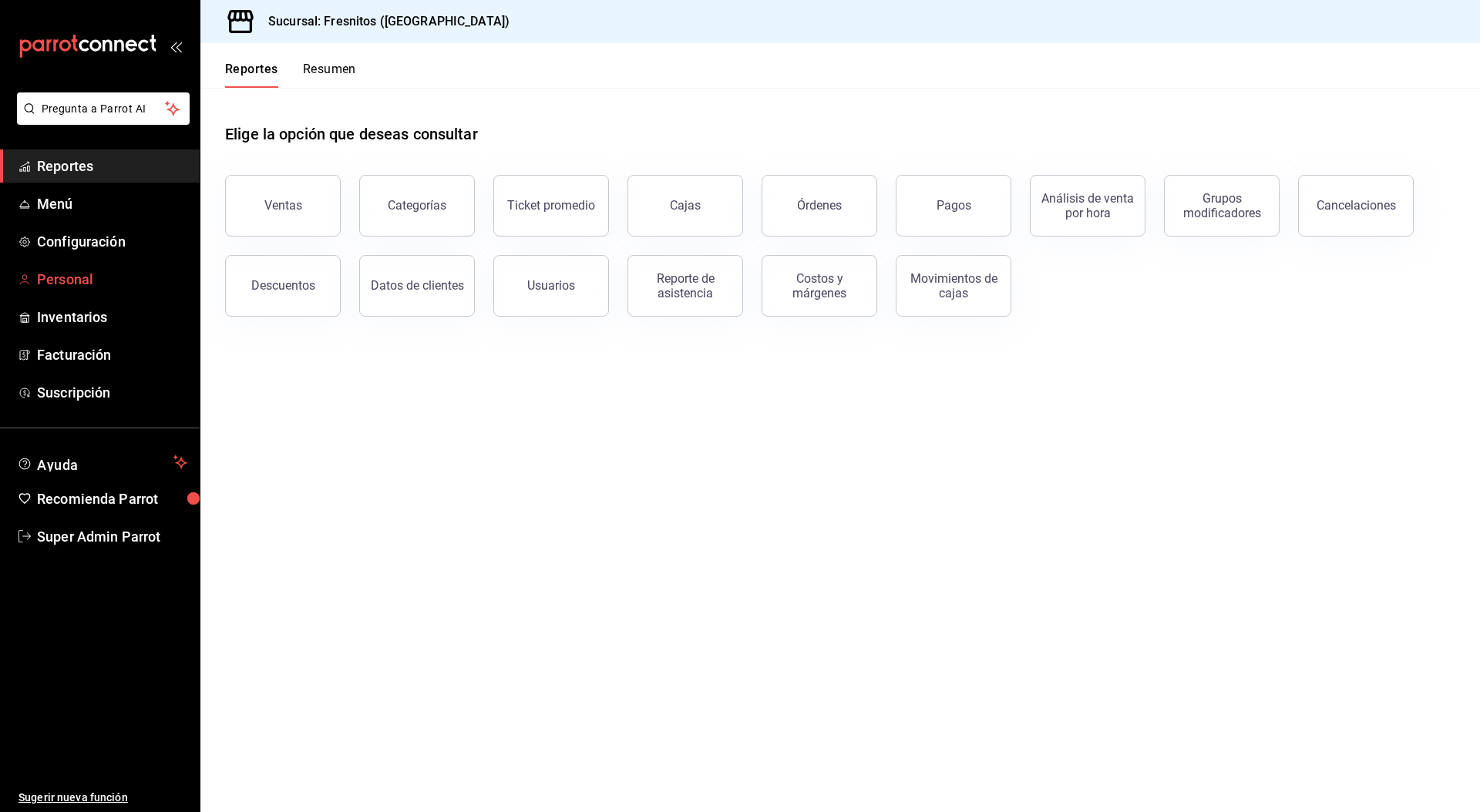
click at [86, 278] on span "Personal" at bounding box center [112, 279] width 150 height 21
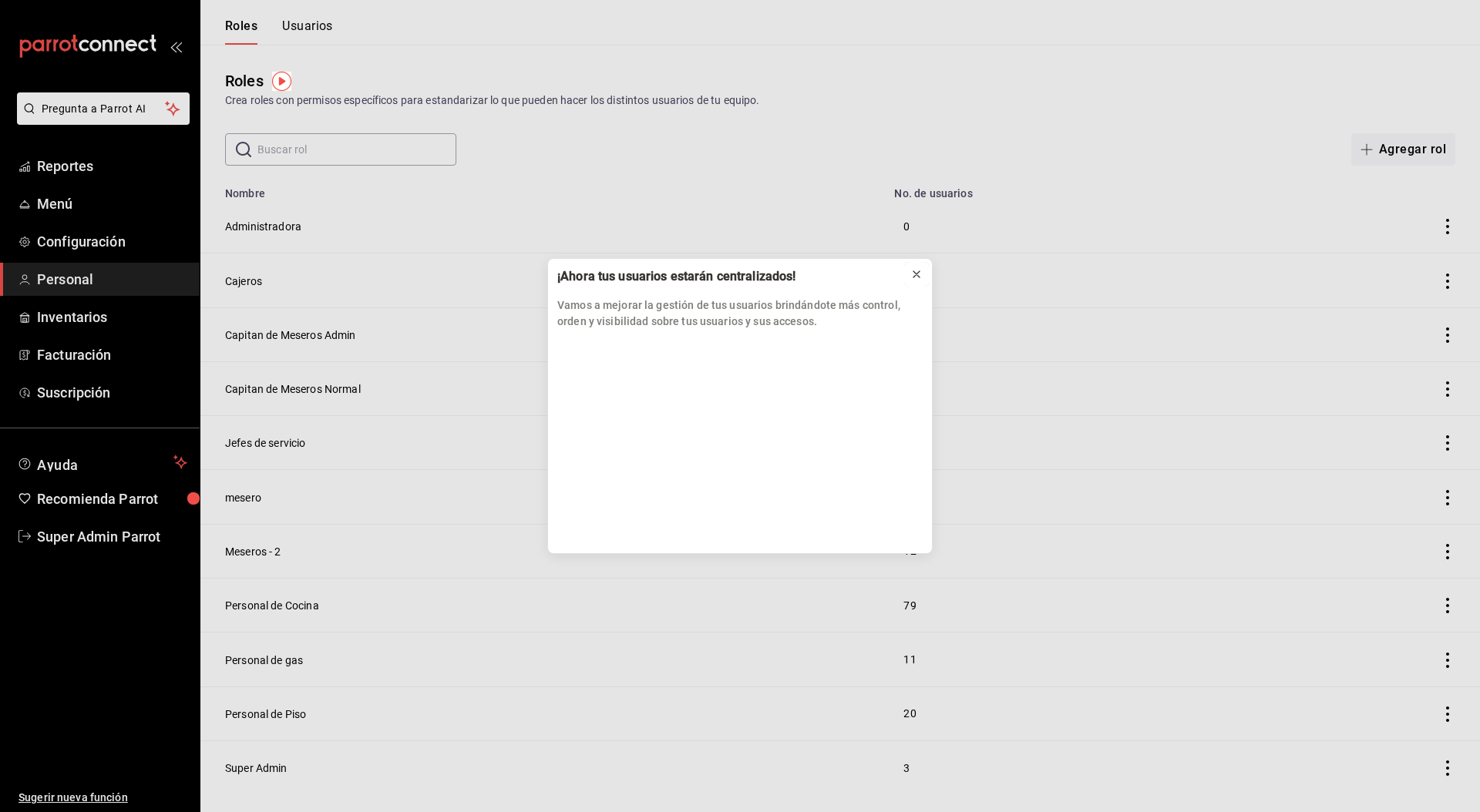
click at [921, 274] on icon at bounding box center [916, 274] width 13 height 13
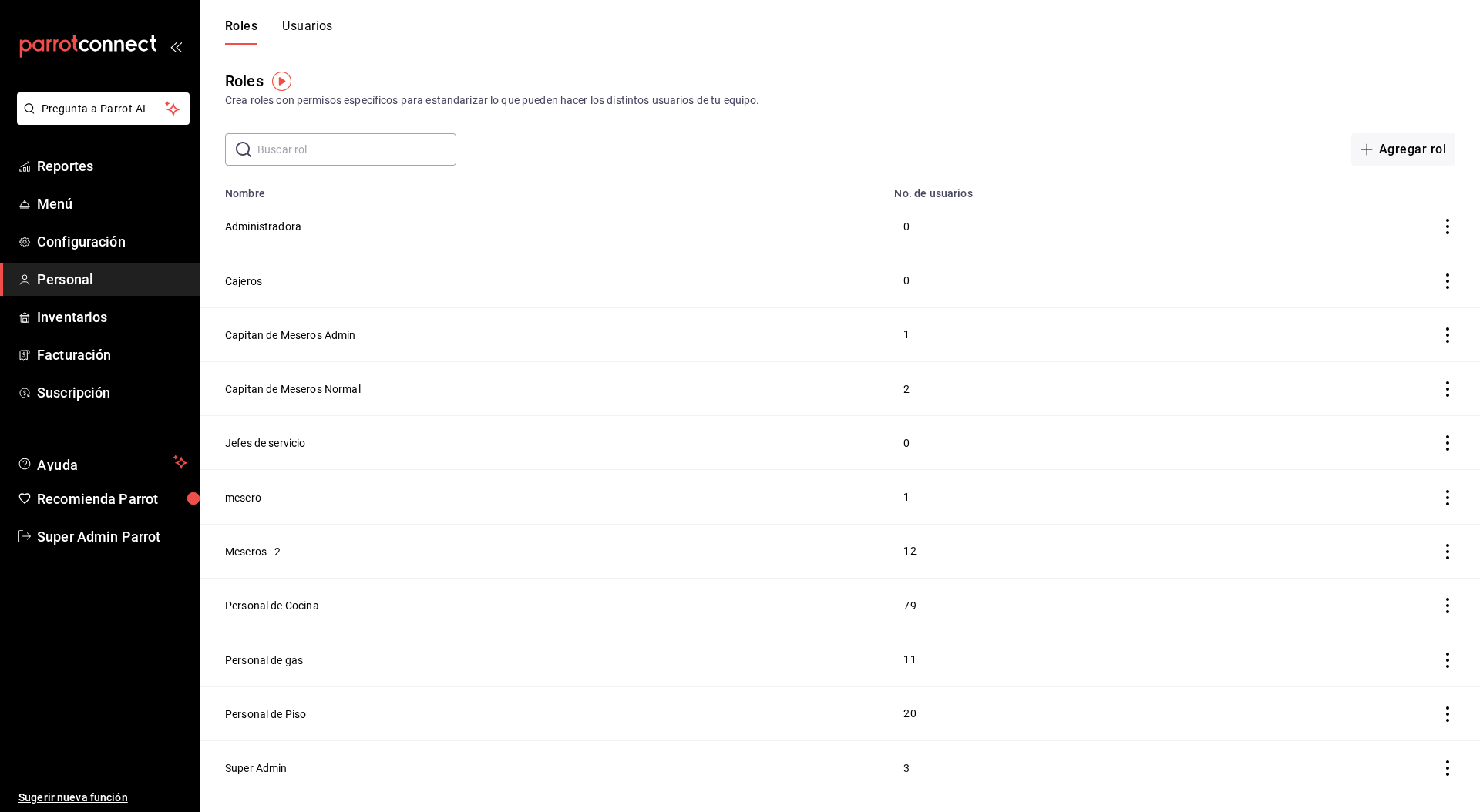
click at [318, 27] on button "Usuarios" at bounding box center [307, 31] width 51 height 26
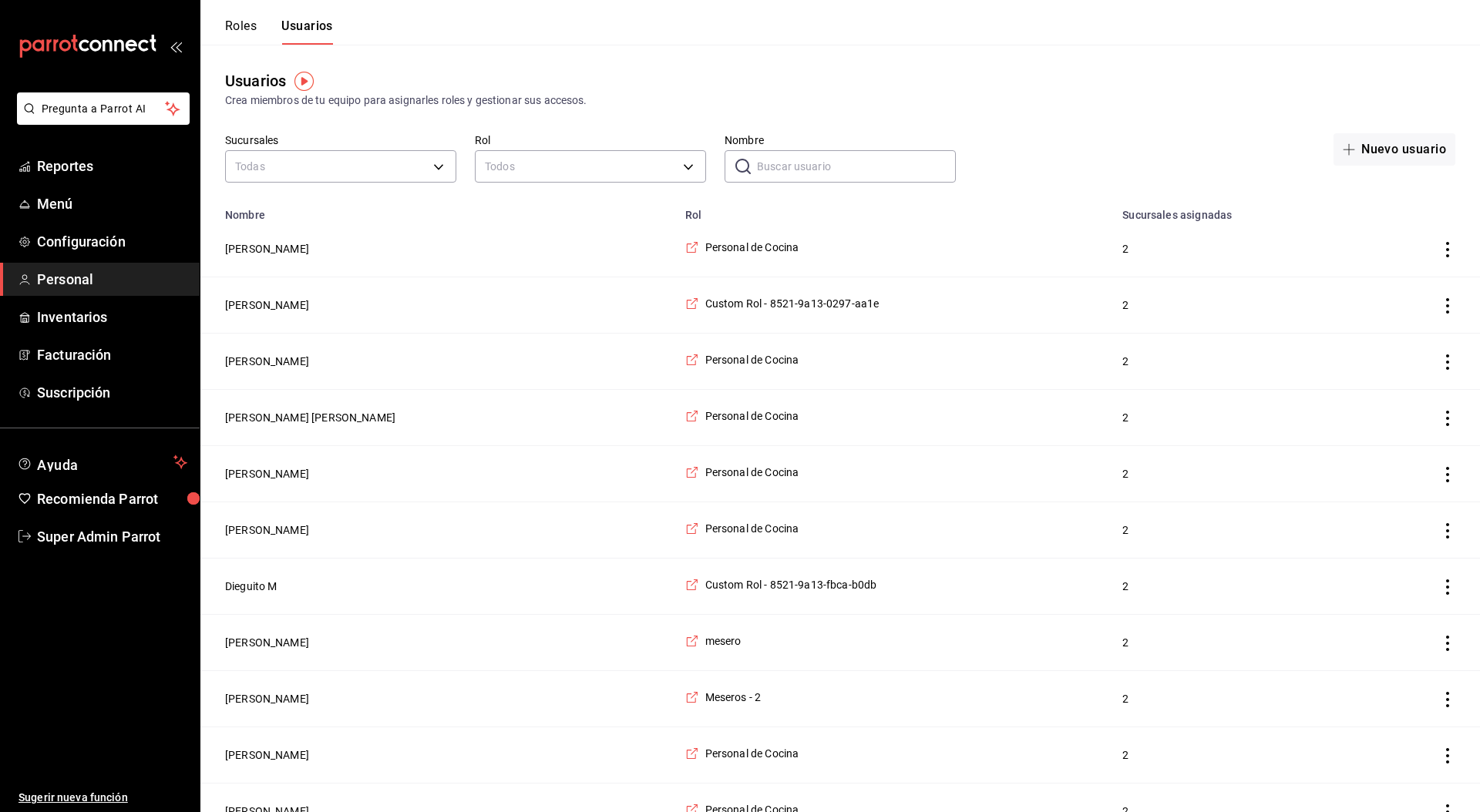
click at [826, 164] on input "Nombre" at bounding box center [856, 166] width 199 height 31
type input "super"
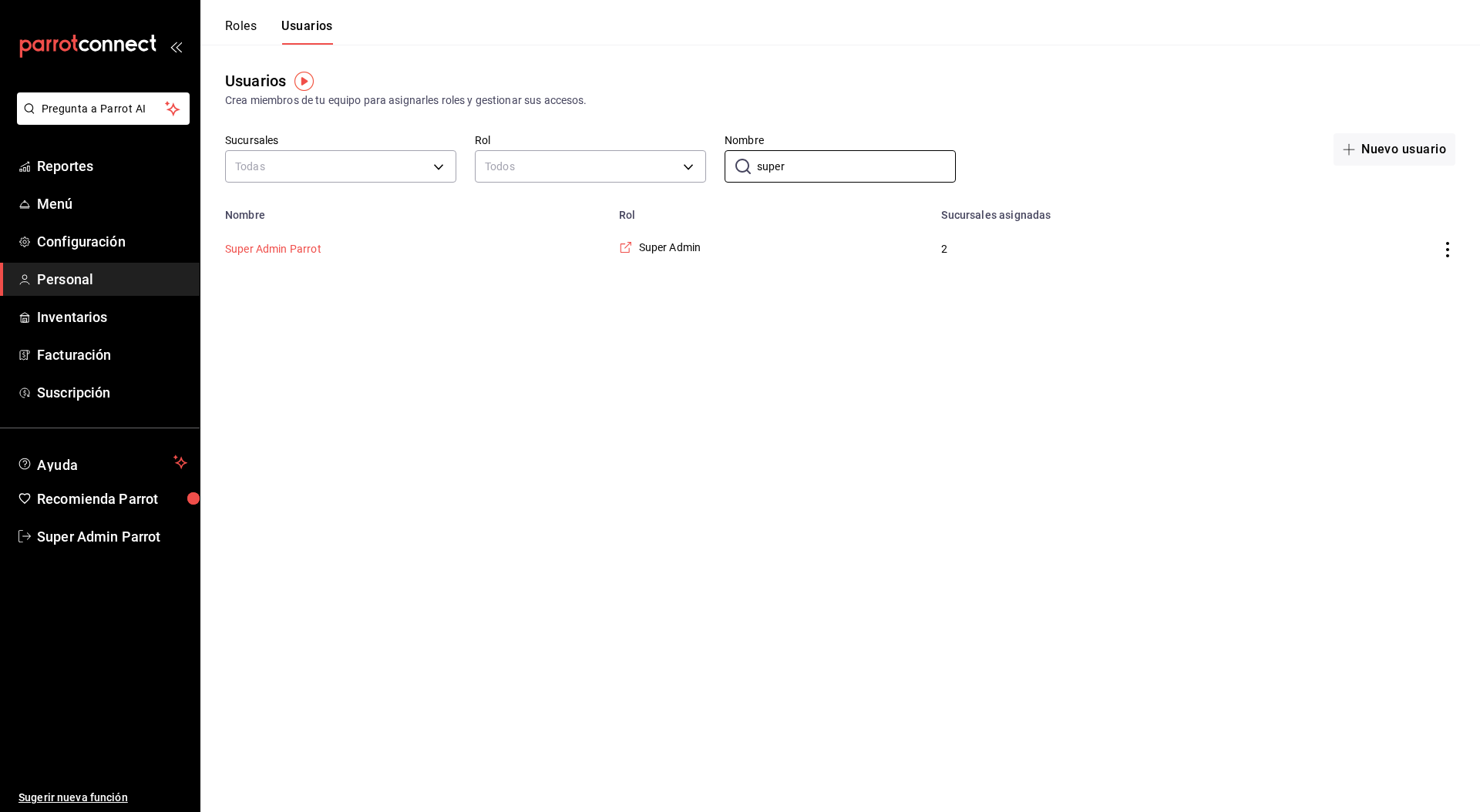
click at [288, 252] on button "Super Admin Parrot" at bounding box center [273, 249] width 97 height 15
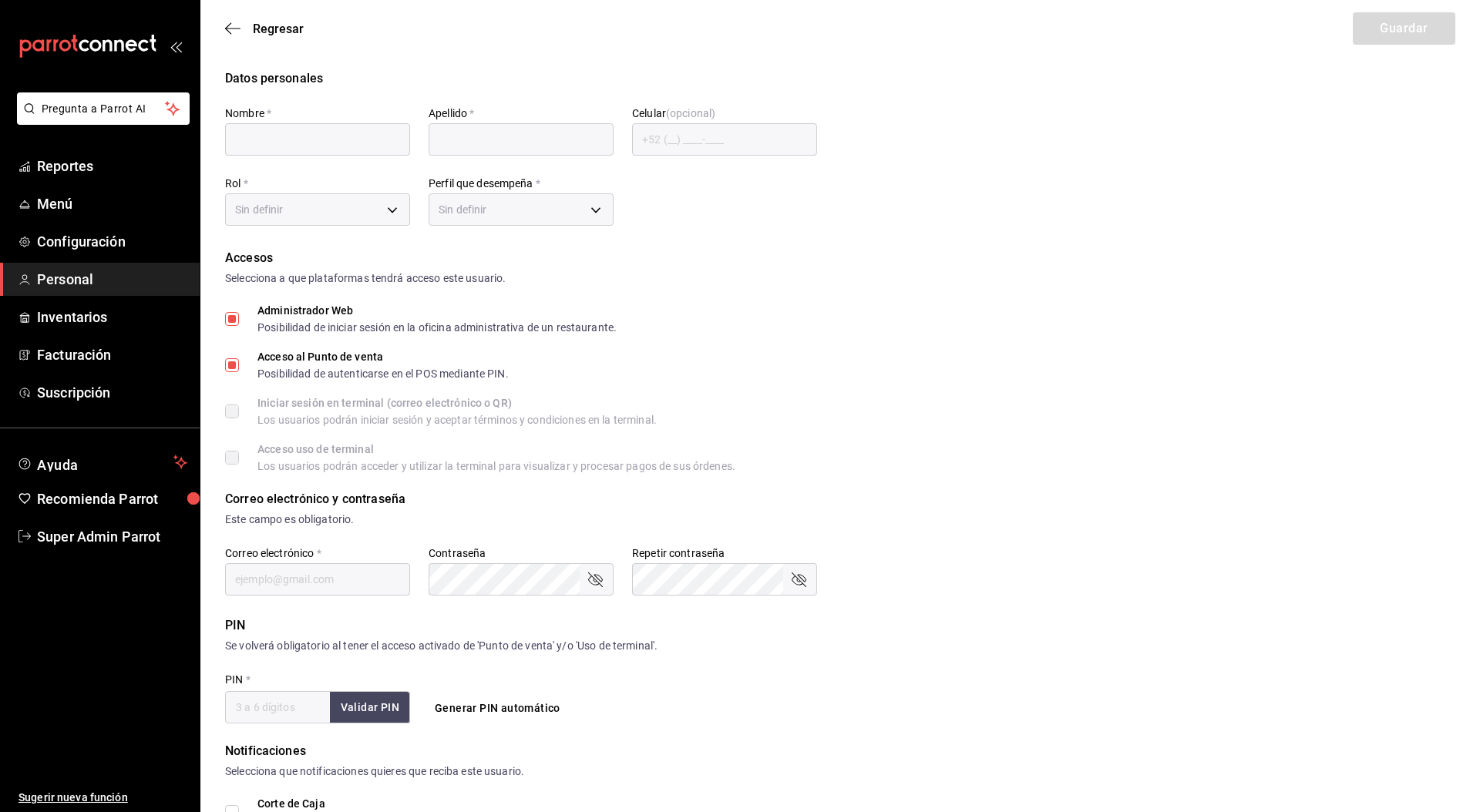
type input "Super Admin"
type input "Parrot"
checkbox input "true"
type input "[EMAIL_ADDRESS][DOMAIN_NAME]"
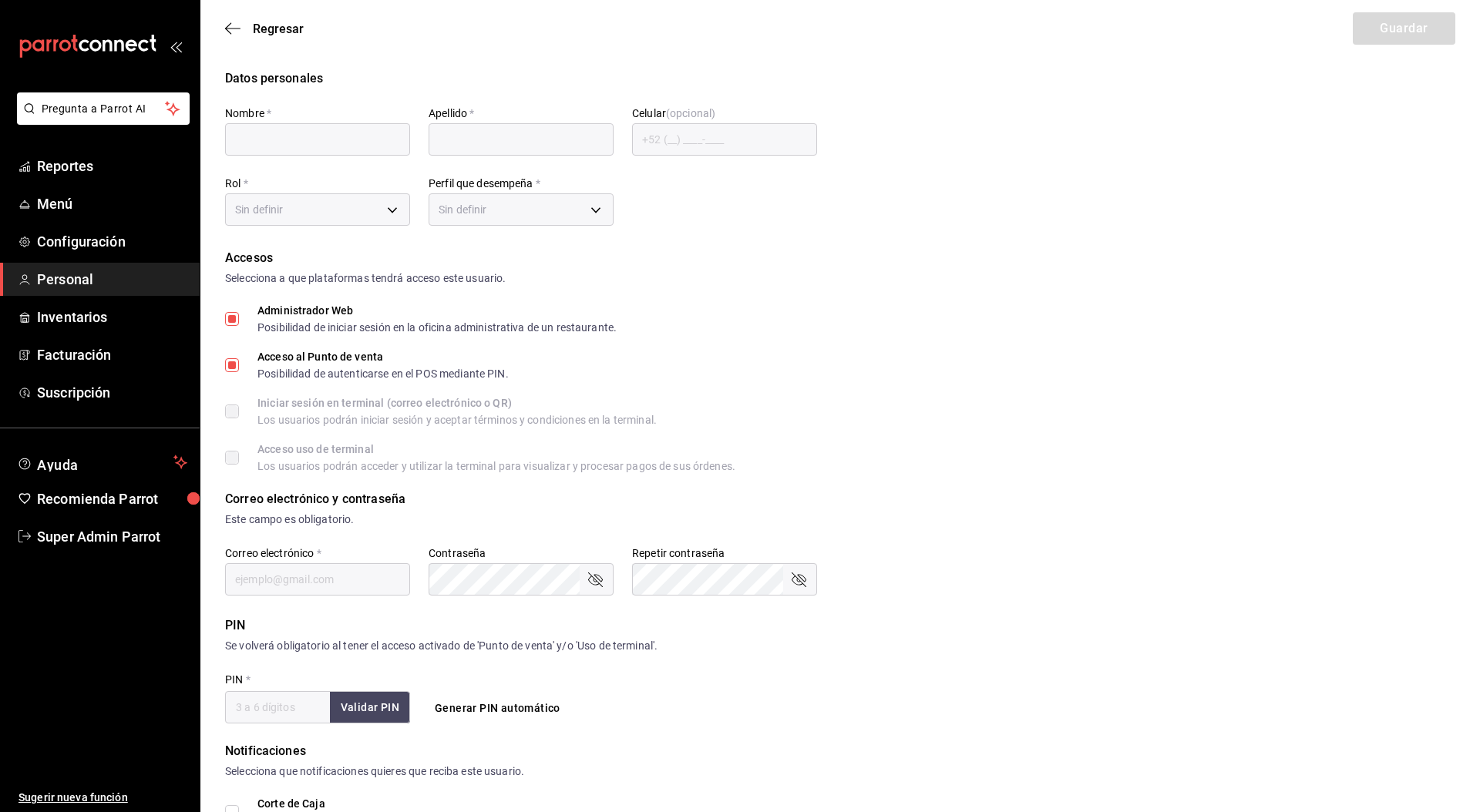
type input "945507"
type input "e2ddc01d-a43f-46aa-bcab-455b62cdccfd"
type input "ADMIN"
checkbox input "true"
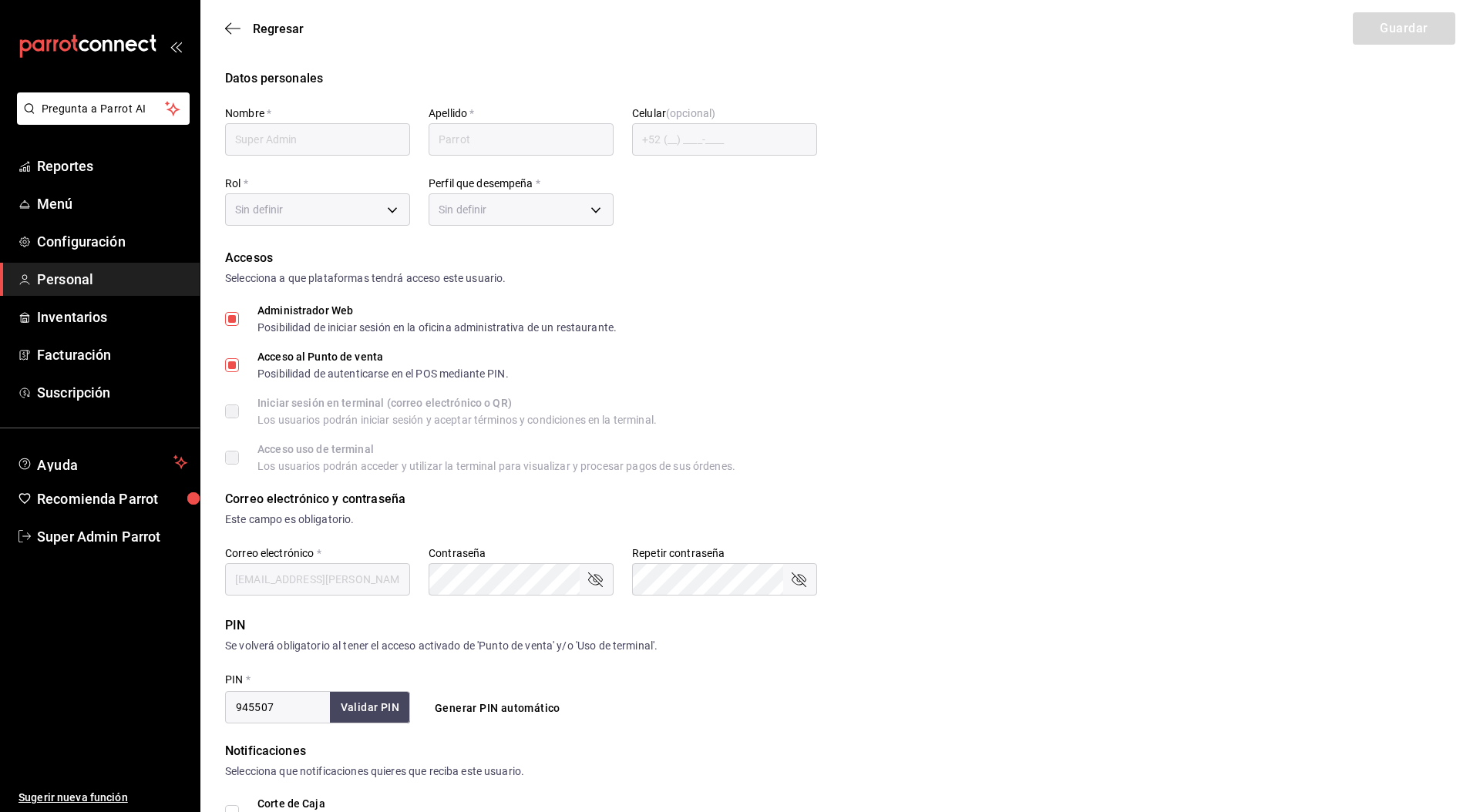
checkbox input "true"
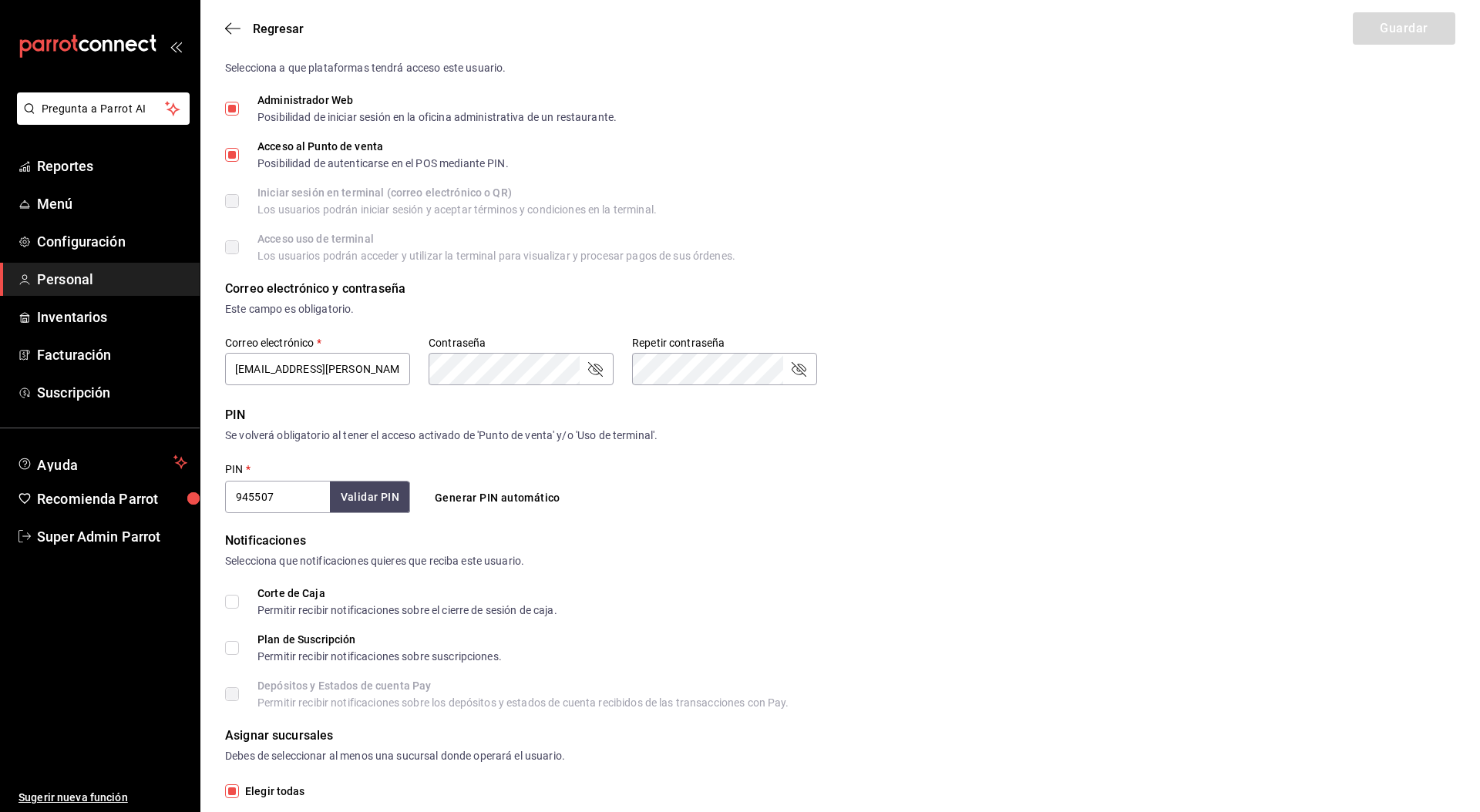
scroll to position [296, 0]
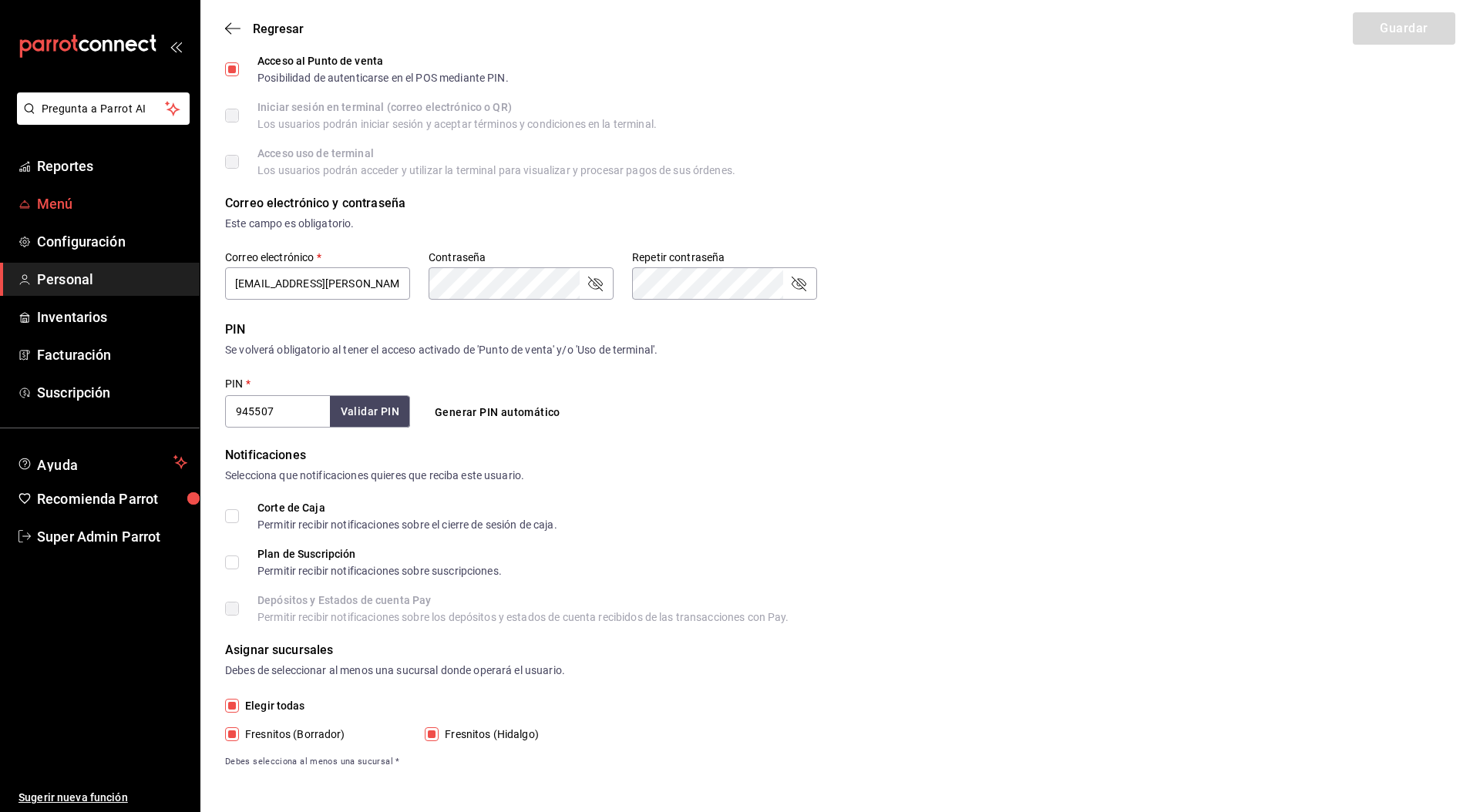
click at [70, 202] on span "Menú" at bounding box center [112, 203] width 150 height 21
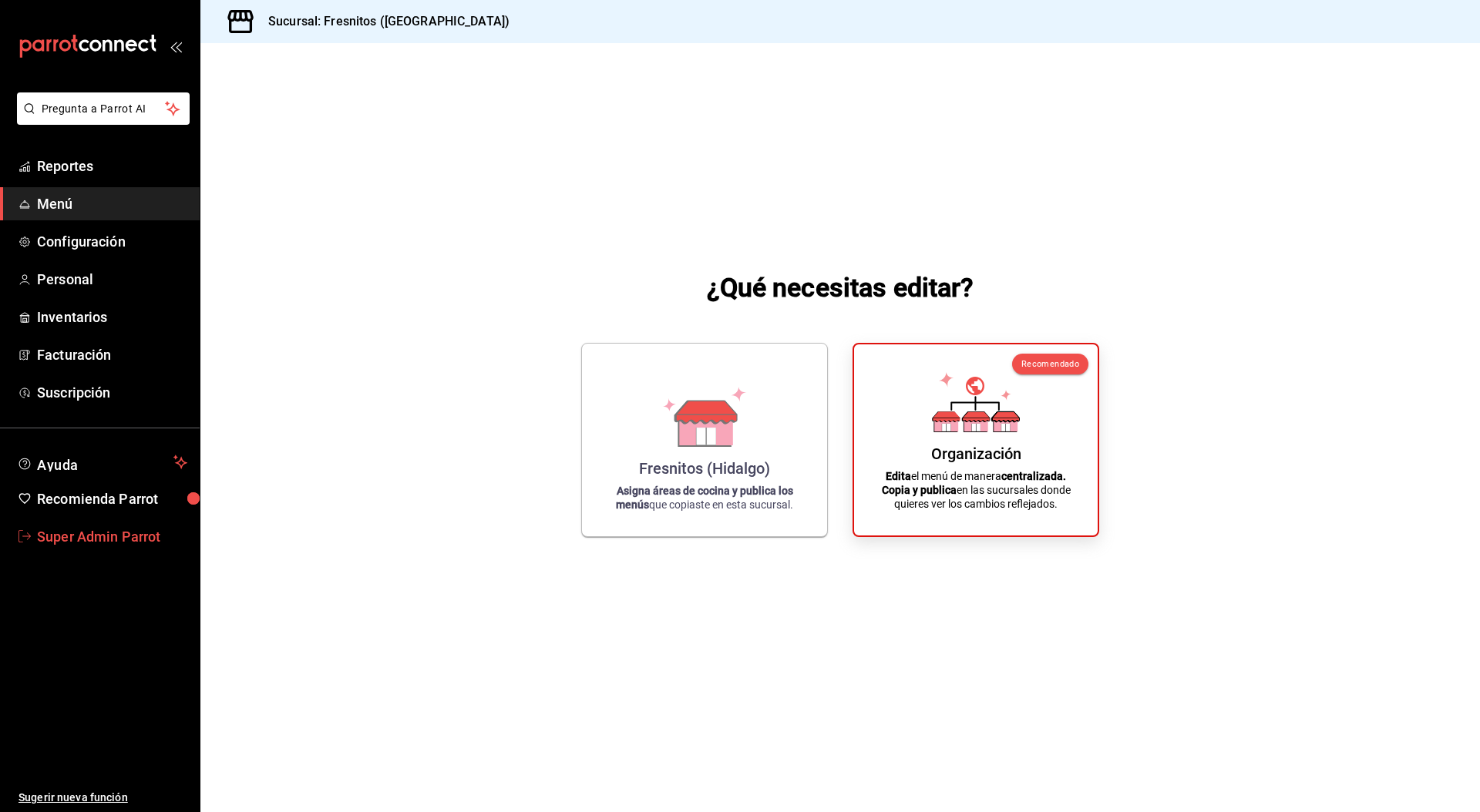
click at [93, 541] on span "Super Admin Parrot" at bounding box center [112, 537] width 150 height 21
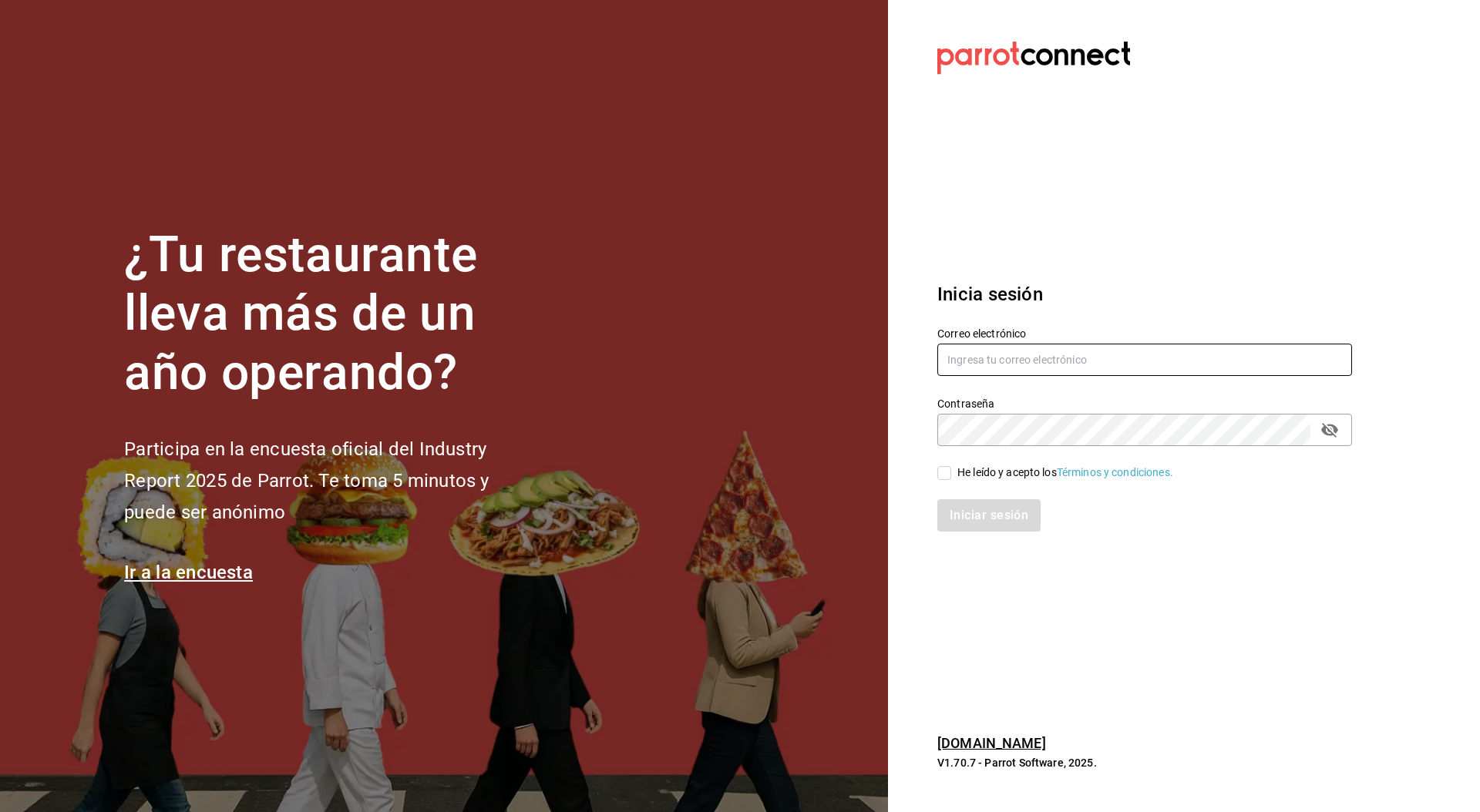
click at [1050, 361] on input "text" at bounding box center [1145, 359] width 415 height 33
paste input "[EMAIL_ADDRESS][DOMAIN_NAME]"
type input "[EMAIL_ADDRESS][DOMAIN_NAME]"
click at [968, 483] on div "Iniciar sesión" at bounding box center [1136, 506] width 433 height 51
click at [968, 478] on div "He leído y acepto los Términos y condiciones." at bounding box center [1065, 472] width 216 height 16
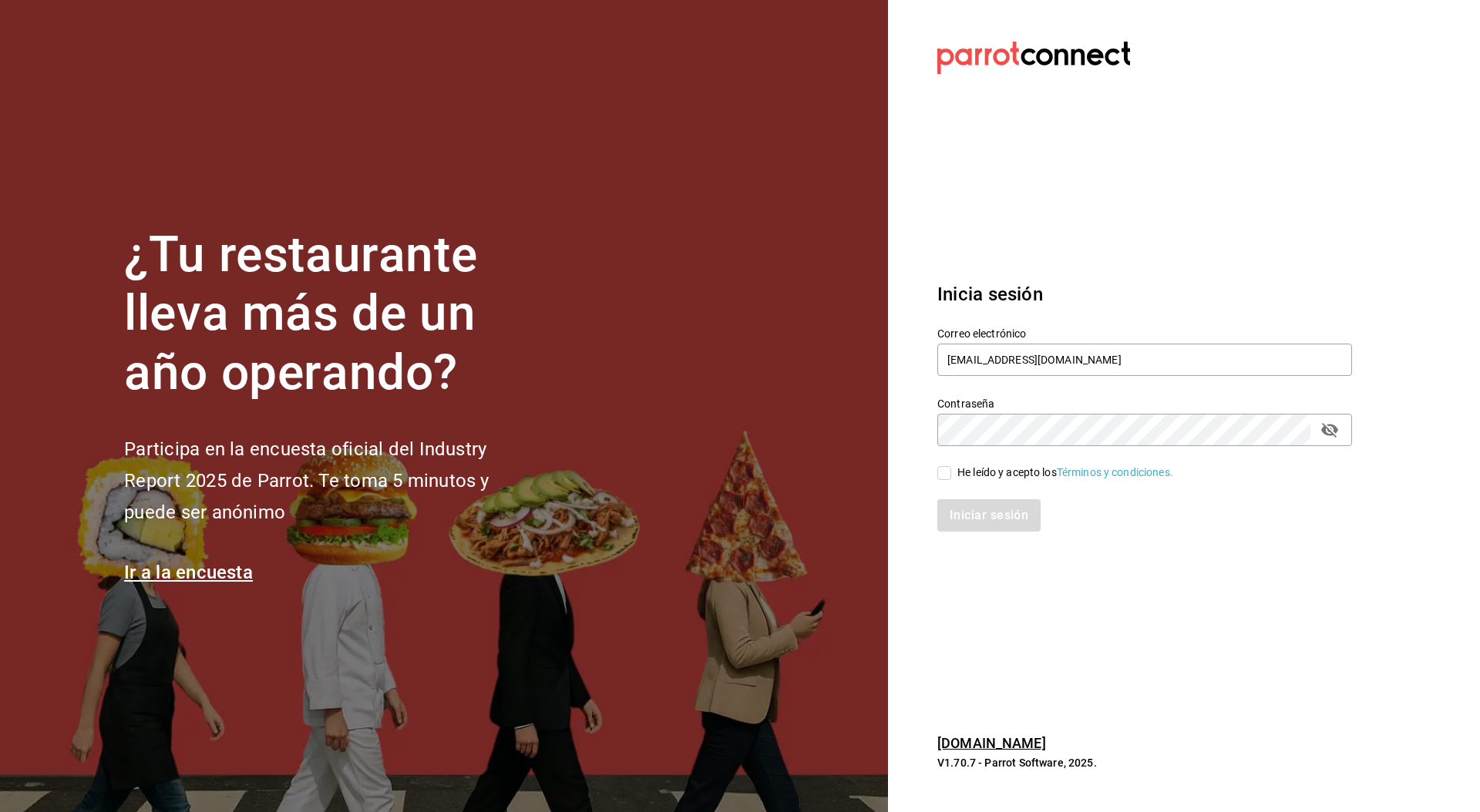
click at [951, 478] on input "He leído y acepto los Términos y condiciones." at bounding box center [944, 473] width 14 height 14
checkbox input "true"
click at [971, 510] on button "Iniciar sesión" at bounding box center [989, 516] width 105 height 33
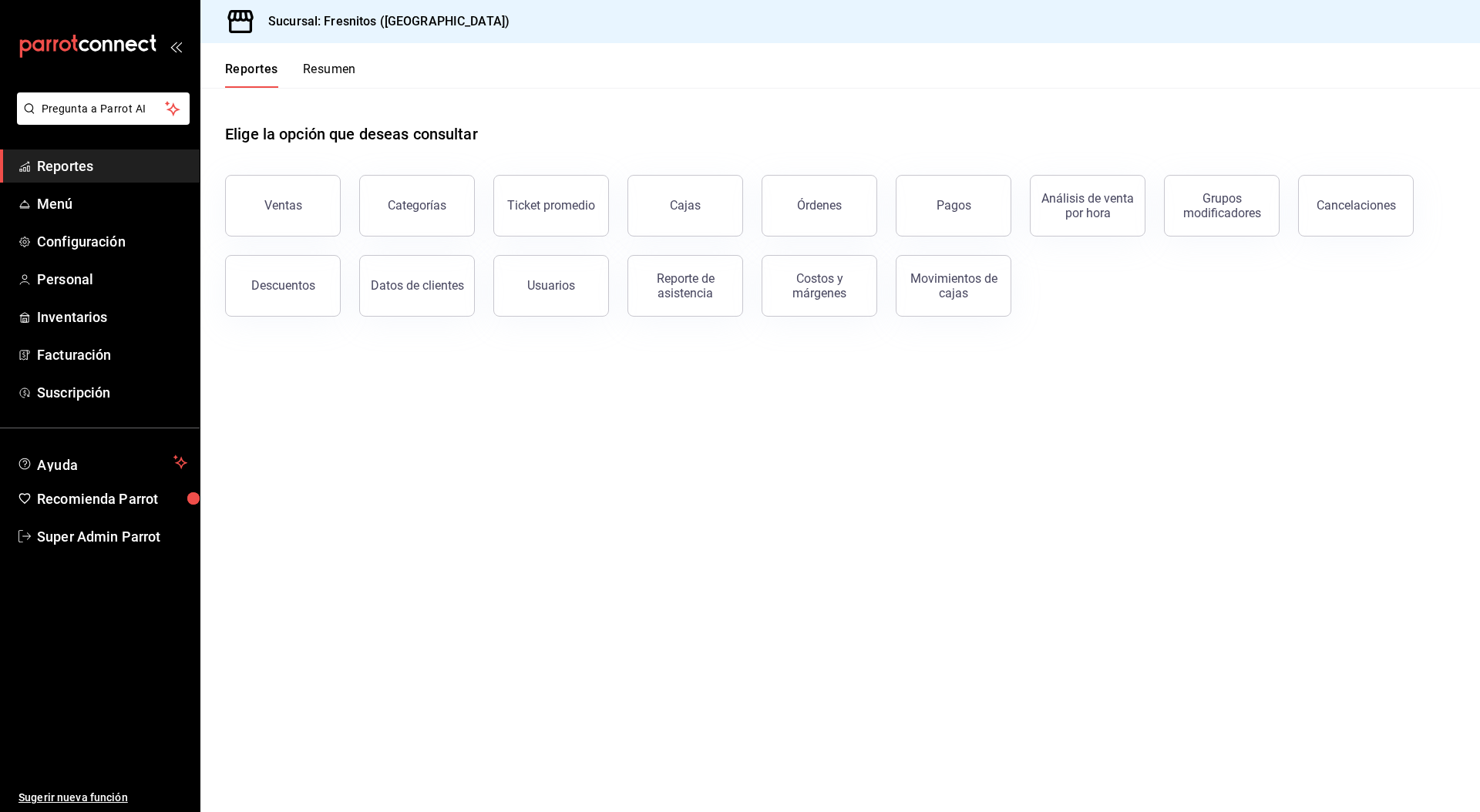
click at [401, 572] on main "Elige la opción que deseas consultar Ventas Categorías Ticket promedio Cajas Ór…" at bounding box center [840, 450] width 1279 height 725
click at [76, 215] on link "Menú" at bounding box center [100, 203] width 200 height 33
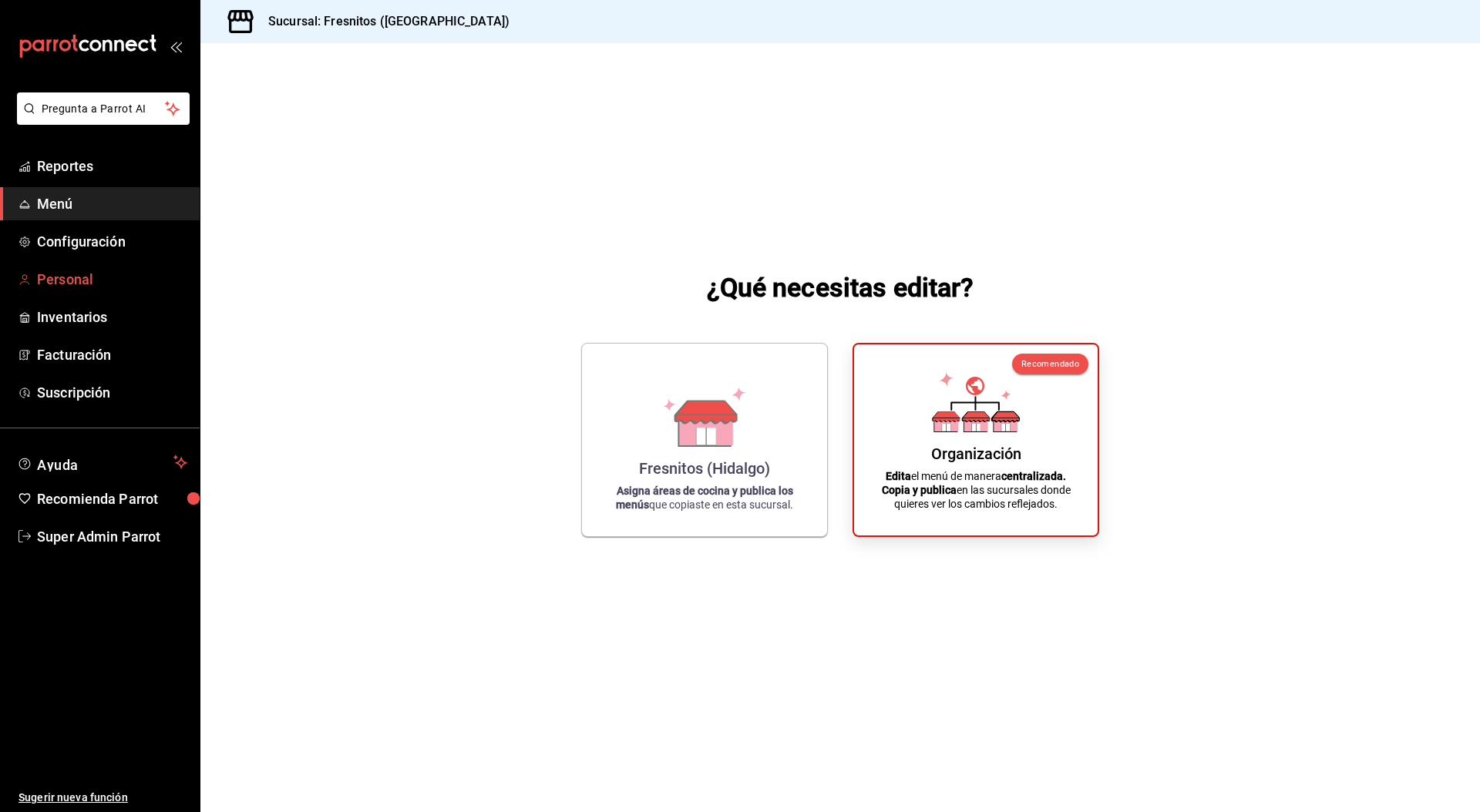
click at [86, 276] on span "Personal" at bounding box center [112, 279] width 150 height 21
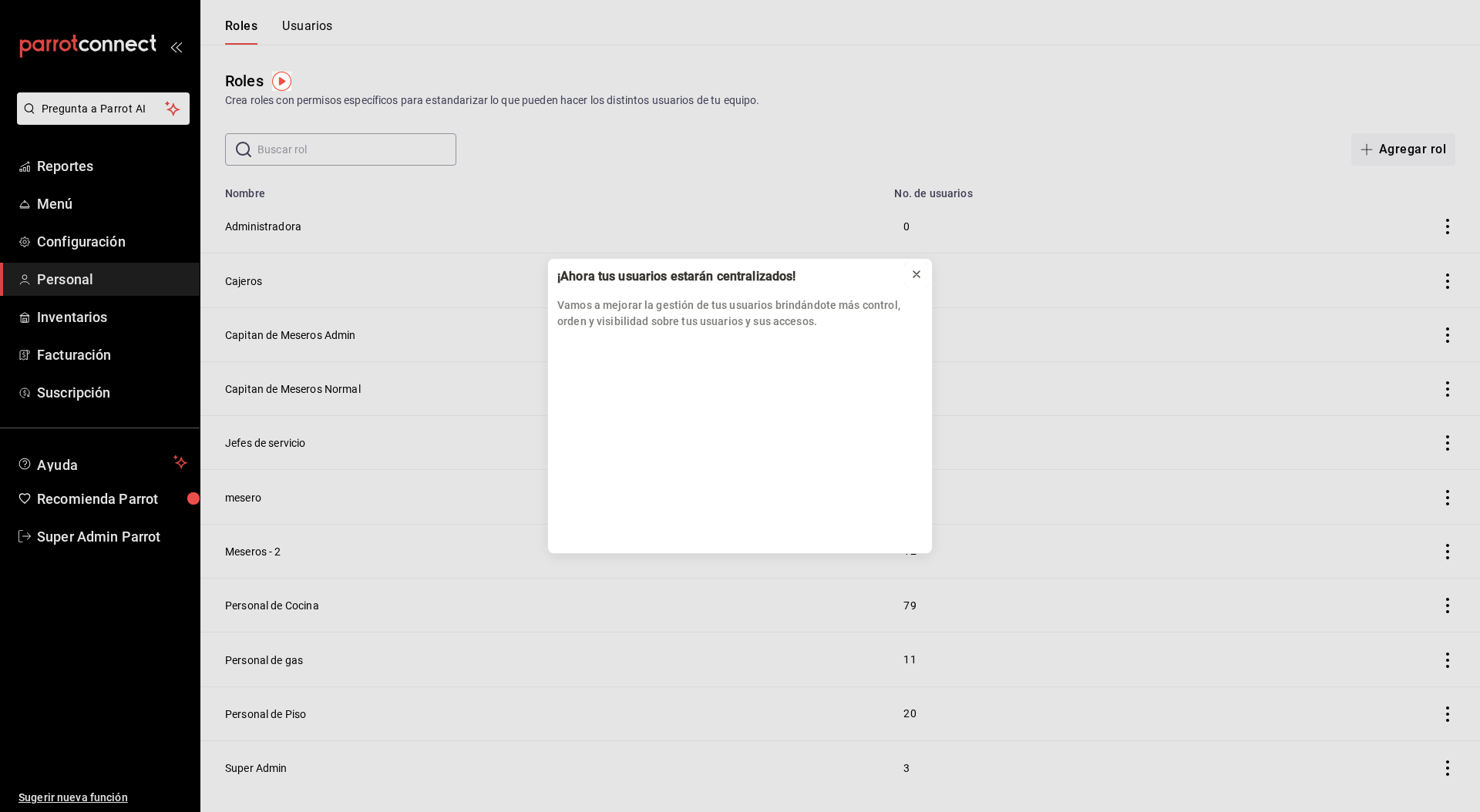
click at [915, 277] on icon at bounding box center [916, 274] width 13 height 13
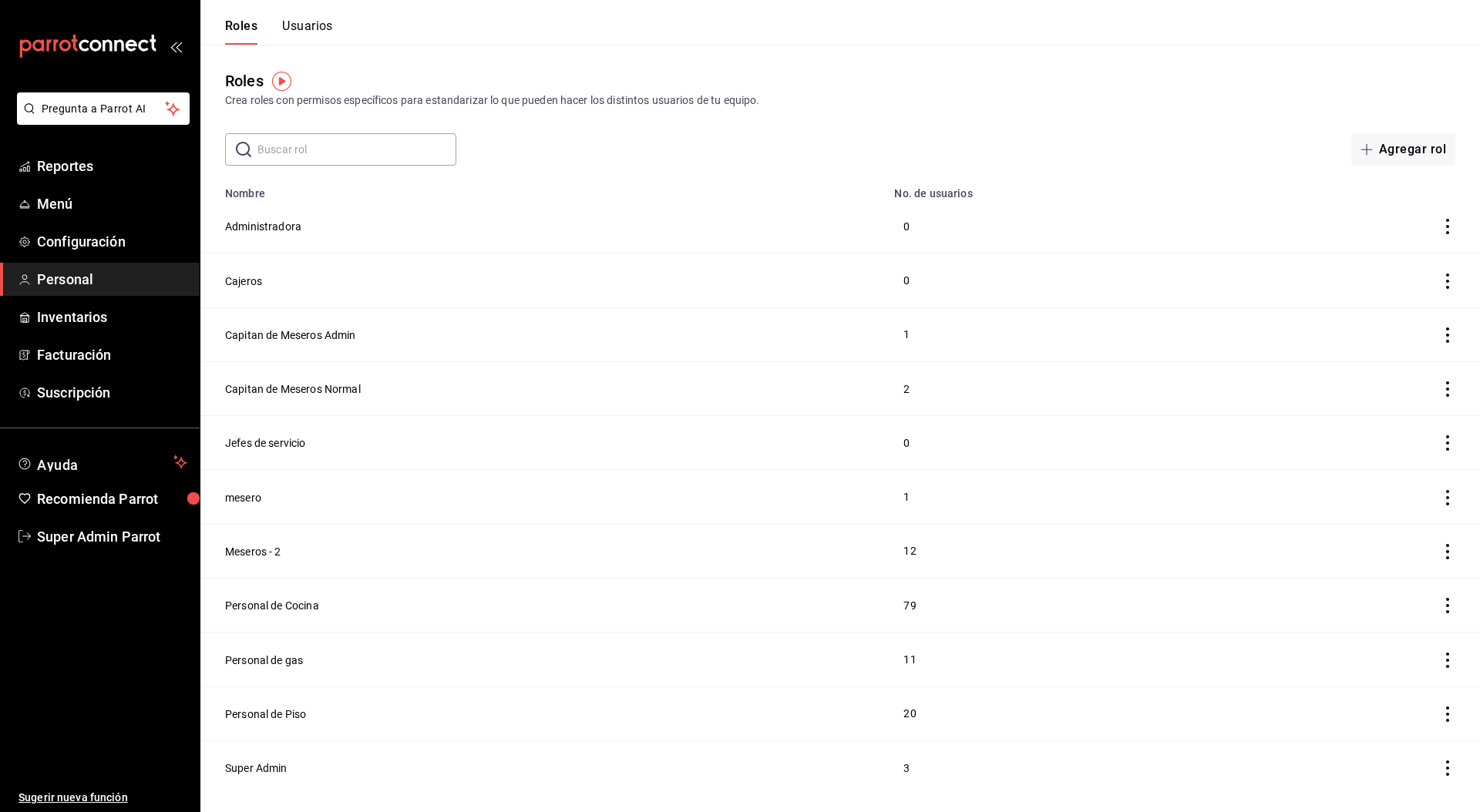
click at [305, 19] on button "Usuarios" at bounding box center [307, 31] width 51 height 26
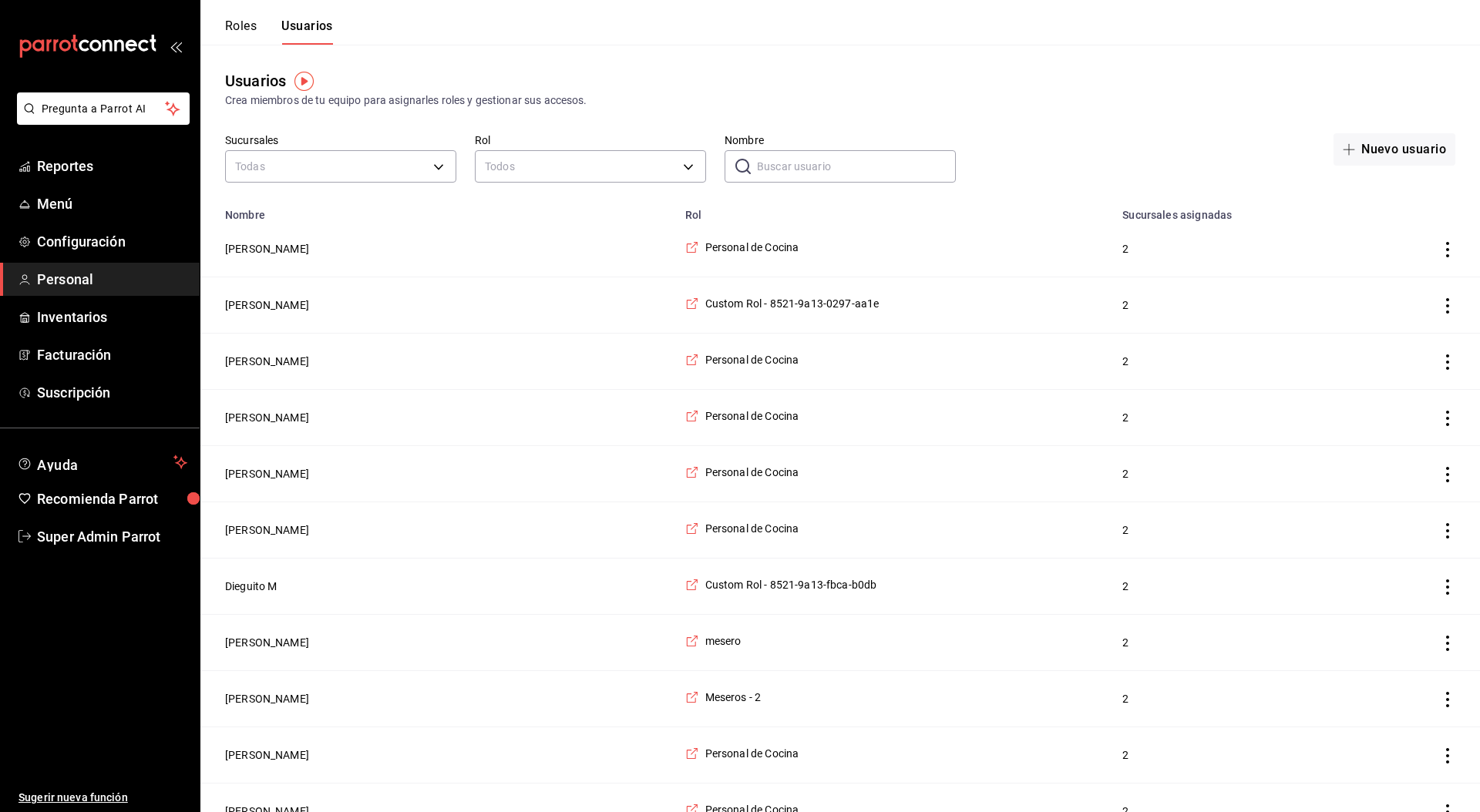
click at [780, 165] on input "Nombre" at bounding box center [856, 166] width 199 height 31
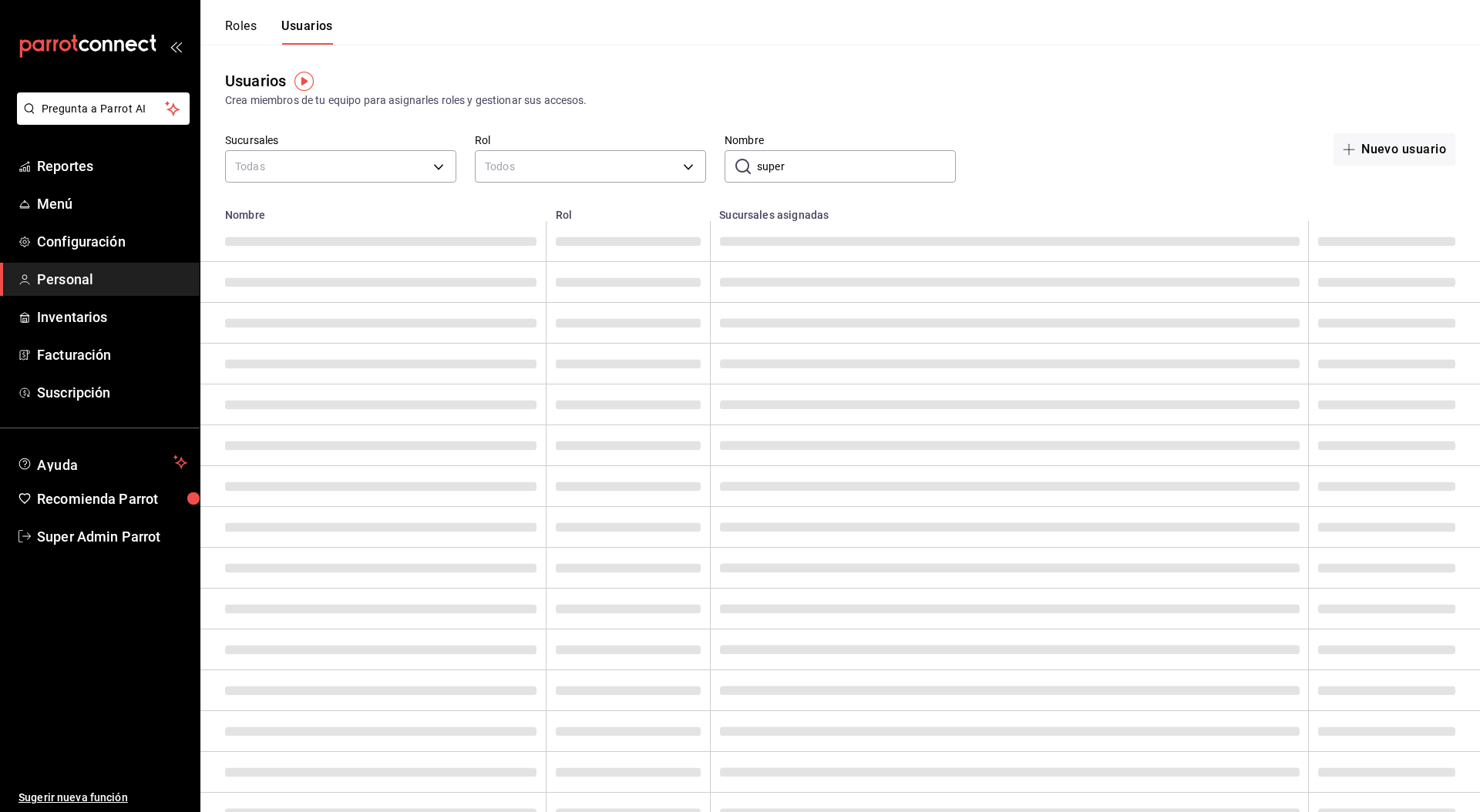
type input "super"
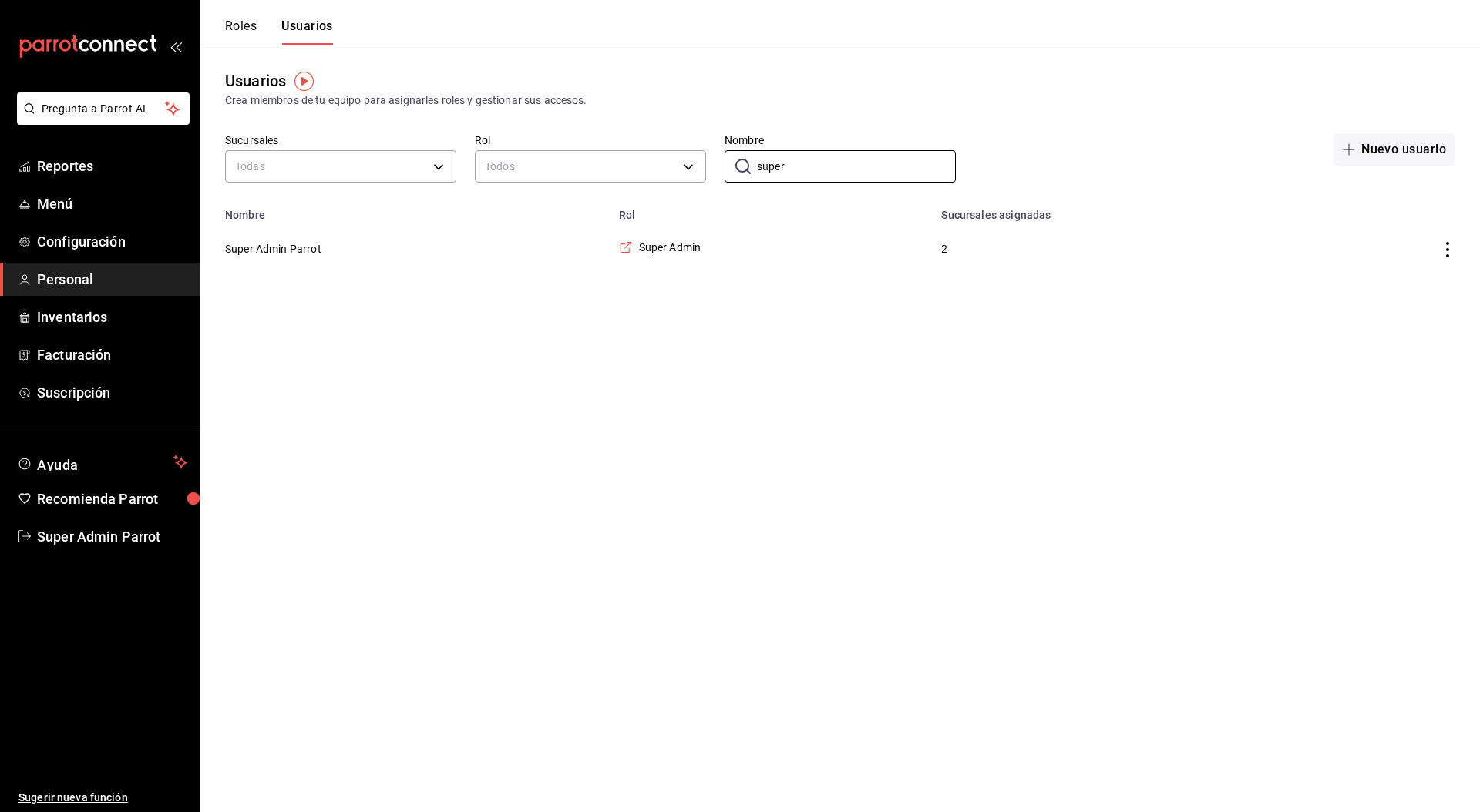
click at [295, 249] on button "Super Admin Parrot" at bounding box center [273, 249] width 97 height 15
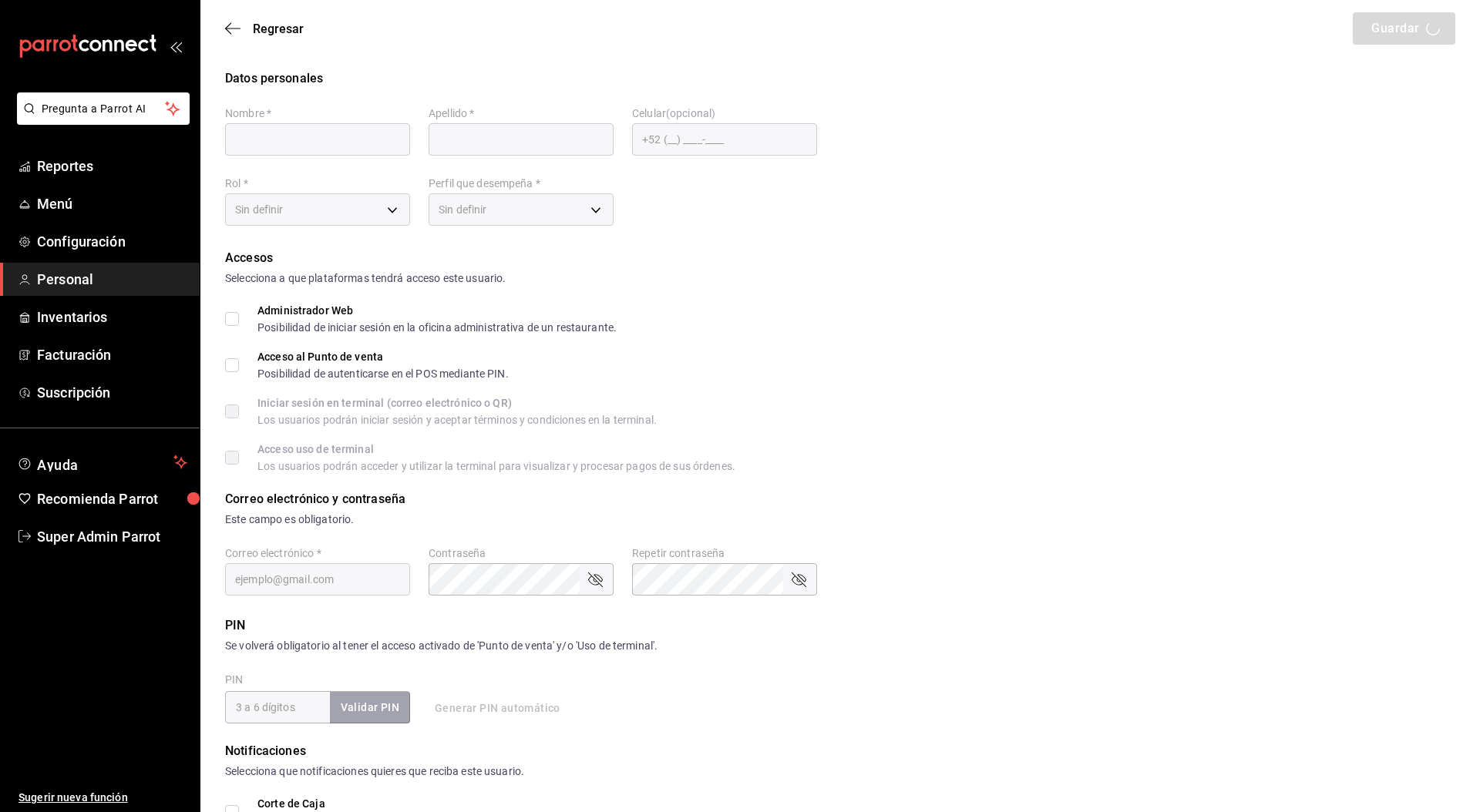
type input "Super Admin"
type input "Parrot"
checkbox input "true"
type input "fresnitos@hidalgo.com"
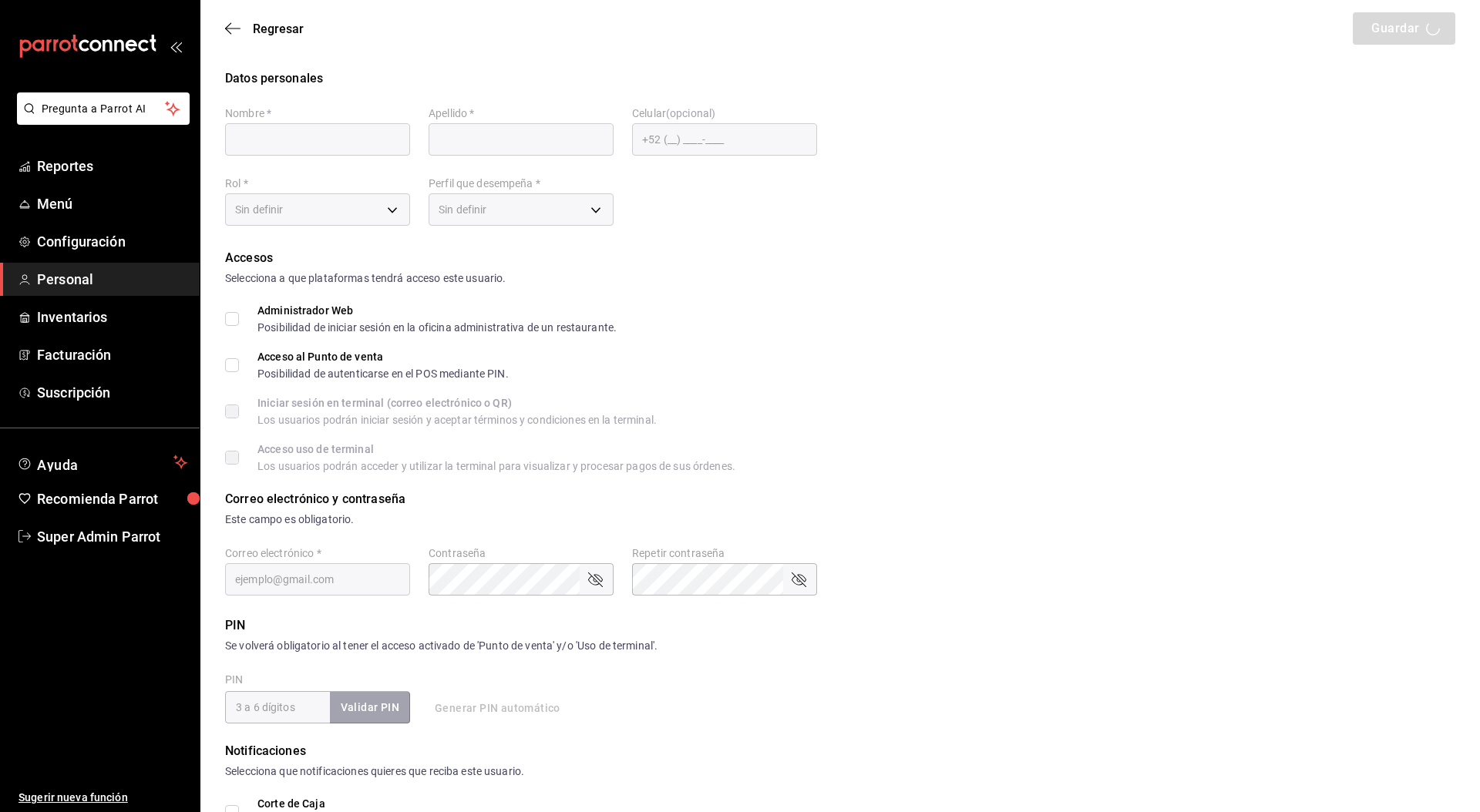
type input "945507"
type input "e2ddc01d-a43f-46aa-bcab-455b62cdccfd"
type input "ADMIN"
checkbox input "true"
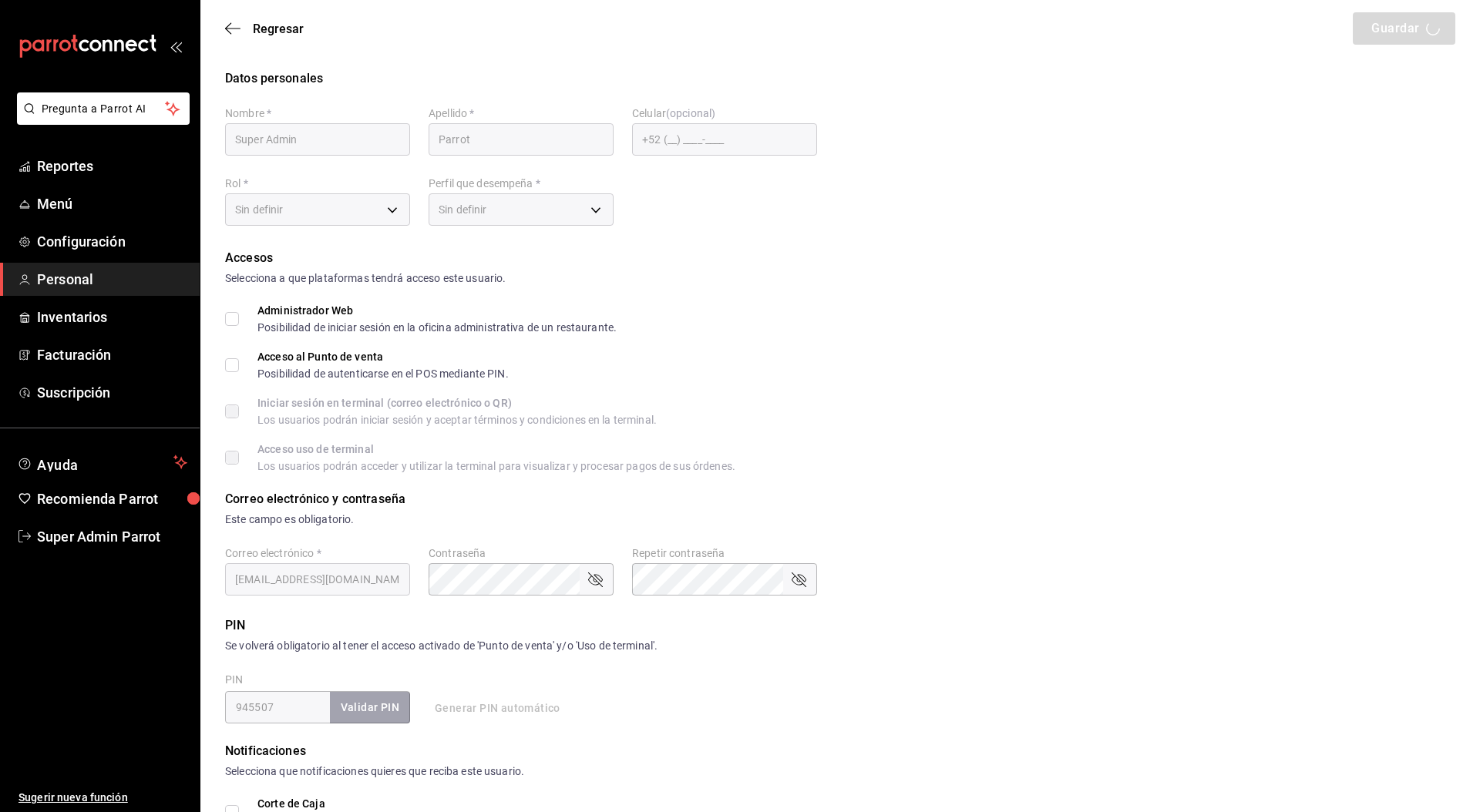
checkbox input "true"
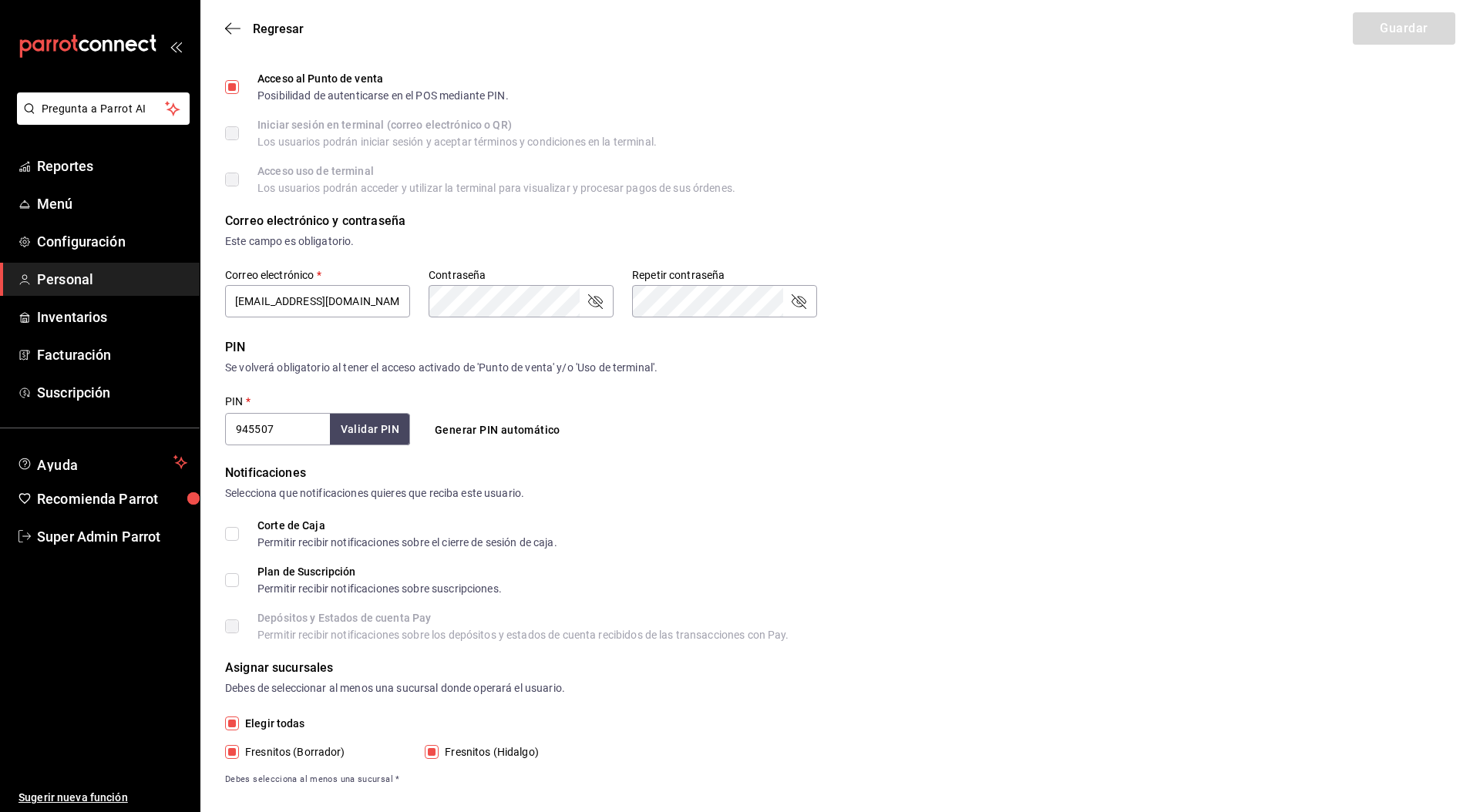
scroll to position [296, 0]
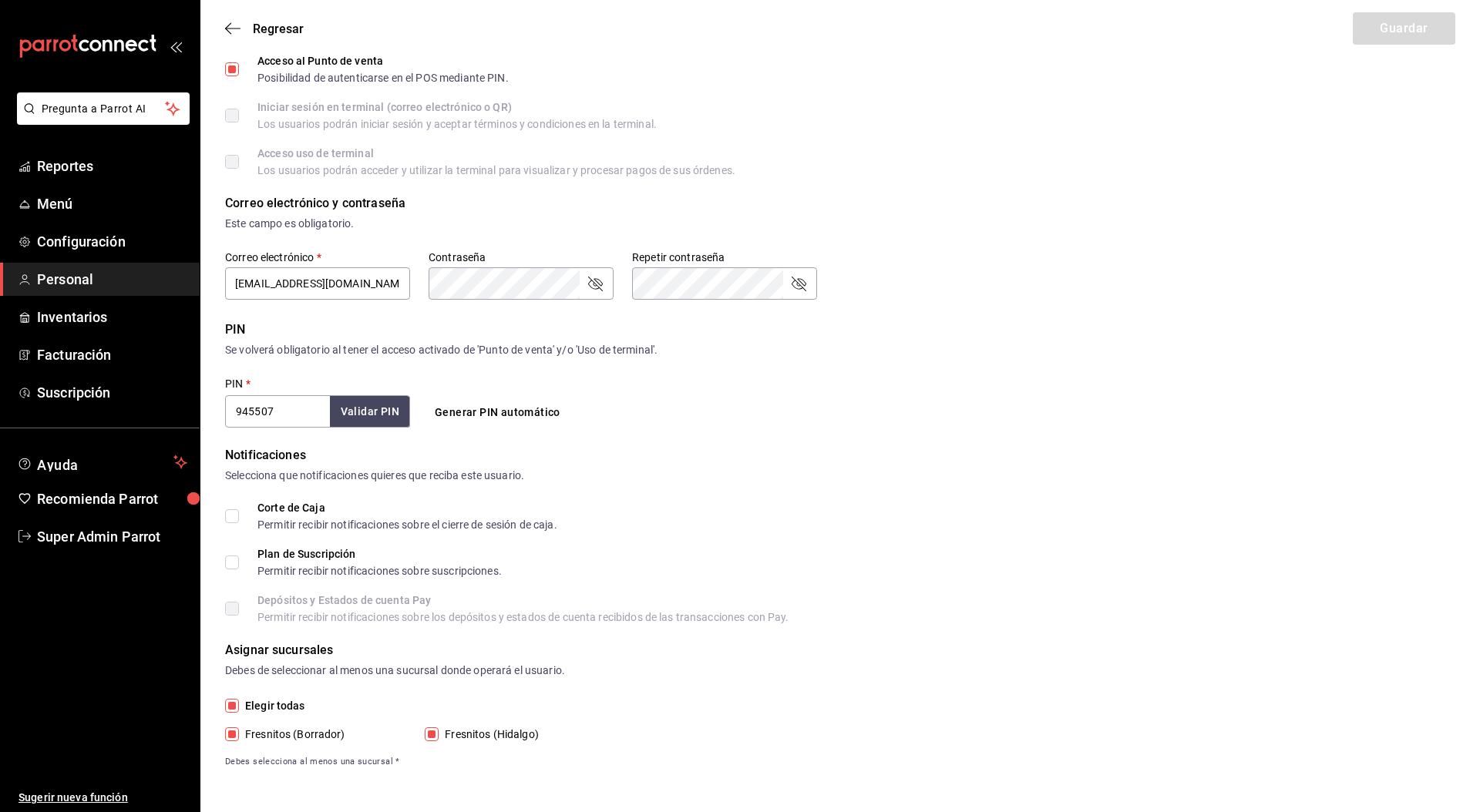
click at [317, 736] on span "Fresnitos (Borrador)" at bounding box center [291, 734] width 107 height 16
click at [239, 736] on input "Fresnitos (Borrador)" at bounding box center [232, 734] width 14 height 14
checkbox input "false"
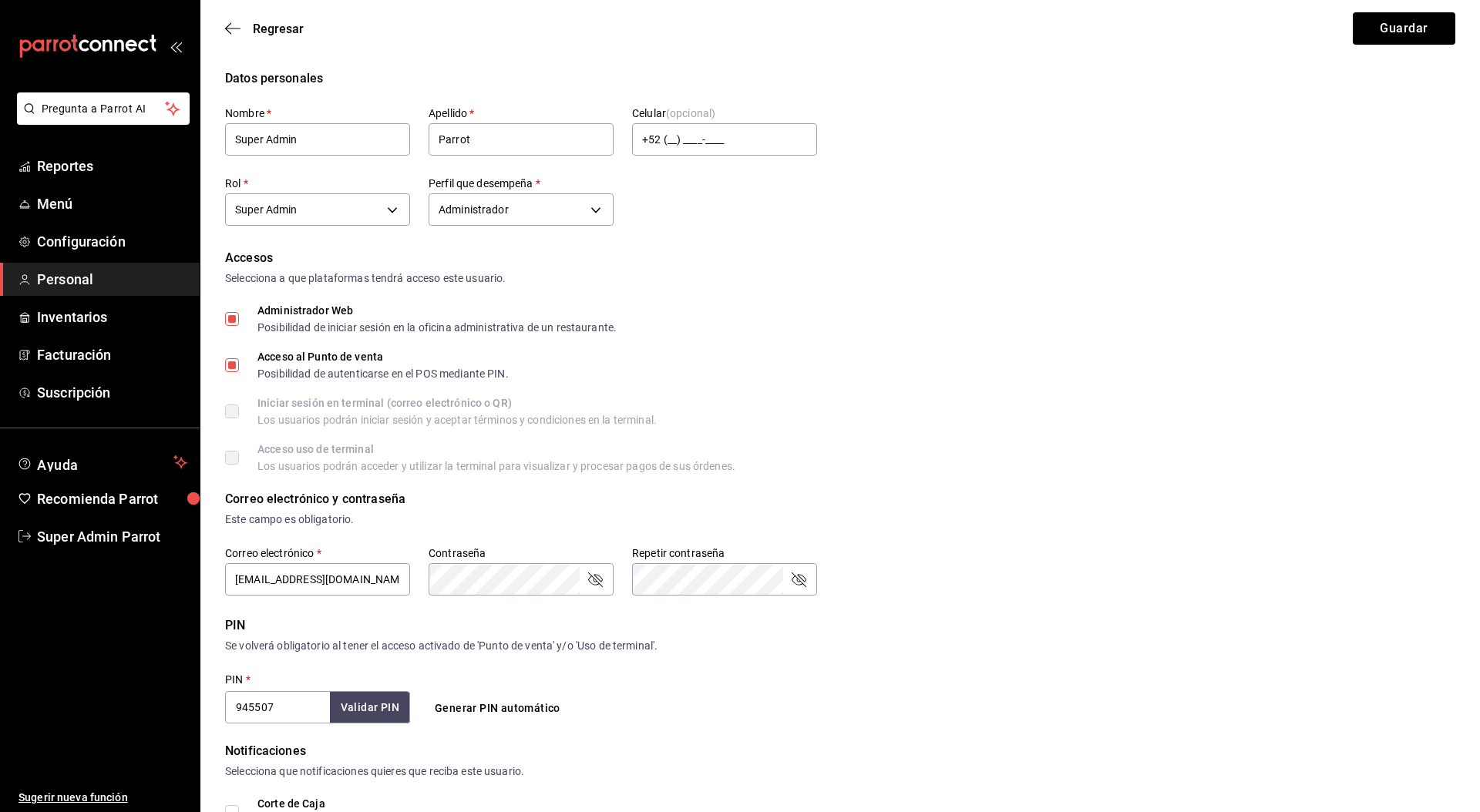
scroll to position [14, 0]
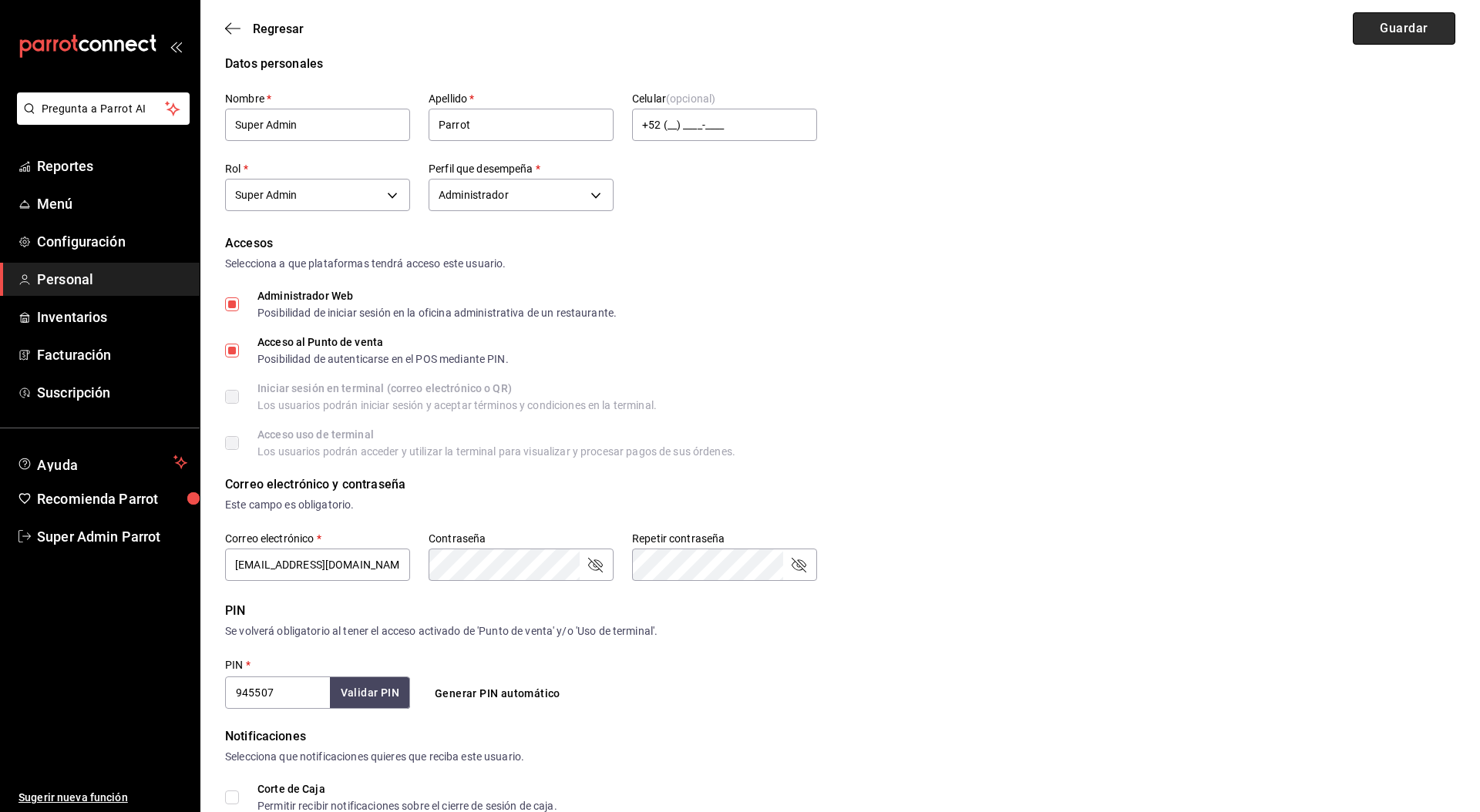
click at [1415, 20] on button "Guardar" at bounding box center [1404, 29] width 102 height 33
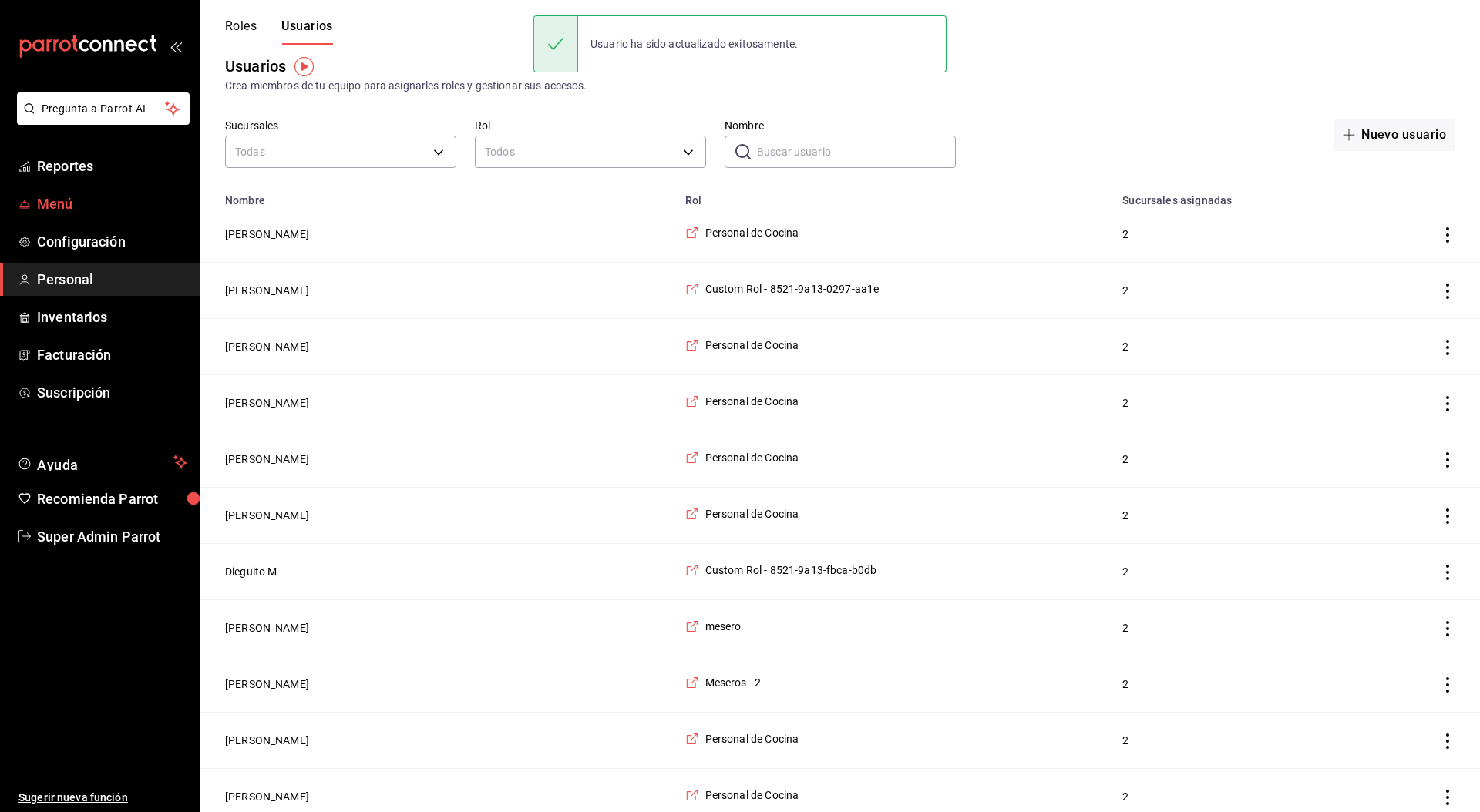
click at [80, 205] on span "Menú" at bounding box center [112, 203] width 150 height 21
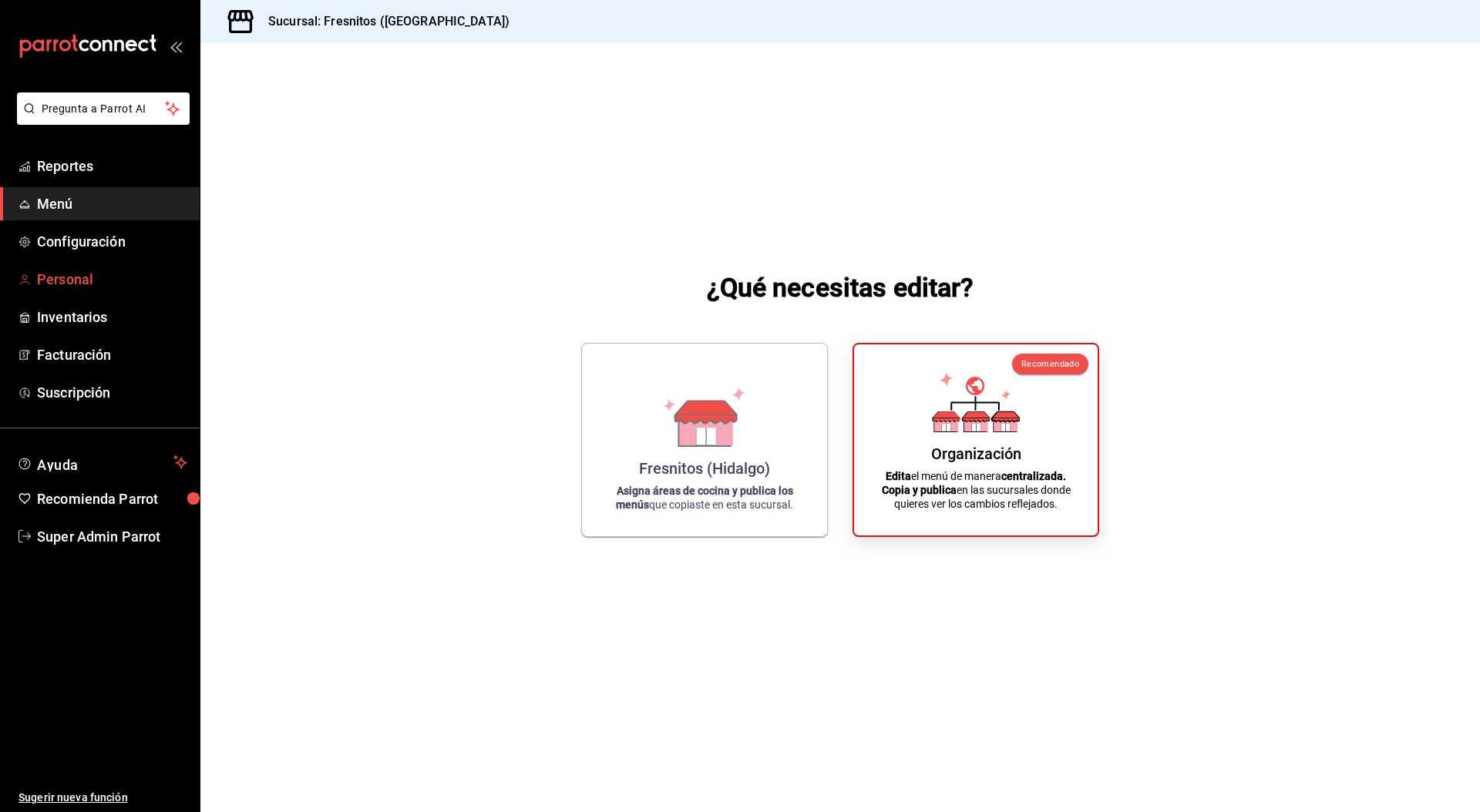
click at [87, 278] on span "Personal" at bounding box center [112, 279] width 150 height 21
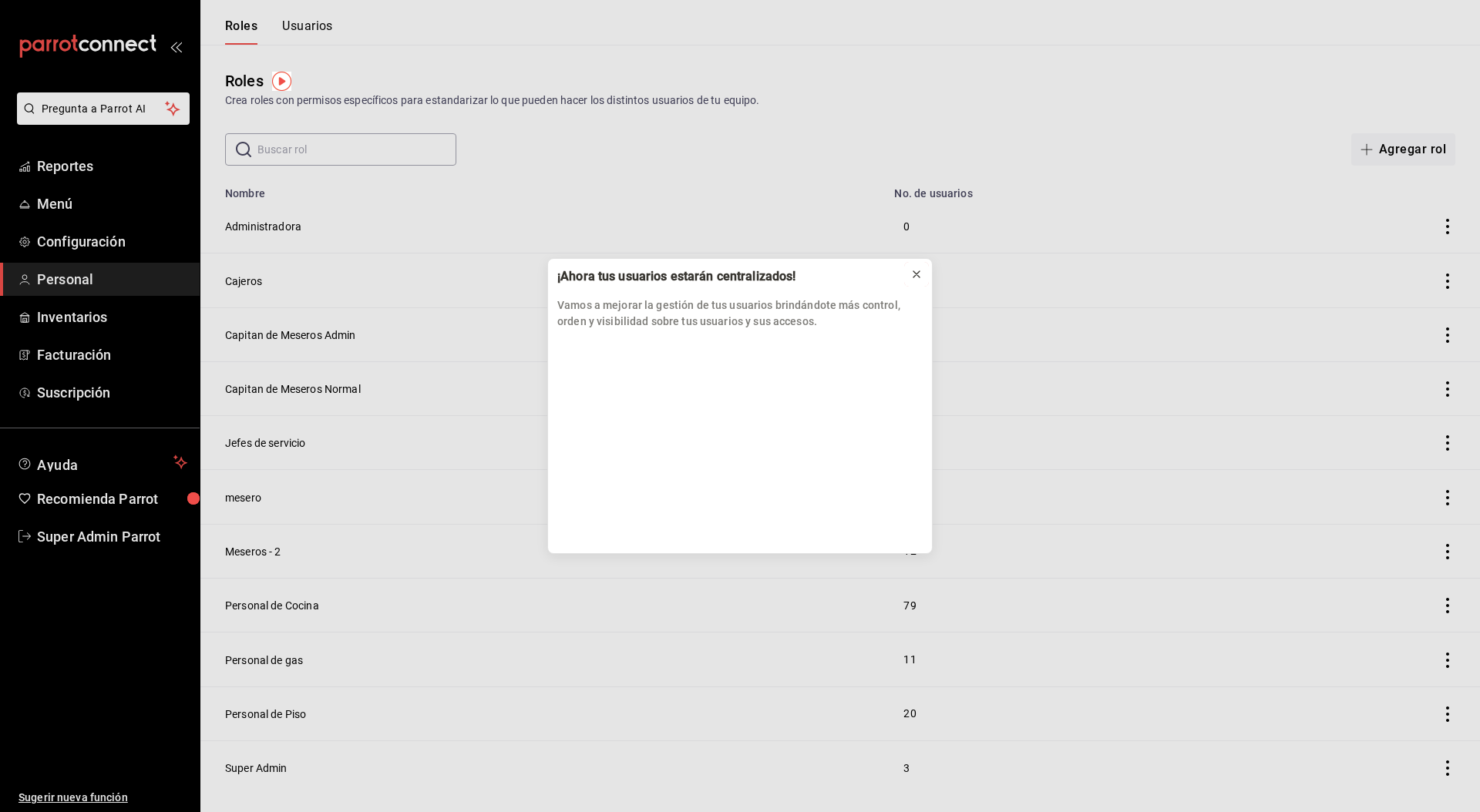
click at [913, 272] on icon at bounding box center [916, 274] width 13 height 13
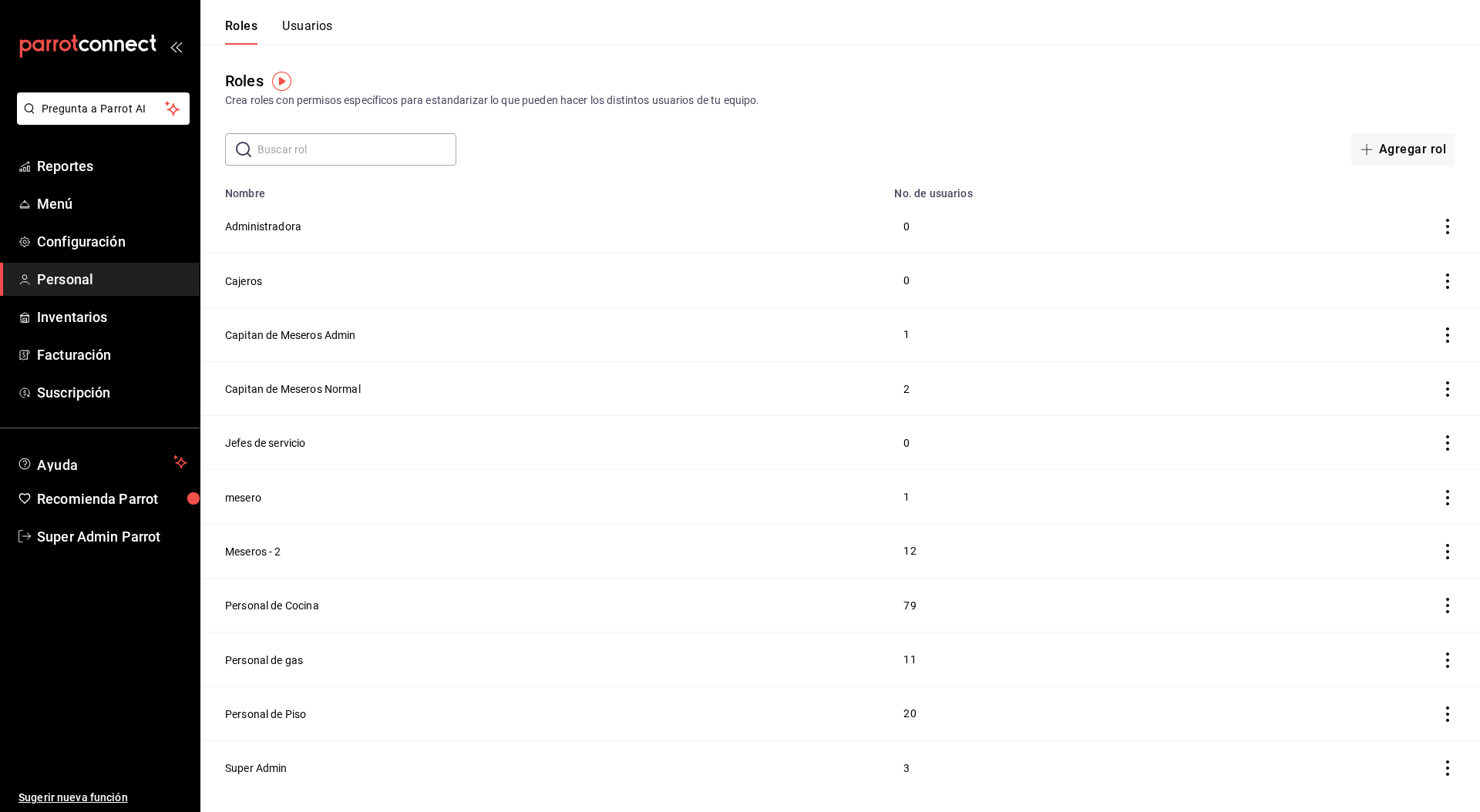
click at [333, 31] on button "Usuarios" at bounding box center [307, 31] width 51 height 26
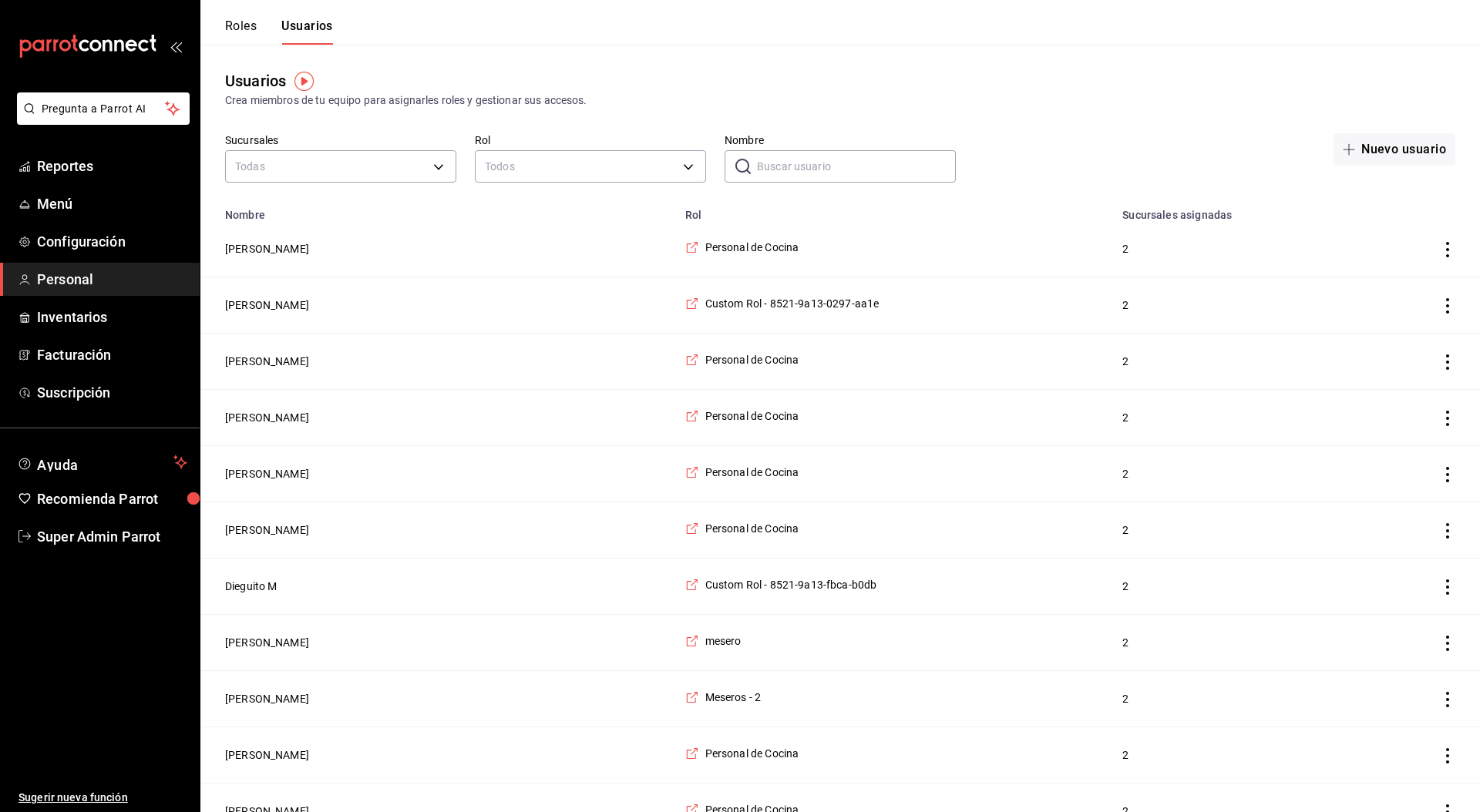
click at [897, 165] on input "Nombre" at bounding box center [856, 166] width 199 height 31
type input "super"
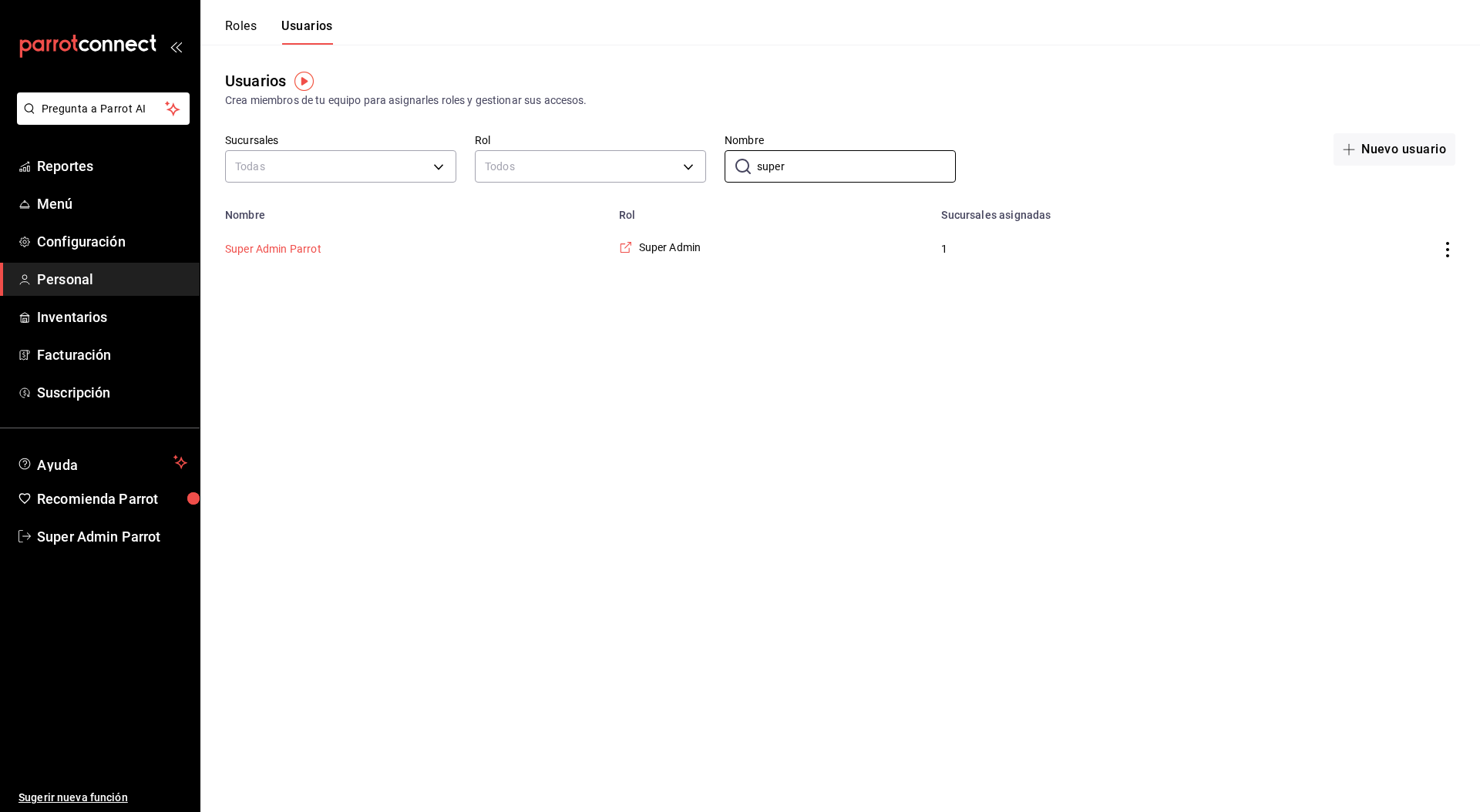
click at [278, 241] on button "Super Admin Parrot" at bounding box center [273, 249] width 97 height 15
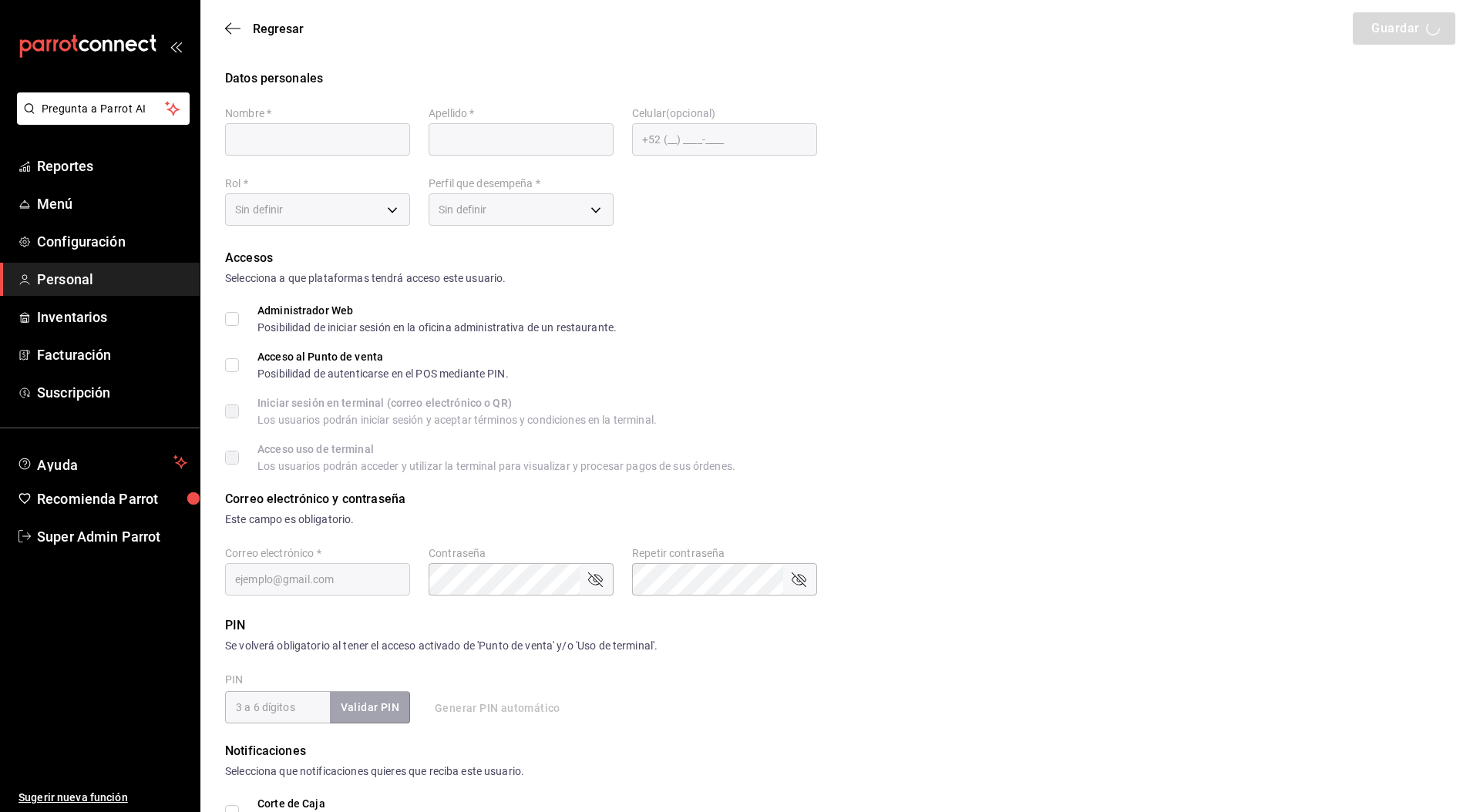
type input "Super Admin"
type input "Parrot"
checkbox input "true"
type input "[EMAIL_ADDRESS][DOMAIN_NAME]"
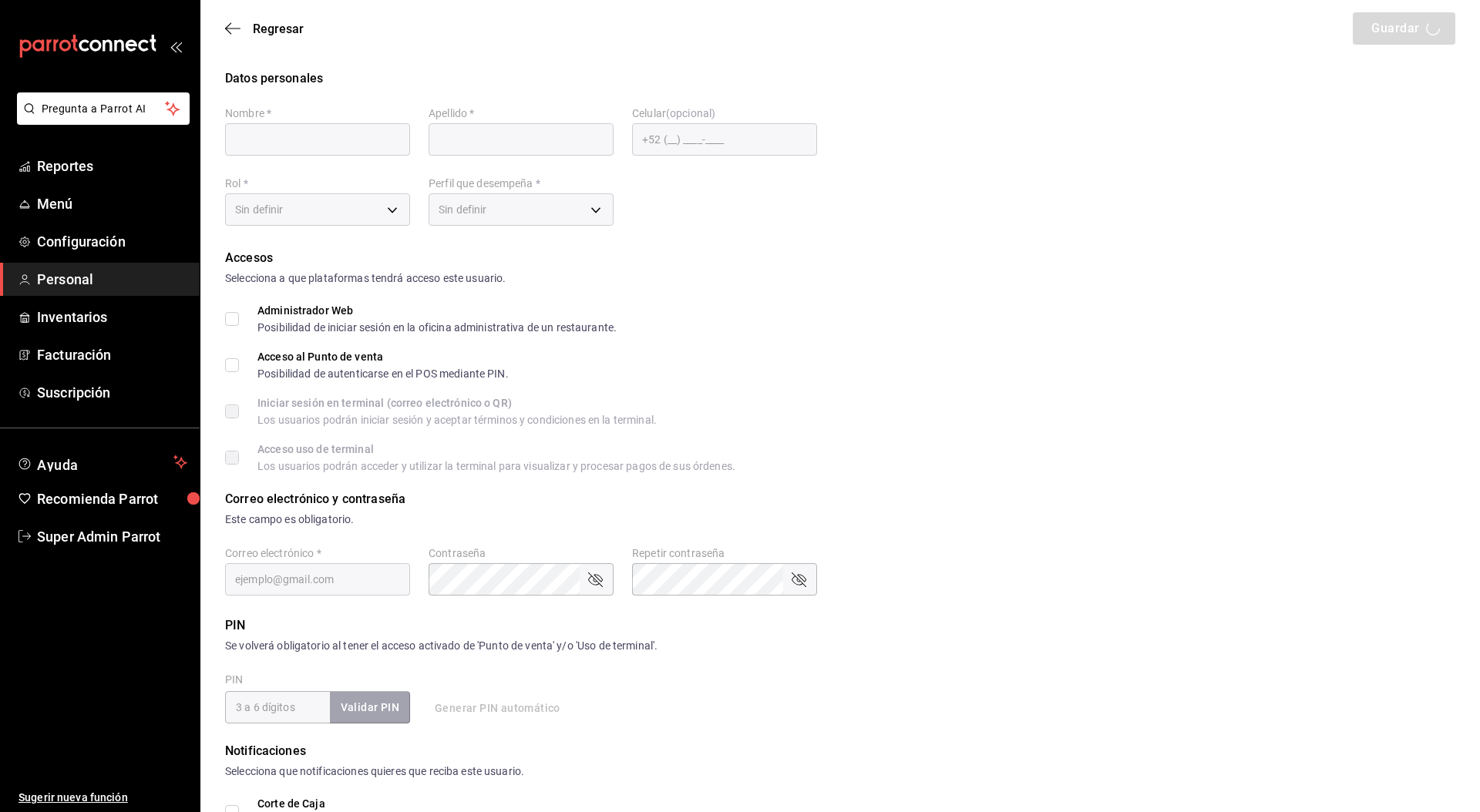
type input "945507"
type input "e2ddc01d-a43f-46aa-bcab-455b62cdccfd"
type input "ADMIN"
checkbox input "true"
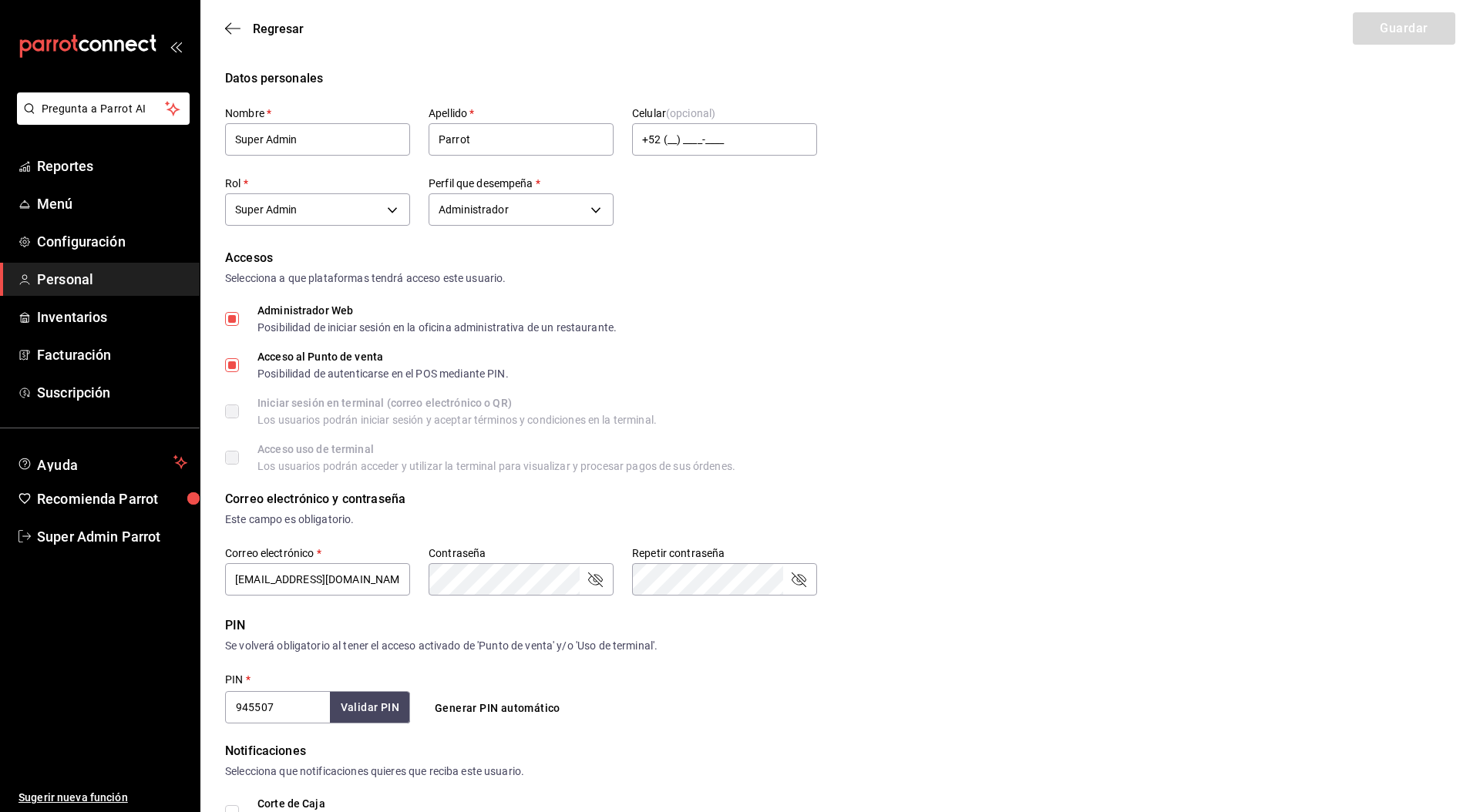
scroll to position [296, 0]
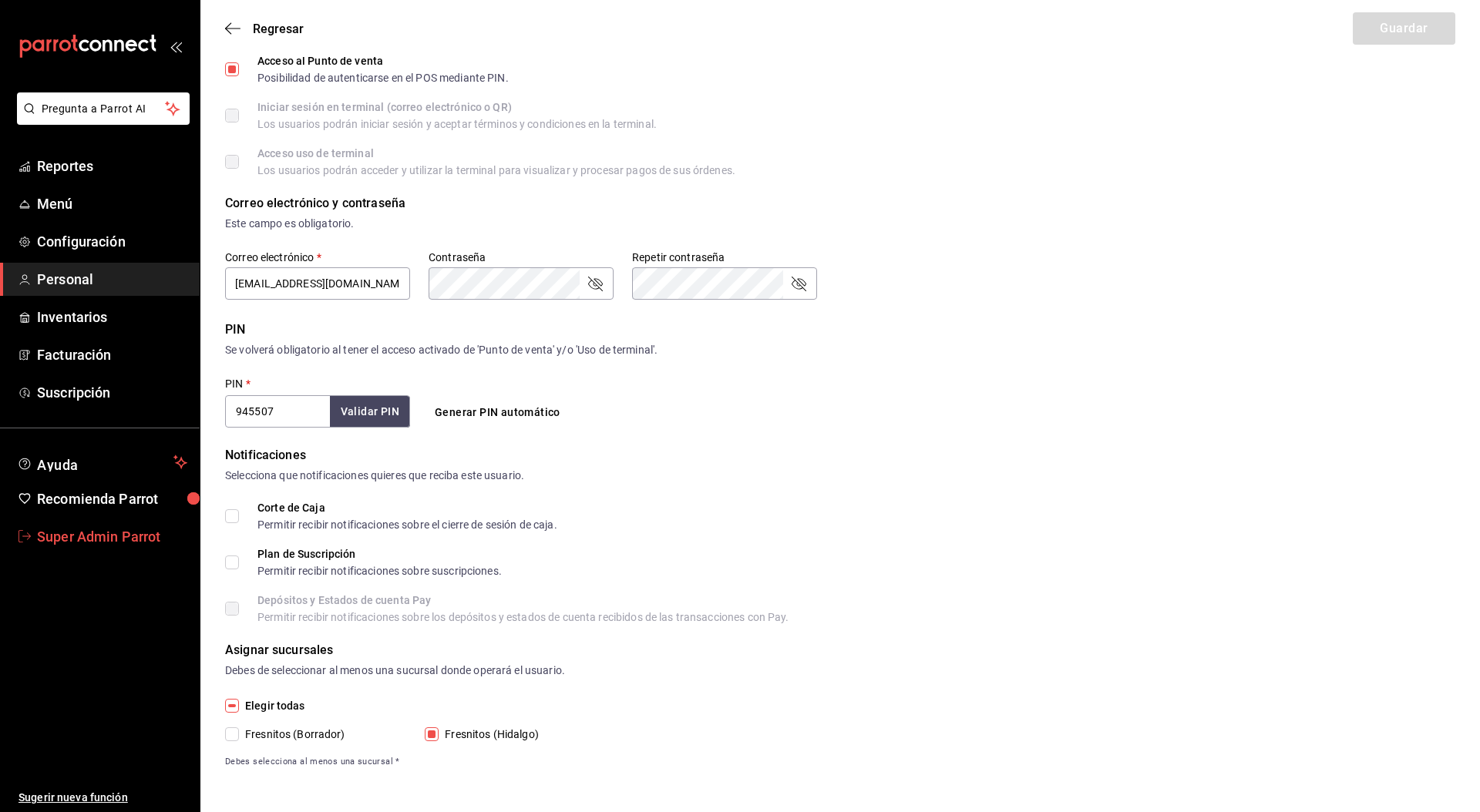
click at [127, 534] on span "Super Admin Parrot" at bounding box center [112, 537] width 150 height 21
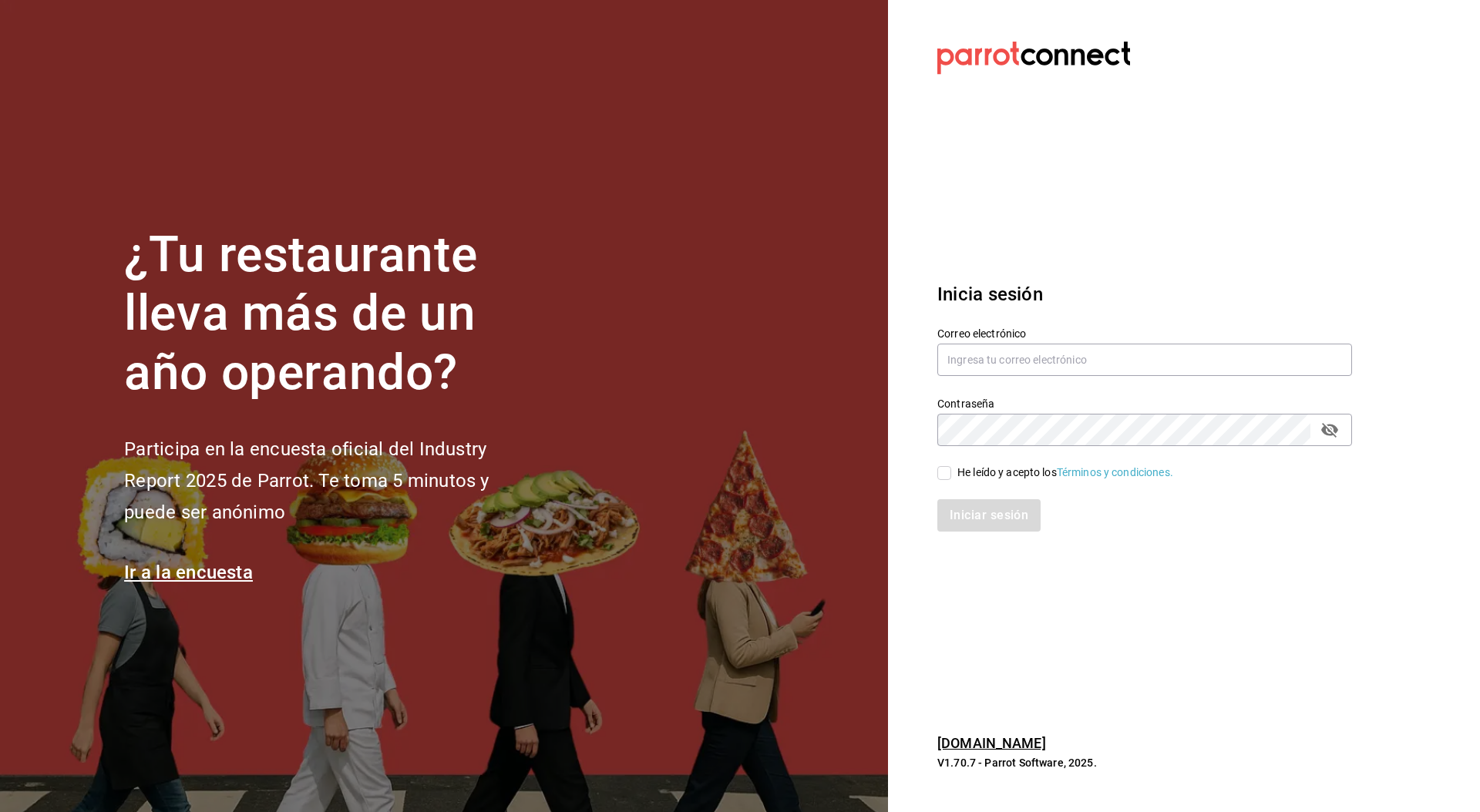
click at [1037, 382] on div "Contraseña Contraseña" at bounding box center [1136, 412] width 433 height 68
click at [1035, 352] on input "text" at bounding box center [1145, 359] width 415 height 33
click at [1005, 360] on input "text" at bounding box center [1145, 359] width 415 height 33
paste input "[EMAIL_ADDRESS][DOMAIN_NAME]"
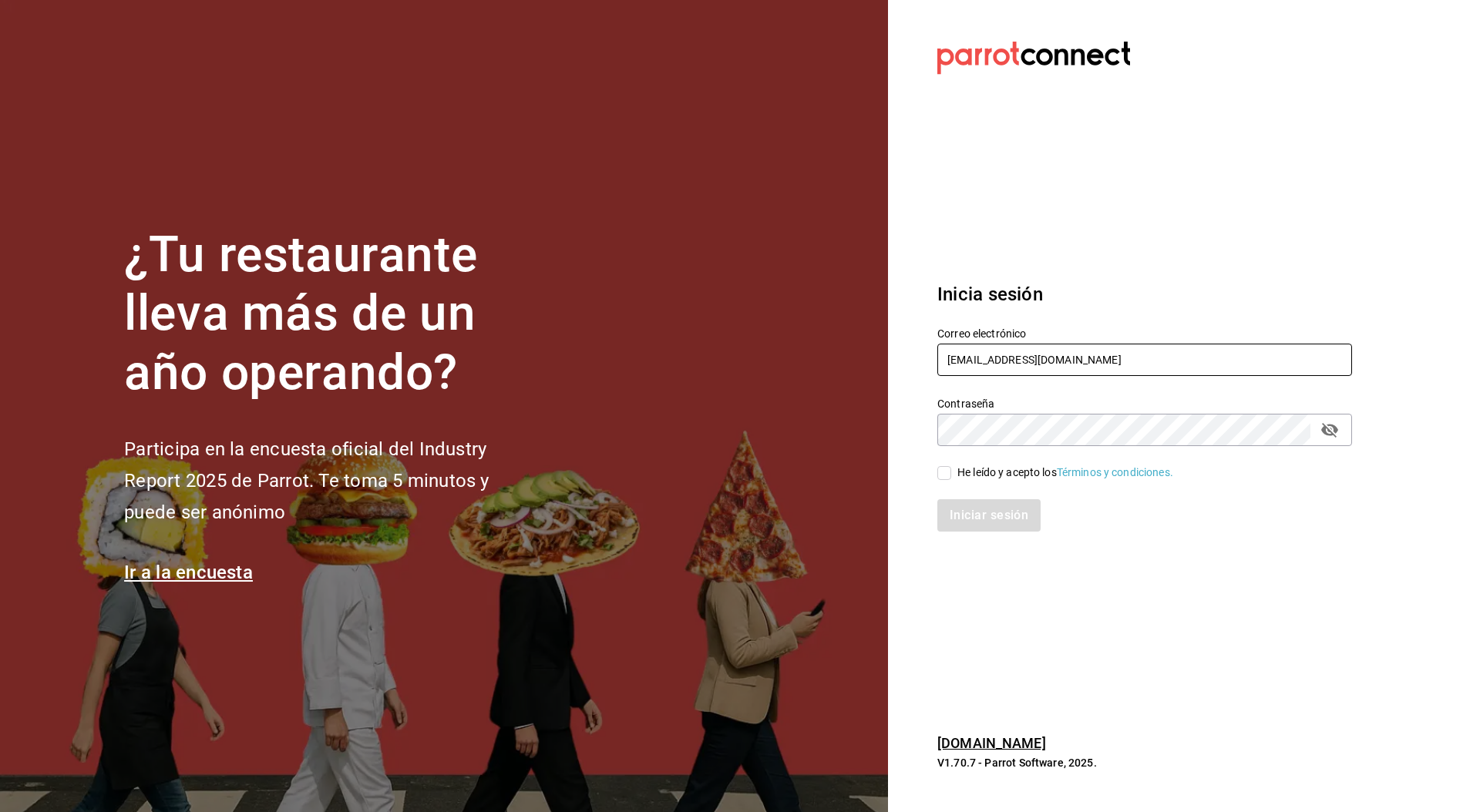
type input "[EMAIL_ADDRESS][DOMAIN_NAME]"
click at [980, 472] on div "He leído y acepto los Términos y condiciones." at bounding box center [1065, 472] width 216 height 16
click at [951, 472] on input "He leído y acepto los Términos y condiciones." at bounding box center [944, 473] width 14 height 14
checkbox input "true"
click at [985, 523] on button "Iniciar sesión" at bounding box center [989, 516] width 105 height 33
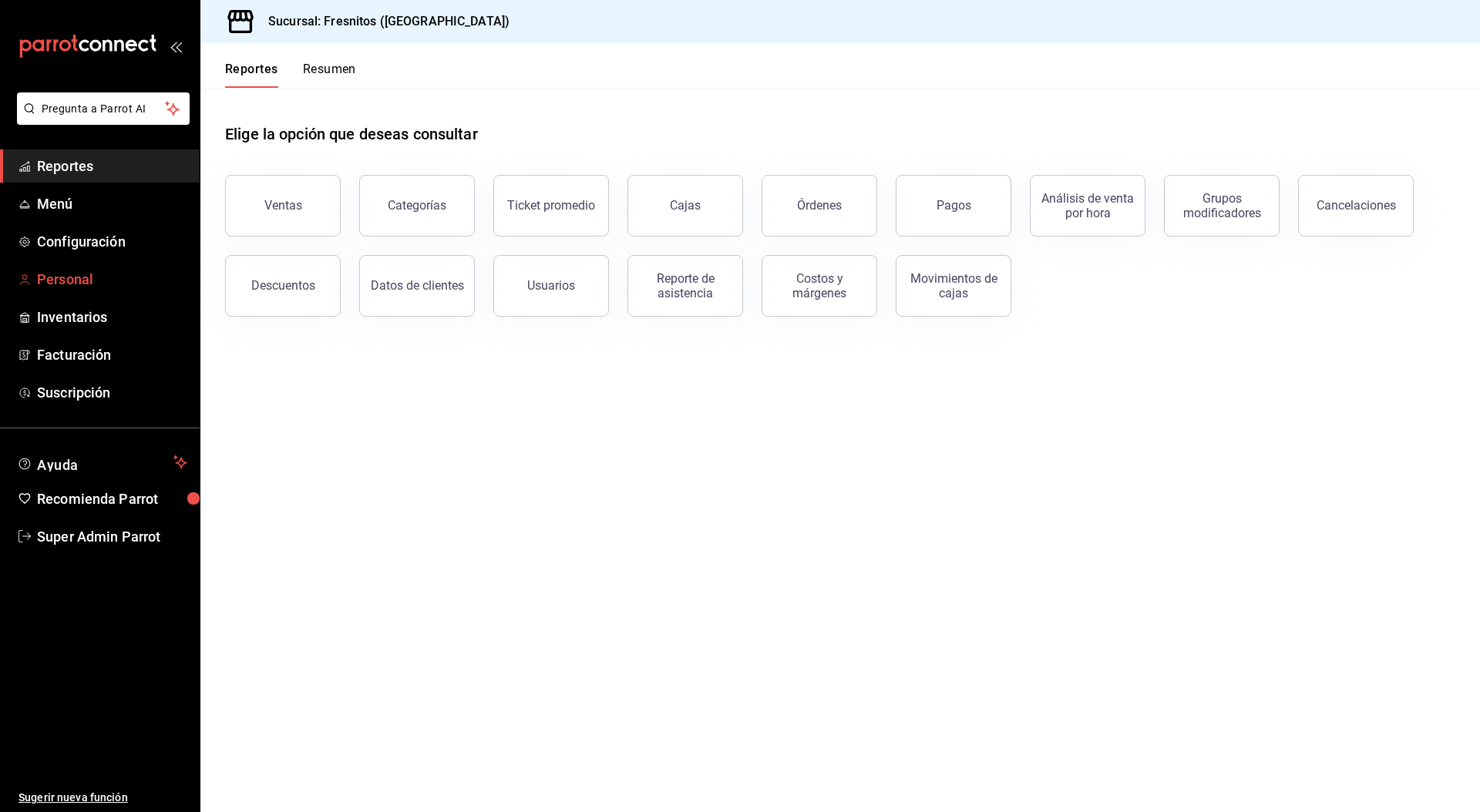
click at [71, 267] on link "Personal" at bounding box center [100, 279] width 200 height 33
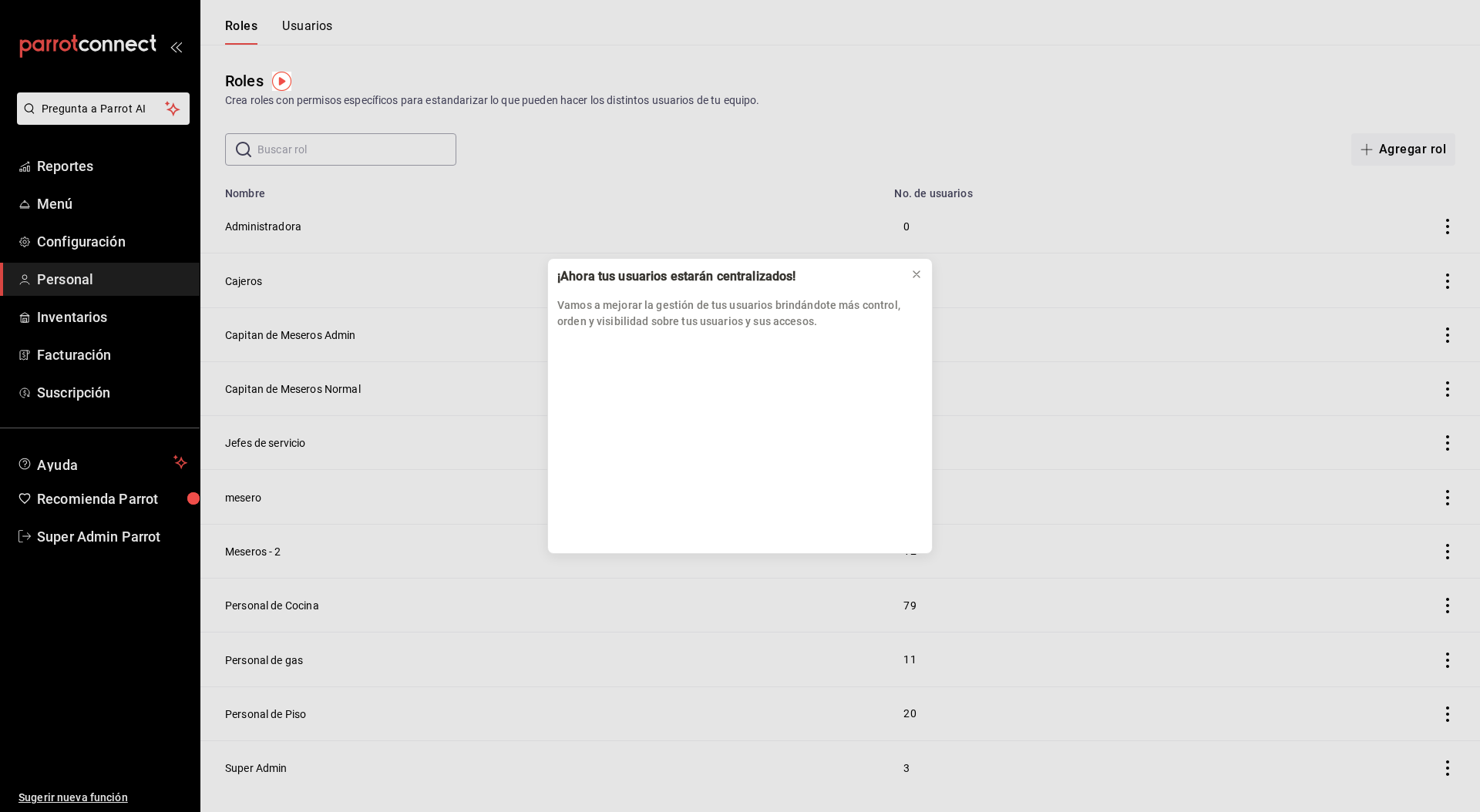
click at [88, 245] on div "¡Ahora tus usuarios estarán centralizados! Vamos a mejorar la gestión de tus us…" at bounding box center [740, 406] width 1480 height 812
drag, startPoint x: 901, startPoint y: 265, endPoint x: 911, endPoint y: 274, distance: 13.5
click at [902, 267] on div "¡Ahora tus usuarios estarán centralizados! Vamos a mejorar la gestión de tus us…" at bounding box center [740, 298] width 384 height 80
click at [920, 276] on icon at bounding box center [916, 274] width 13 height 13
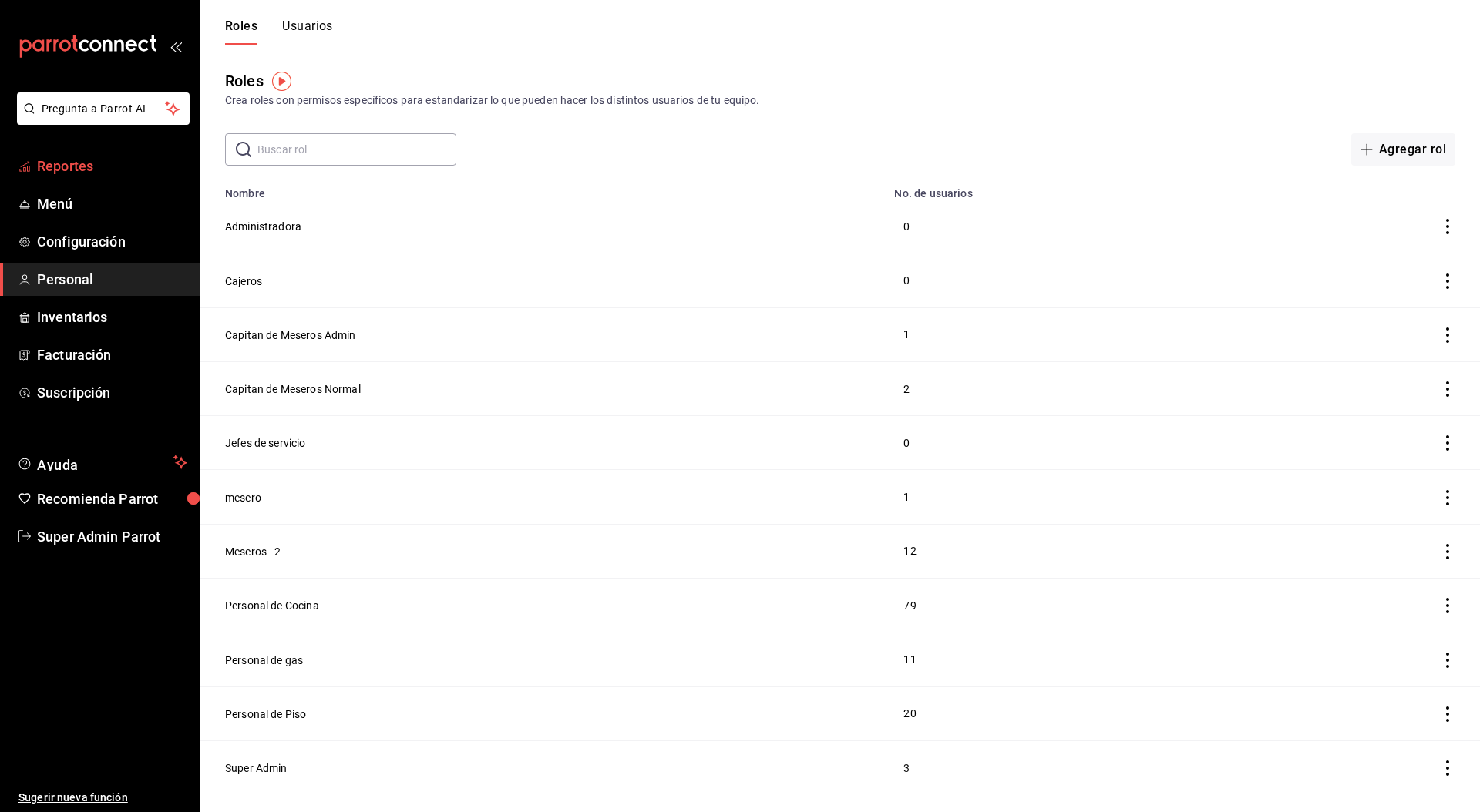
click at [69, 182] on link "Reportes" at bounding box center [100, 165] width 200 height 33
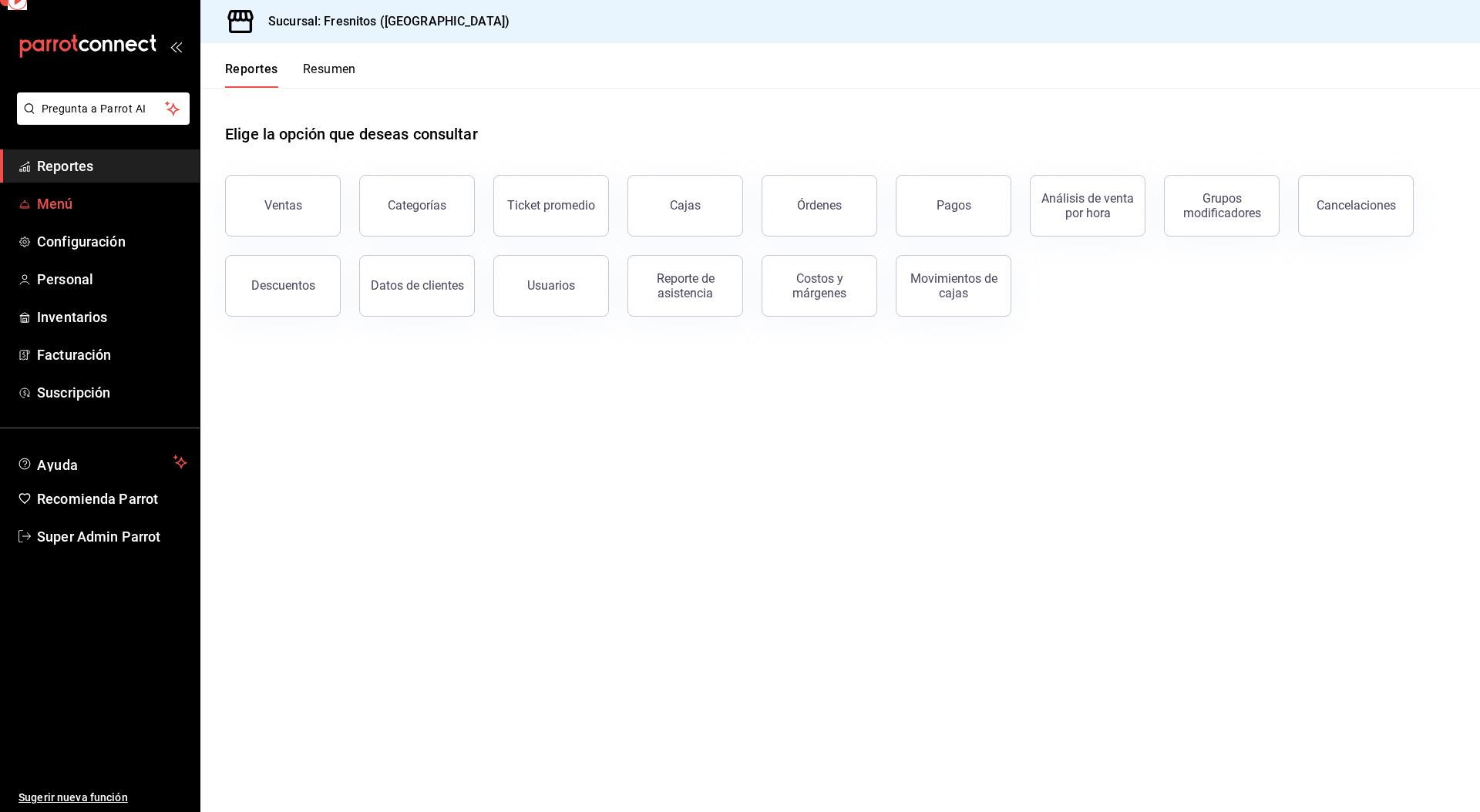
click at [64, 196] on span "Menú" at bounding box center [112, 203] width 150 height 21
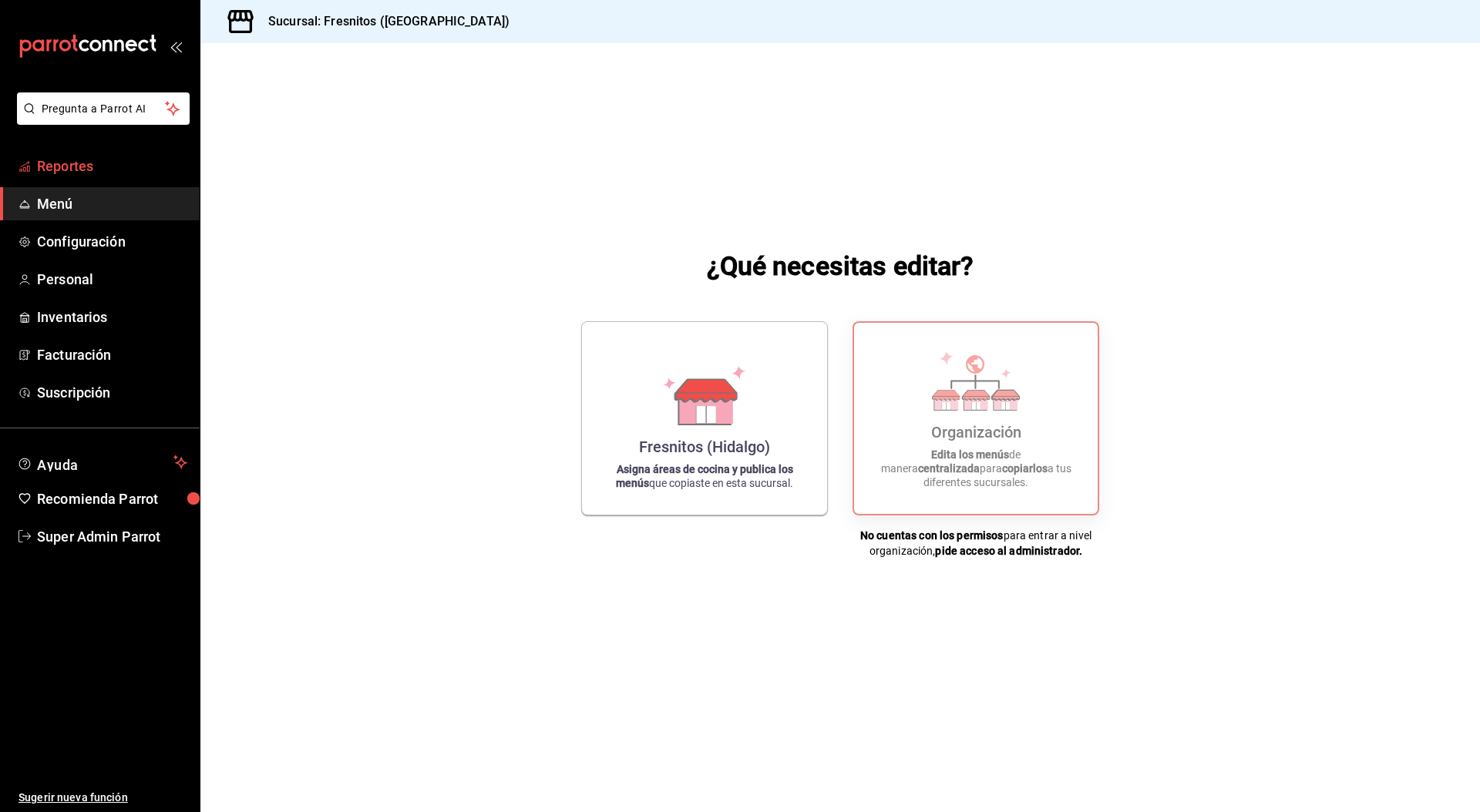
click at [73, 167] on span "Reportes" at bounding box center [112, 165] width 150 height 21
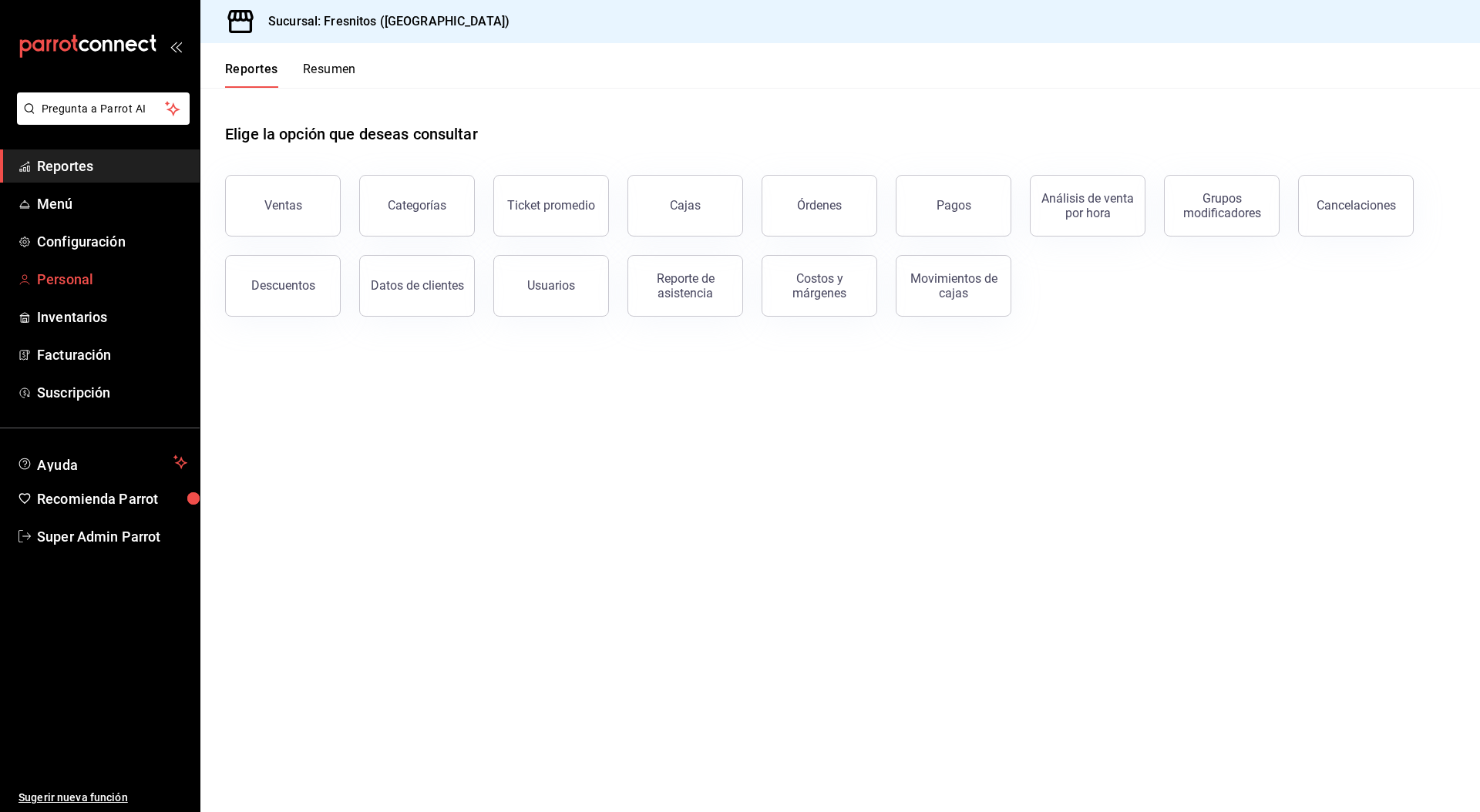
click at [92, 285] on span "Personal" at bounding box center [112, 279] width 150 height 21
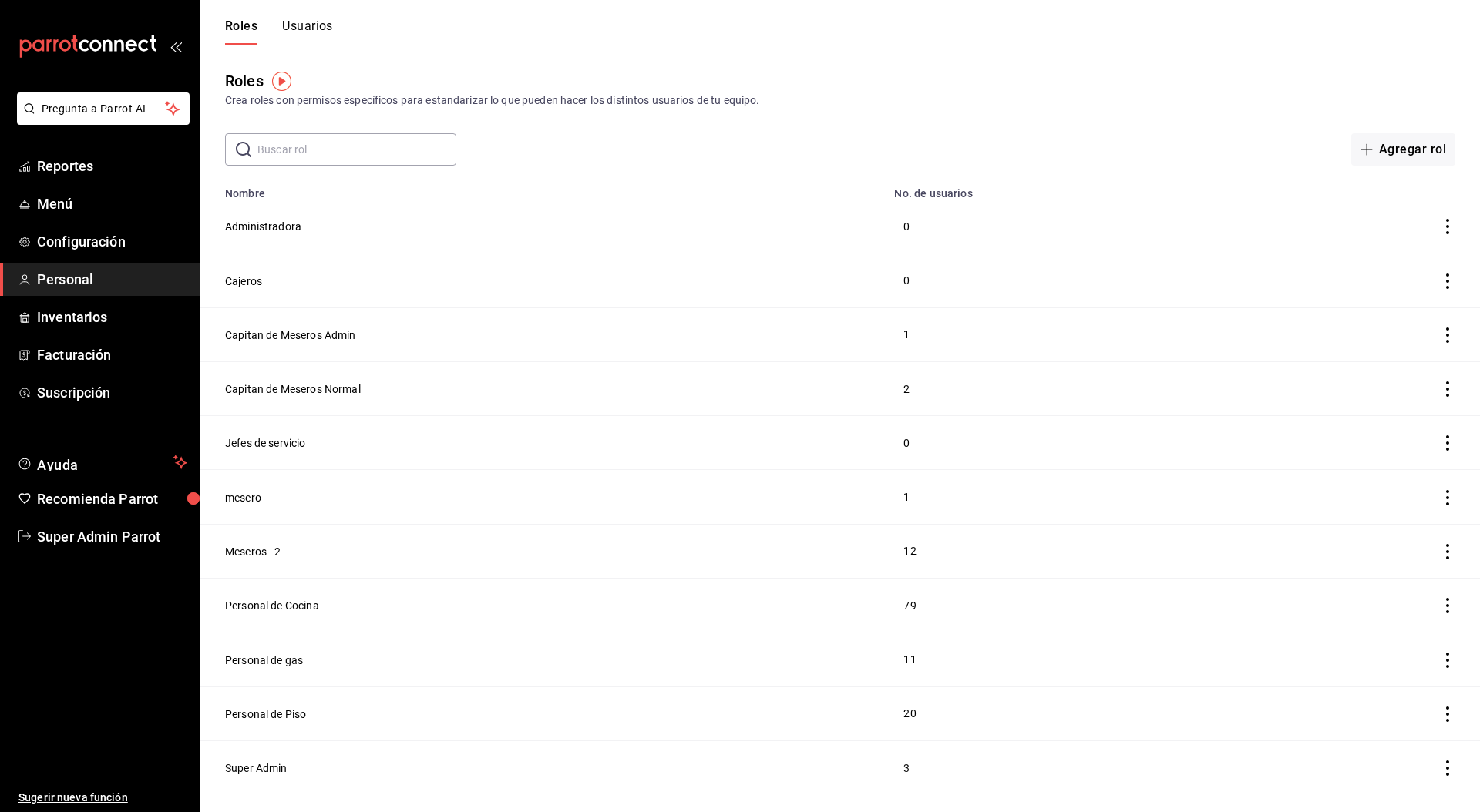
click at [340, 24] on header "Roles Usuarios" at bounding box center [840, 22] width 1279 height 45
click at [311, 28] on button "Usuarios" at bounding box center [307, 31] width 51 height 26
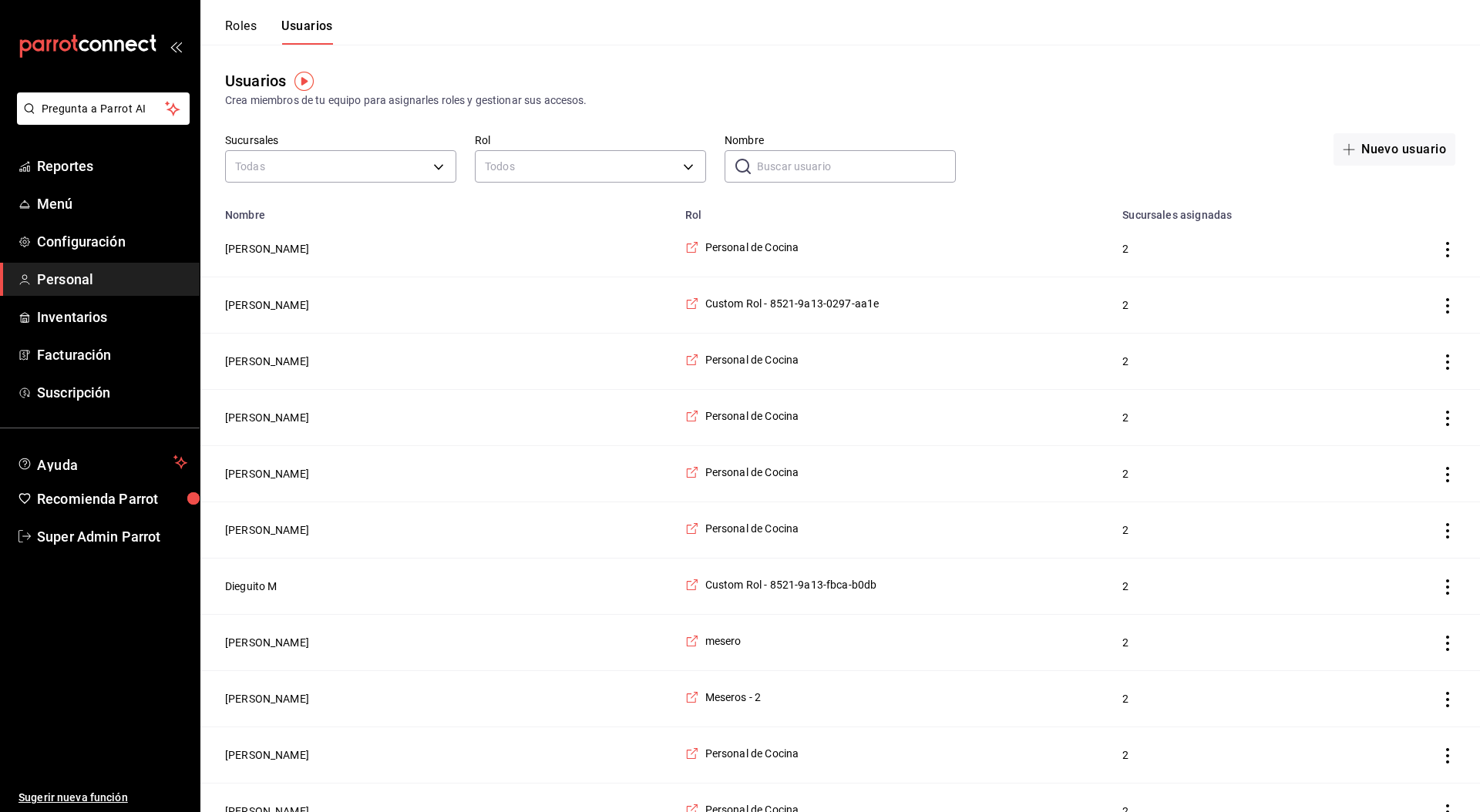
click at [836, 165] on input "Nombre" at bounding box center [856, 166] width 199 height 31
type input "super"
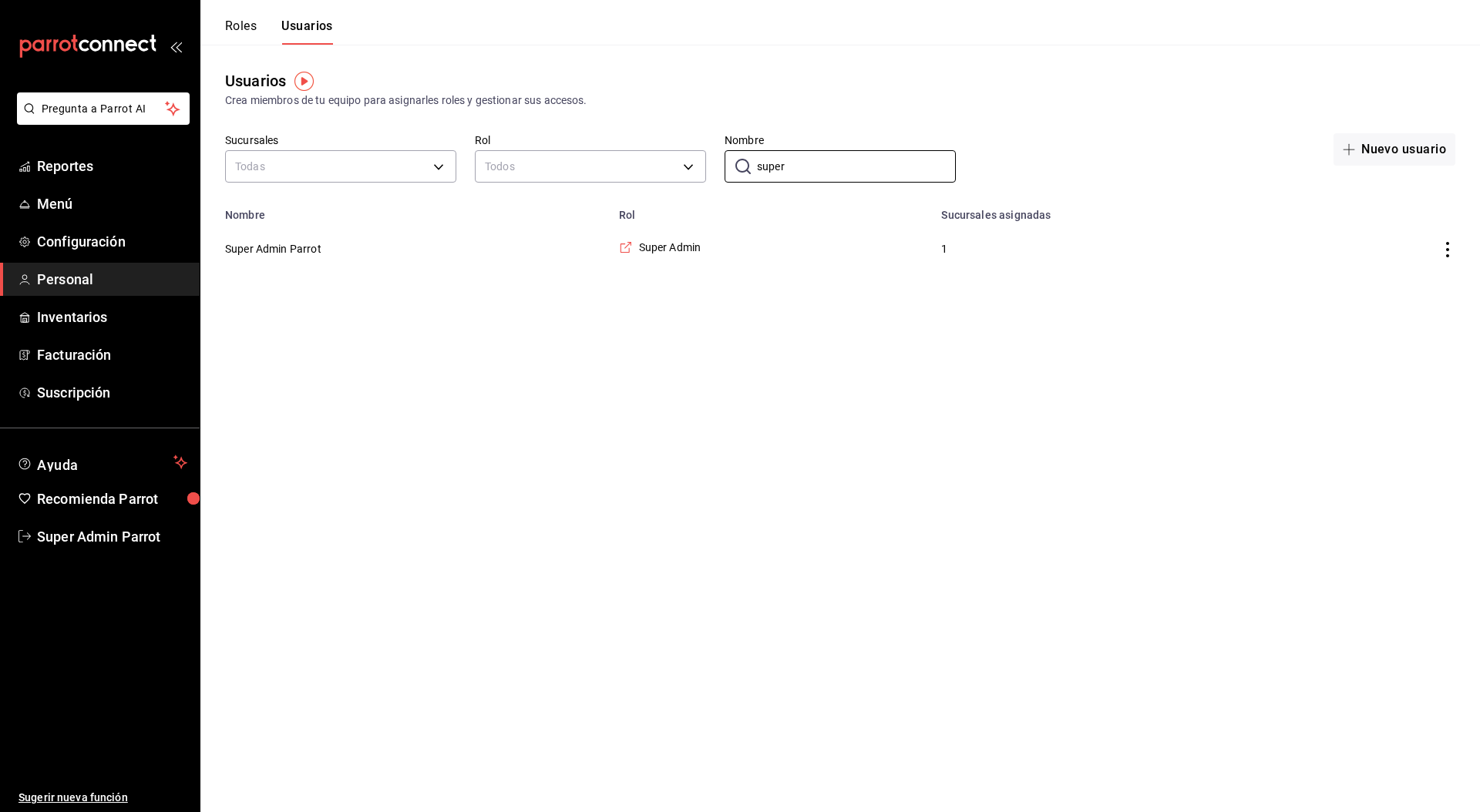
click at [404, 276] on html "Pregunta a Parrot AI Reportes Menú Configuración Personal Inventarios Facturaci…" at bounding box center [740, 138] width 1480 height 276
click at [267, 254] on button "Super Admin Parrot" at bounding box center [273, 249] width 97 height 15
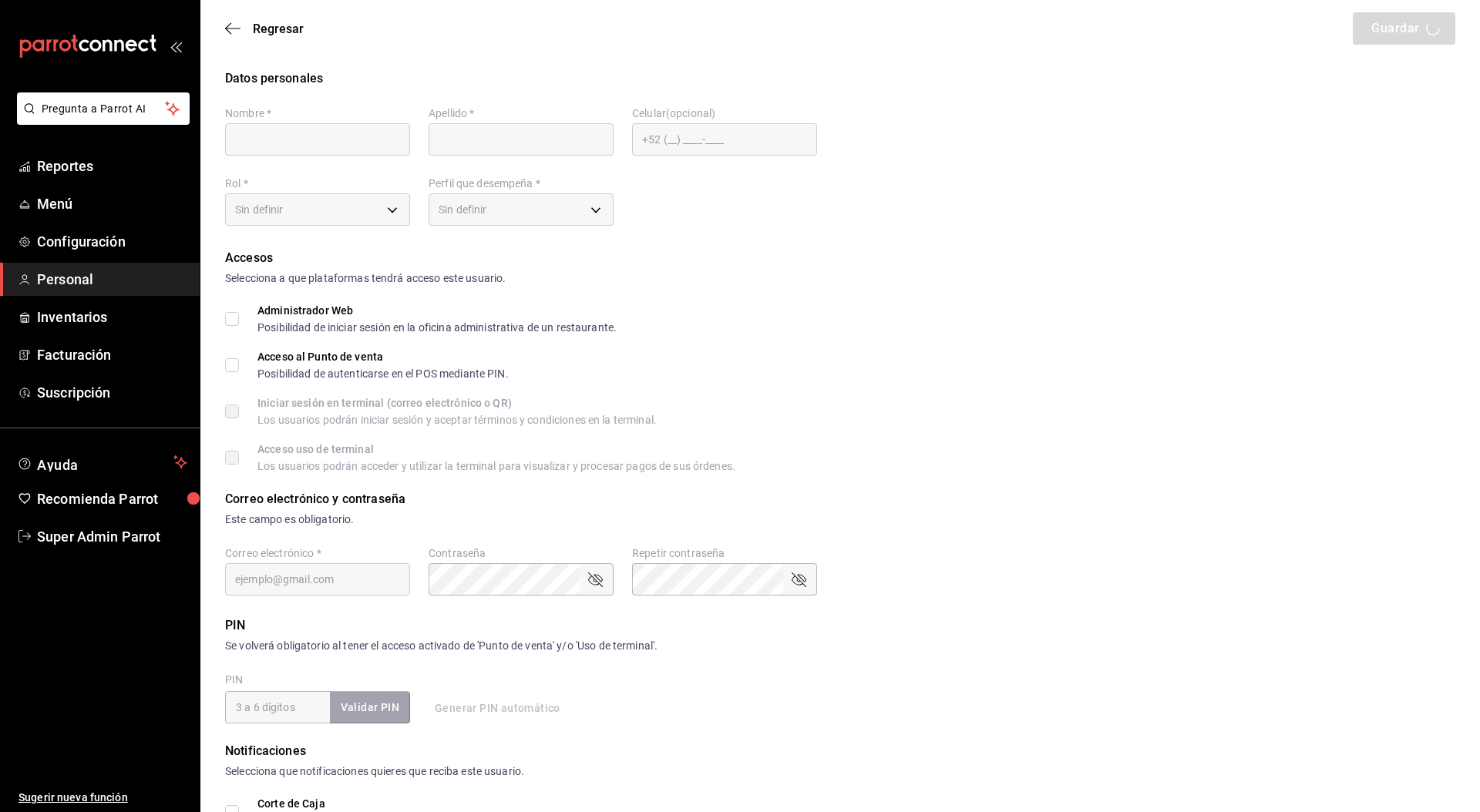
type input "Super Admin"
type input "Parrot"
checkbox input "true"
type input "[EMAIL_ADDRESS][DOMAIN_NAME]"
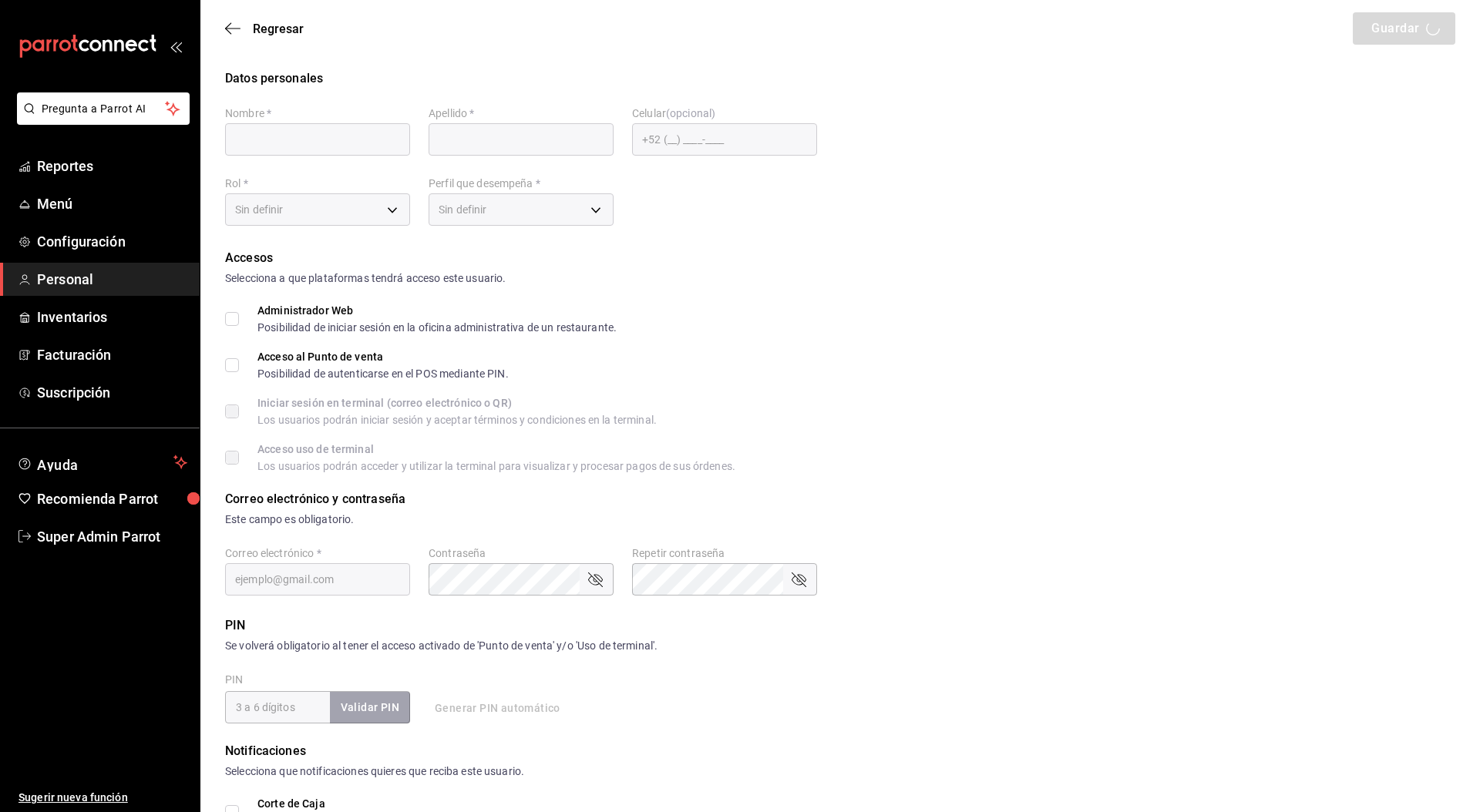
type input "945507"
type input "e2ddc01d-a43f-46aa-bcab-455b62cdccfd"
type input "ADMIN"
checkbox input "true"
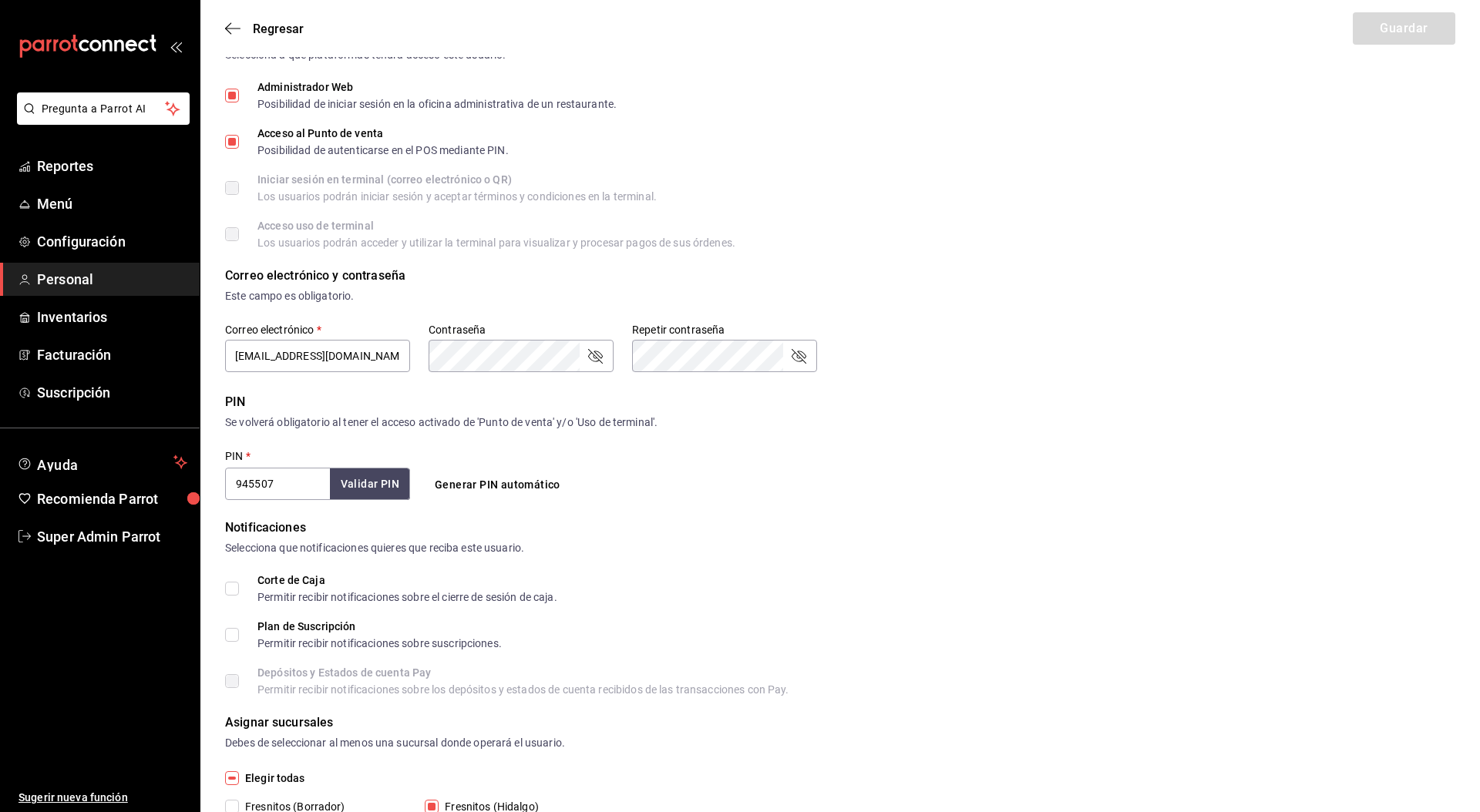
scroll to position [296, 0]
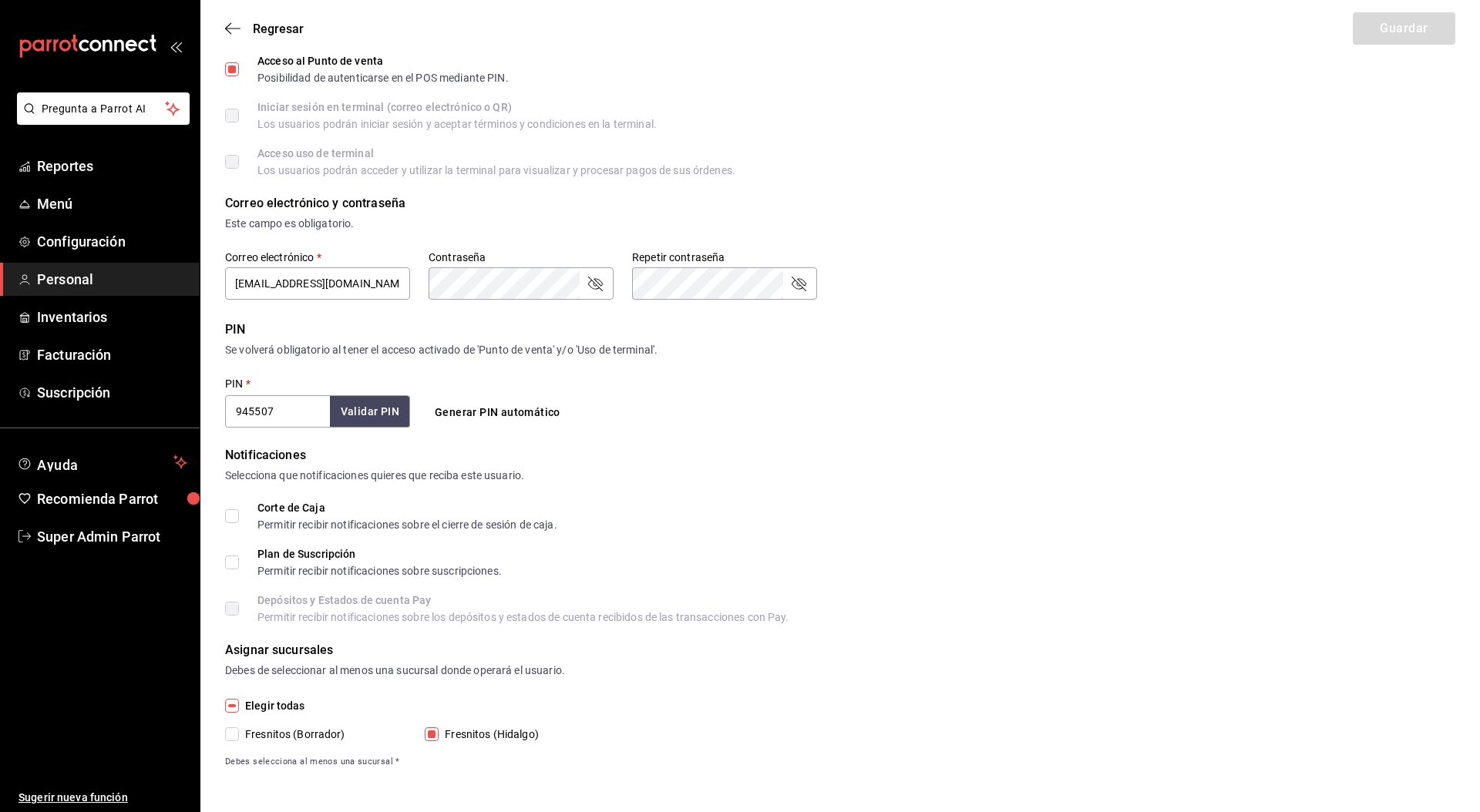
click at [289, 738] on span "Fresnitos (Borrador)" at bounding box center [291, 734] width 107 height 16
click at [239, 738] on input "Fresnitos (Borrador)" at bounding box center [232, 734] width 14 height 14
checkbox input "true"
click at [1401, 24] on button "Guardar" at bounding box center [1404, 29] width 102 height 33
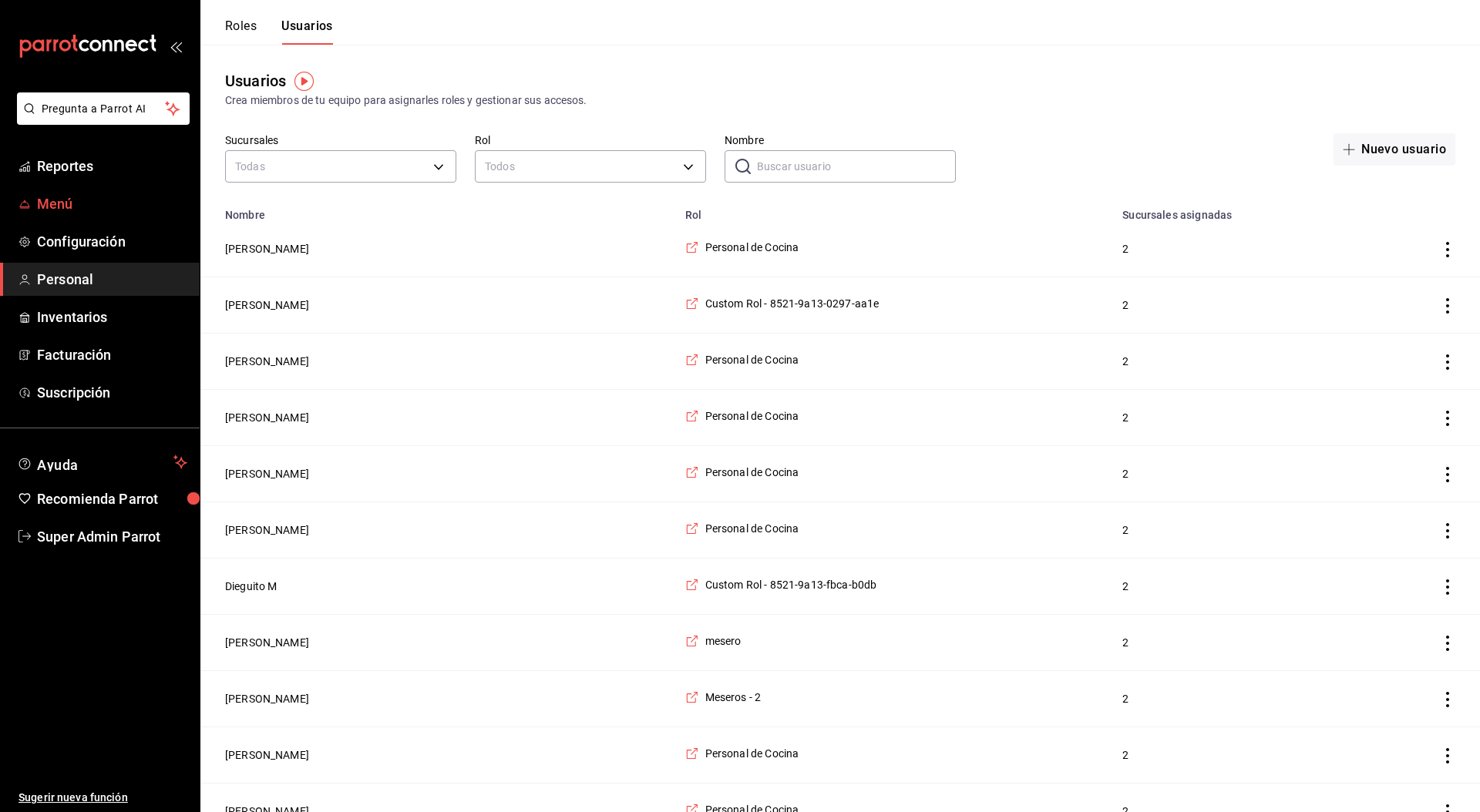
click at [89, 206] on span "Menú" at bounding box center [112, 203] width 150 height 21
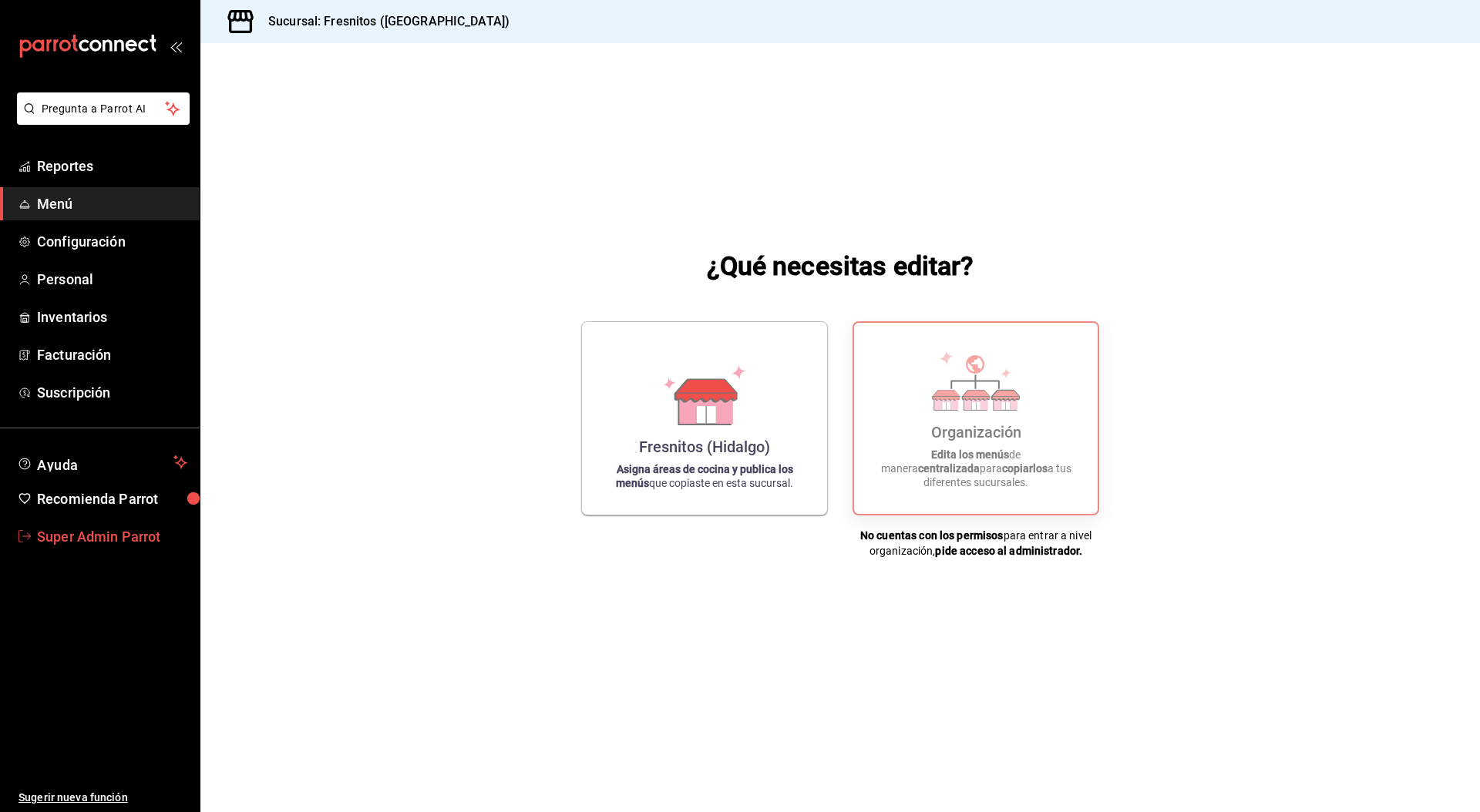
click at [123, 541] on span "Super Admin Parrot" at bounding box center [112, 537] width 150 height 21
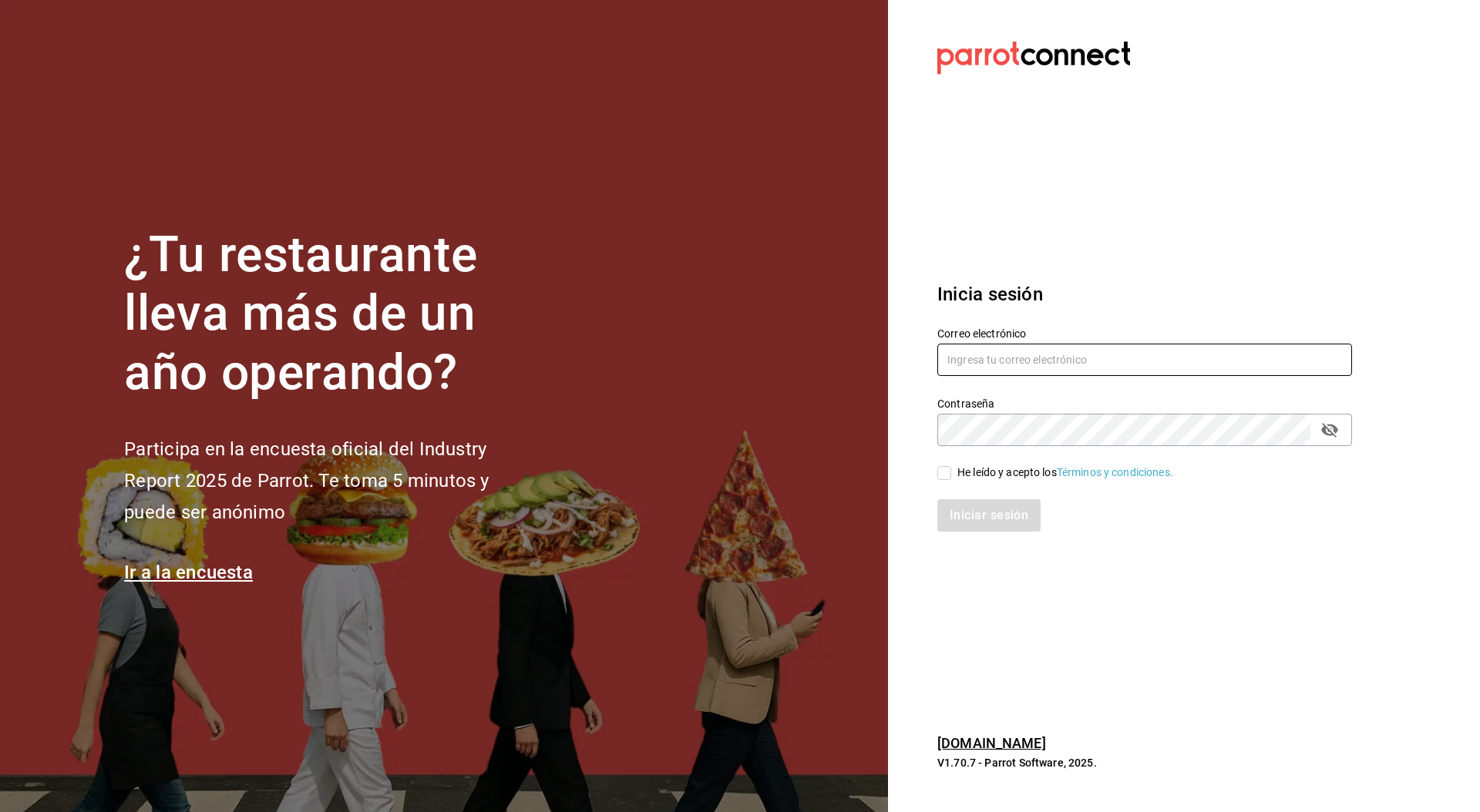
drag, startPoint x: 968, startPoint y: 377, endPoint x: 998, endPoint y: 364, distance: 32.7
click at [981, 371] on div "Correo electrónico" at bounding box center [1145, 352] width 415 height 51
click at [998, 364] on input "text" at bounding box center [1145, 359] width 415 height 33
click at [1257, 322] on div "Correo electrónico" at bounding box center [1136, 343] width 433 height 71
